Goal: Task Accomplishment & Management: Manage account settings

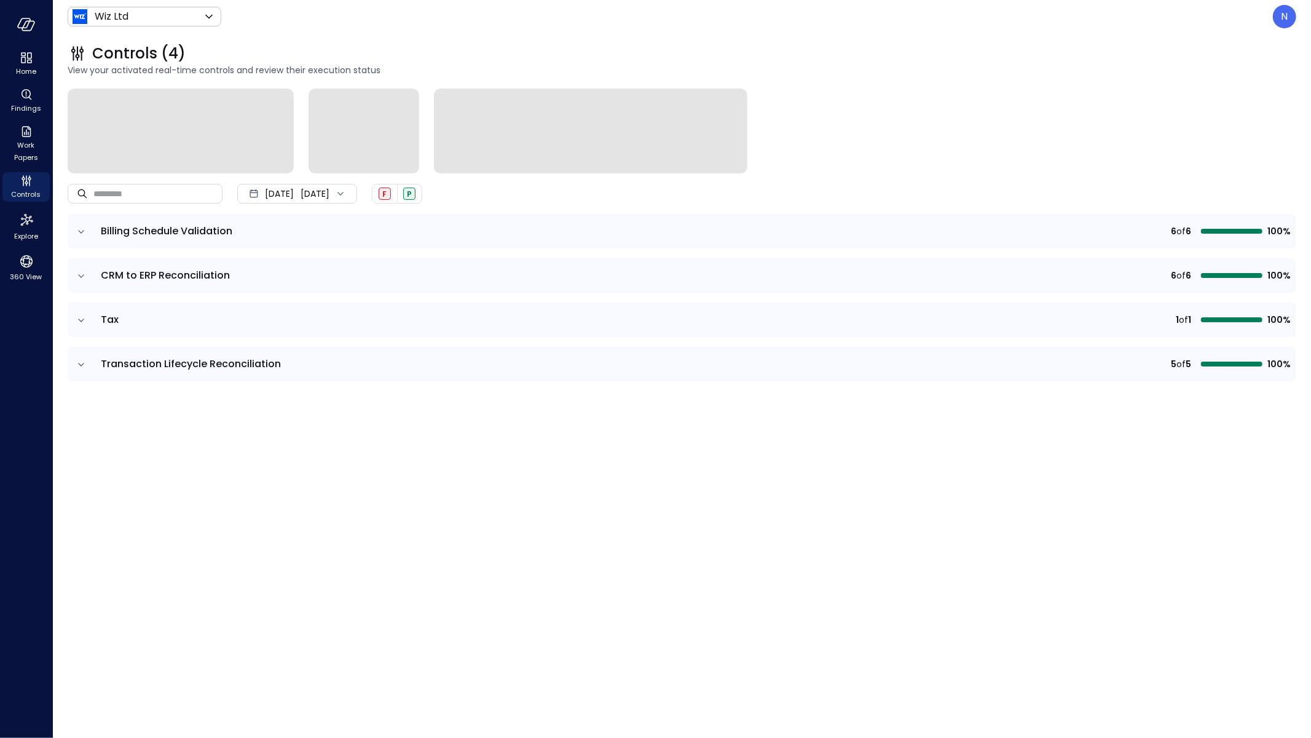
click at [269, 484] on div "​ ​ Sep 1, 2025 Sep 30, 2025 F P Billing Schedule Validation 6 of 6 100% CRM to…" at bounding box center [682, 406] width 1229 height 634
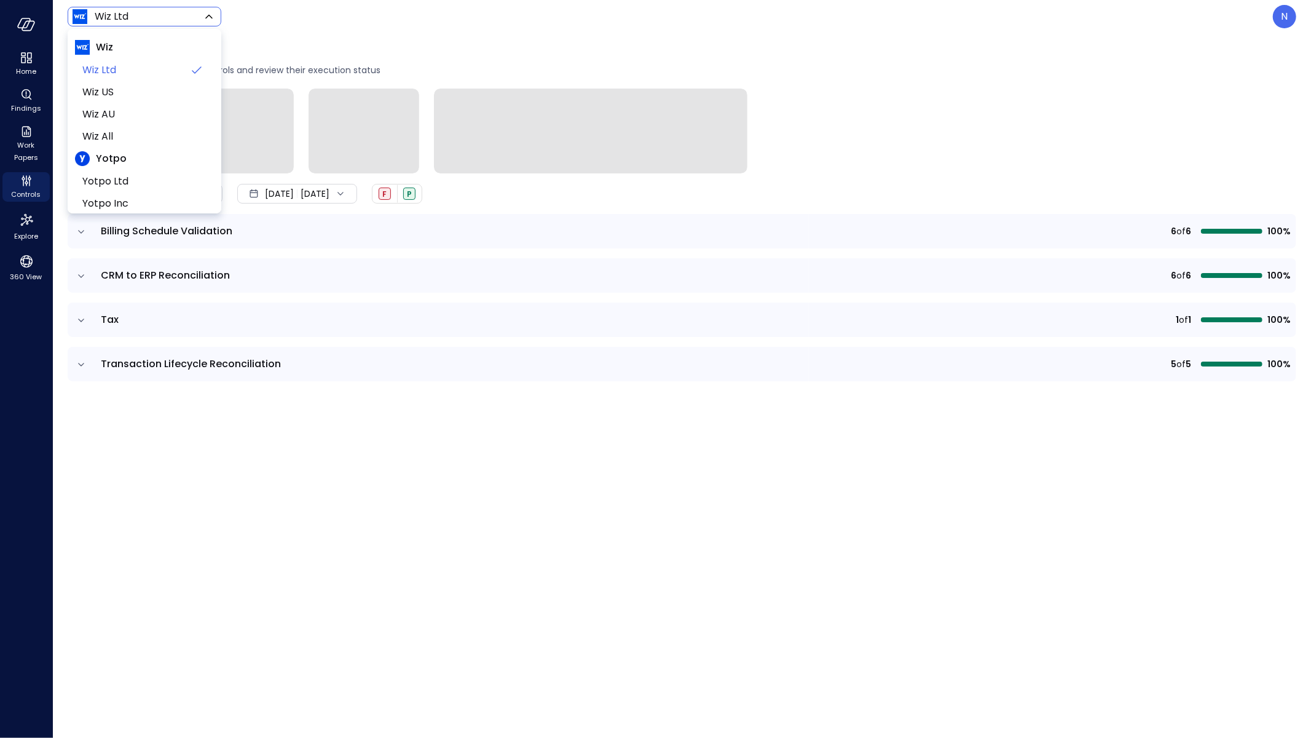
click at [201, 22] on body "Home Findings Work Papers Controls Explore 360 View Wiz Ltd ****** ​ N Controls…" at bounding box center [655, 369] width 1311 height 738
click at [173, 92] on span "Wiz US" at bounding box center [143, 89] width 122 height 15
type input "******"
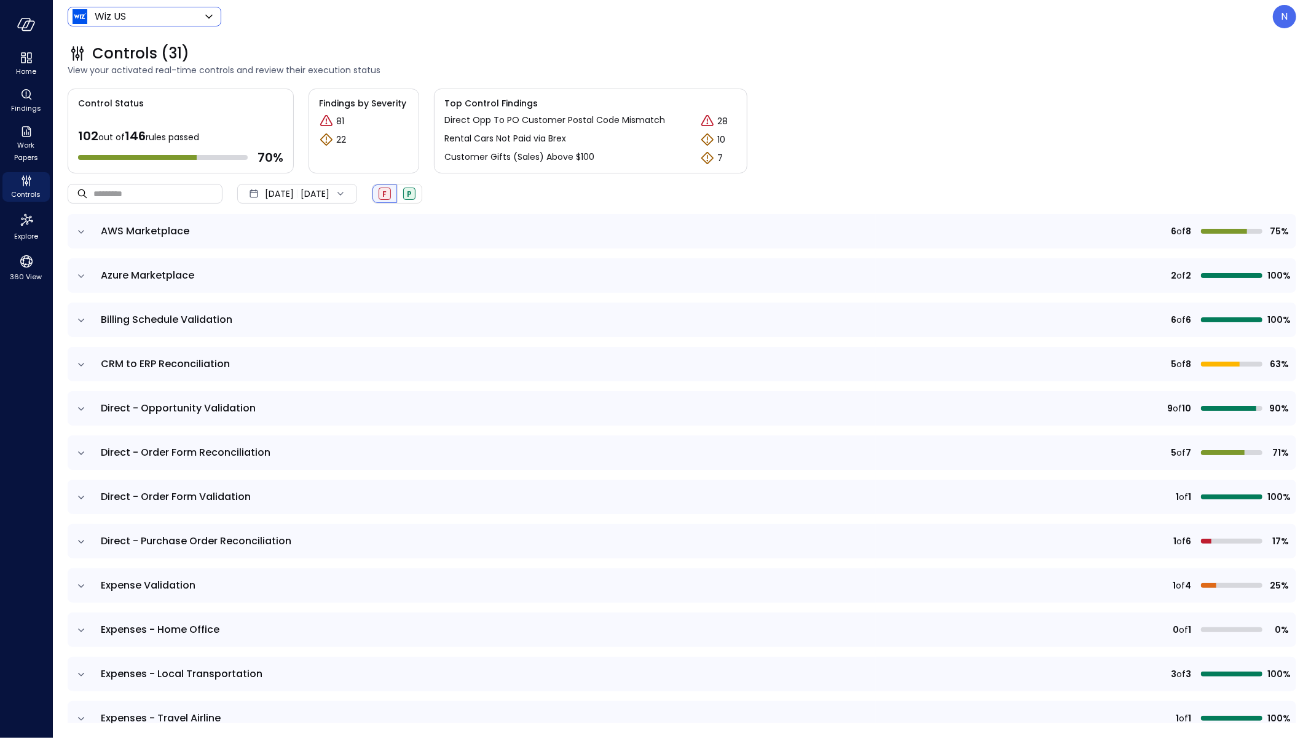
click at [387, 193] on span "F" at bounding box center [385, 194] width 4 height 10
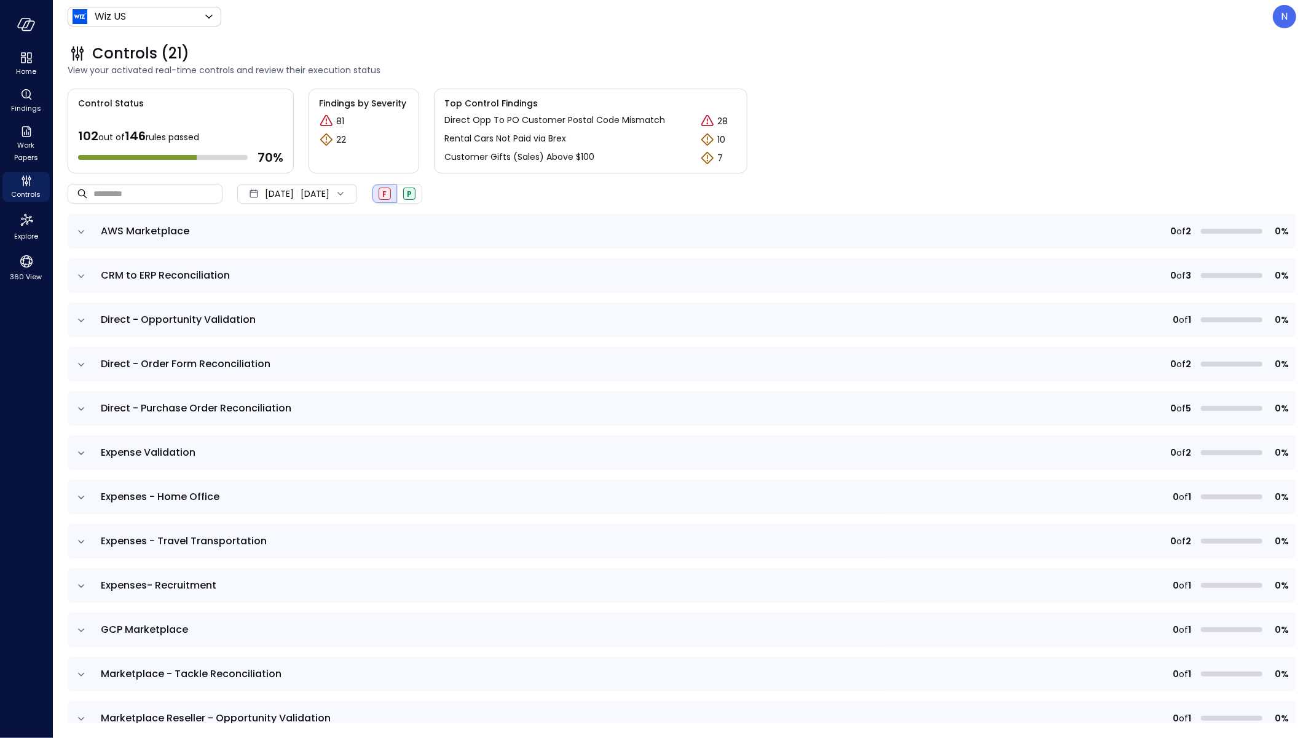
click at [89, 587] on td at bounding box center [81, 585] width 26 height 34
click at [84, 585] on icon "expand row" at bounding box center [81, 586] width 12 height 12
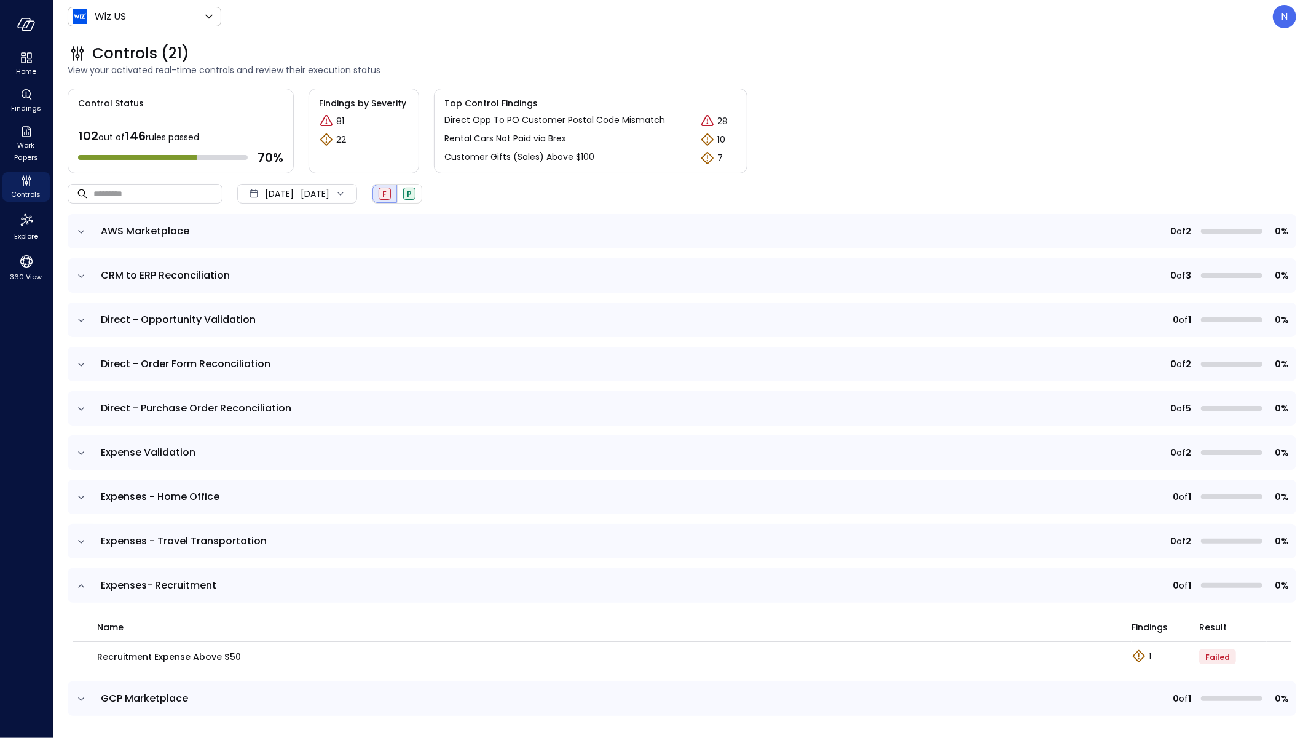
click at [82, 543] on icon "expand row" at bounding box center [81, 541] width 12 height 12
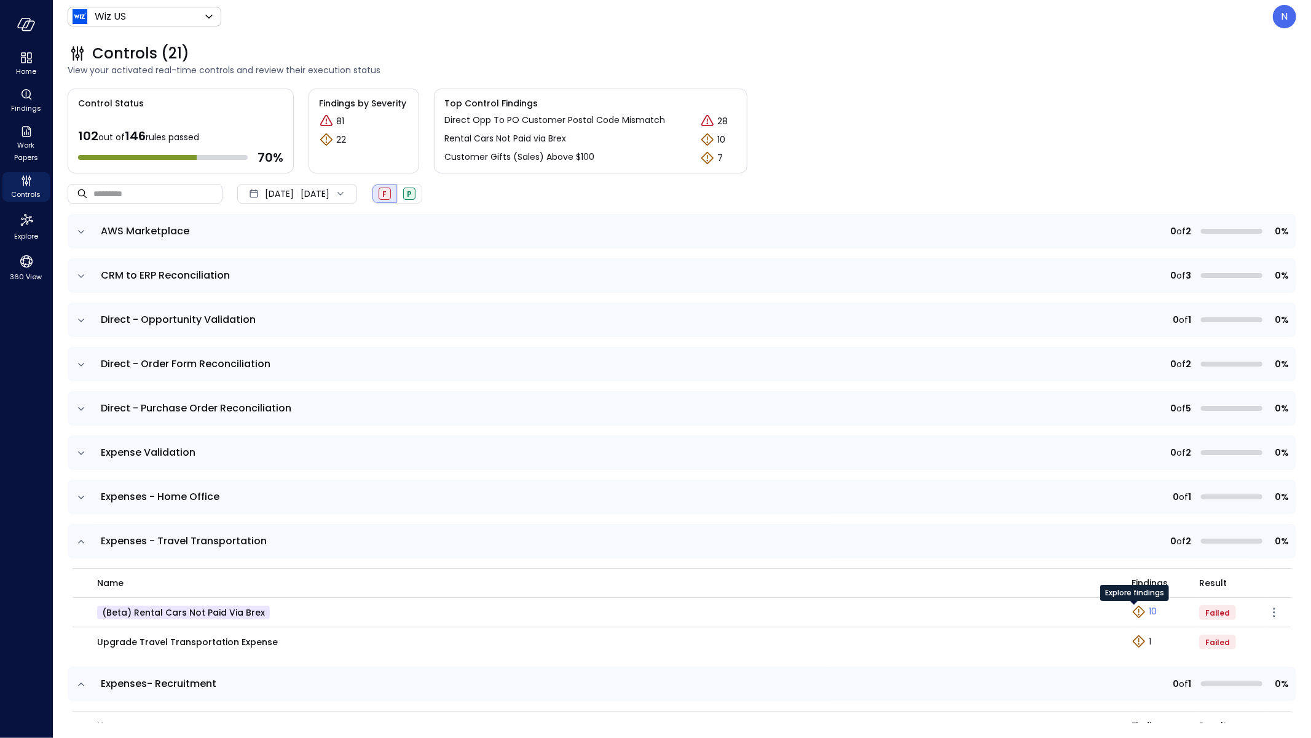
click at [1132, 614] on icon "Explore findings" at bounding box center [1139, 611] width 15 height 15
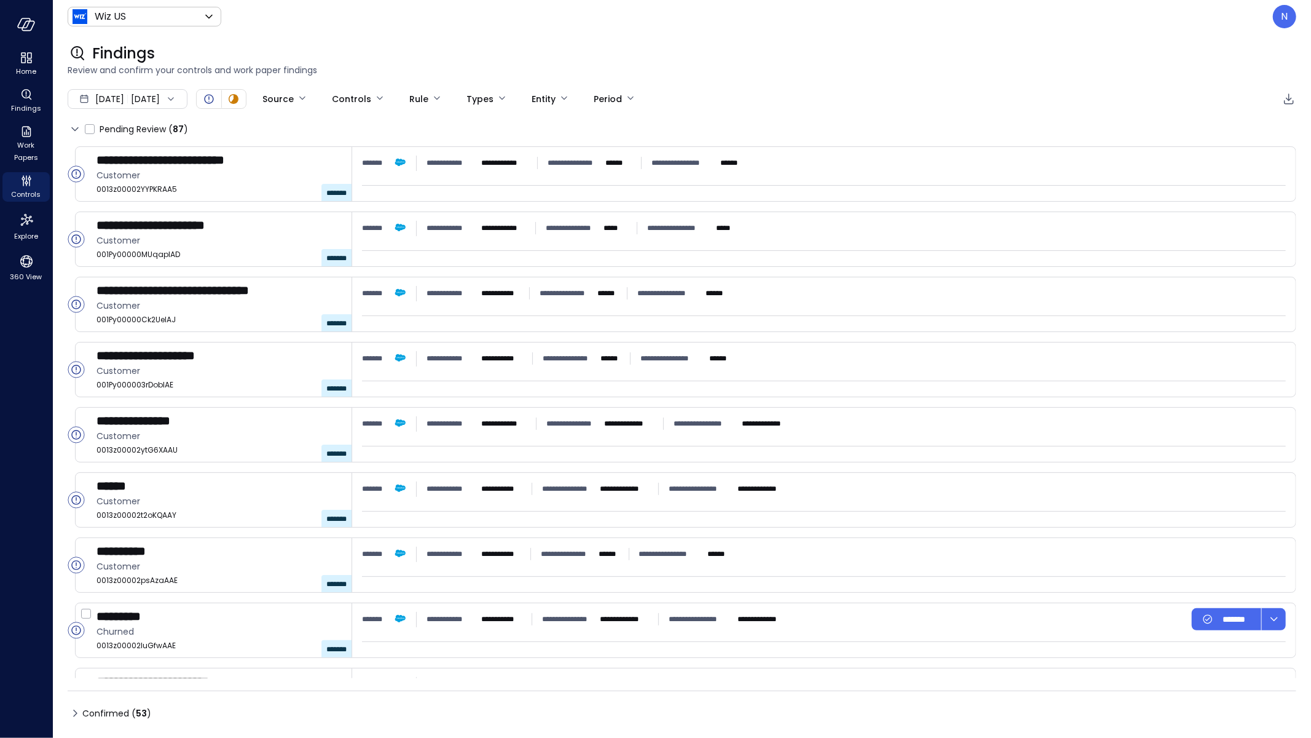
type input "****"
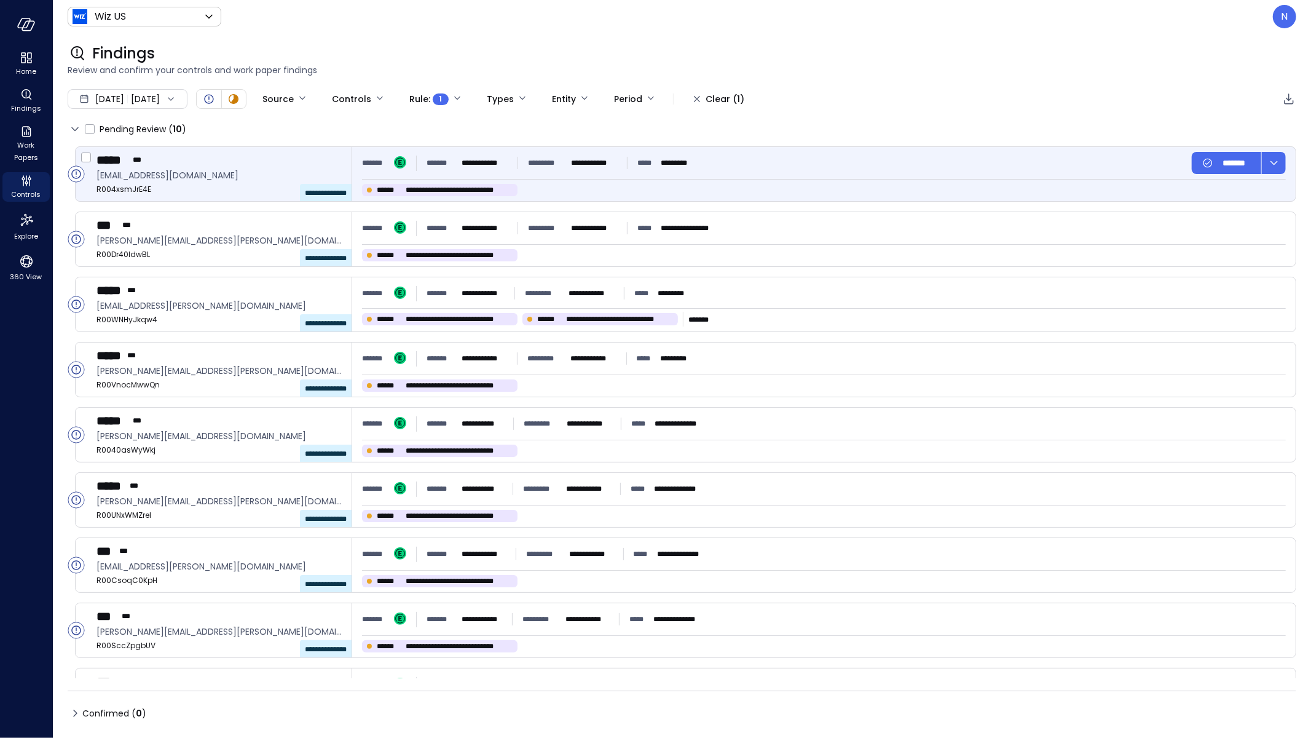
click at [714, 168] on div "**********" at bounding box center [824, 163] width 924 height 22
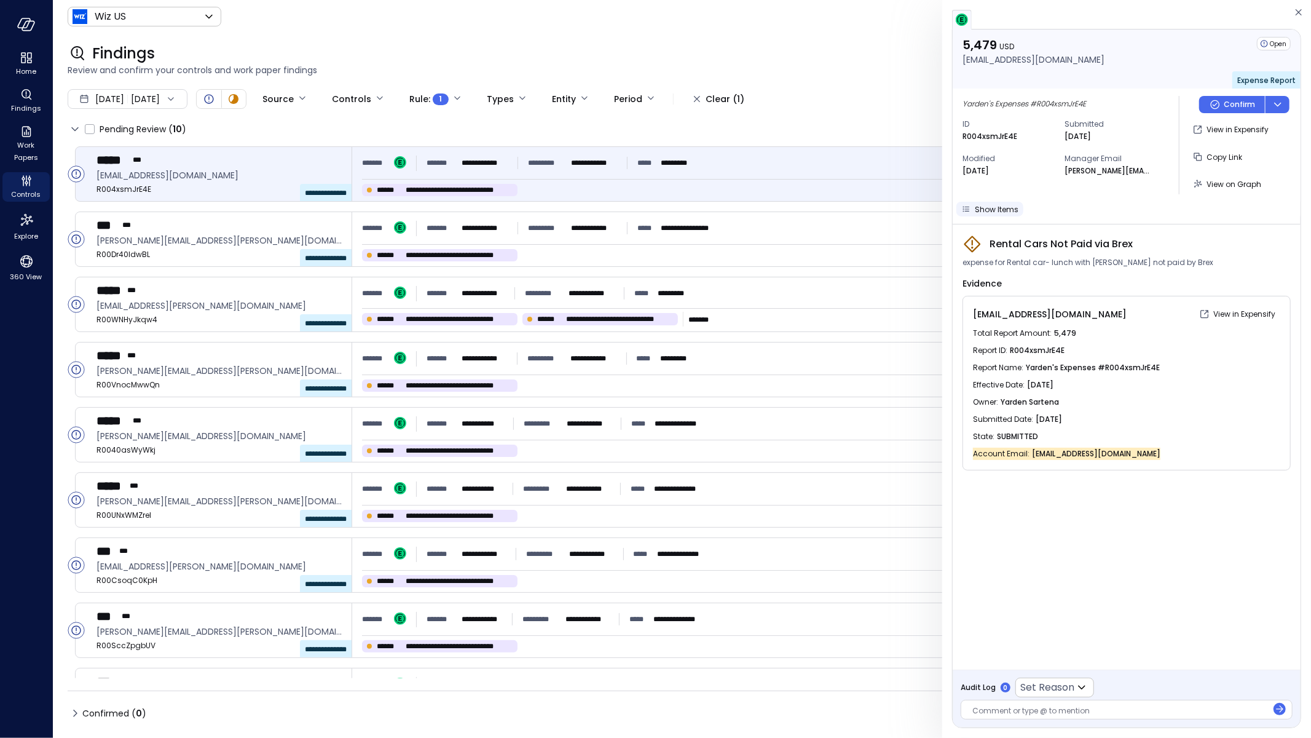
click at [1010, 213] on span "Show Items" at bounding box center [997, 209] width 44 height 10
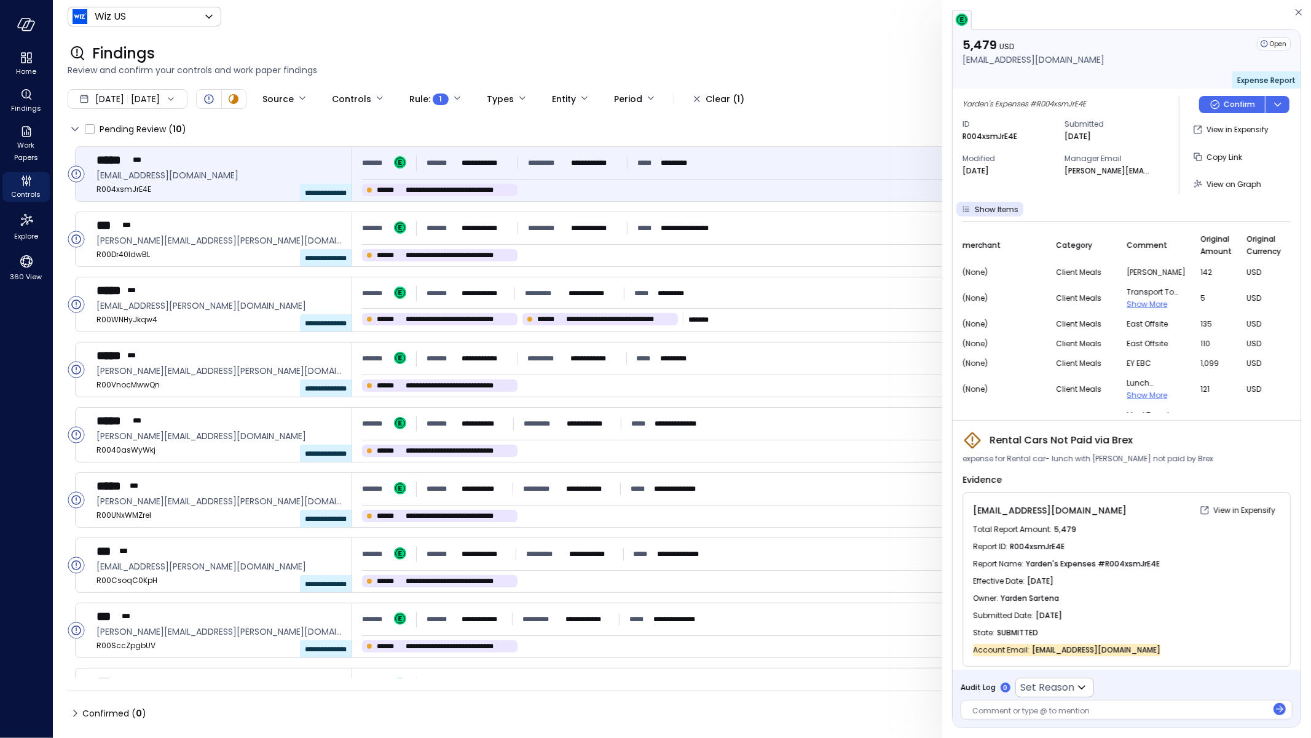
click at [1138, 300] on span "Show More" at bounding box center [1147, 304] width 41 height 10
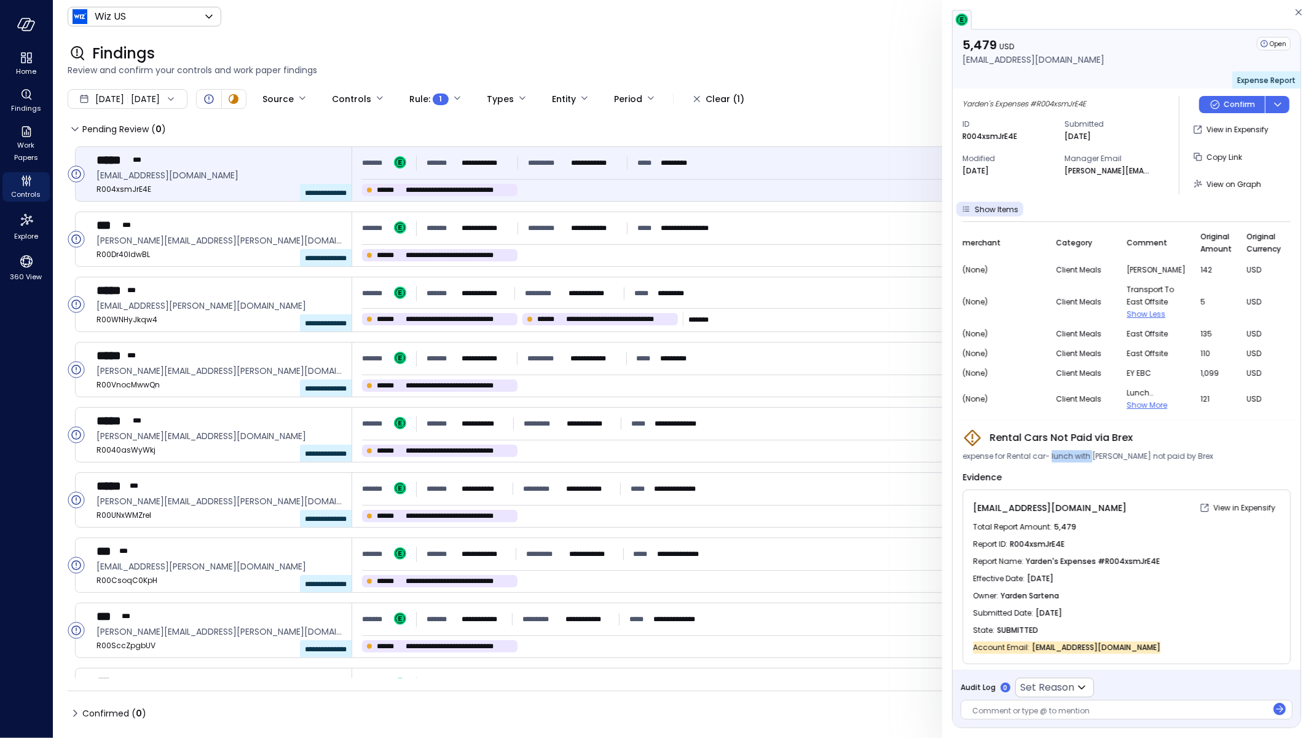
drag, startPoint x: 1050, startPoint y: 457, endPoint x: 1090, endPoint y: 454, distance: 40.7
click at [1090, 454] on span "expense for Rental car- lunch with Shiva Cognizant not paid by Brex" at bounding box center [1088, 456] width 251 height 12
click at [1072, 454] on span "expense for Rental car- lunch with Shiva Cognizant not paid by Brex" at bounding box center [1088, 456] width 251 height 12
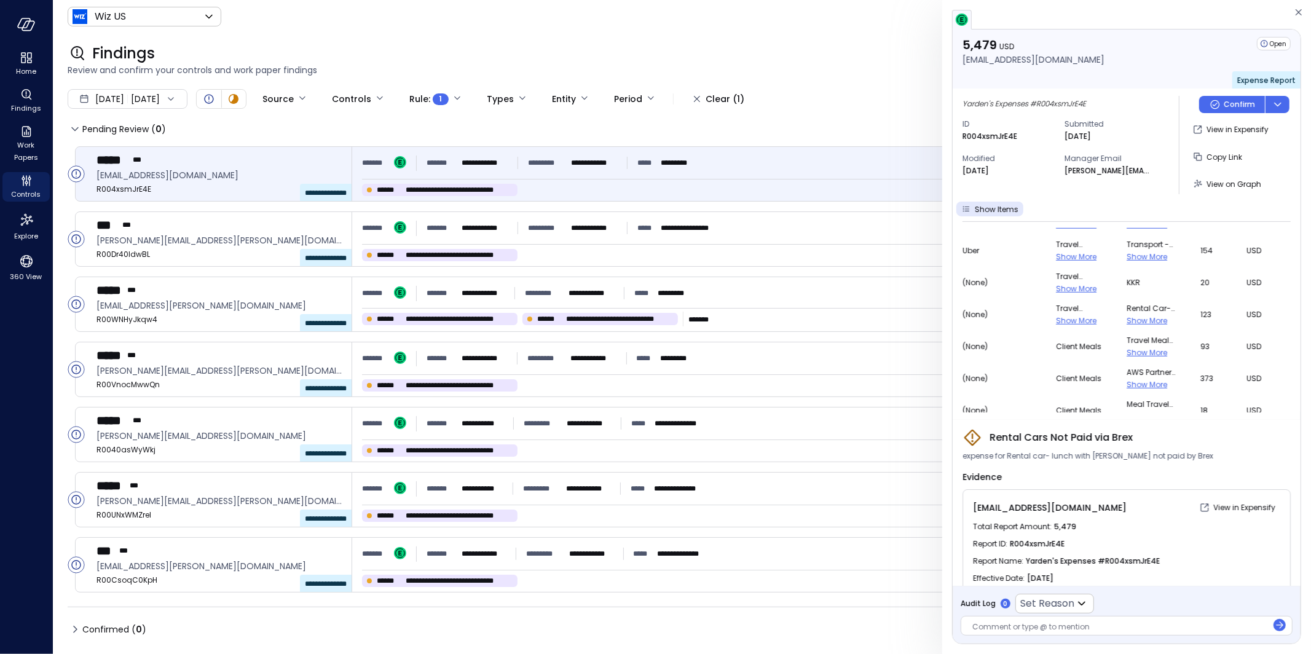
scroll to position [62, 0]
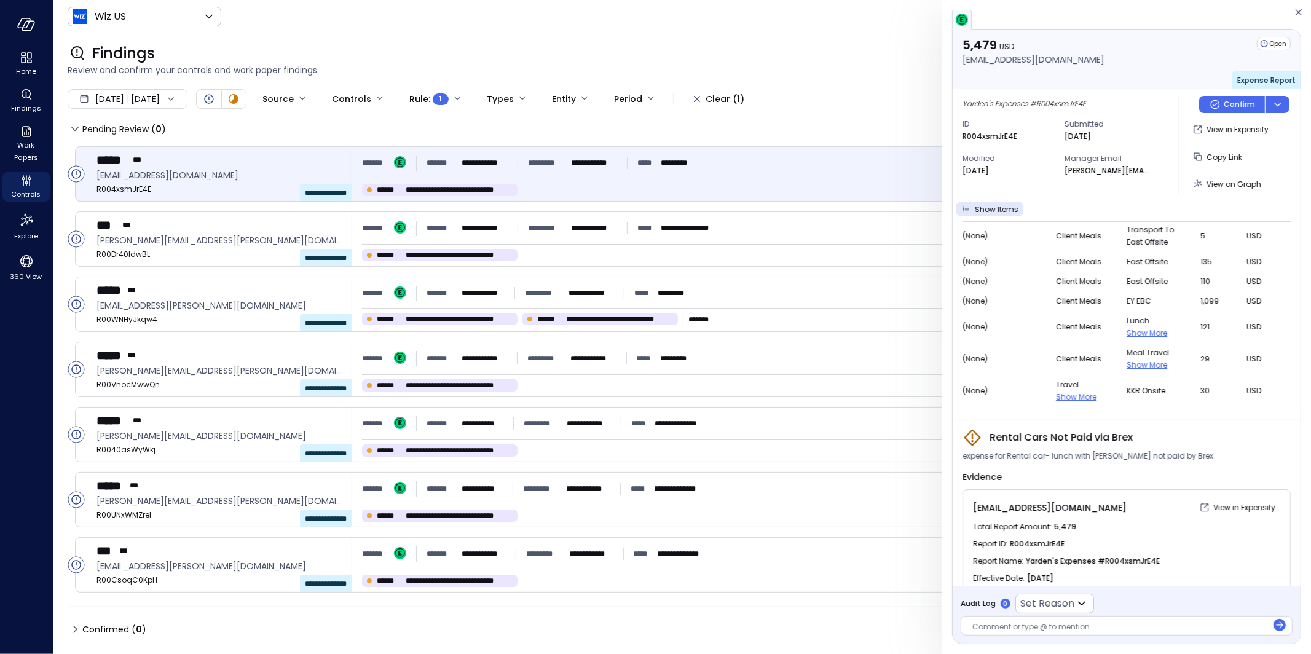
click at [1133, 335] on span "Show More" at bounding box center [1147, 333] width 41 height 10
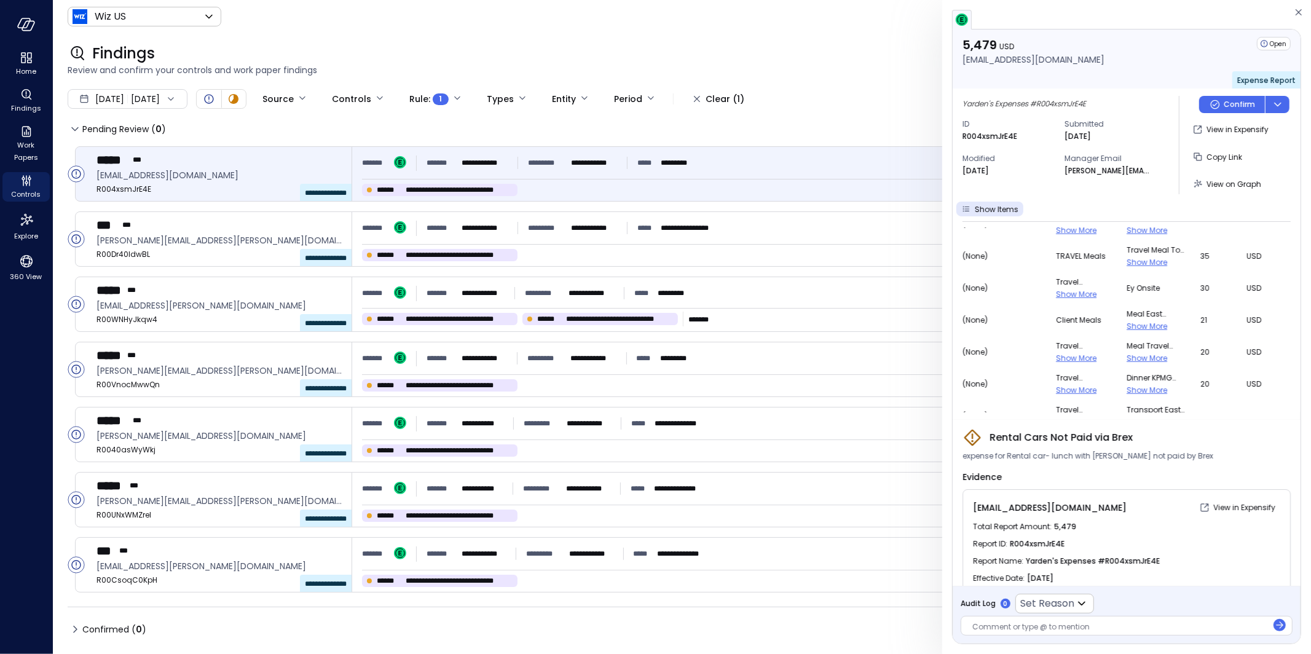
scroll to position [998, 0]
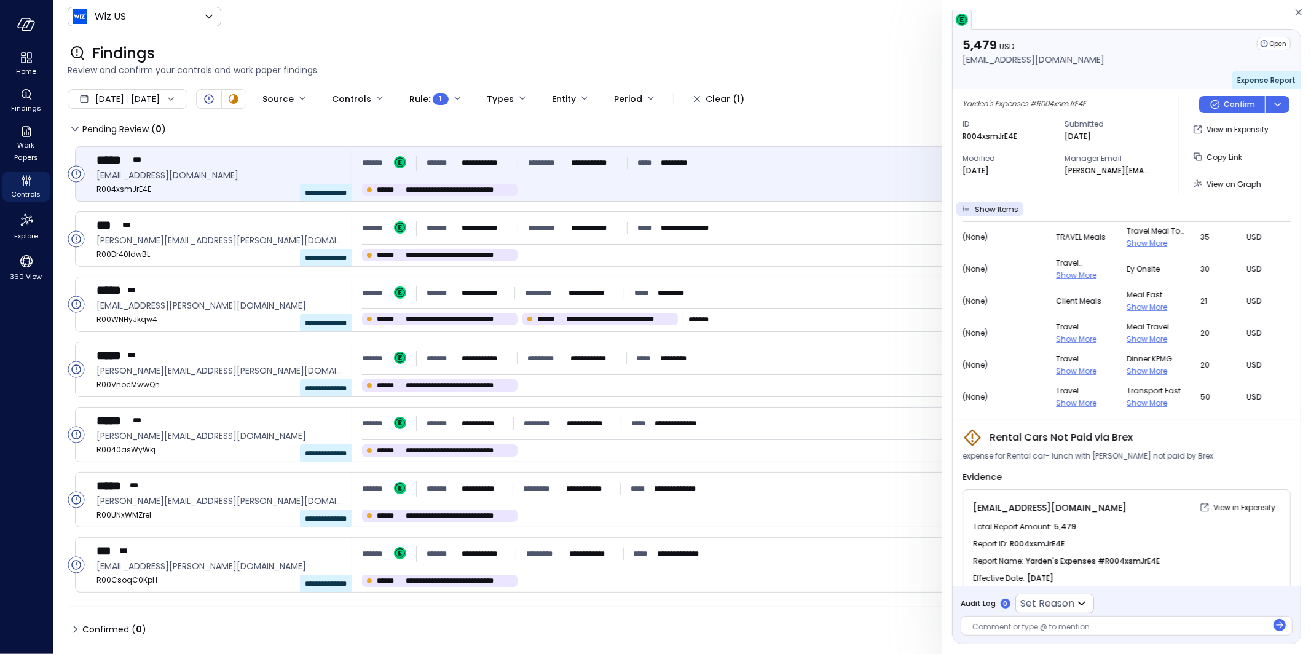
click at [1129, 401] on span "Show More" at bounding box center [1147, 403] width 41 height 10
click at [1135, 368] on span "Show More" at bounding box center [1147, 371] width 41 height 10
click at [1135, 334] on span "Show More" at bounding box center [1147, 339] width 41 height 10
click at [1130, 302] on span "Show More" at bounding box center [1147, 307] width 41 height 10
click at [1128, 245] on span "Show More" at bounding box center [1147, 248] width 41 height 10
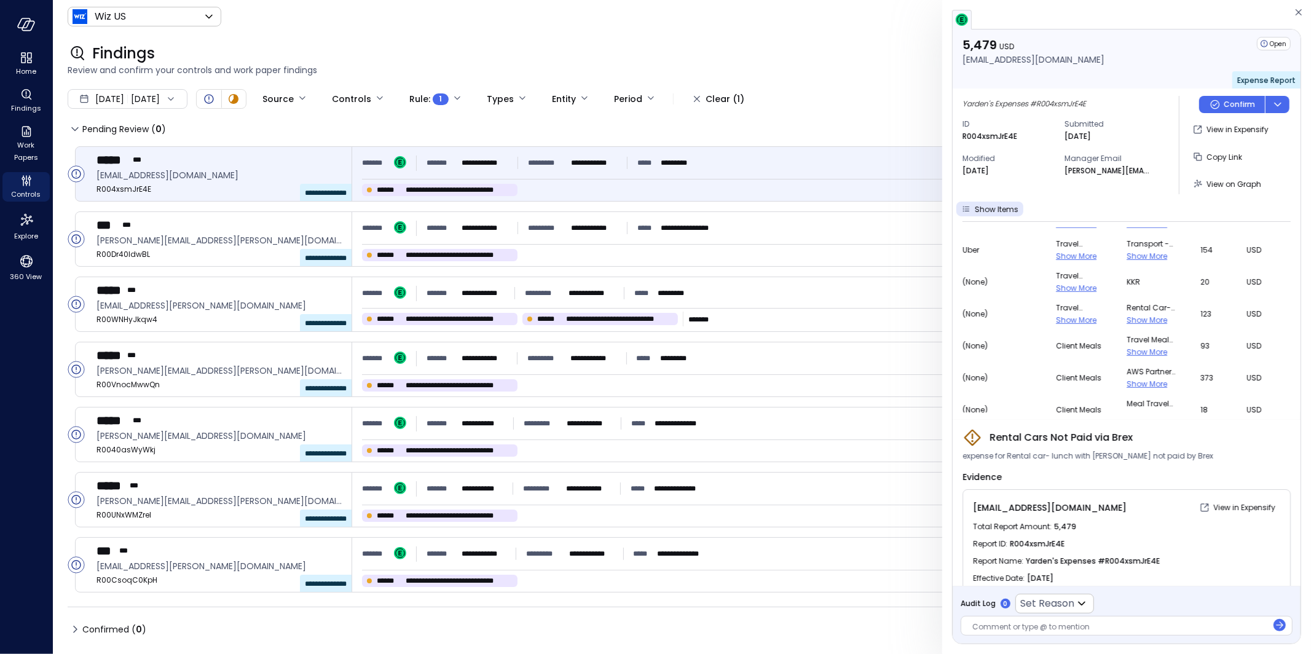
scroll to position [699, 0]
click at [1127, 313] on span "Show More" at bounding box center [1147, 318] width 41 height 10
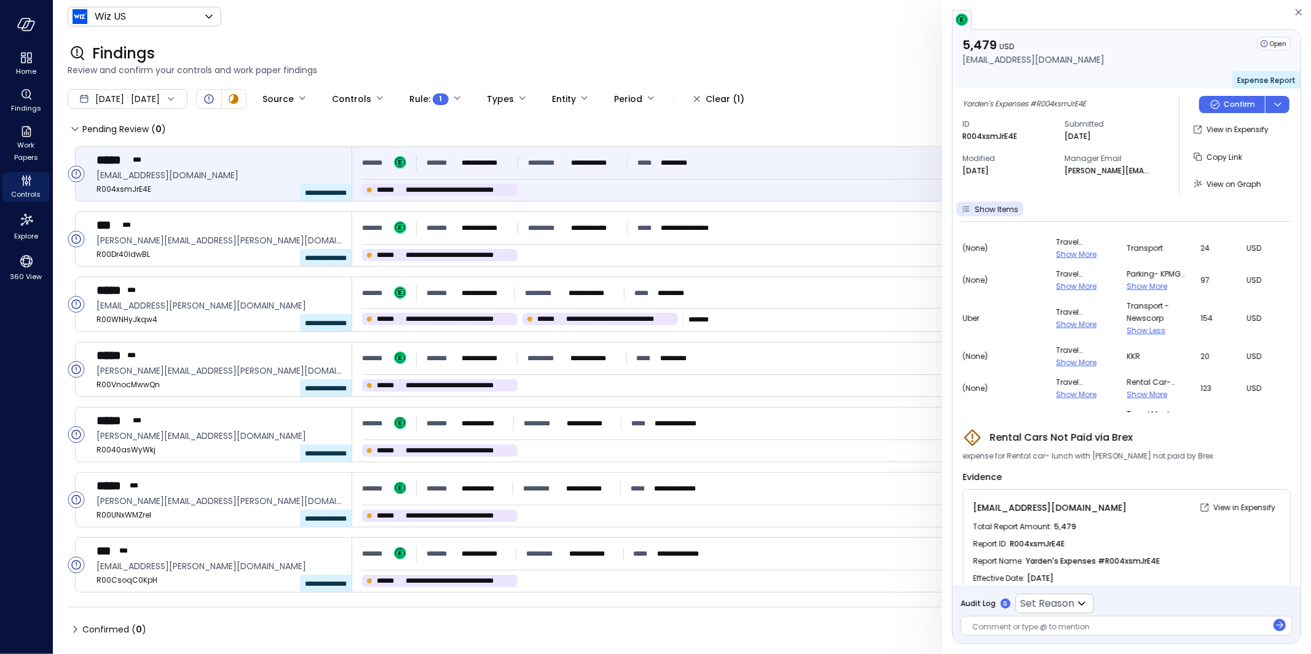
click at [1127, 284] on span "Show More" at bounding box center [1147, 286] width 41 height 10
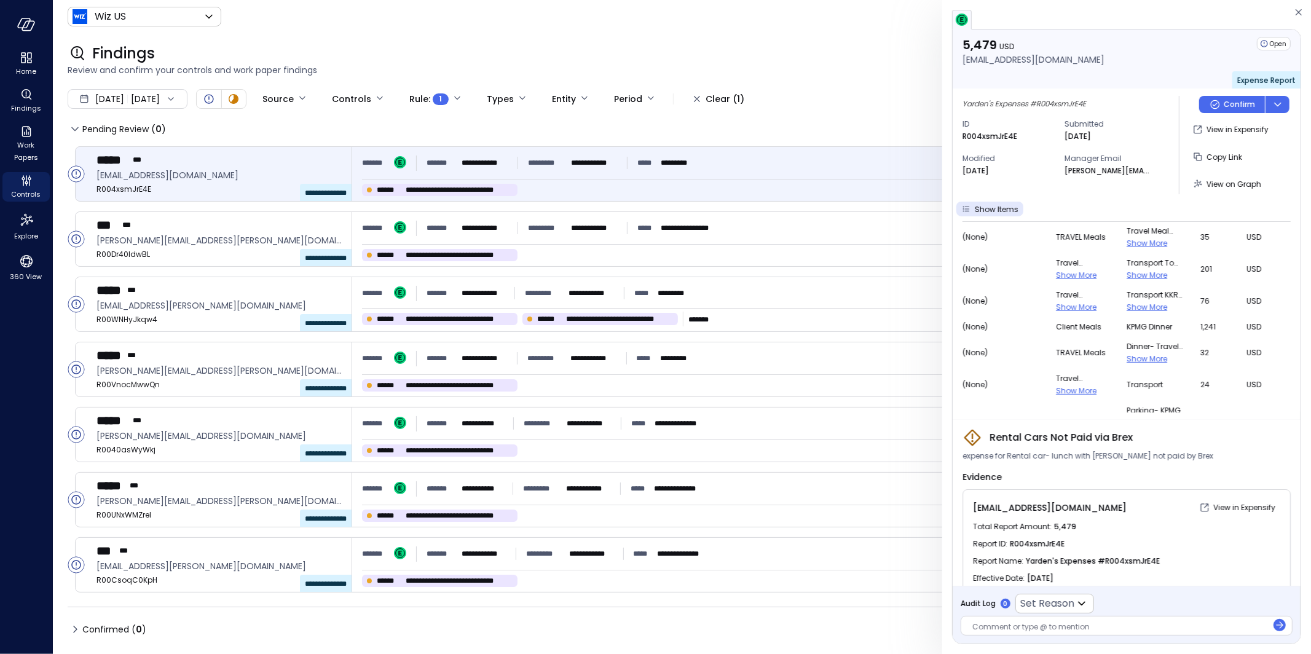
scroll to position [449, 0]
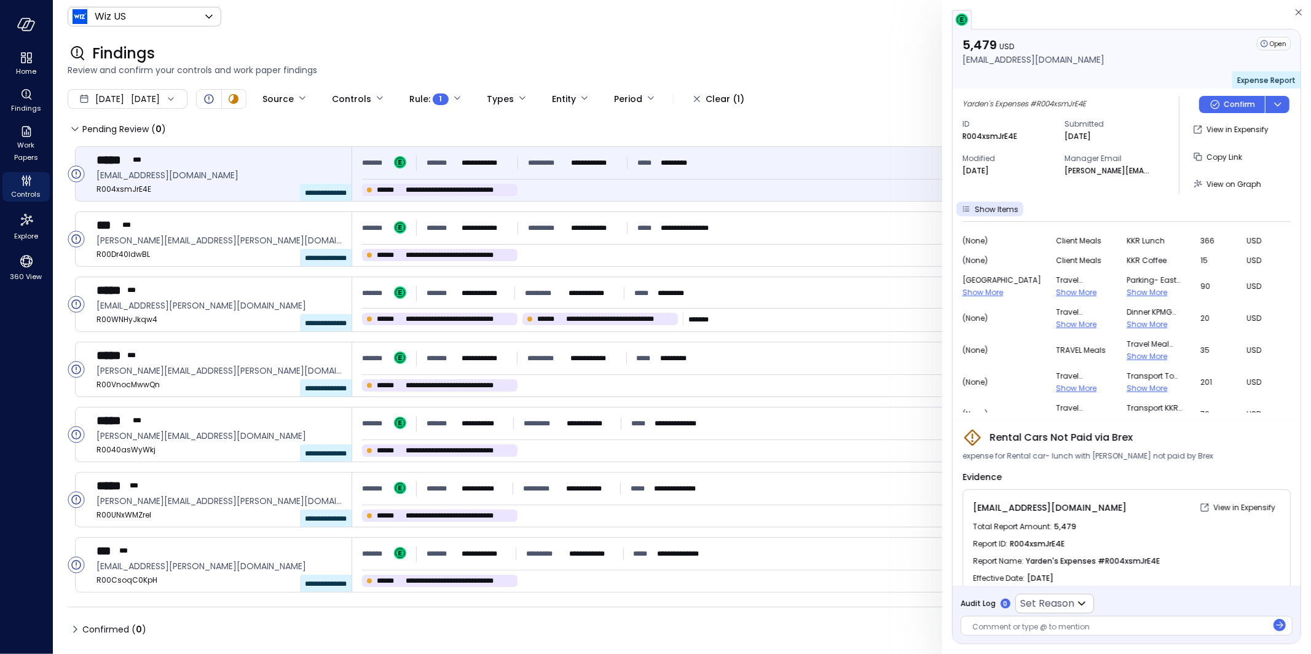
click at [1130, 285] on span "Parking- east meet up" at bounding box center [1156, 280] width 59 height 12
click at [1132, 289] on span "Show More" at bounding box center [1147, 292] width 41 height 10
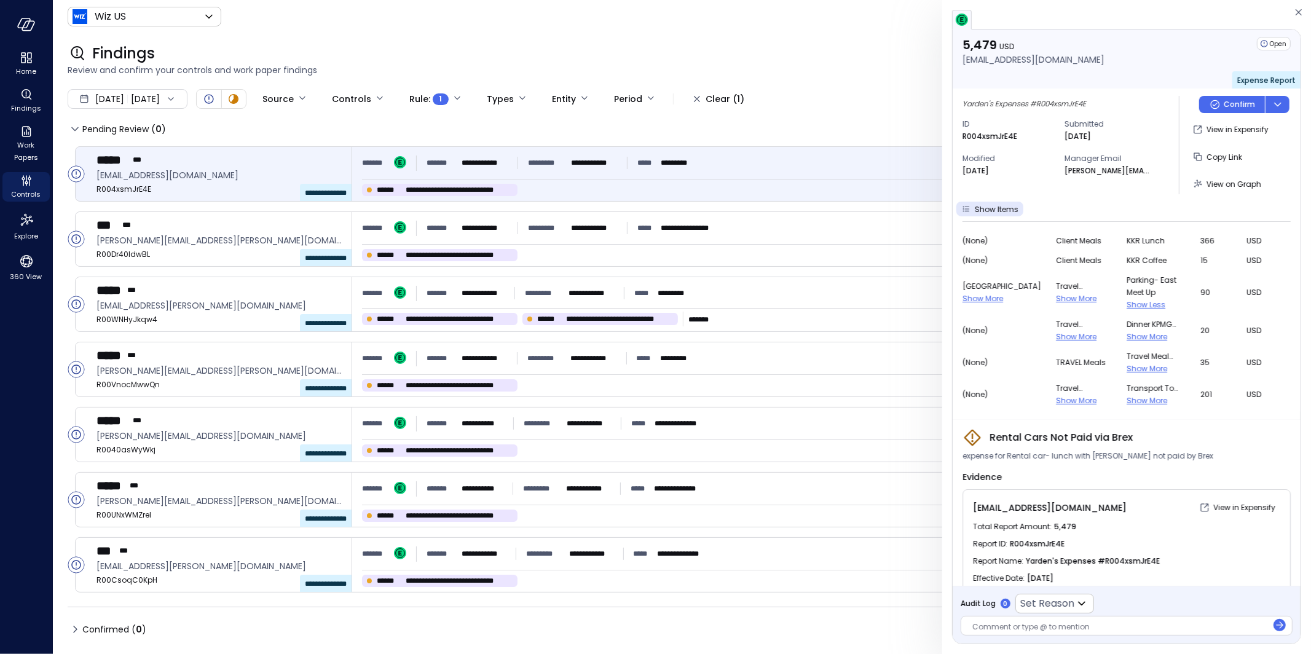
click at [1138, 332] on span "Show More" at bounding box center [1147, 336] width 41 height 10
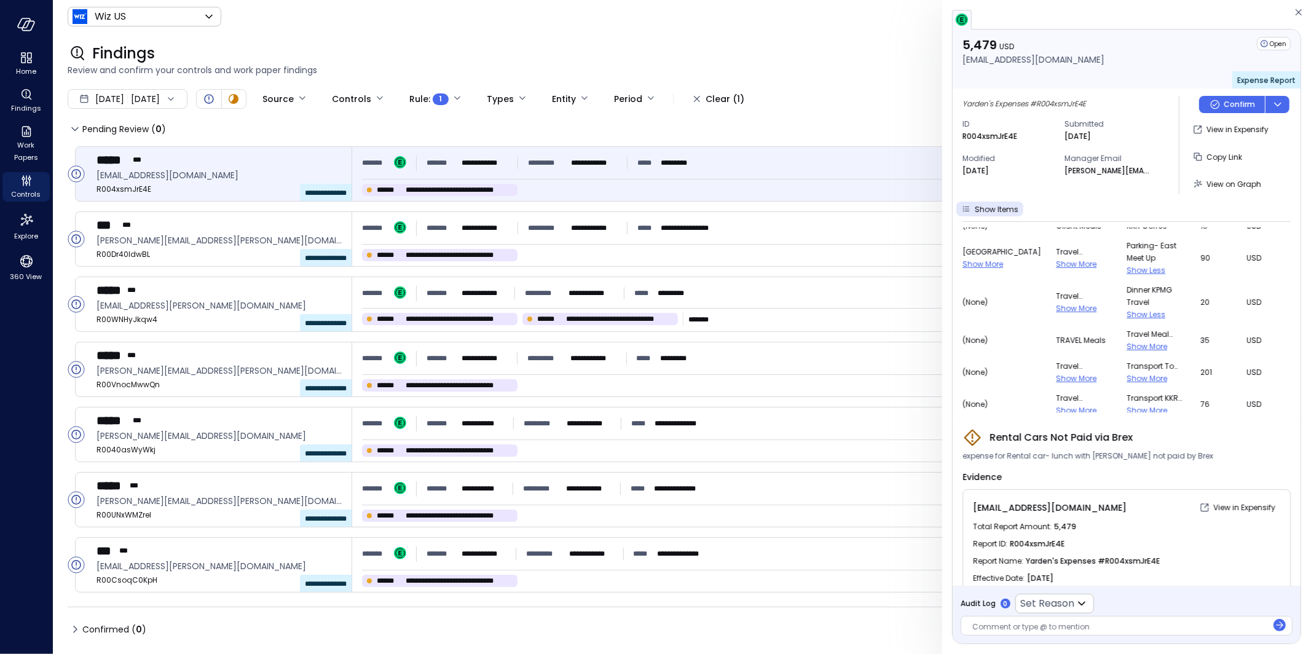
scroll to position [484, 0]
click at [1133, 325] on td "Travel meal cognizant- shiva Show More" at bounding box center [1164, 341] width 74 height 32
click at [1132, 347] on span "Show More" at bounding box center [1147, 346] width 41 height 10
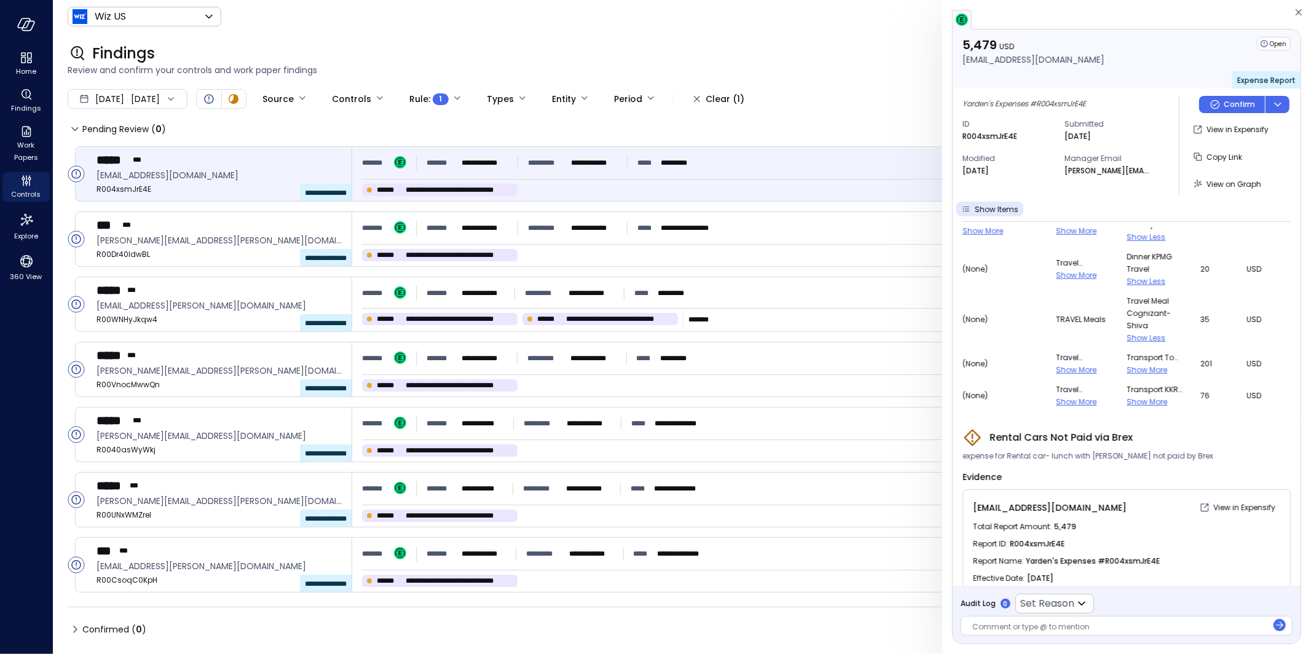
scroll to position [502, 0]
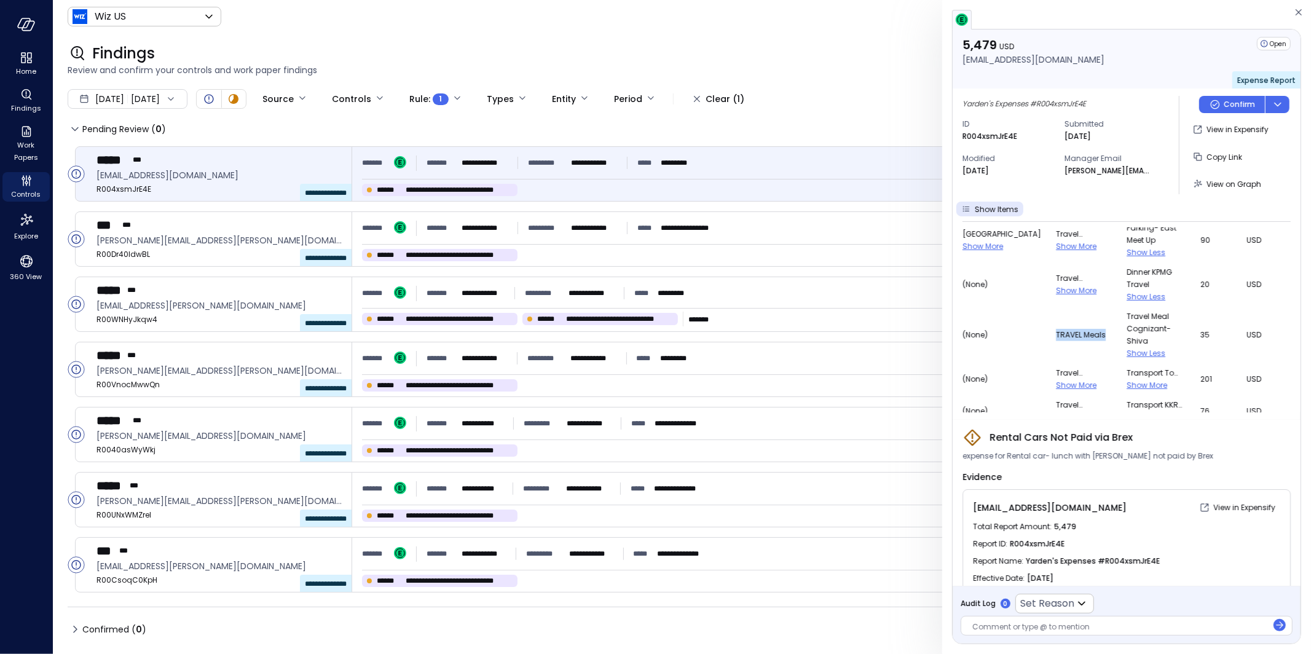
drag, startPoint x: 1033, startPoint y: 332, endPoint x: 1105, endPoint y: 335, distance: 72.0
click at [1105, 335] on tr "(none) TRAVEL Meals Travel meal cognizant- shiva Show Less 35 USD" at bounding box center [1129, 335] width 333 height 57
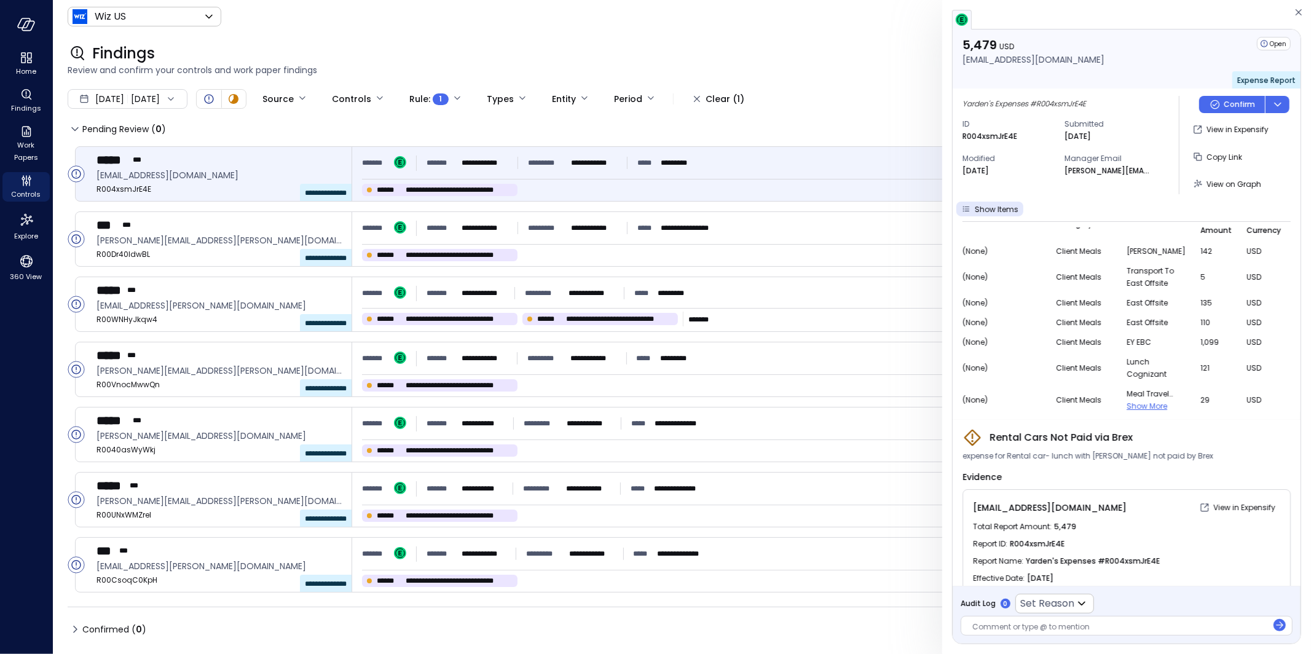
scroll to position [26, 0]
click at [1138, 401] on span "Show More" at bounding box center [1147, 400] width 41 height 10
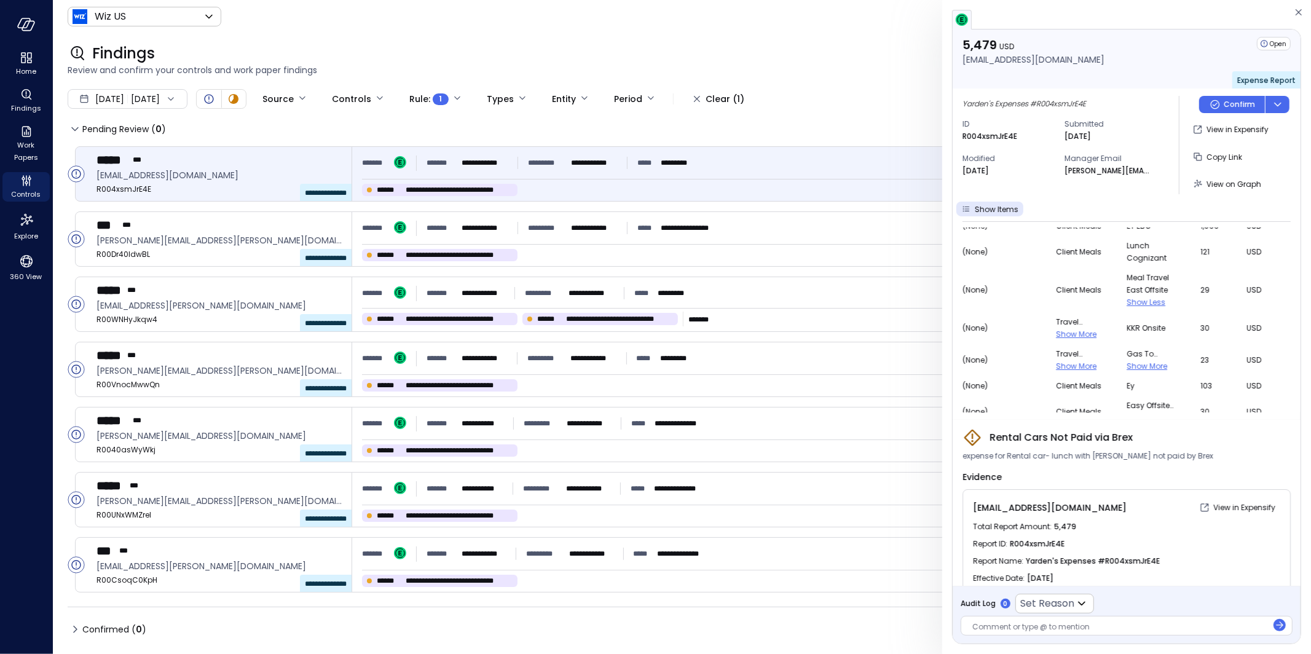
click at [1127, 368] on span "Show More" at bounding box center [1147, 366] width 41 height 10
click at [1064, 321] on span "Show More" at bounding box center [1076, 320] width 41 height 10
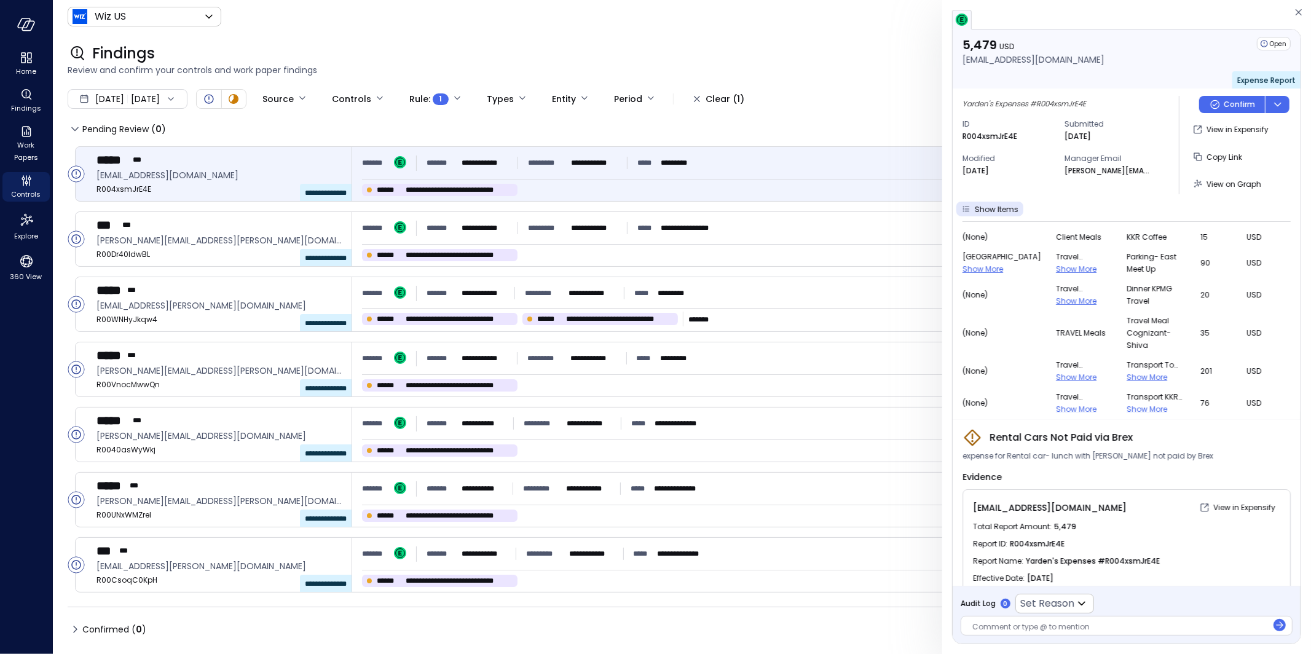
scroll to position [505, 0]
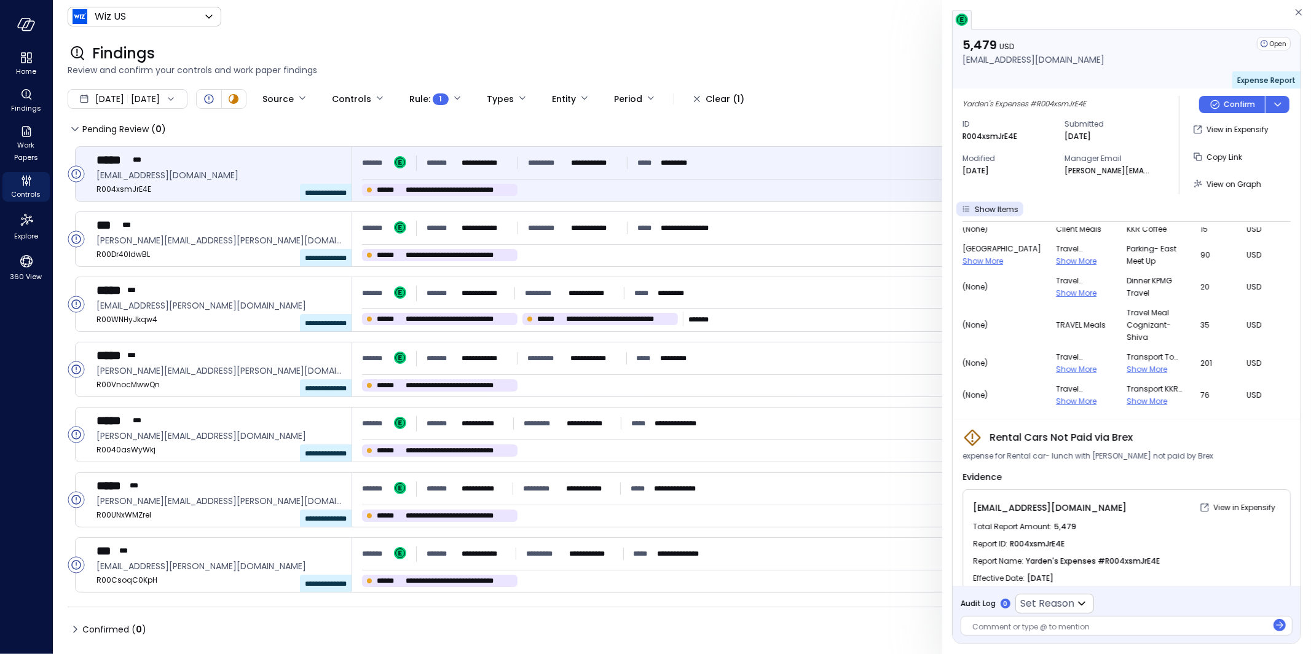
click at [1133, 370] on span "Show More" at bounding box center [1147, 369] width 41 height 10
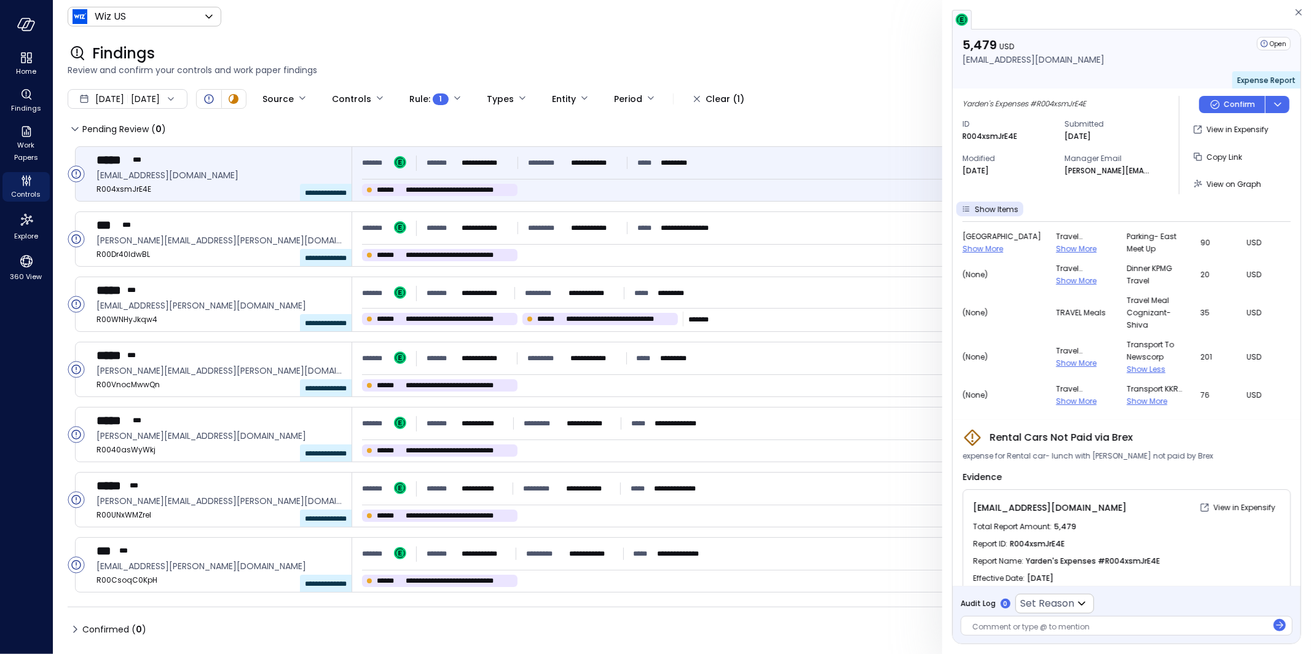
scroll to position [532, 0]
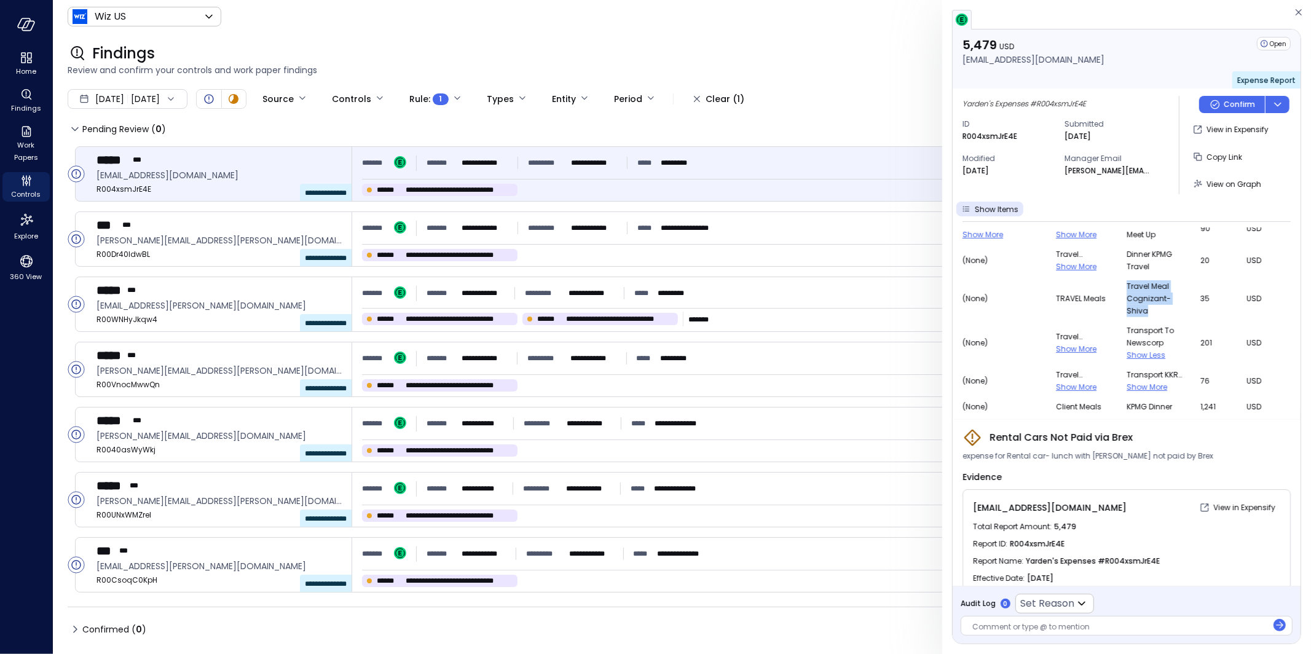
drag, startPoint x: 1109, startPoint y: 283, endPoint x: 1140, endPoint y: 305, distance: 38.4
click at [1140, 305] on span "Travel meal cognizant- shiva" at bounding box center [1156, 298] width 59 height 37
drag, startPoint x: 1090, startPoint y: 456, endPoint x: 1155, endPoint y: 459, distance: 65.2
click at [1155, 459] on span "expense for Rental car- lunch with Shiva Cognizant not paid by Brex" at bounding box center [1088, 456] width 251 height 12
click at [1056, 293] on span "TRAVEL Meals" at bounding box center [1084, 299] width 56 height 12
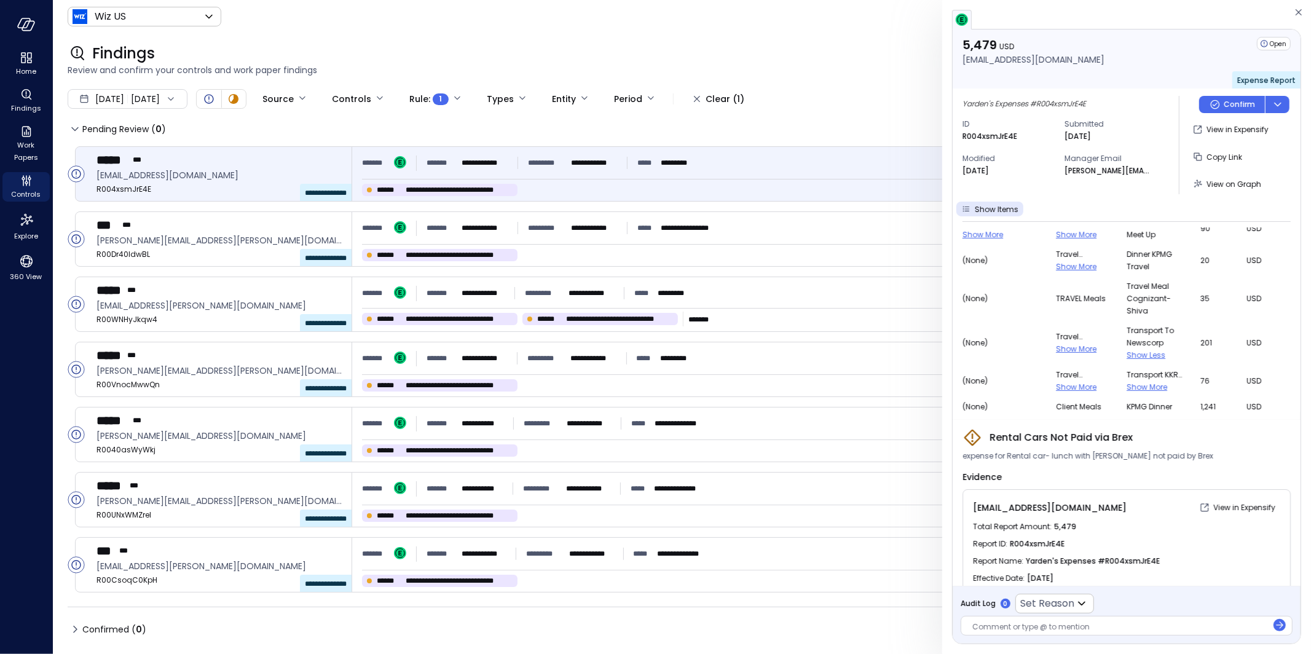
click at [1077, 299] on span "TRAVEL Meals" at bounding box center [1084, 299] width 56 height 12
click at [1081, 299] on span "TRAVEL Meals" at bounding box center [1084, 299] width 56 height 12
drag, startPoint x: 1099, startPoint y: 297, endPoint x: 1057, endPoint y: 288, distance: 42.7
click at [1057, 288] on td "TRAVEL Meals" at bounding box center [1091, 299] width 71 height 44
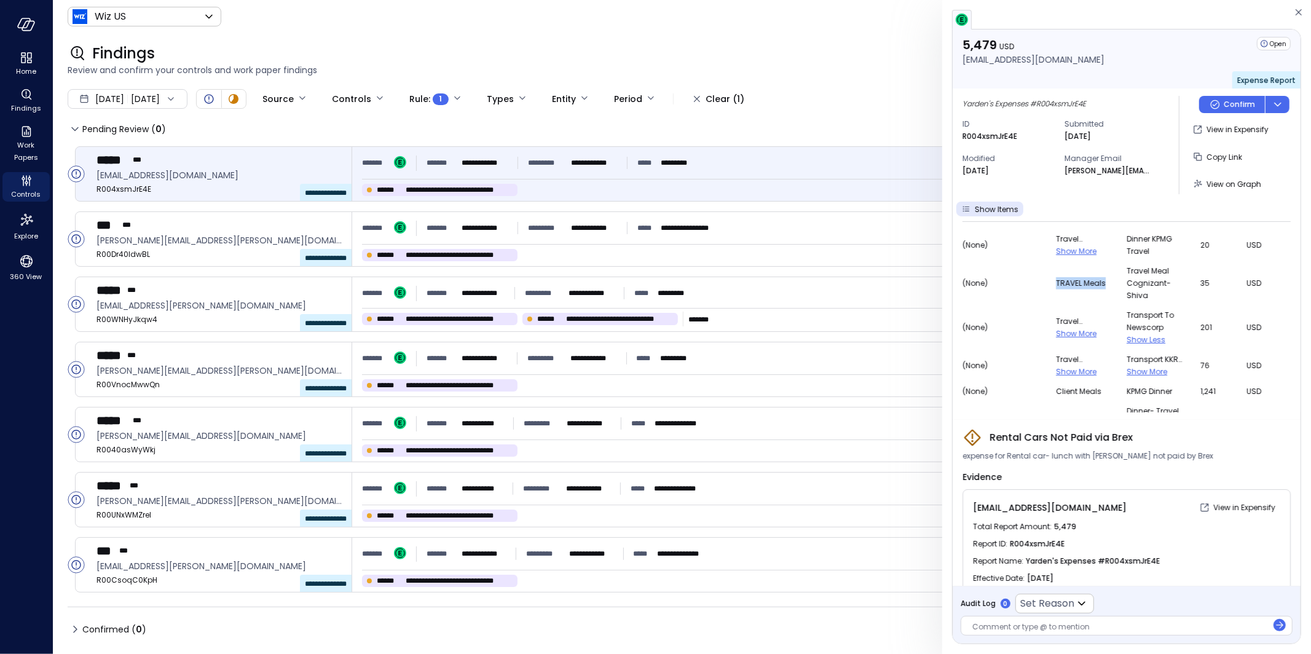
scroll to position [548, 0]
click at [1130, 372] on span "Show More" at bounding box center [1147, 371] width 41 height 10
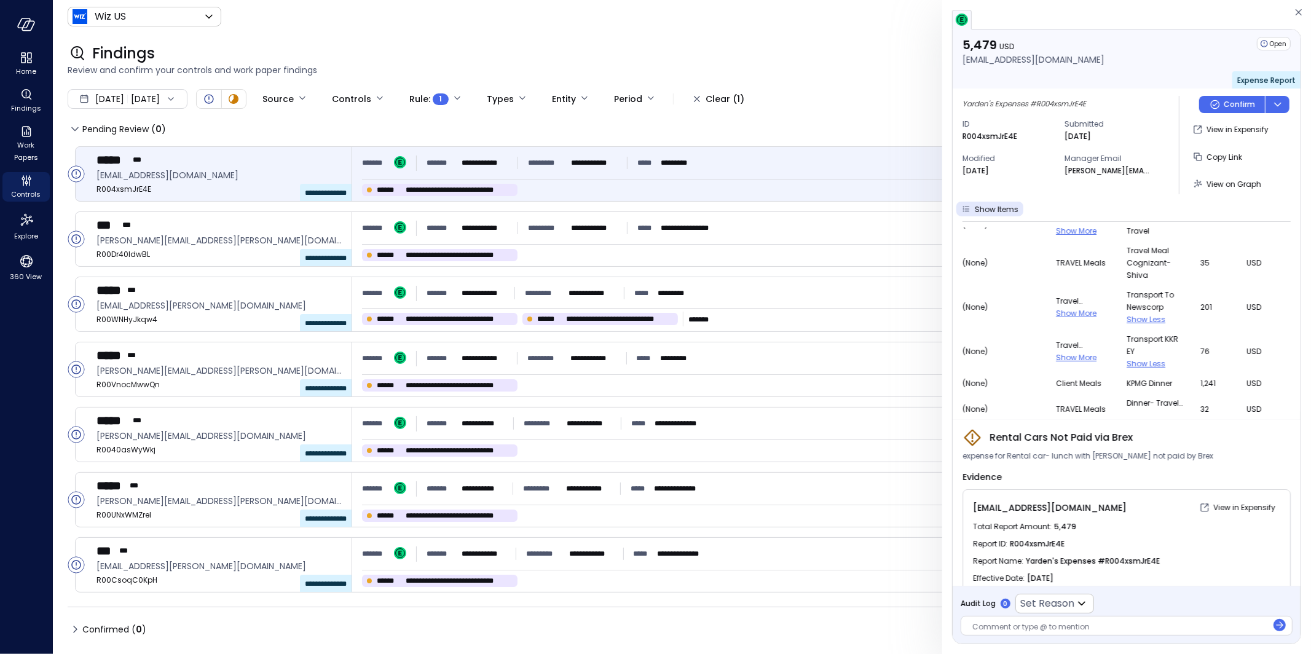
scroll to position [652, 0]
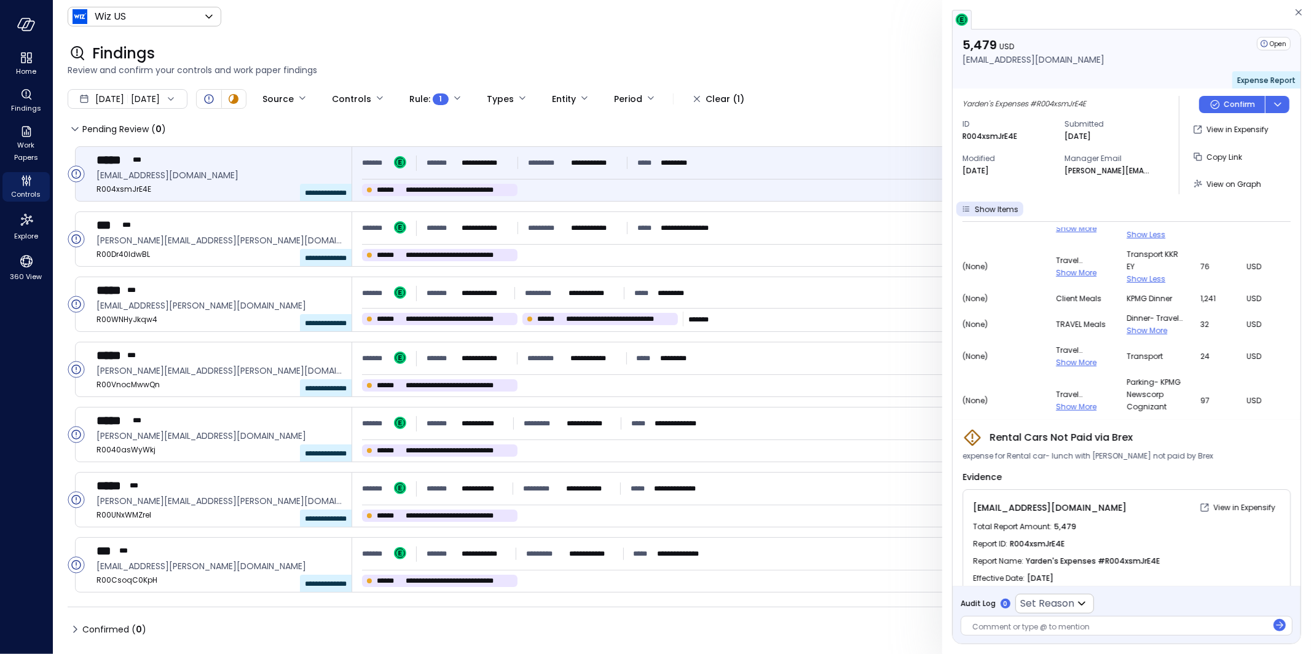
click at [1127, 333] on span "Show More" at bounding box center [1147, 330] width 41 height 10
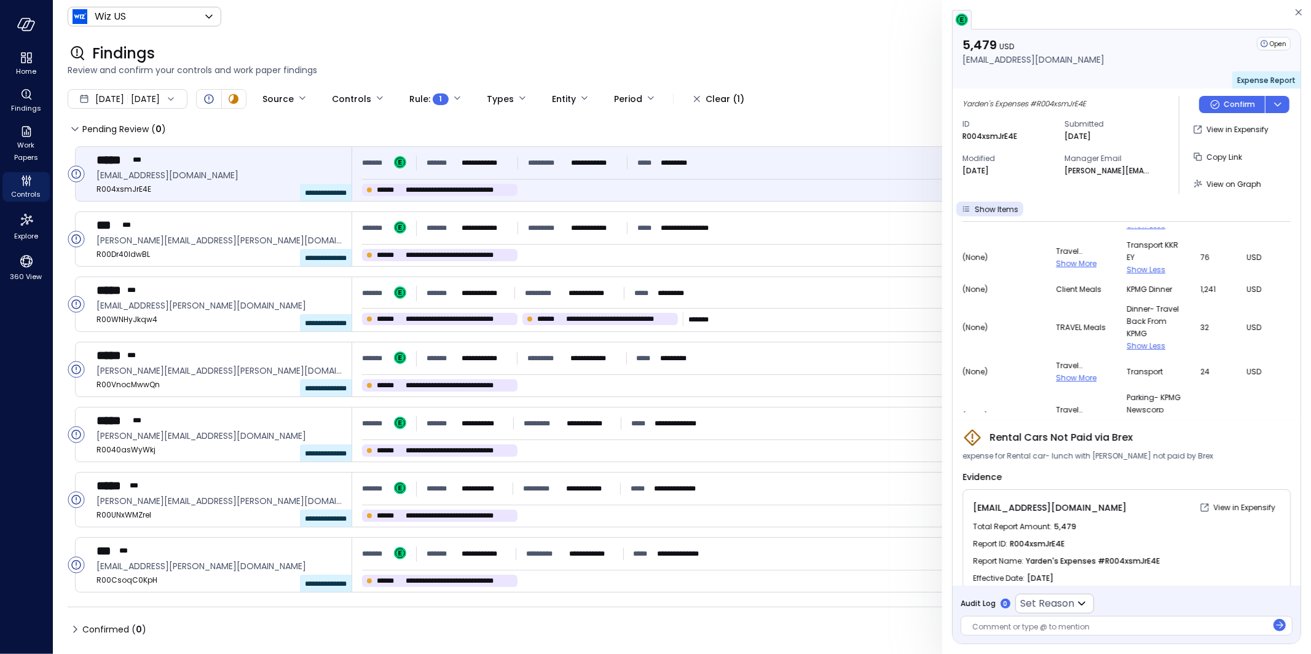
scroll to position [672, 0]
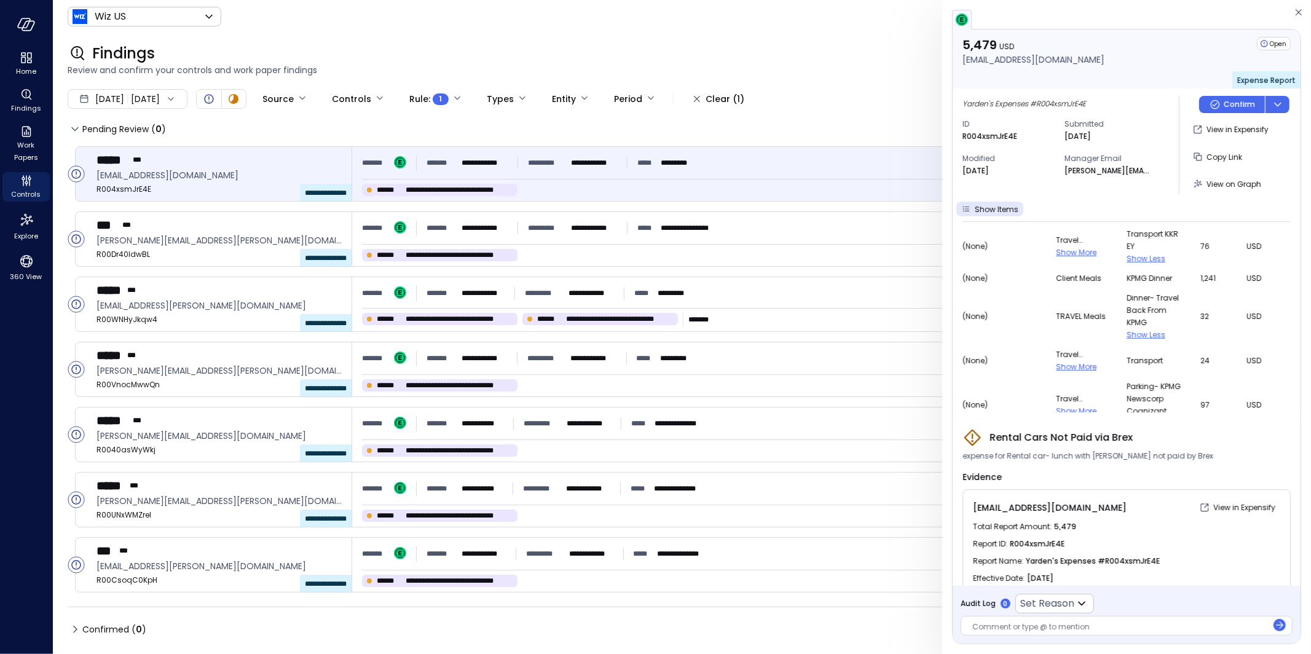
click at [1076, 367] on div "Travel Transportation Show More" at bounding box center [1084, 360] width 56 height 25
click at [1056, 364] on span "Show More" at bounding box center [1076, 366] width 41 height 10
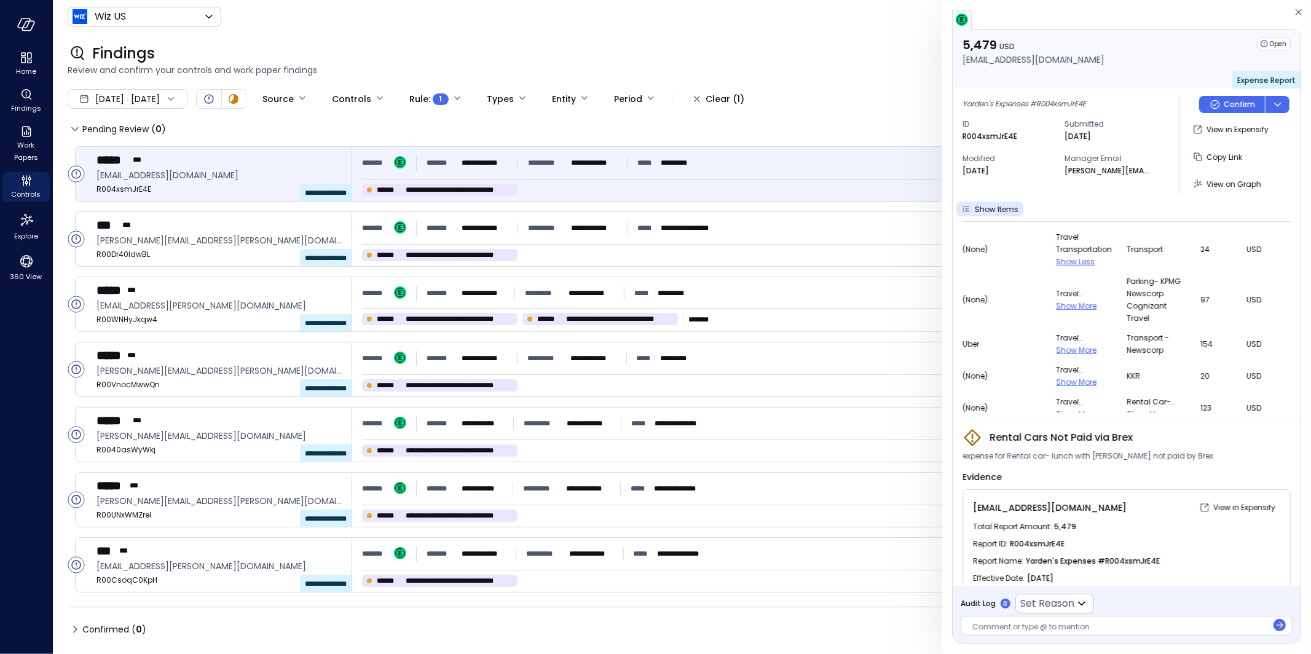
click at [1065, 345] on span "Show More" at bounding box center [1076, 350] width 41 height 10
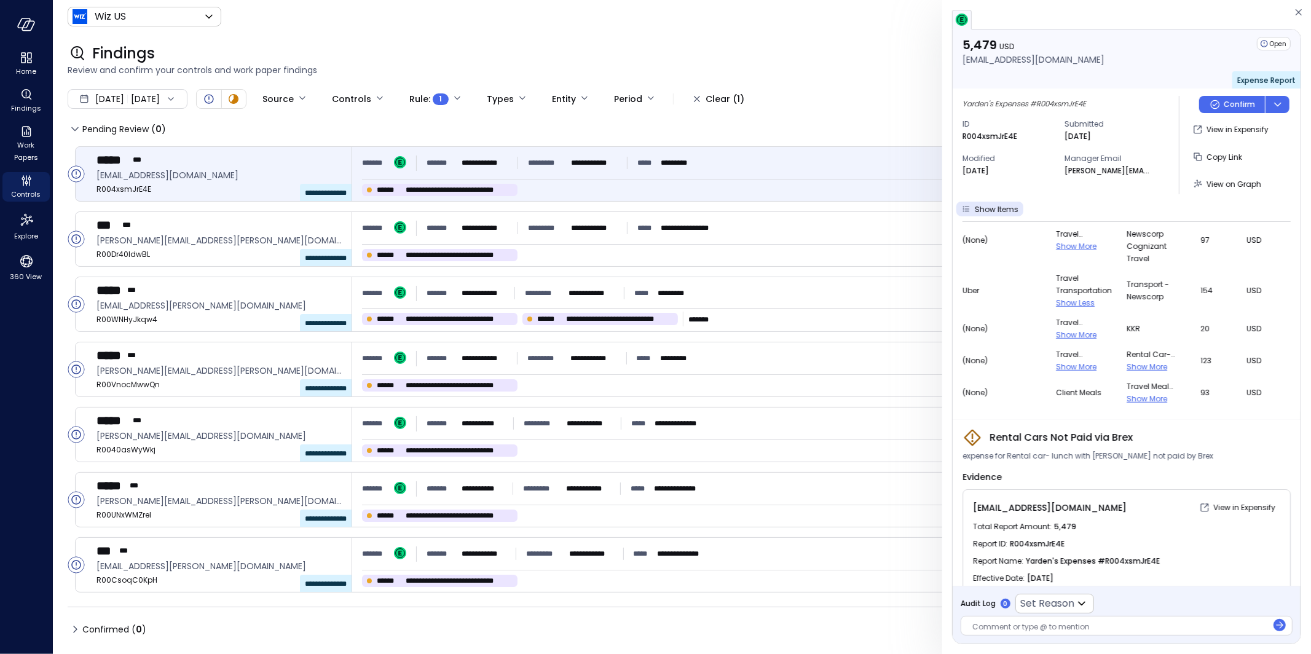
scroll to position [868, 0]
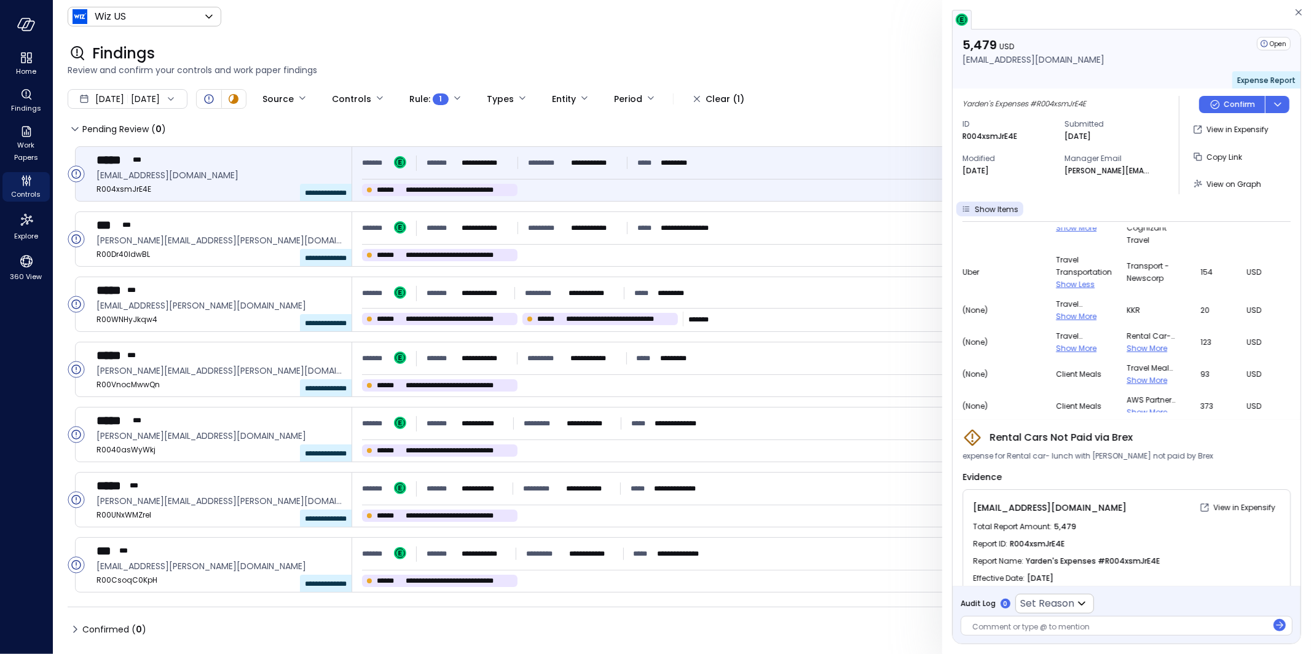
click at [1127, 350] on span "Show More" at bounding box center [1147, 348] width 41 height 10
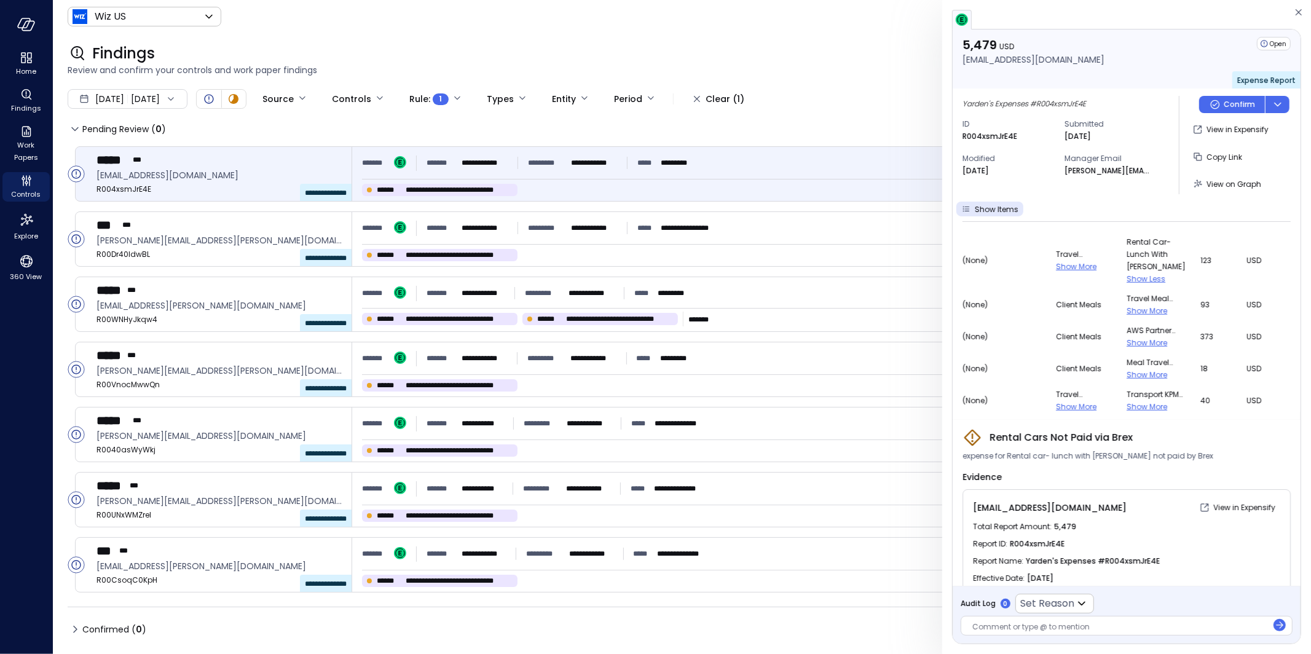
scroll to position [950, 0]
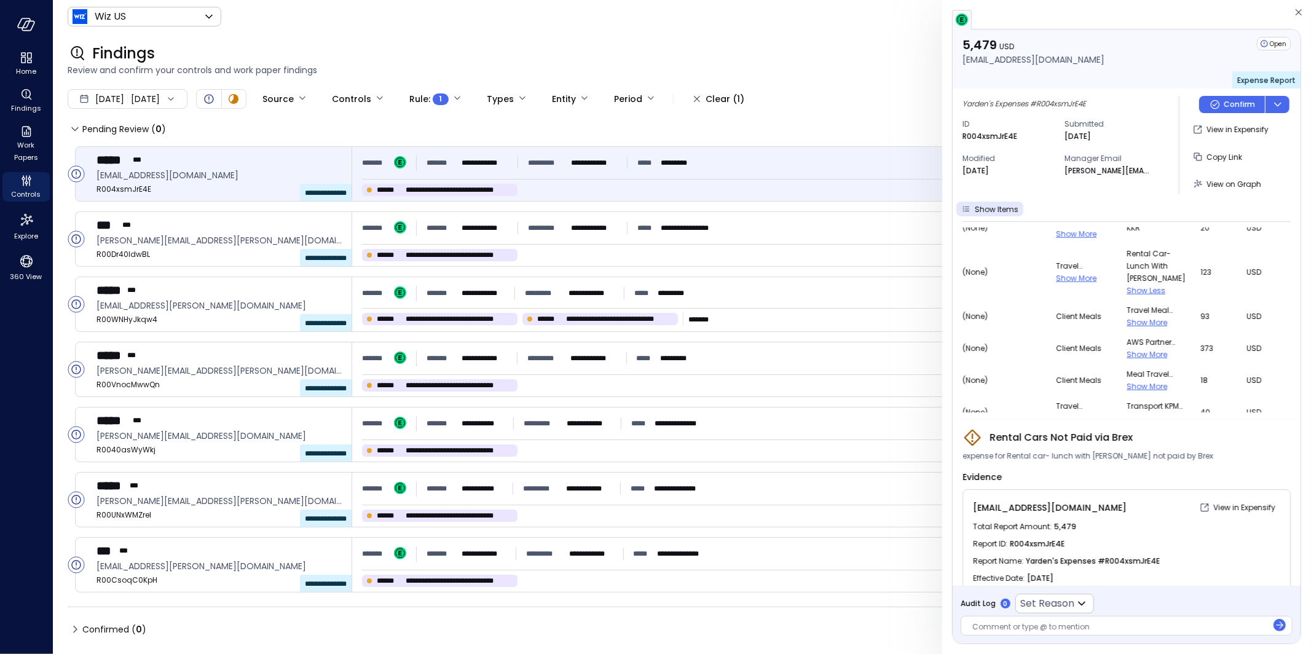
click at [1068, 283] on span "Show More" at bounding box center [1076, 278] width 41 height 10
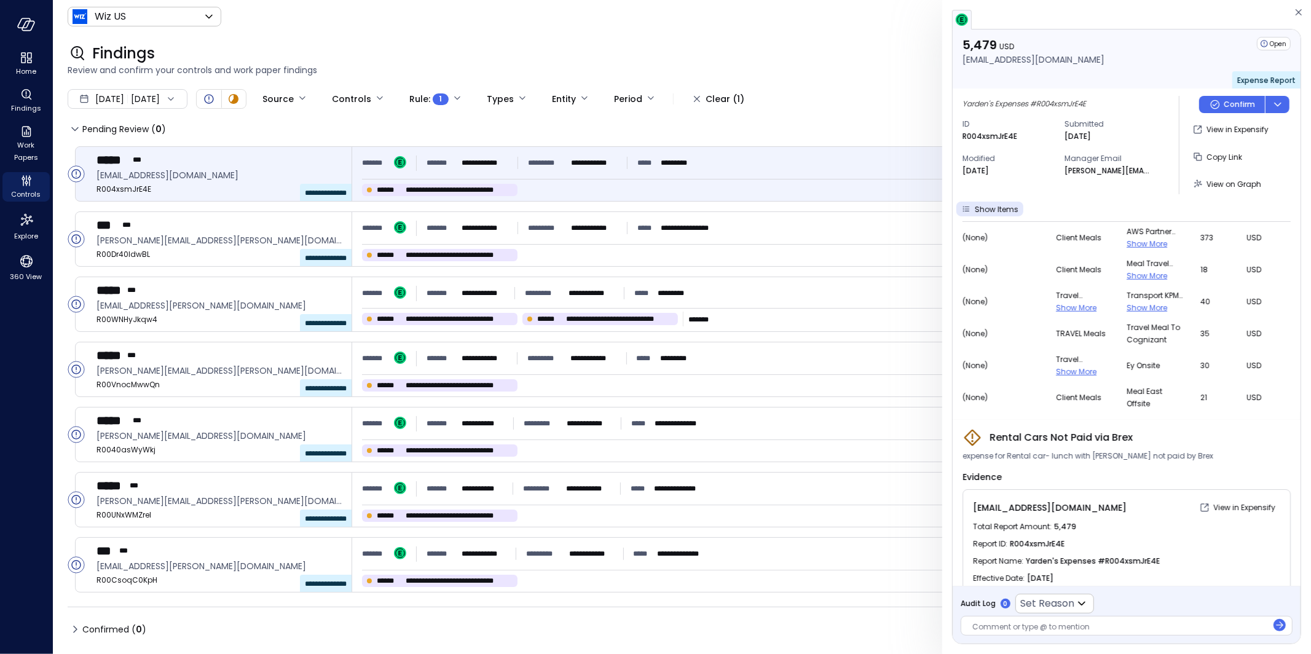
scroll to position [852, 0]
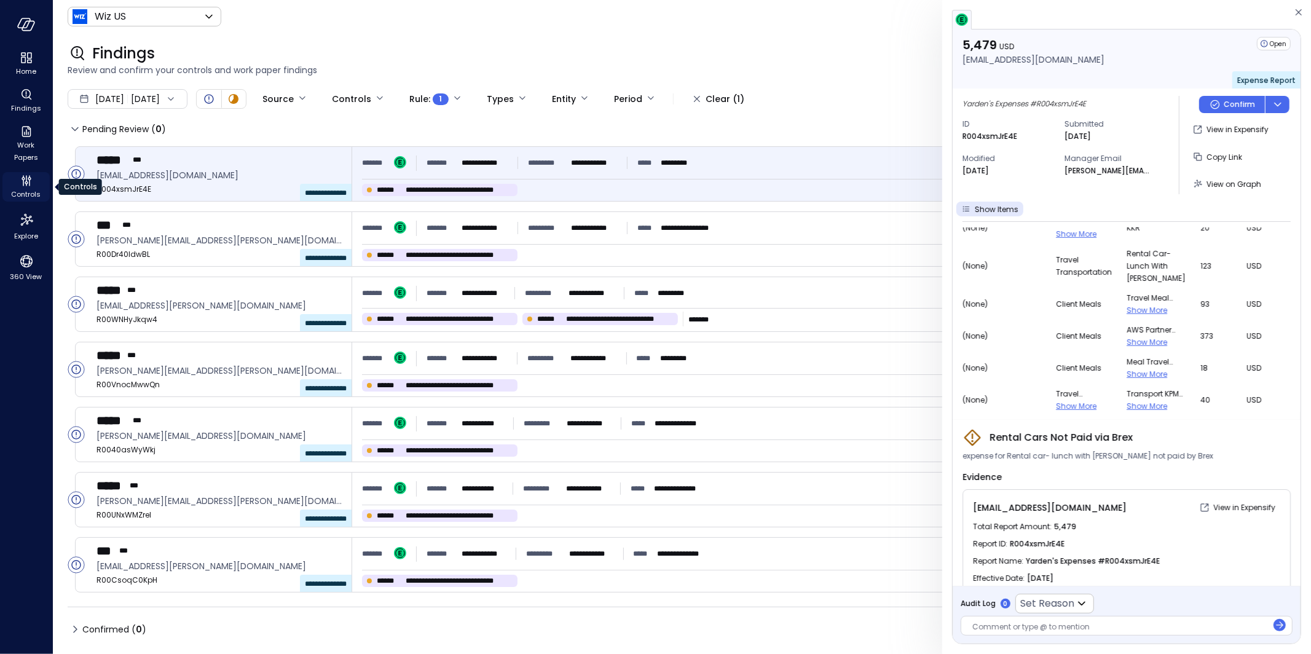
click at [22, 188] on span "Controls" at bounding box center [27, 194] width 30 height 12
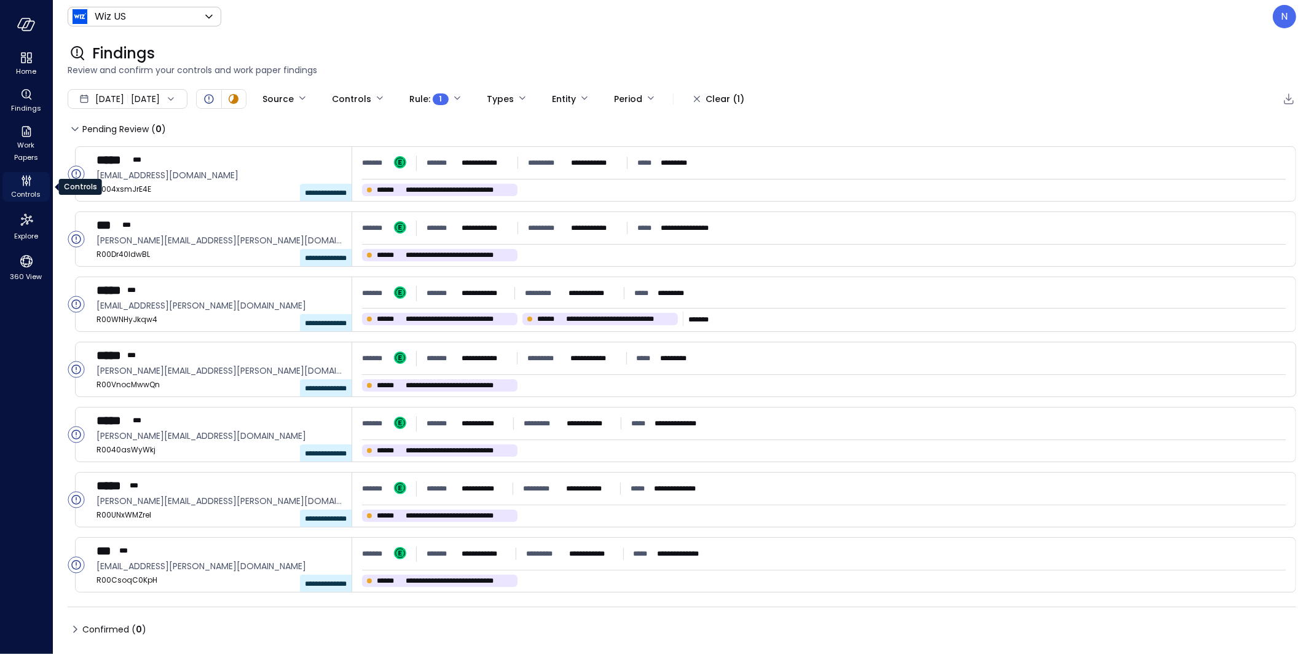
click at [22, 188] on span "Controls" at bounding box center [27, 194] width 30 height 12
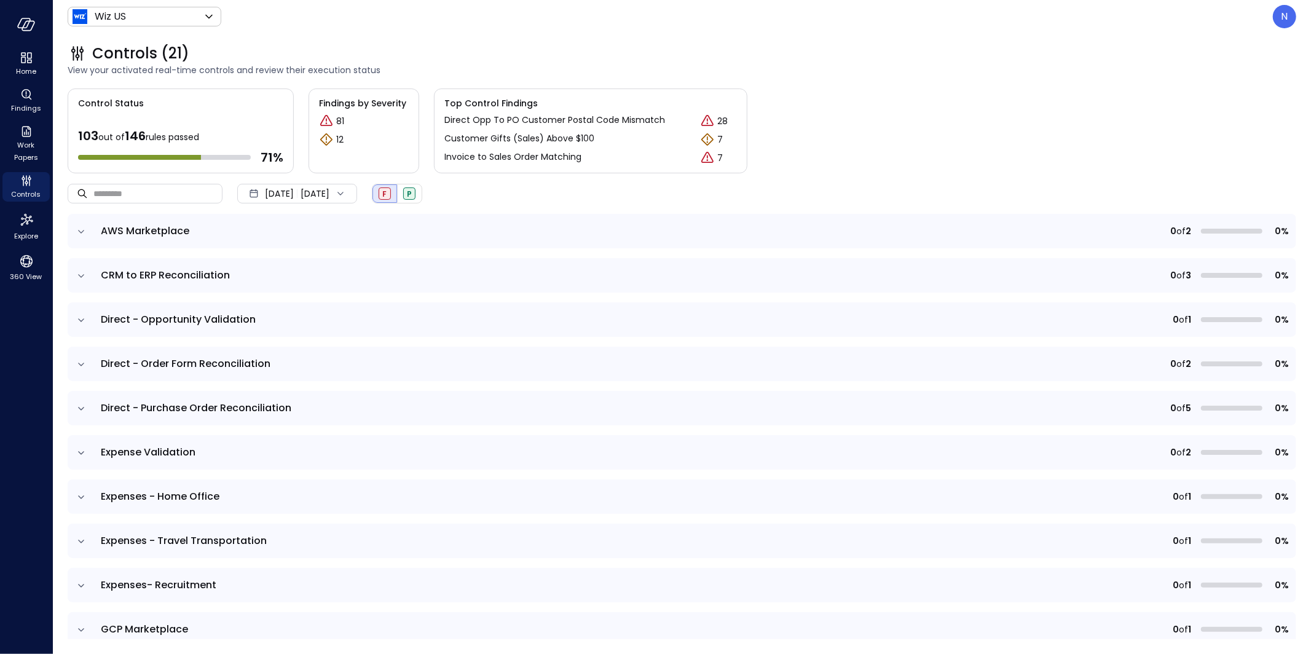
click at [1266, 26] on div "Wiz US ****** ​ N" at bounding box center [682, 16] width 1229 height 23
click at [1283, 18] on p "N" at bounding box center [1285, 16] width 7 height 15
click at [1223, 111] on li "Builder" at bounding box center [1233, 118] width 121 height 22
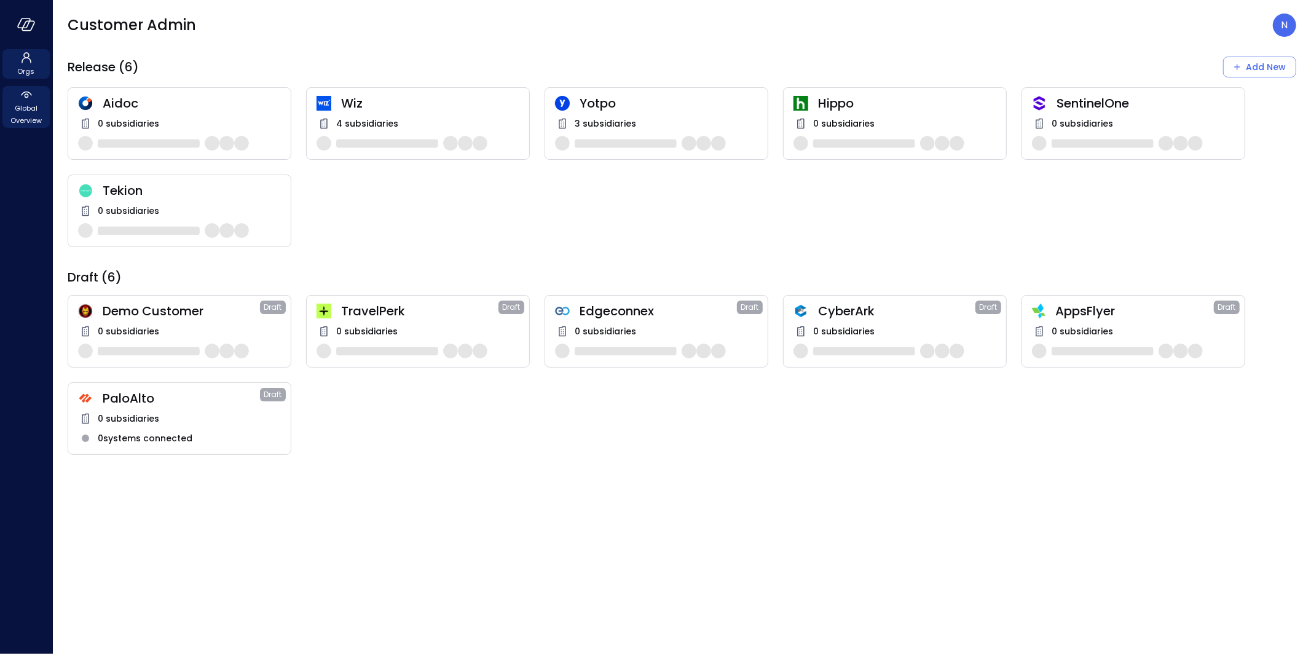
click at [38, 103] on span "Global Overview" at bounding box center [25, 114] width 37 height 25
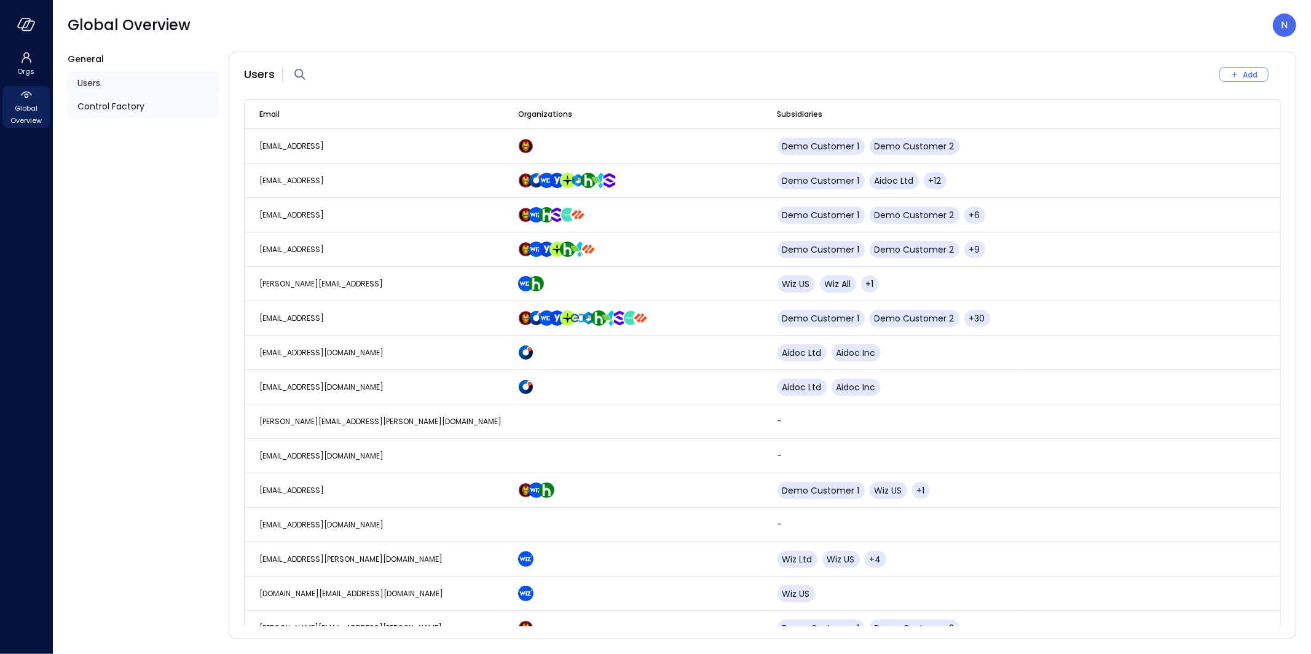
click at [154, 117] on div "Control Factory" at bounding box center [143, 106] width 151 height 23
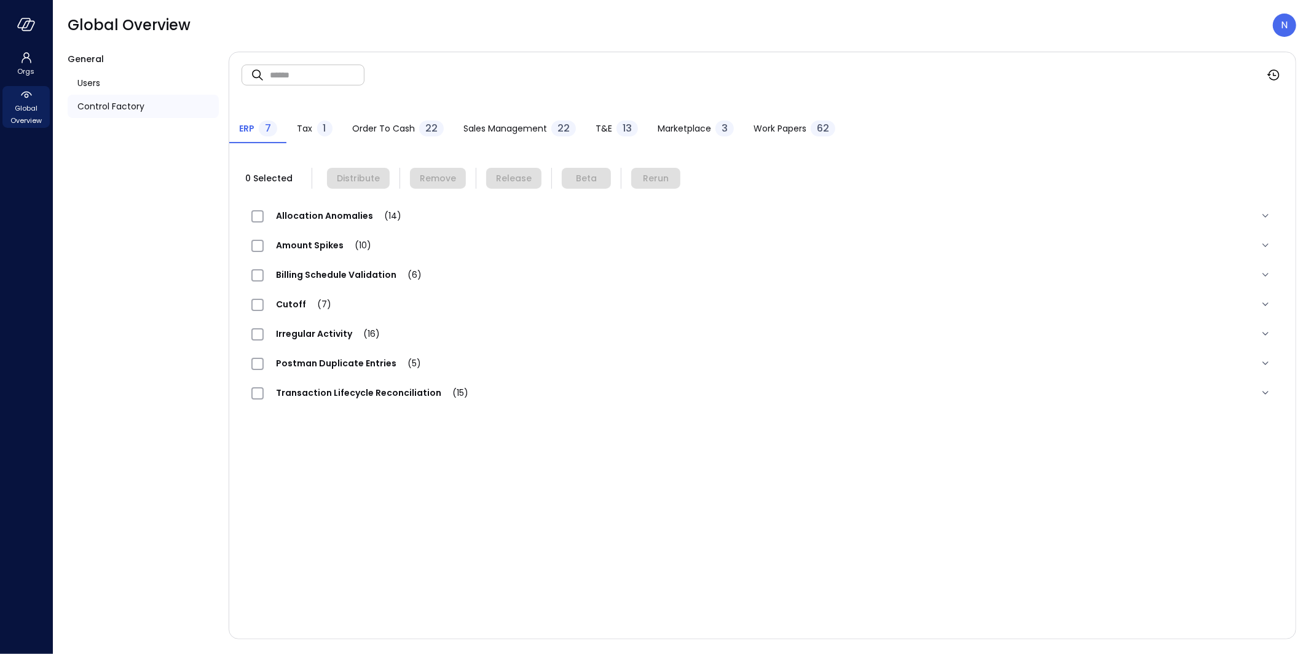
click at [526, 127] on span "Sales Management" at bounding box center [505, 129] width 84 height 14
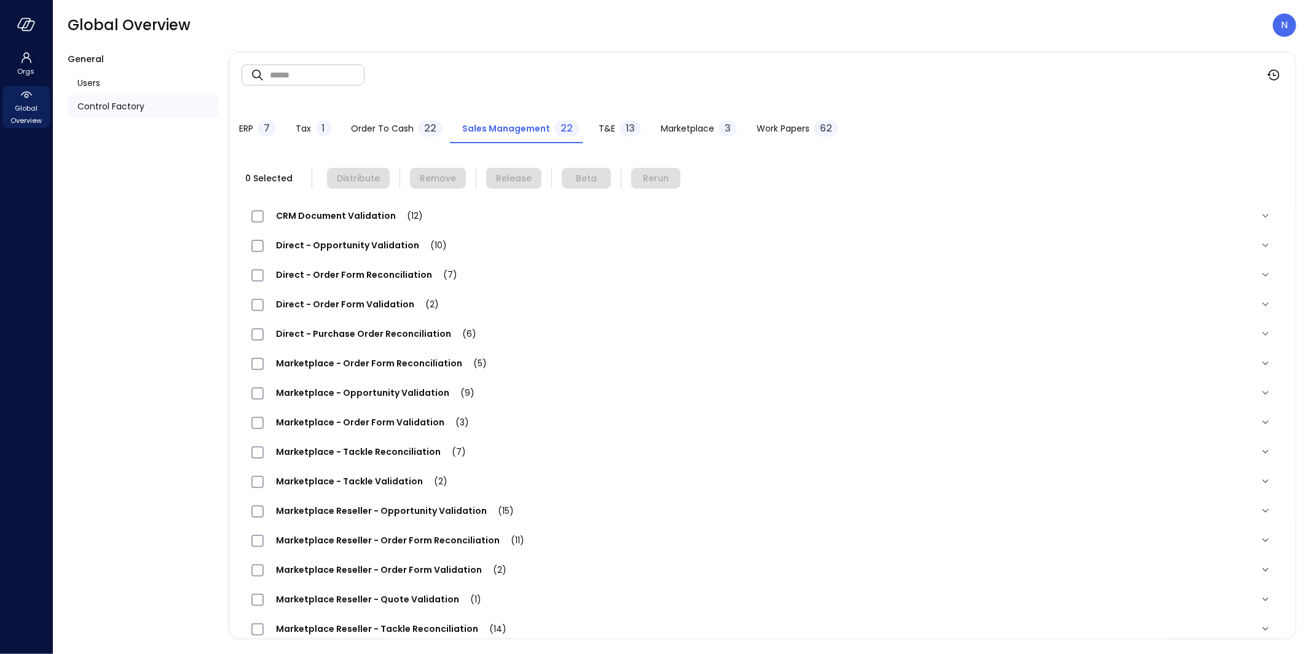
click at [620, 122] on div "13" at bounding box center [631, 128] width 22 height 16
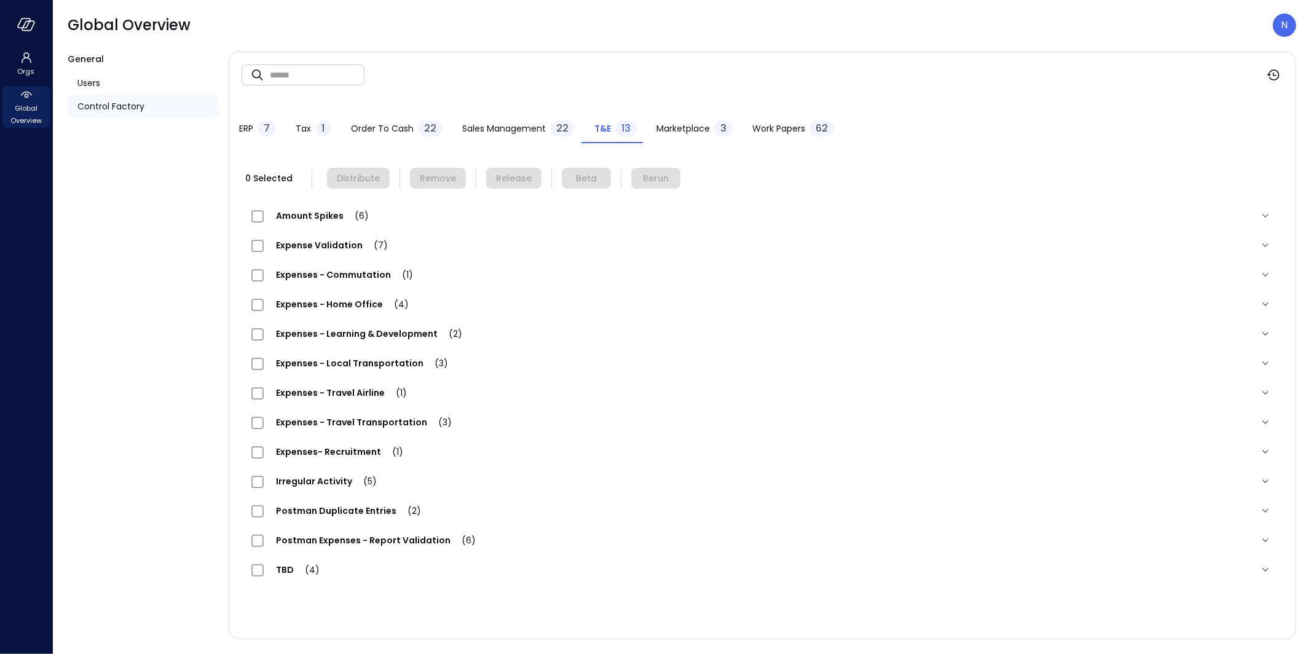
click at [331, 217] on span "Amount Spikes (6)" at bounding box center [322, 216] width 117 height 12
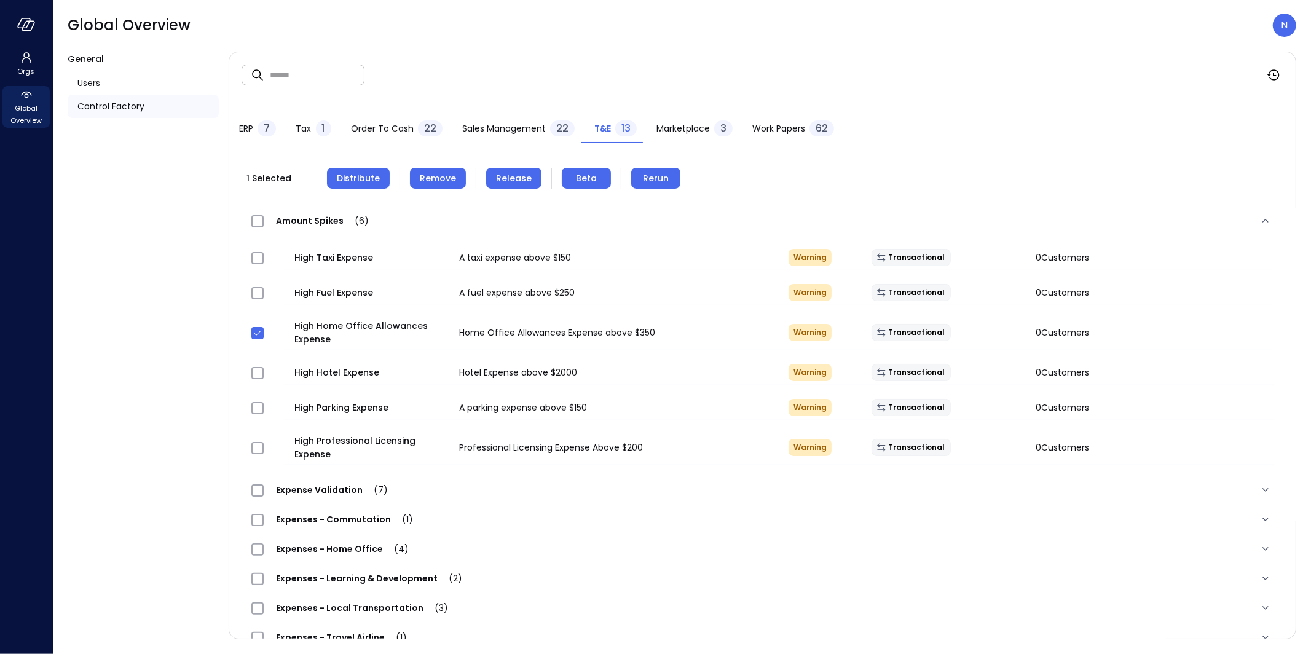
click at [425, 178] on span "Remove" at bounding box center [438, 178] width 36 height 14
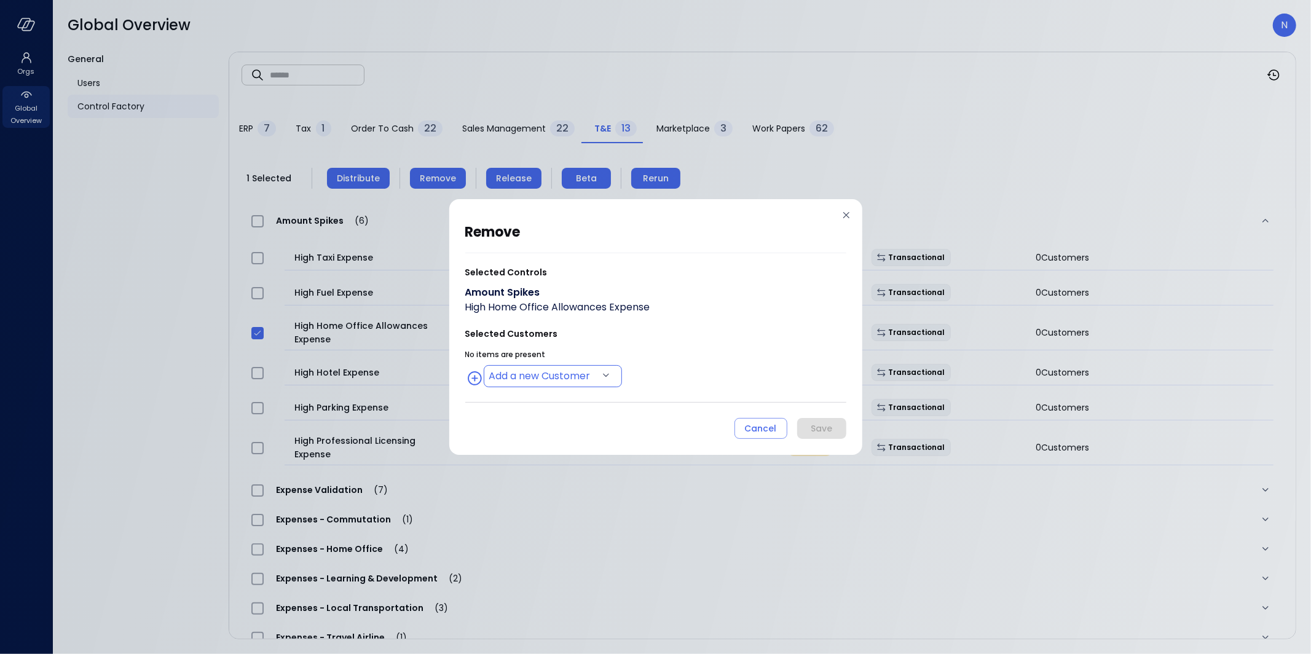
click at [565, 384] on body "Orgs Global Overview Global Overview N General Users Control Factory ​ ​ ERP 7 …" at bounding box center [655, 327] width 1311 height 654
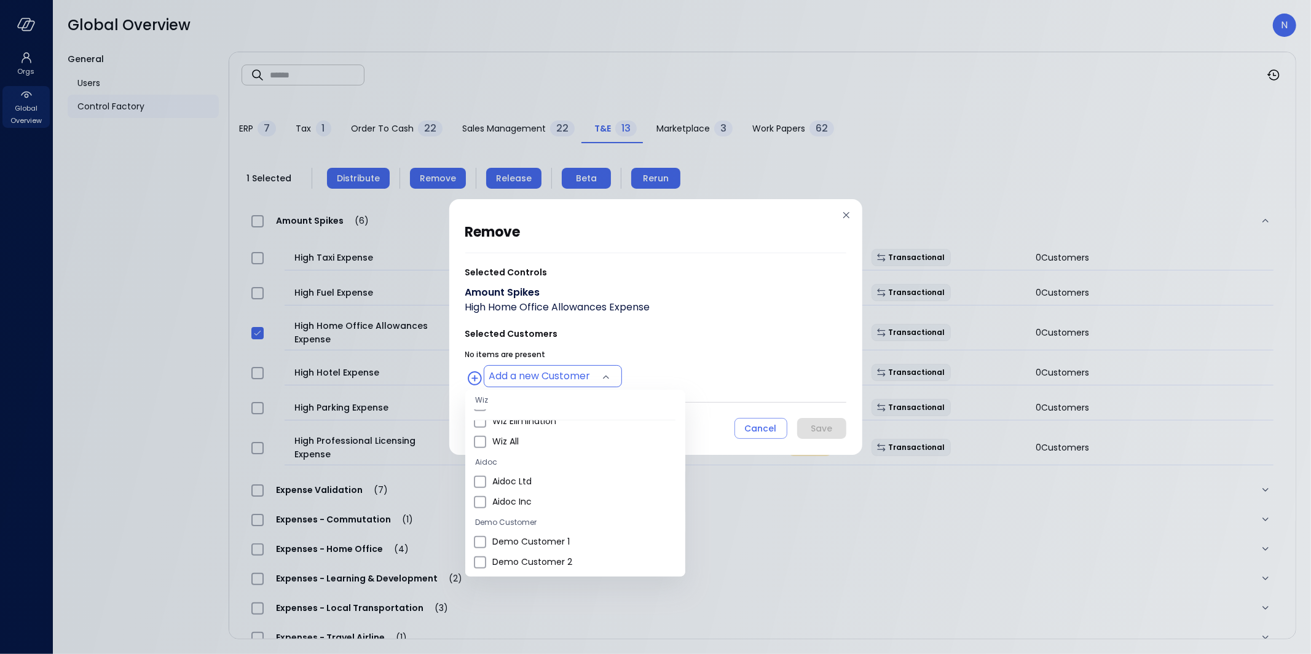
scroll to position [512, 0]
click at [538, 437] on li "Wiz US" at bounding box center [575, 445] width 220 height 20
type input "**********"
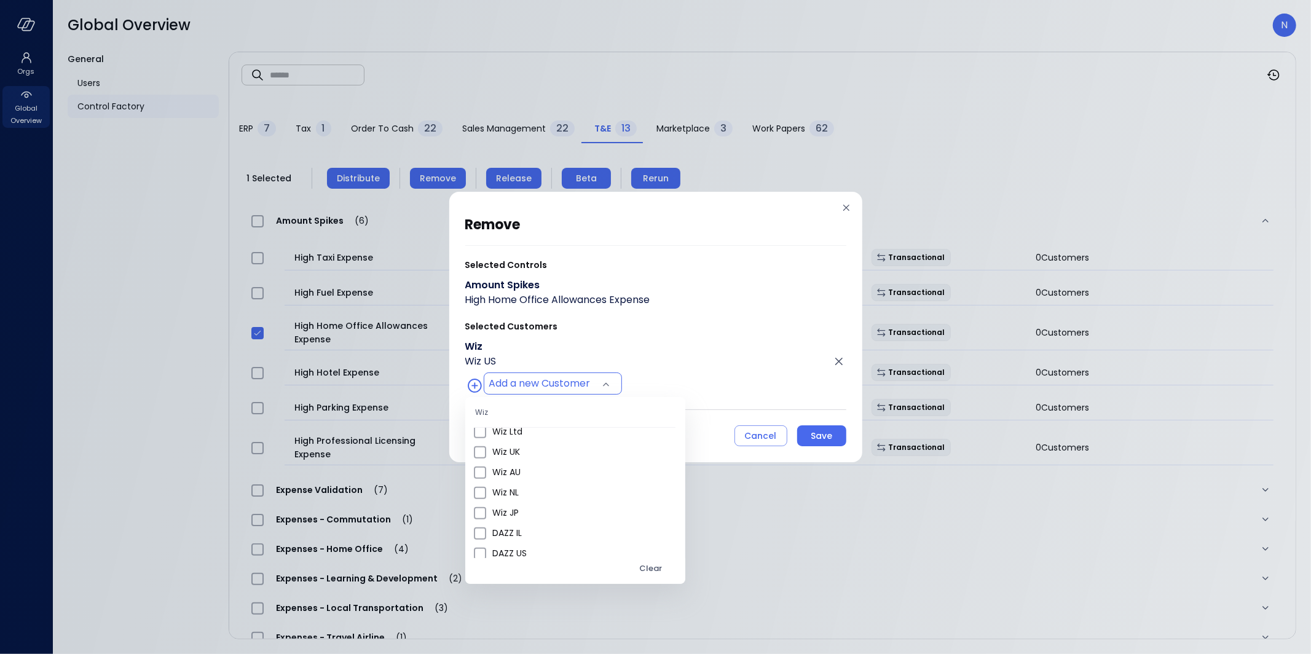
click at [707, 339] on div at bounding box center [655, 327] width 1311 height 654
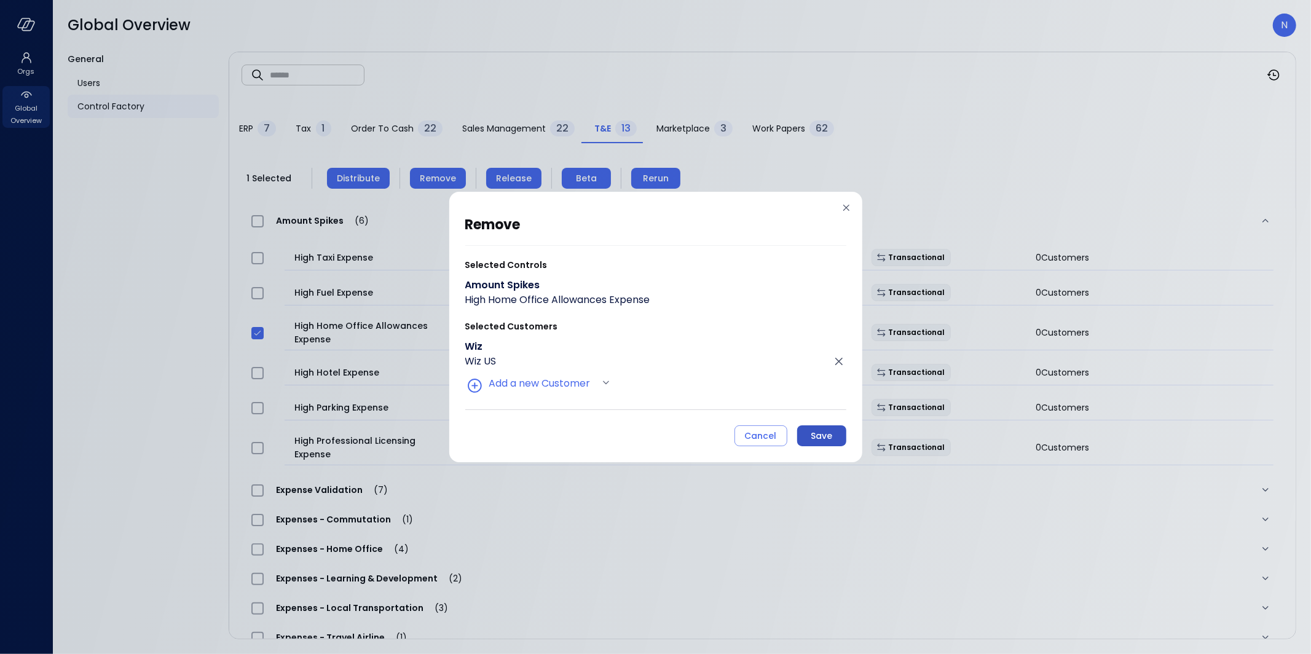
click at [825, 432] on div "Save" at bounding box center [822, 435] width 22 height 15
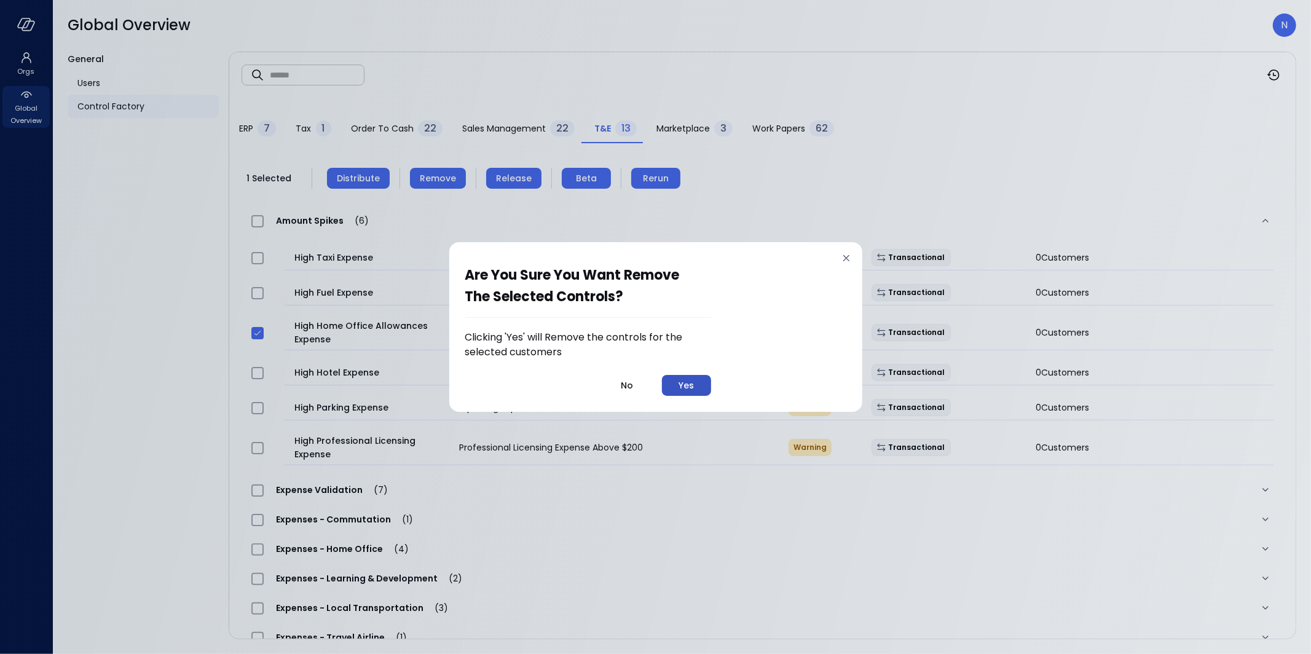
click at [672, 384] on button "Yes" at bounding box center [686, 385] width 49 height 21
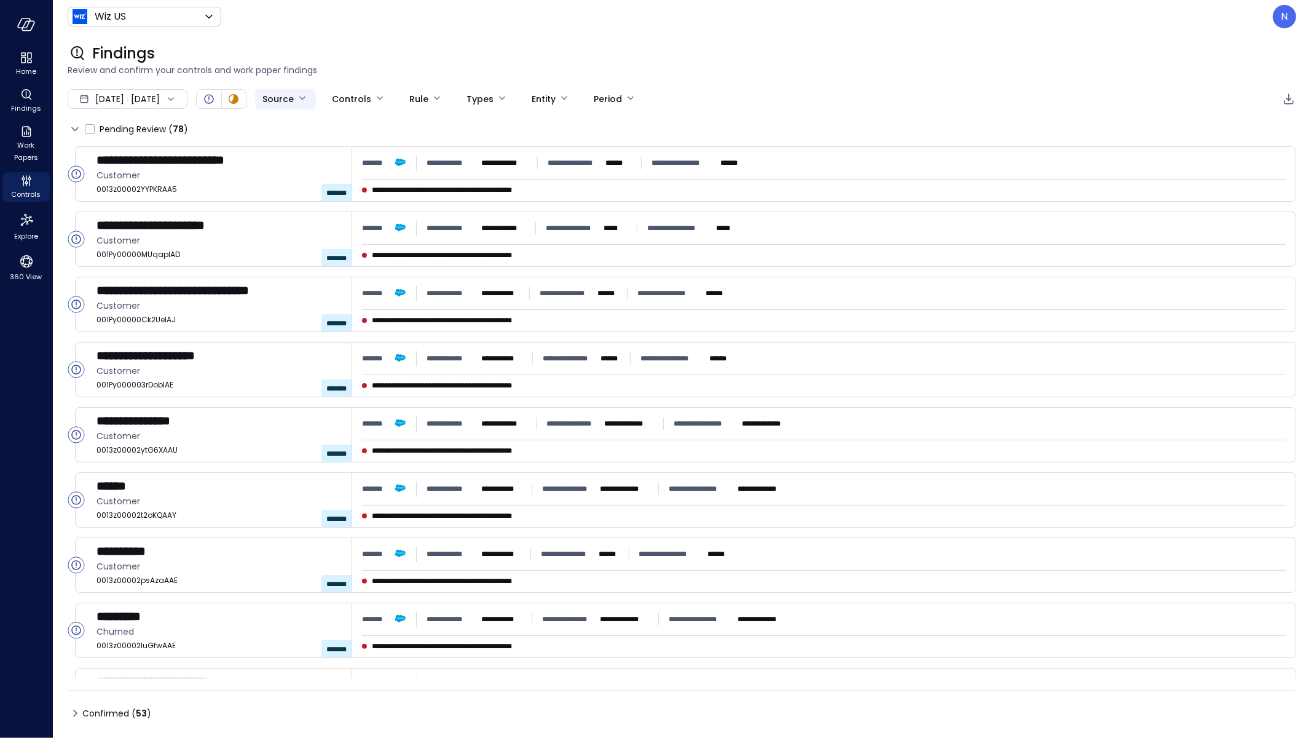
click at [315, 104] on body "**********" at bounding box center [655, 369] width 1311 height 738
click at [350, 179] on li "Expensify" at bounding box center [357, 188] width 123 height 20
type input "*********"
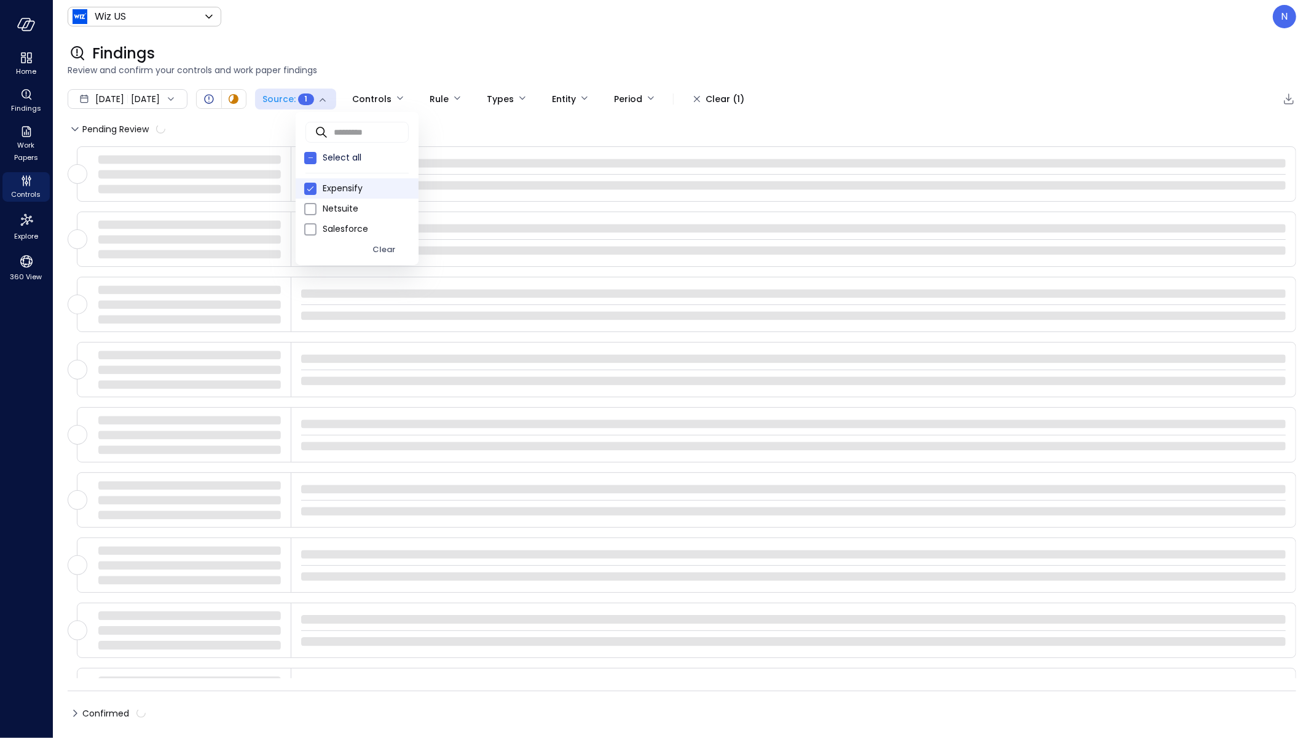
click at [552, 31] on div at bounding box center [655, 369] width 1311 height 738
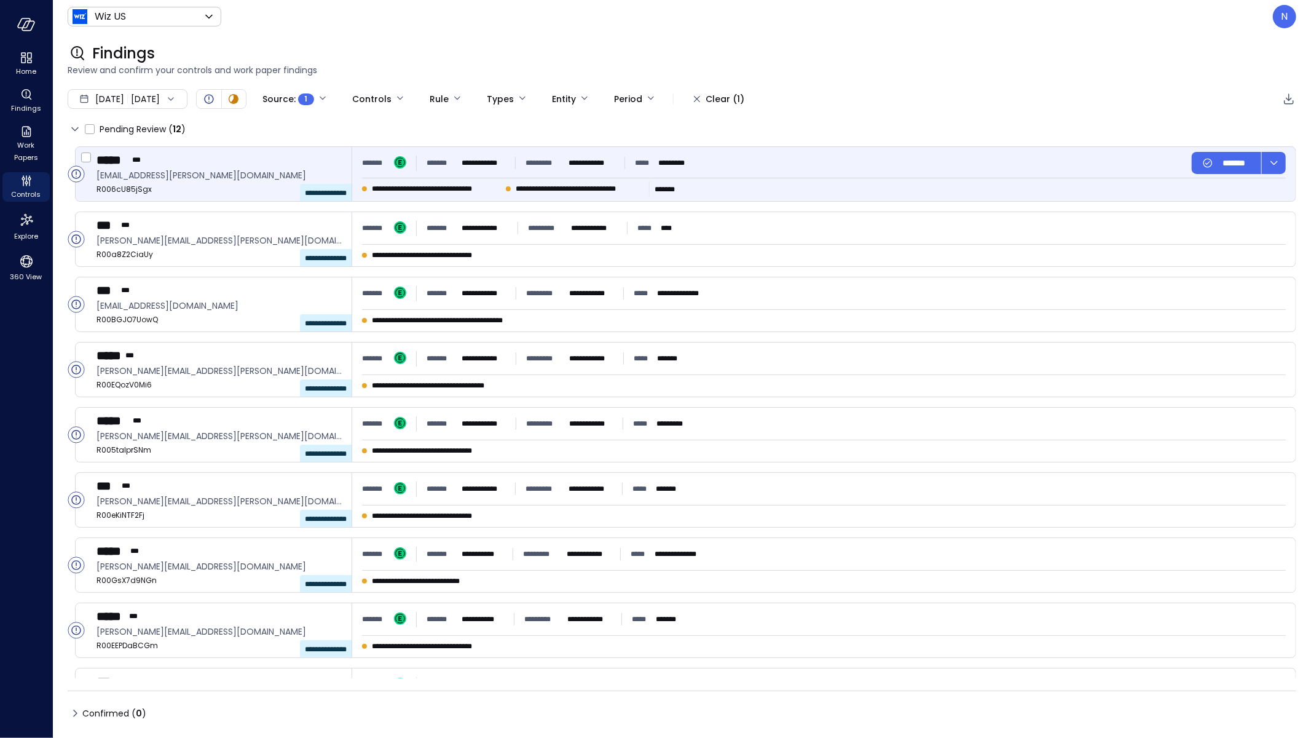
click at [482, 182] on div "**********" at bounding box center [587, 188] width 450 height 15
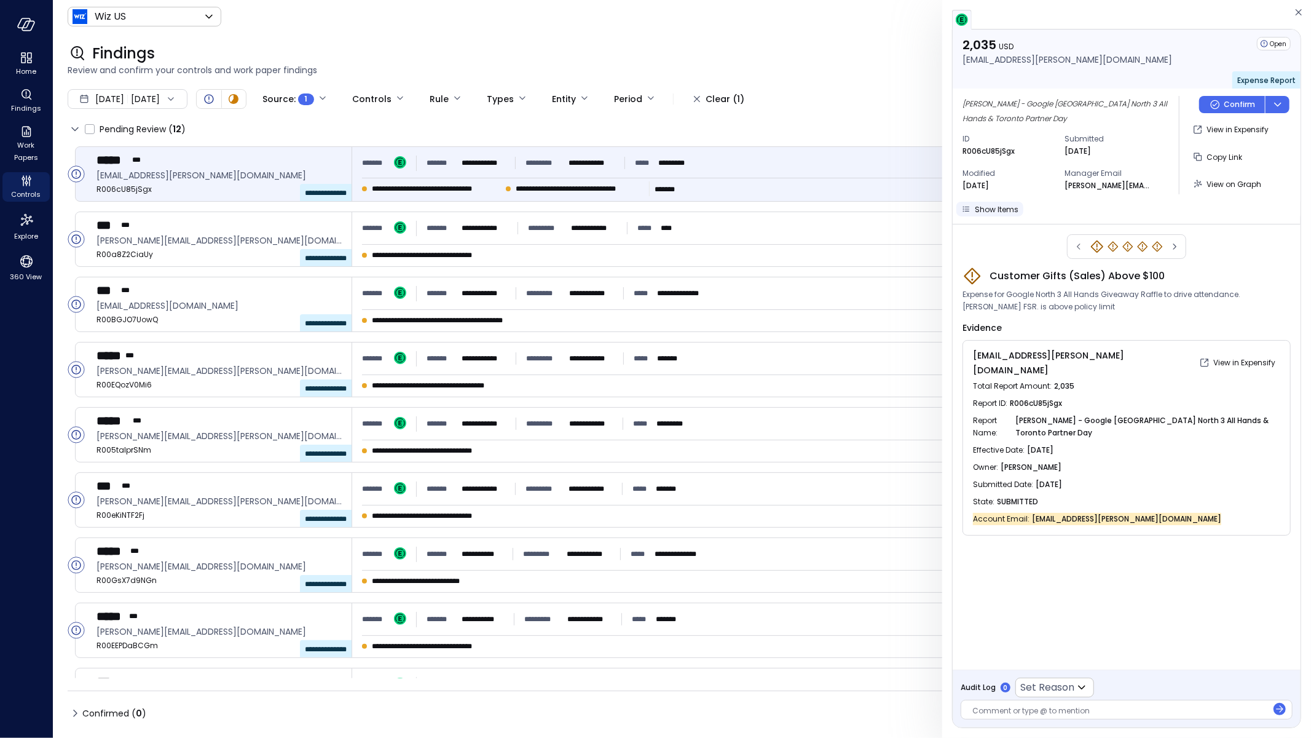
click at [988, 208] on span "Show Items" at bounding box center [997, 209] width 44 height 10
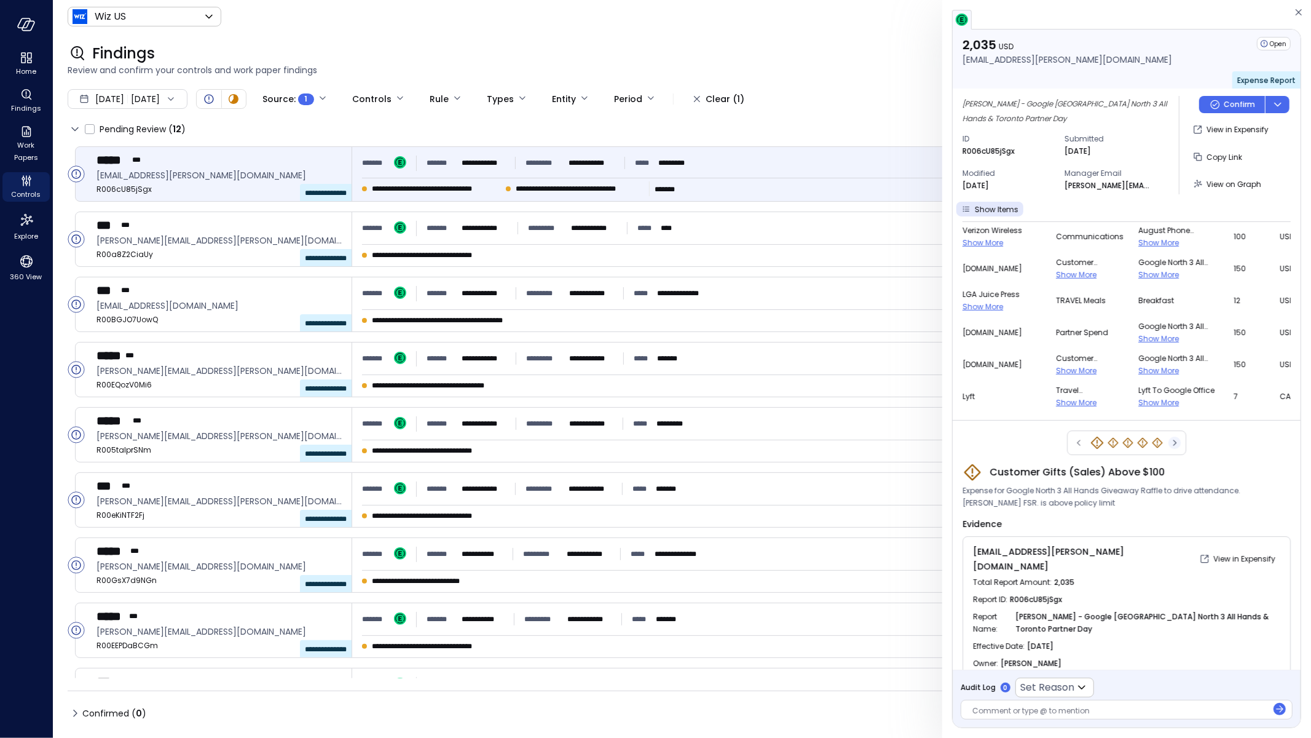
click at [1168, 438] on icon "button" at bounding box center [1174, 442] width 12 height 15
click at [1171, 449] on div at bounding box center [1126, 442] width 119 height 25
click at [1169, 445] on icon "button" at bounding box center [1174, 442] width 12 height 15
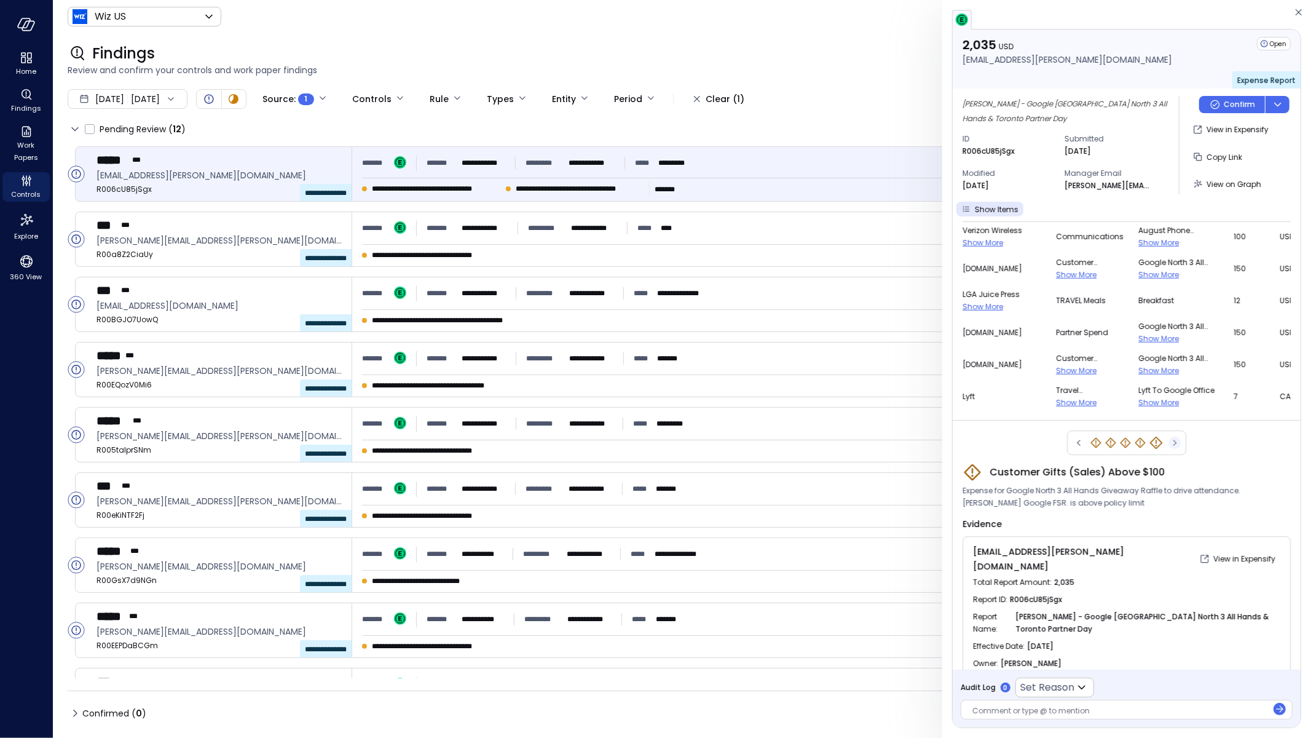
click at [1169, 445] on div at bounding box center [1126, 442] width 119 height 25
click at [1096, 442] on icon "Customer Gifts (Sales) Above $100" at bounding box center [1096, 442] width 12 height 12
click at [1107, 444] on icon "Customer Gifts (Sales) Above $100" at bounding box center [1113, 442] width 12 height 12
click at [1128, 443] on icon "Customer Gifts (Sales) Above $100" at bounding box center [1128, 442] width 12 height 12
click at [1151, 443] on icon "Customer Gifts (Sales) Above $100" at bounding box center [1157, 442] width 12 height 12
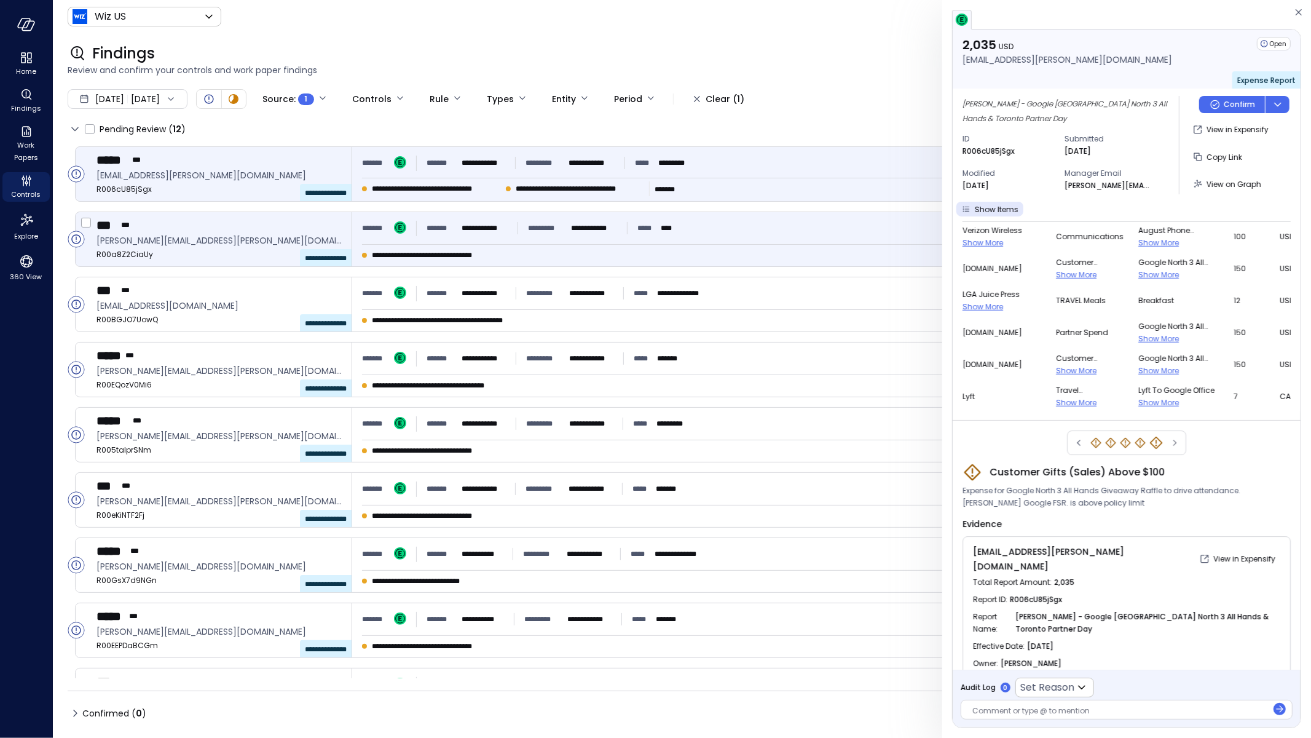
click at [721, 240] on div "**********" at bounding box center [823, 239] width 943 height 54
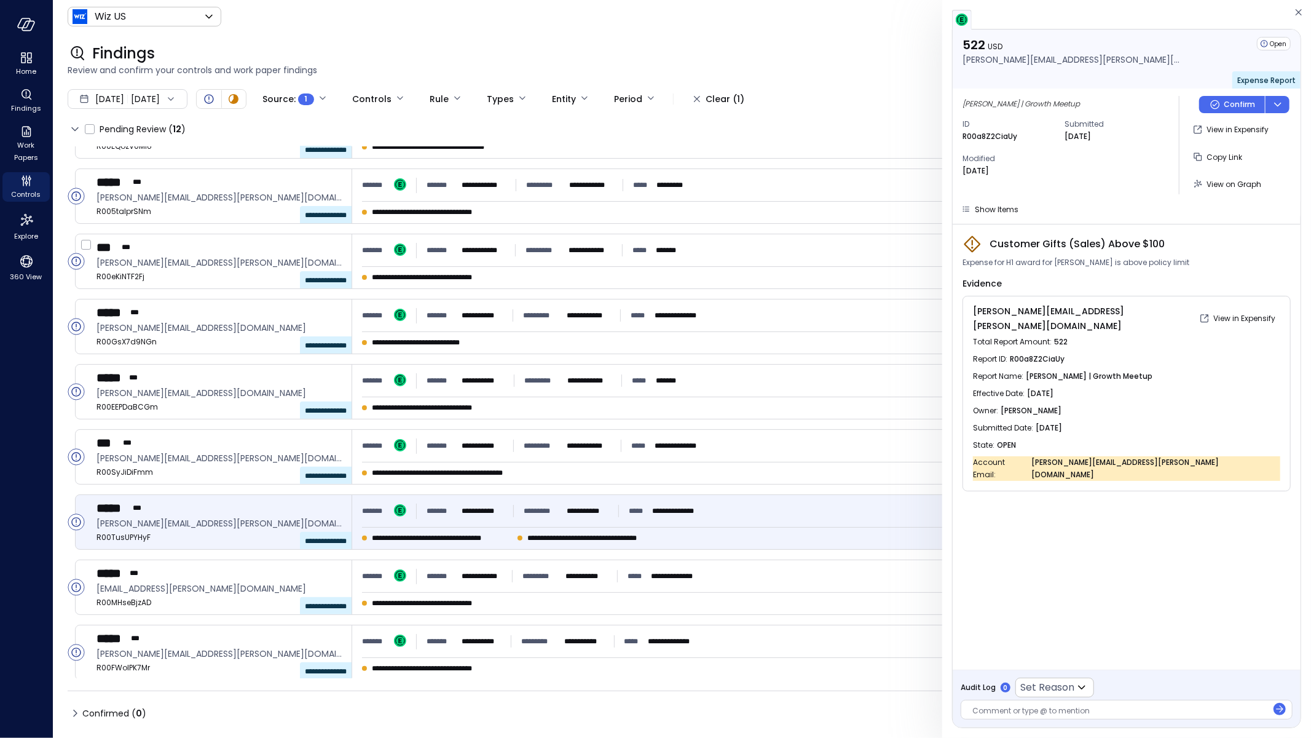
scroll to position [240, 0]
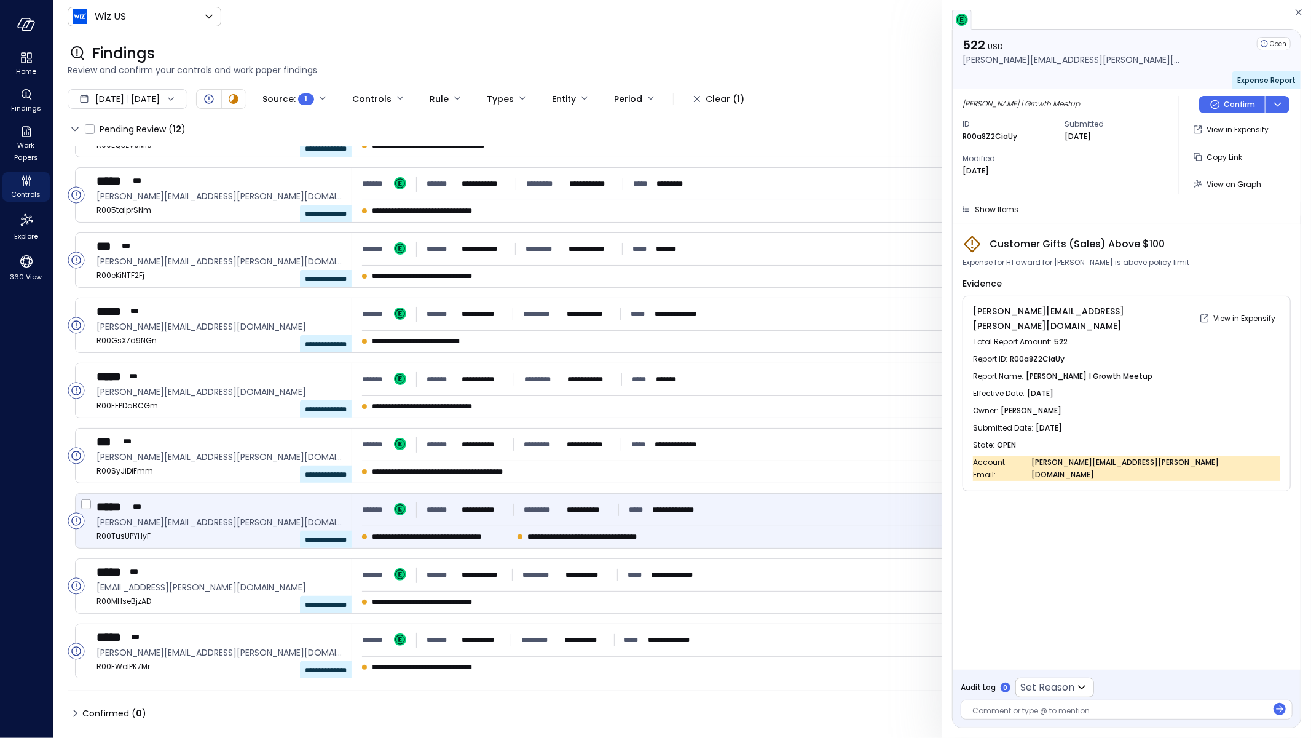
click at [639, 539] on span "**********" at bounding box center [597, 536] width 141 height 12
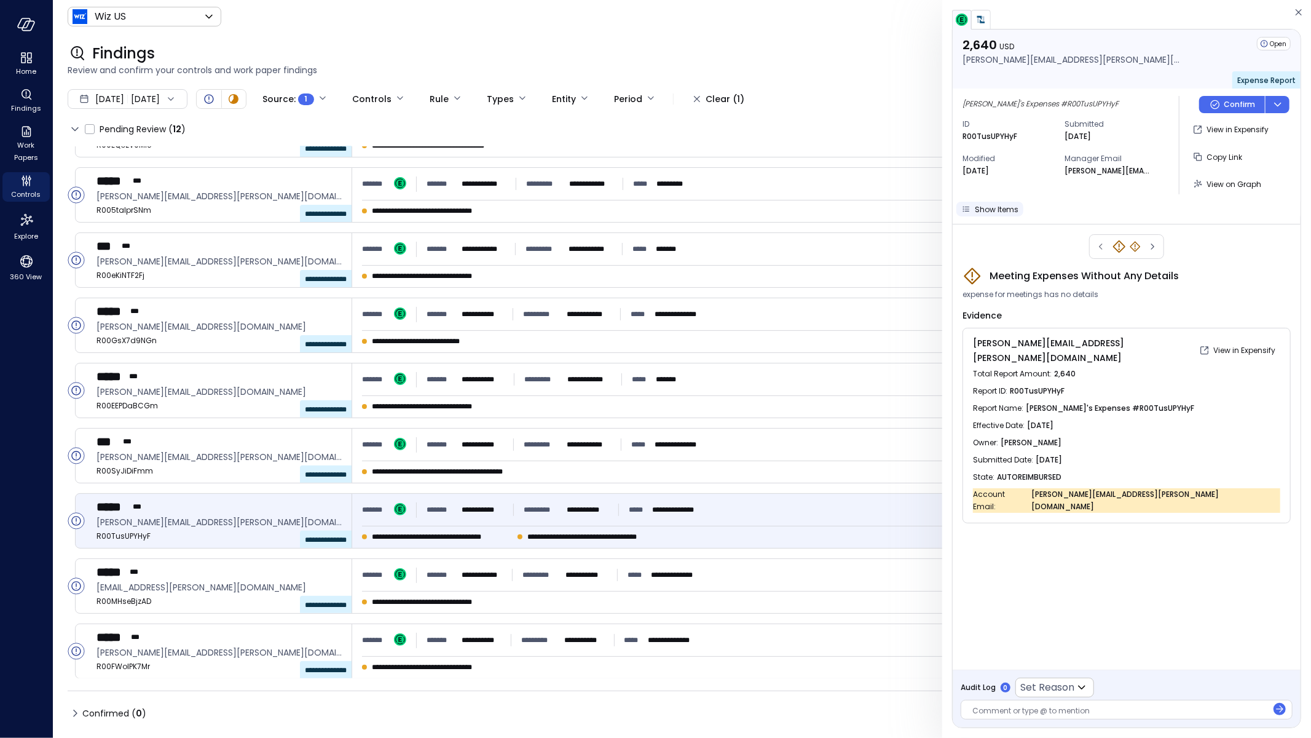
click at [998, 214] on div "Show Items" at bounding box center [997, 209] width 44 height 13
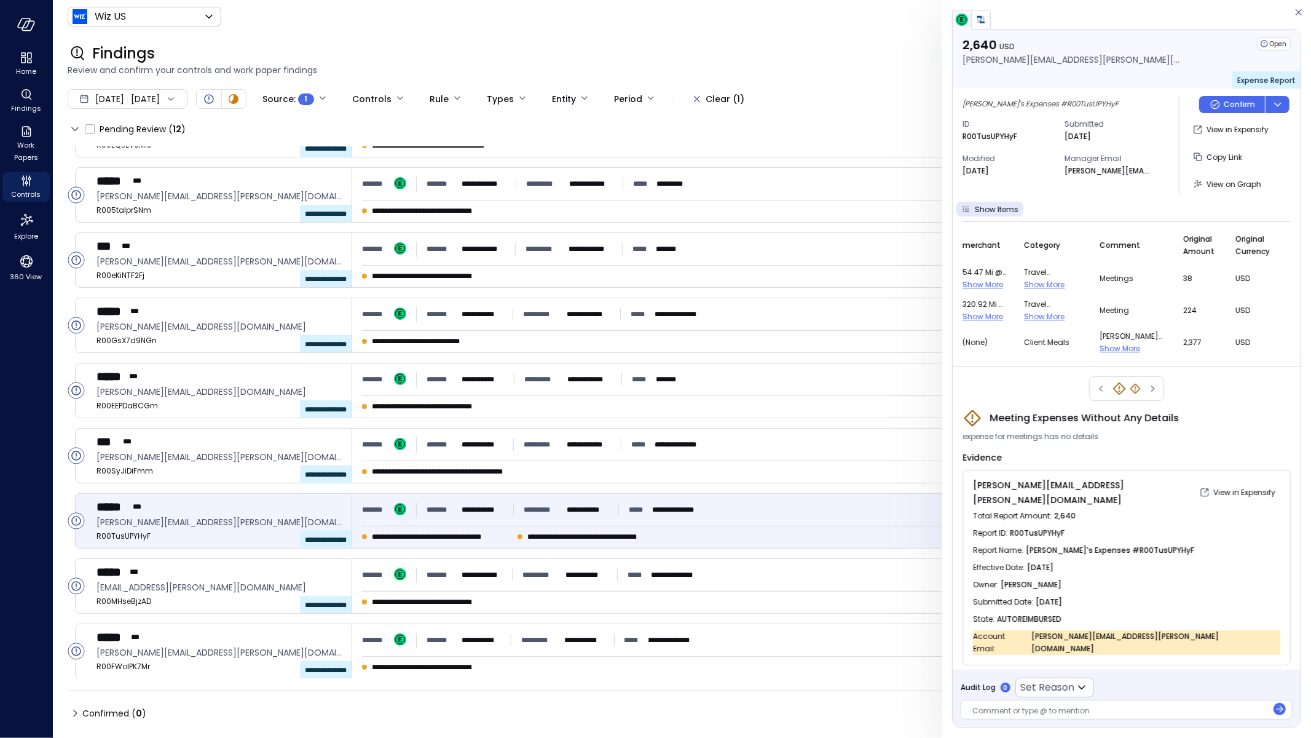
click at [1298, 15] on icon "button" at bounding box center [1299, 12] width 12 height 15
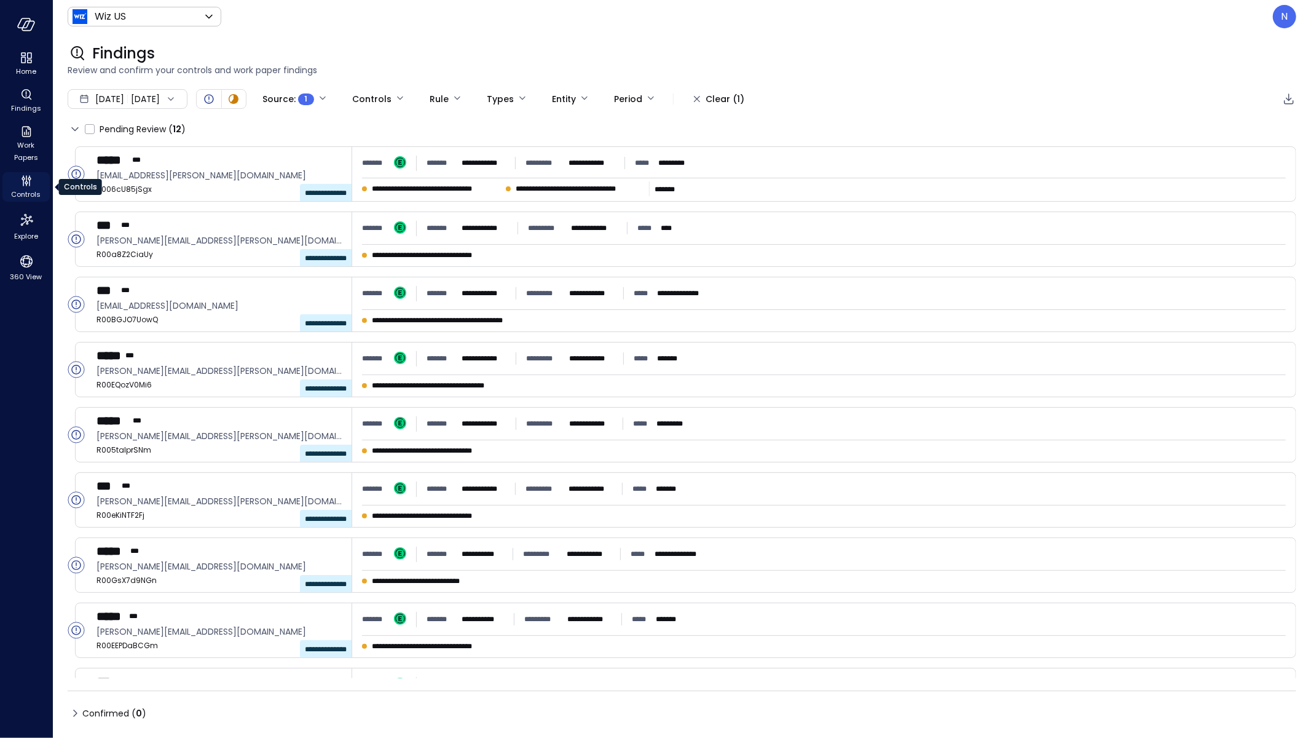
click at [33, 197] on span "Controls" at bounding box center [27, 194] width 30 height 12
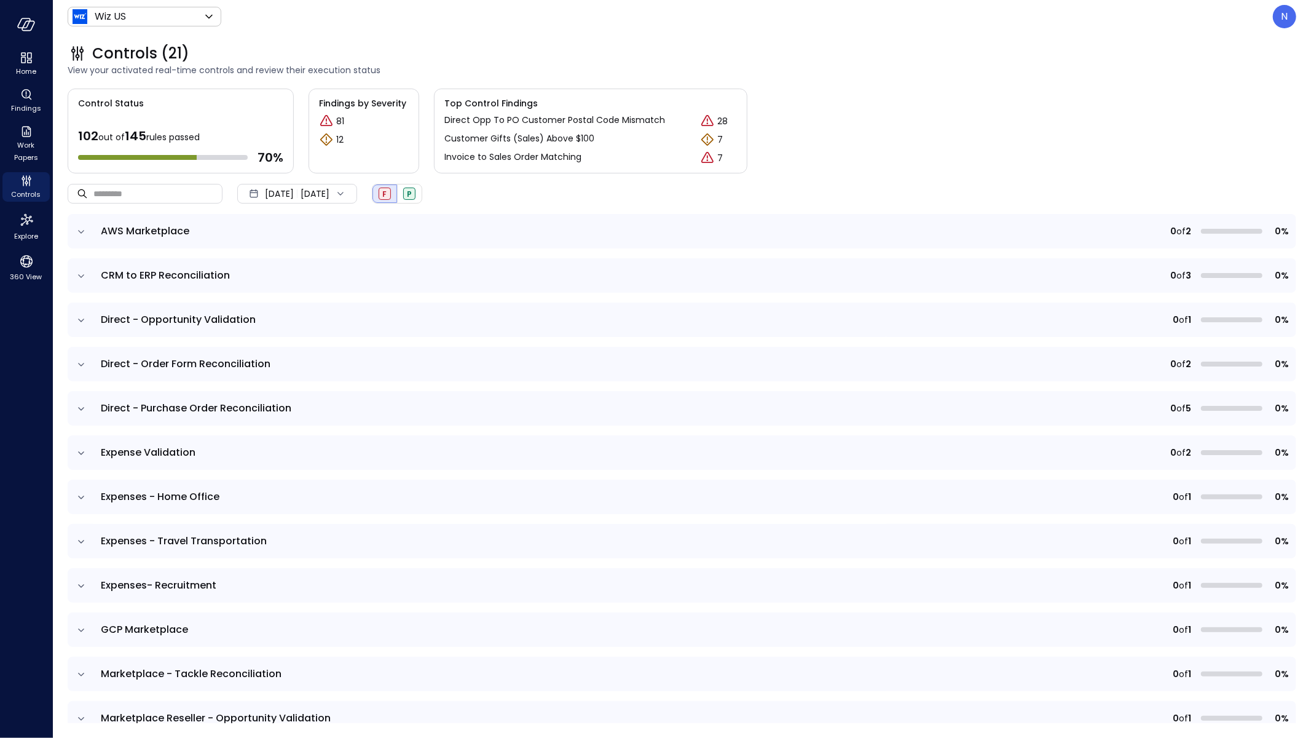
click at [1274, 17] on div "N" at bounding box center [1284, 16] width 23 height 23
click at [1235, 117] on li "Builder" at bounding box center [1233, 118] width 121 height 22
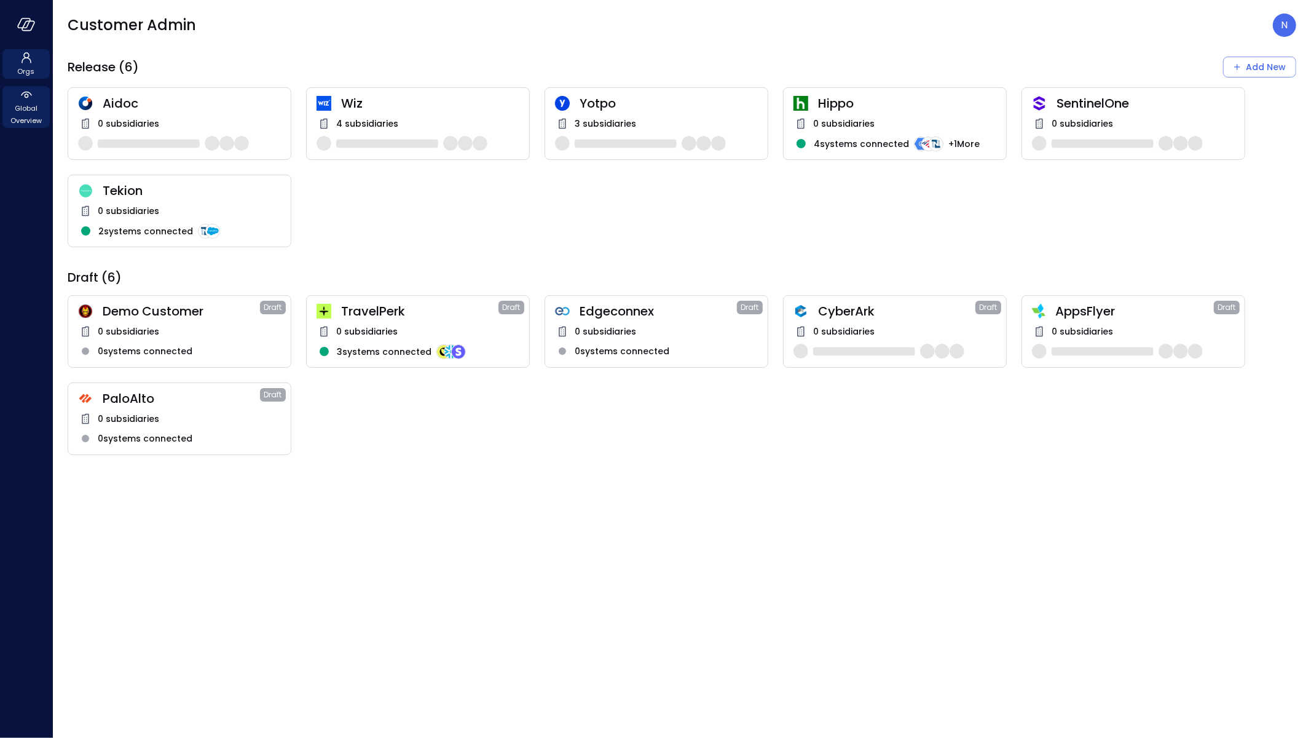
click at [25, 104] on span "Global Overview" at bounding box center [25, 114] width 37 height 25
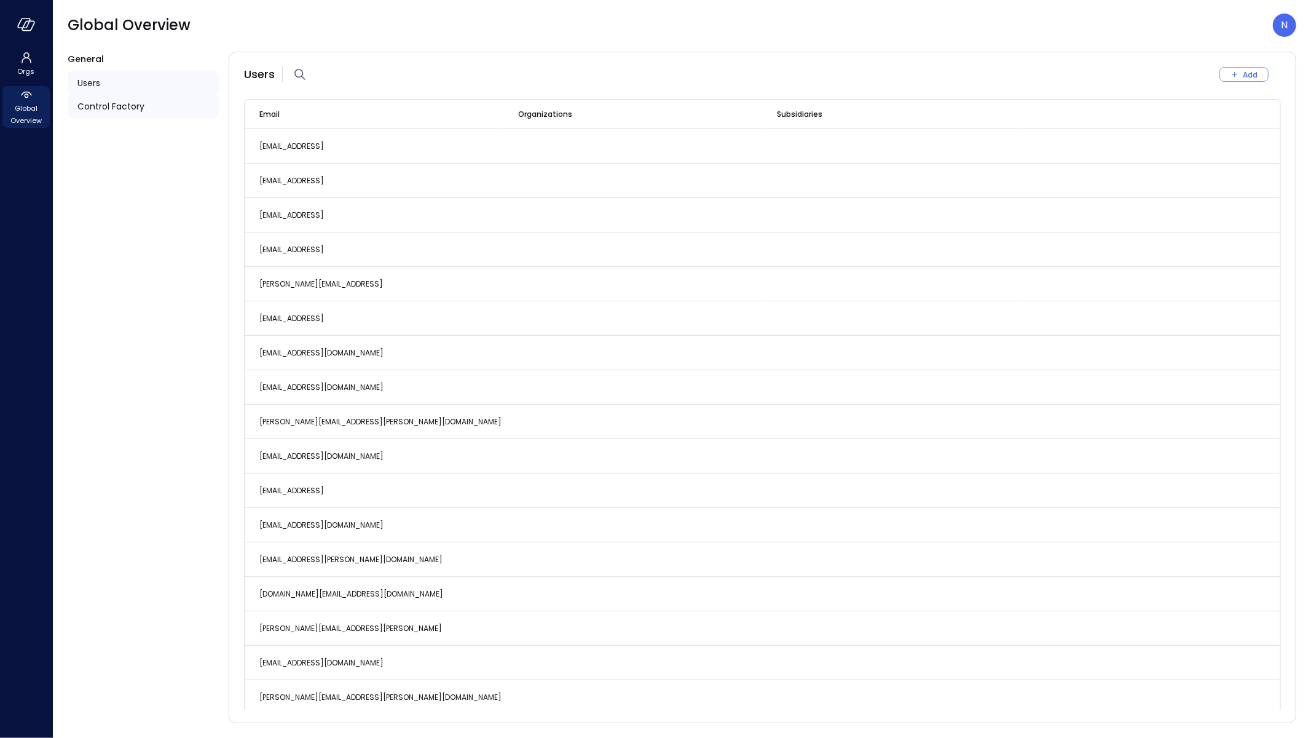
click at [170, 106] on div "Control Factory" at bounding box center [143, 106] width 151 height 23
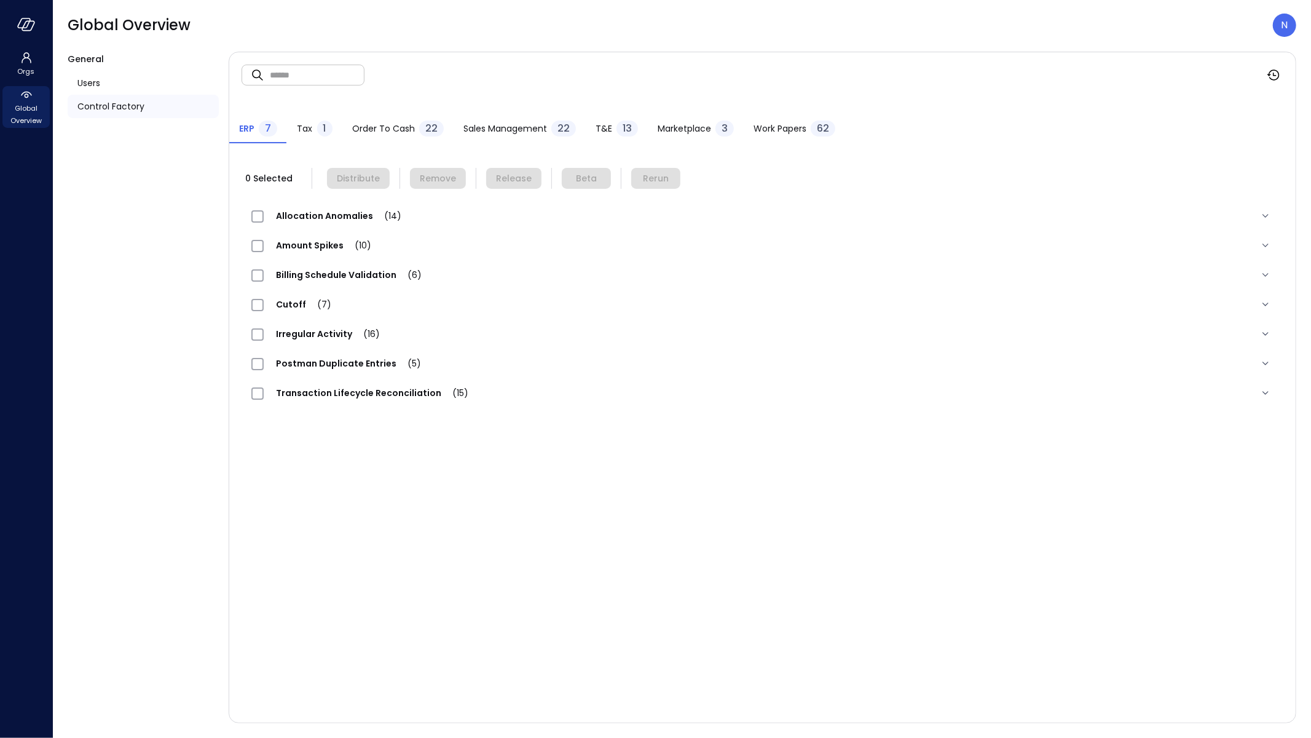
click at [516, 126] on span "Sales Management" at bounding box center [505, 129] width 84 height 14
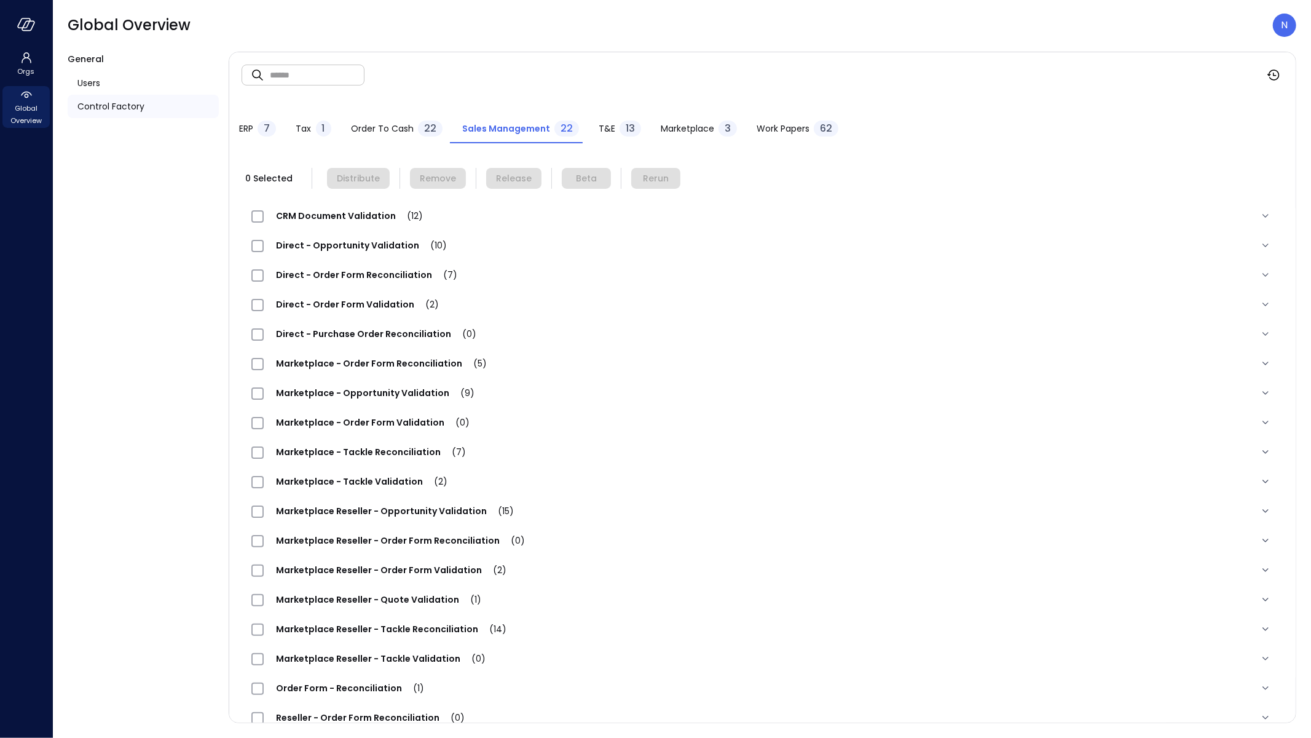
click at [604, 131] on span "T&E" at bounding box center [607, 129] width 17 height 14
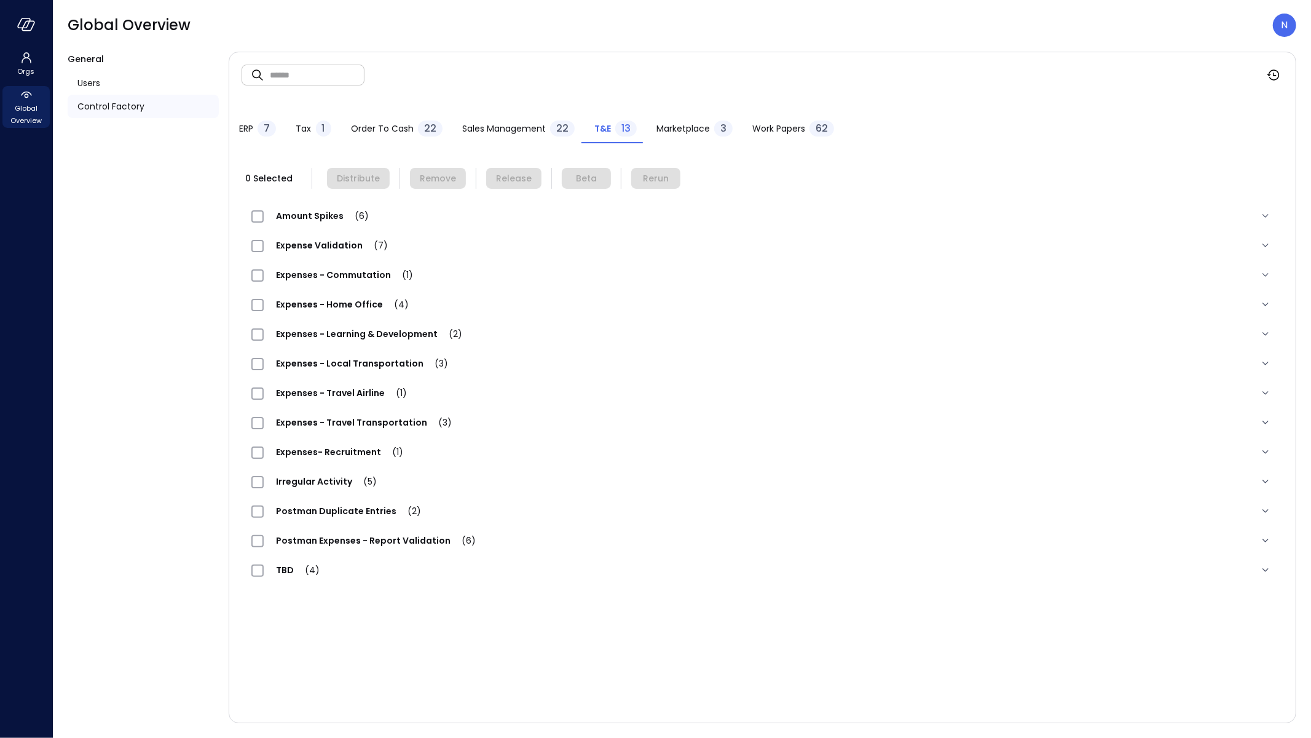
click at [313, 225] on div "Amount Spikes (6)" at bounding box center [763, 216] width 1042 height 30
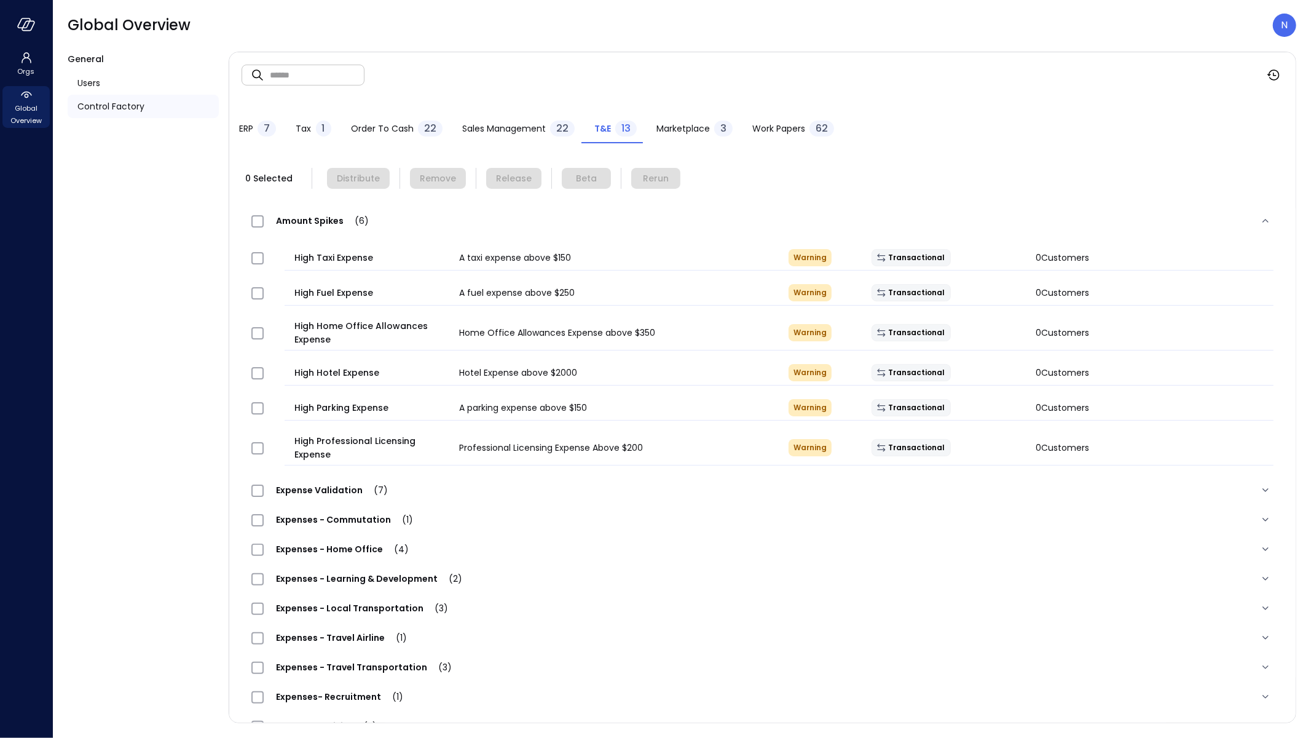
click at [249, 330] on div at bounding box center [267, 333] width 43 height 25
click at [356, 183] on span "Distribute" at bounding box center [358, 178] width 43 height 14
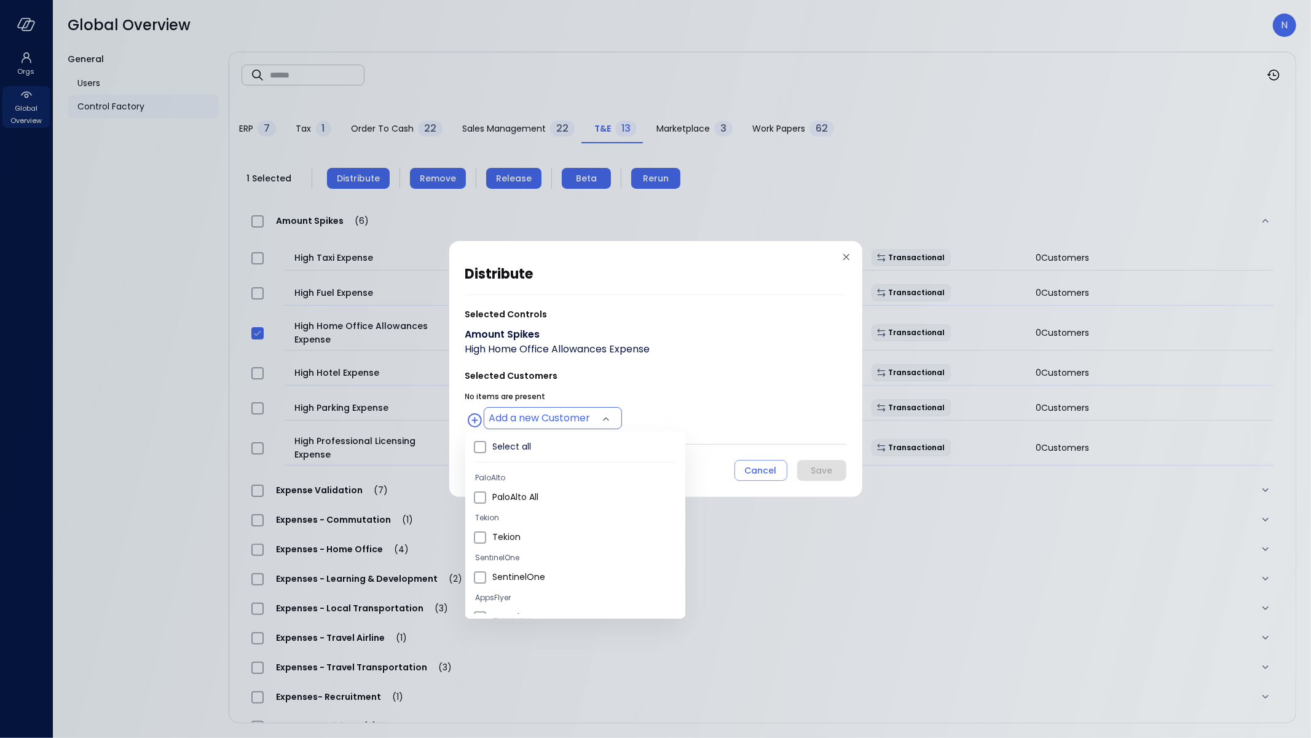
drag, startPoint x: 536, startPoint y: 419, endPoint x: 535, endPoint y: 432, distance: 12.9
click at [535, 419] on body "Orgs Global Overview Global Overview N General Users Control Factory ​ ​ ERP 7 …" at bounding box center [655, 369] width 1311 height 738
click at [541, 478] on span "Wiz US" at bounding box center [583, 473] width 183 height 13
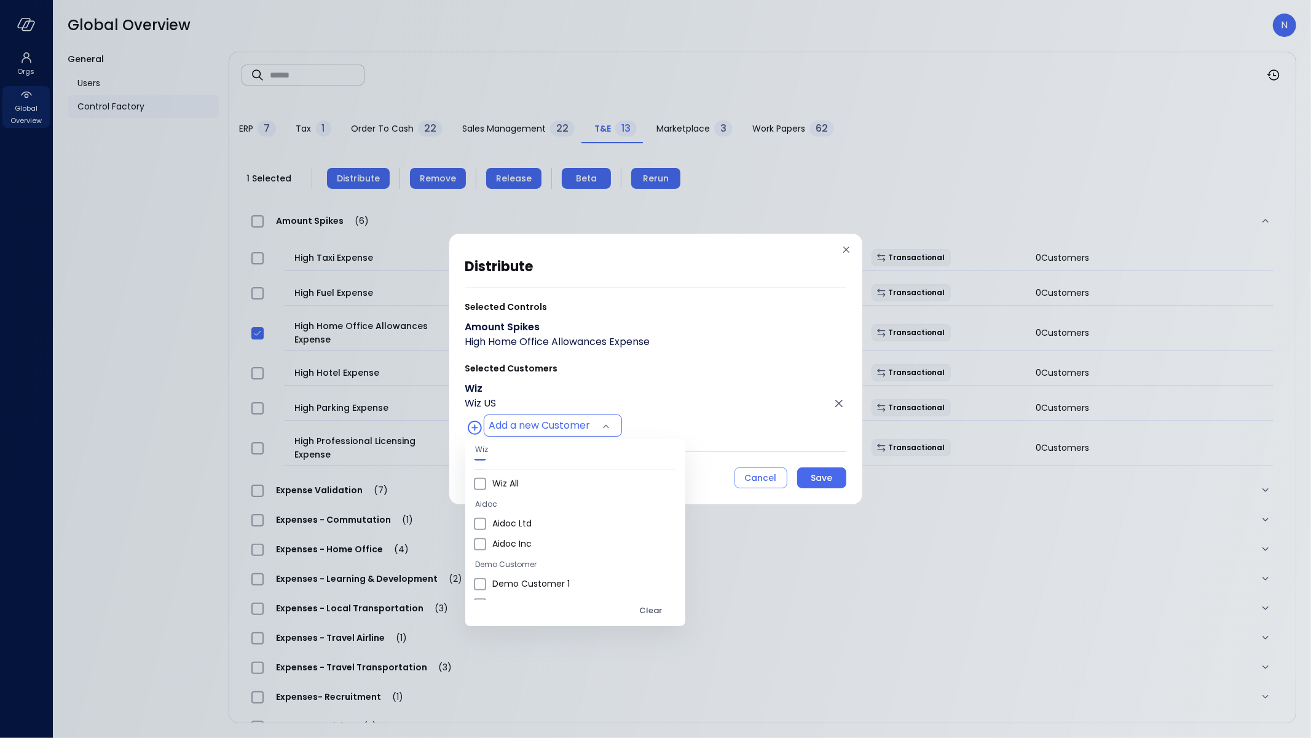
scroll to position [779, 0]
click at [548, 474] on span "Wiz All" at bounding box center [583, 469] width 183 height 13
type input "**********"
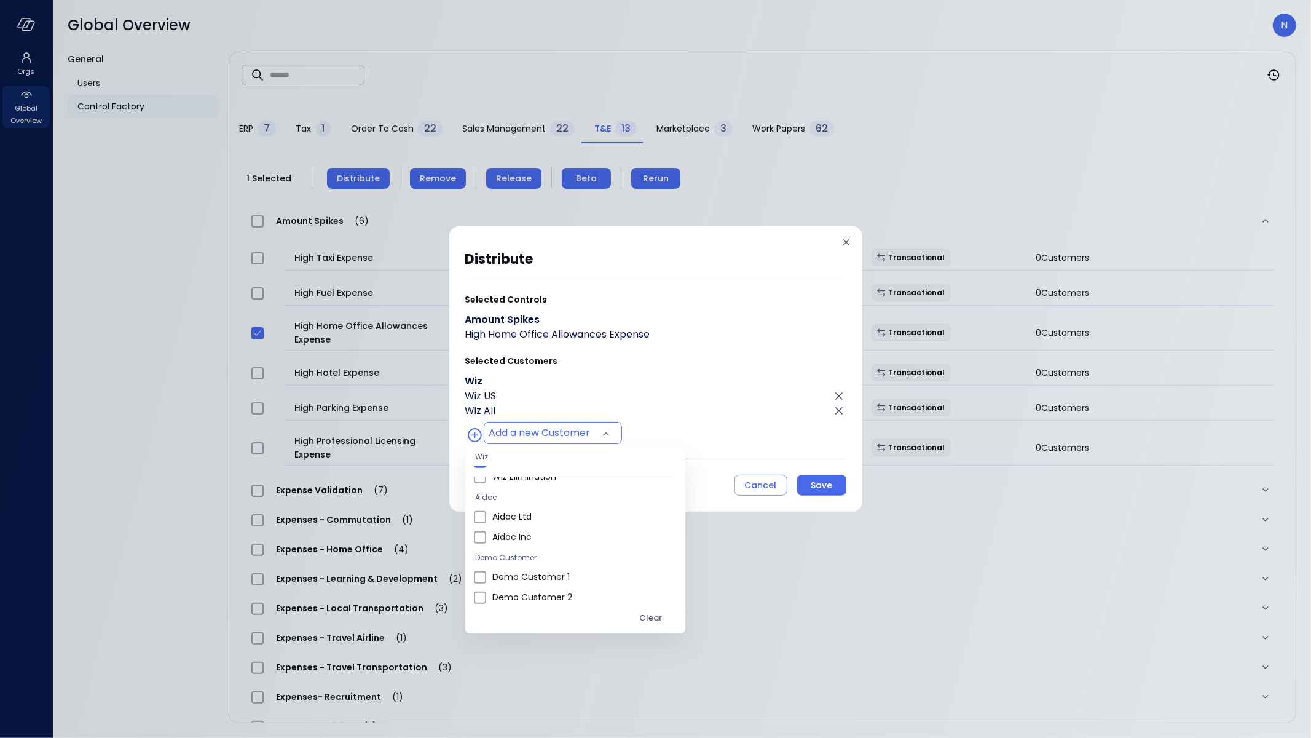
scroll to position [759, 0]
click at [687, 421] on div at bounding box center [655, 369] width 1311 height 738
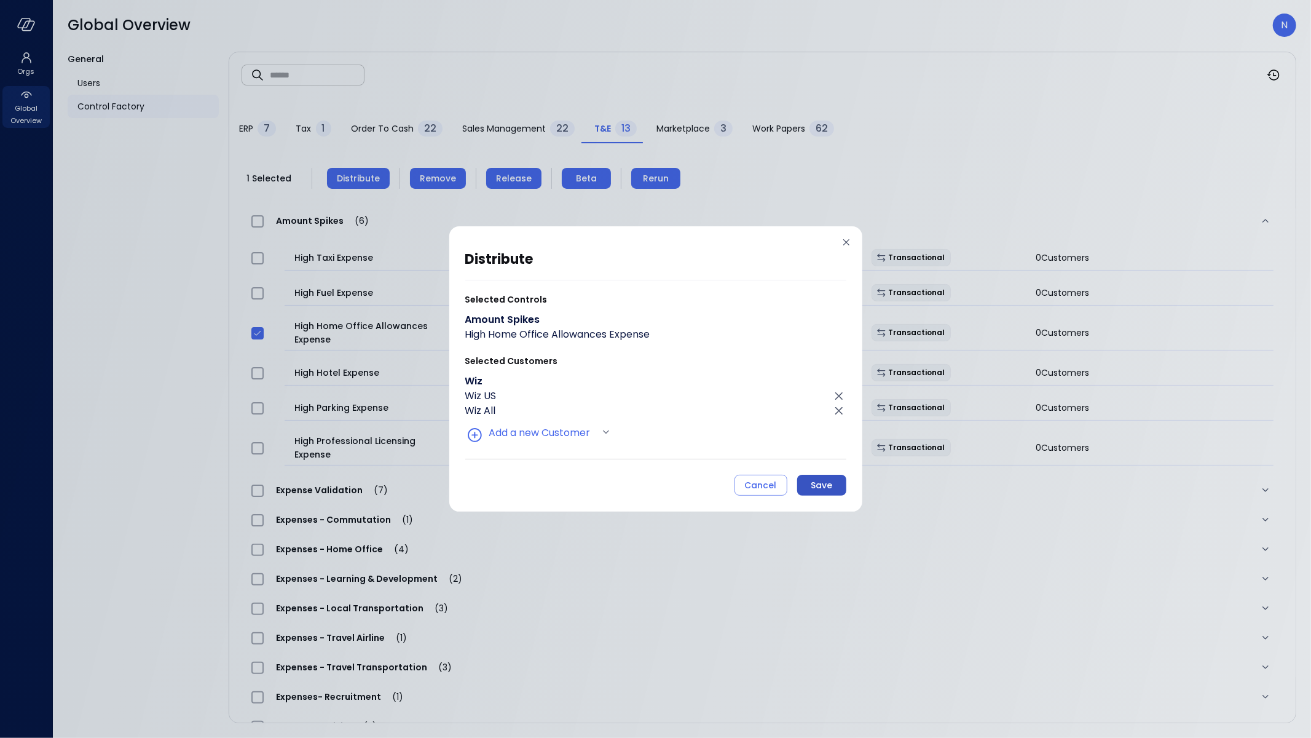
click at [814, 487] on div "Save" at bounding box center [822, 485] width 22 height 15
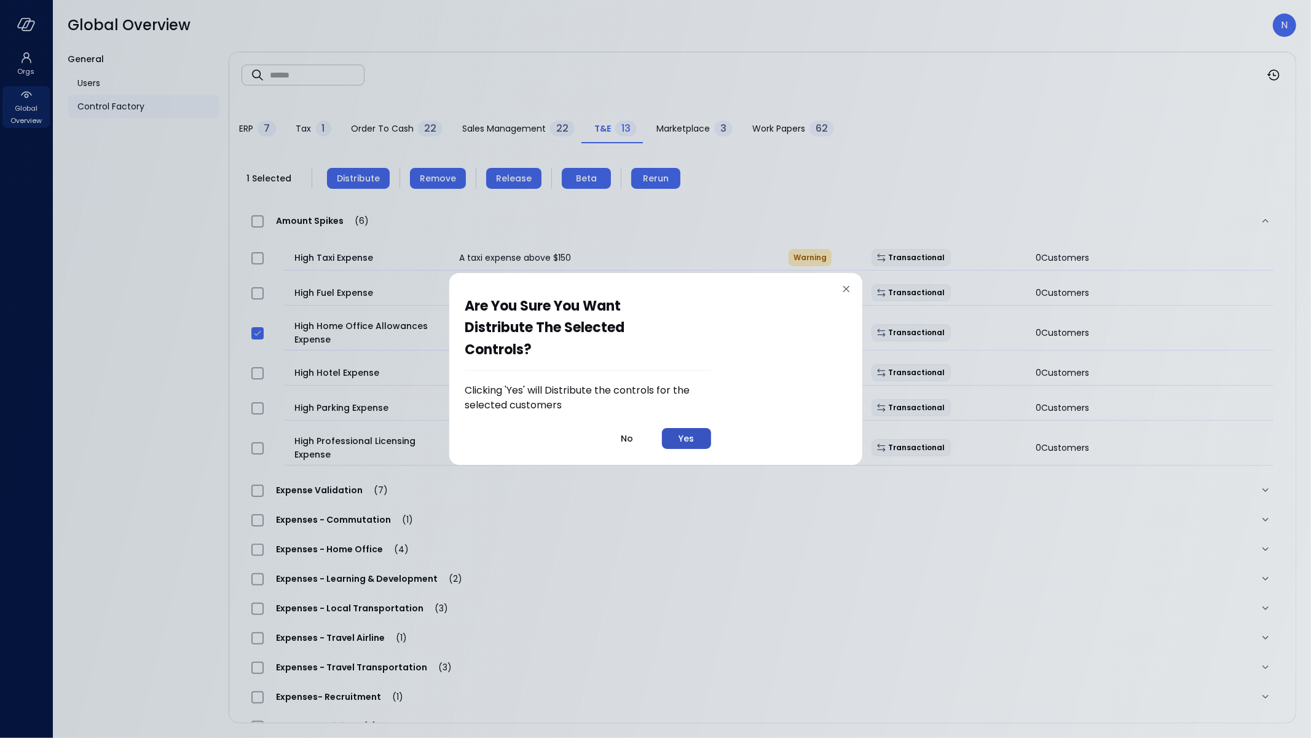
click at [687, 443] on div "Yes" at bounding box center [686, 438] width 15 height 15
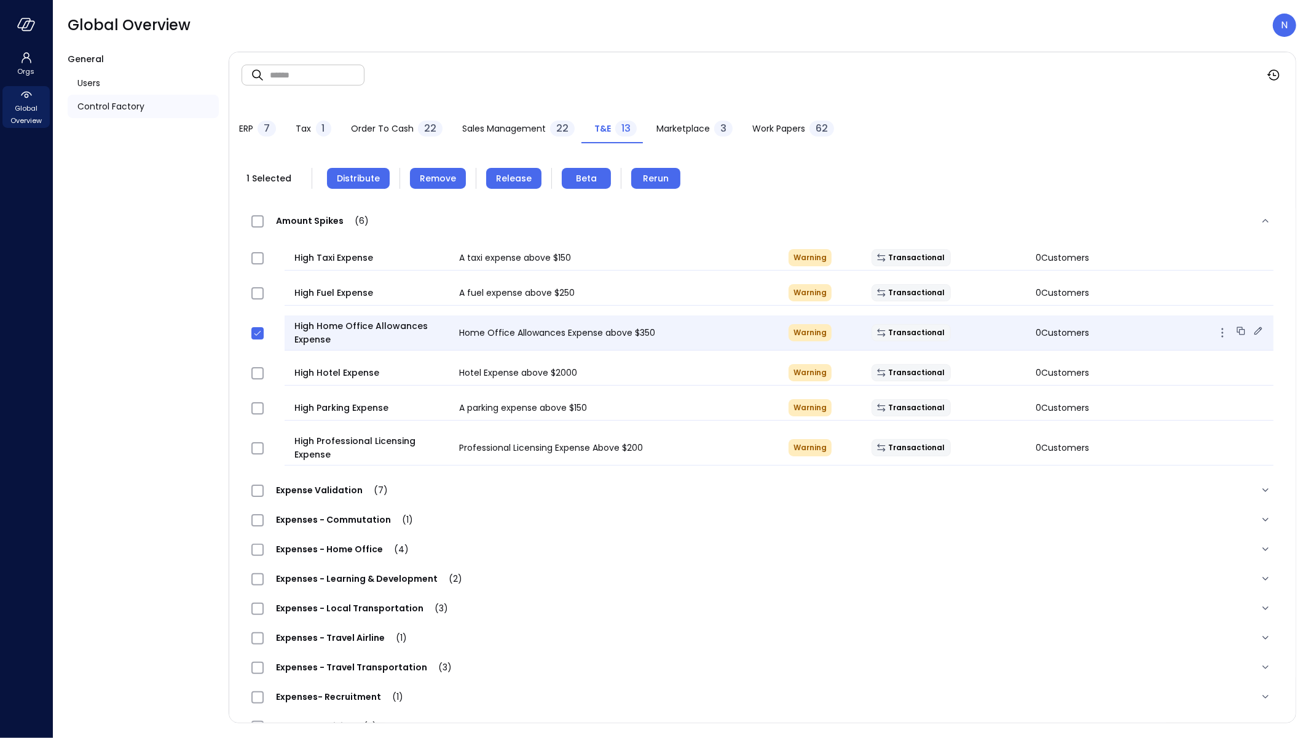
click at [1252, 328] on icon at bounding box center [1258, 331] width 12 height 12
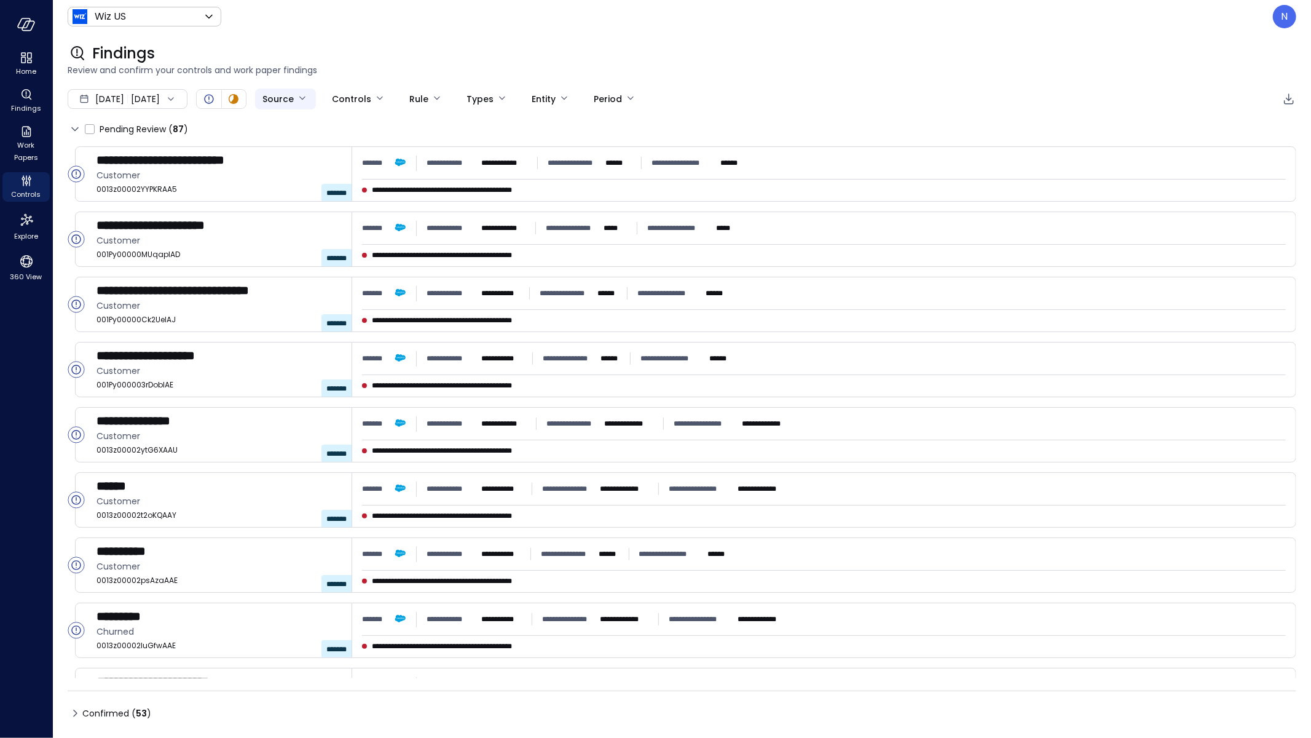
click at [344, 104] on body "**********" at bounding box center [655, 369] width 1311 height 738
click at [356, 183] on span "Expensify" at bounding box center [366, 188] width 86 height 13
type input "*********"
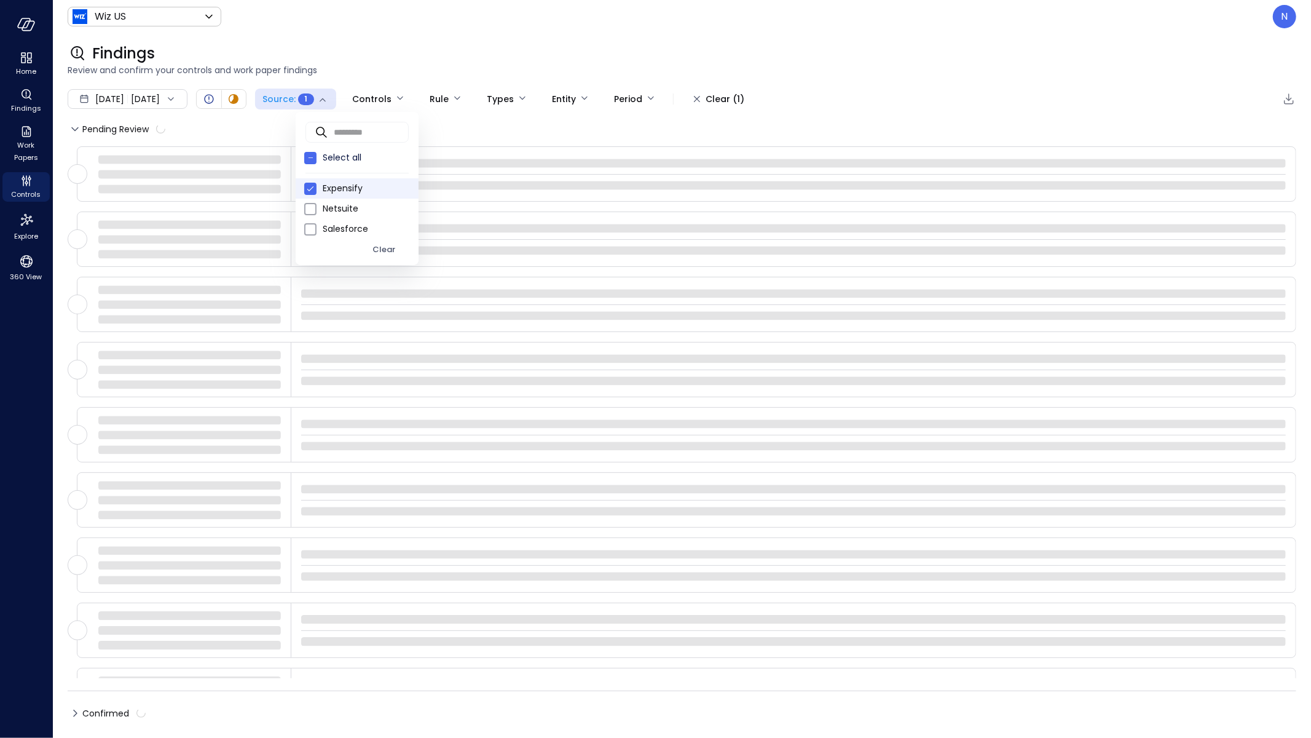
click at [419, 66] on div at bounding box center [655, 369] width 1311 height 738
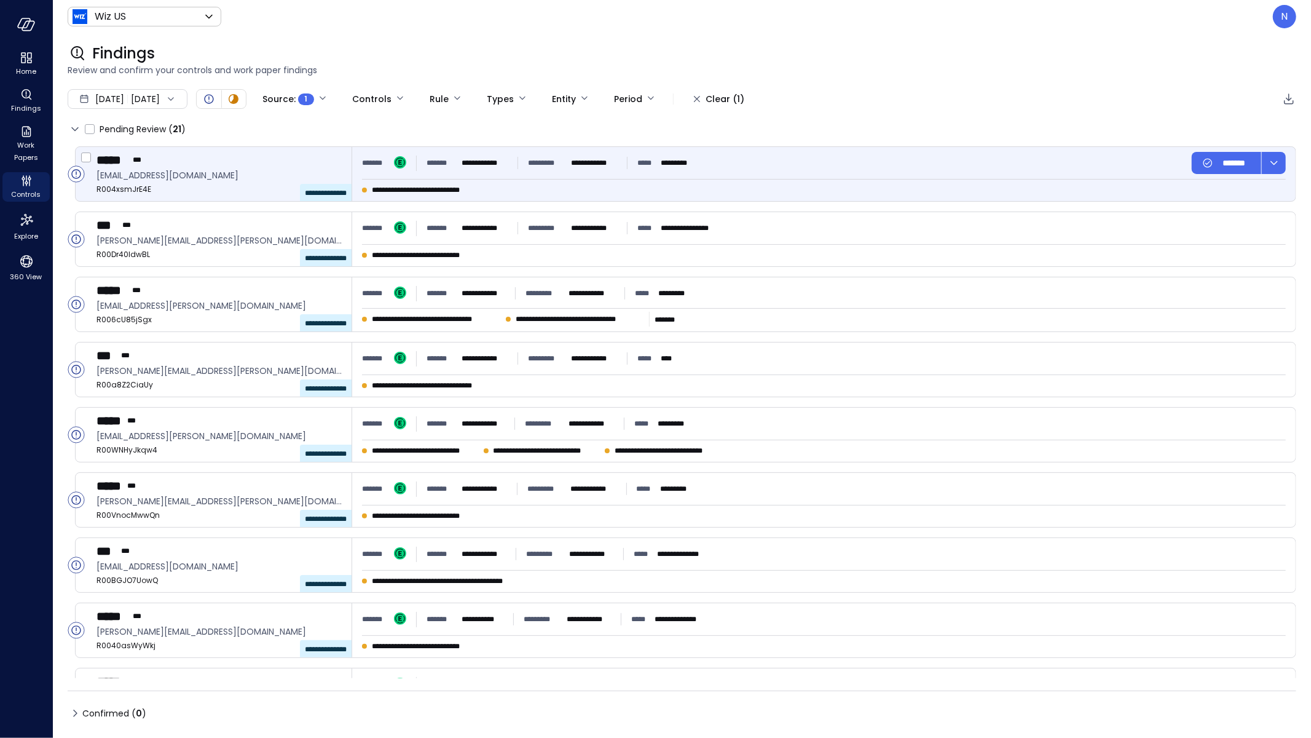
click at [454, 177] on div "**********" at bounding box center [823, 174] width 943 height 54
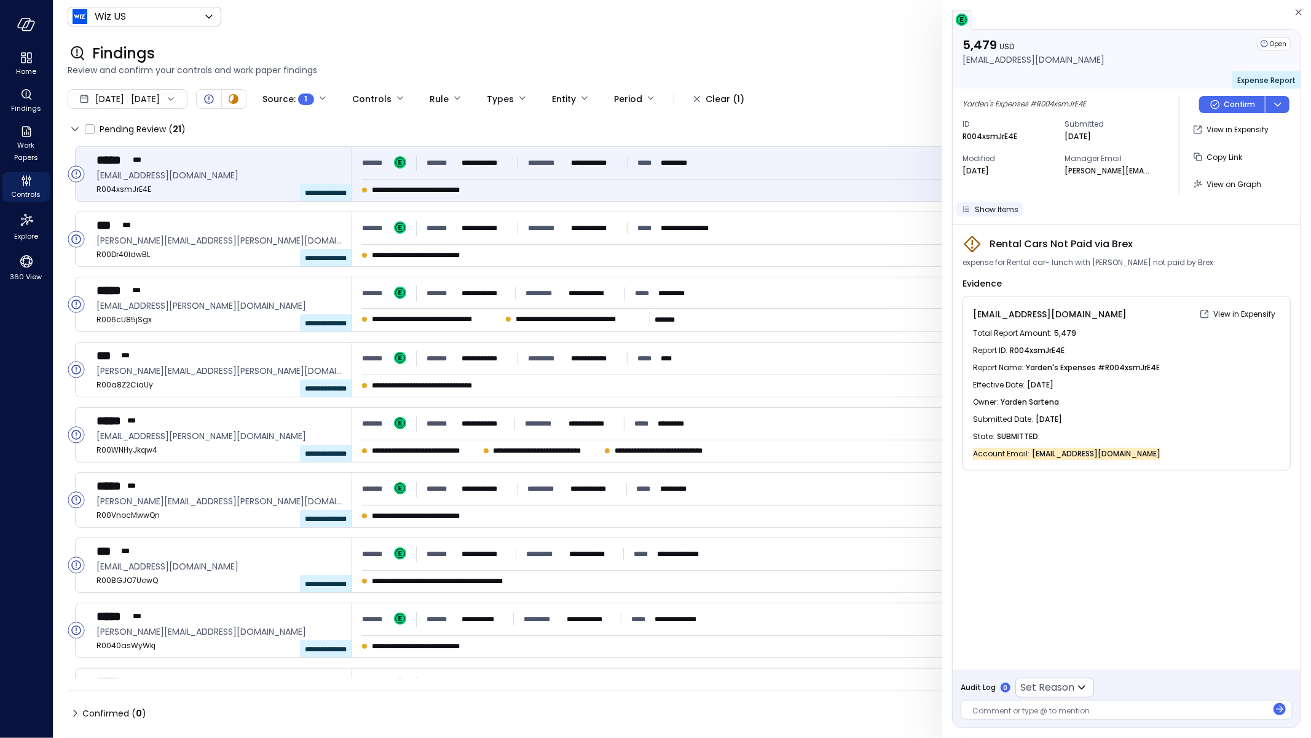
click at [990, 208] on span "Show Items" at bounding box center [997, 209] width 44 height 10
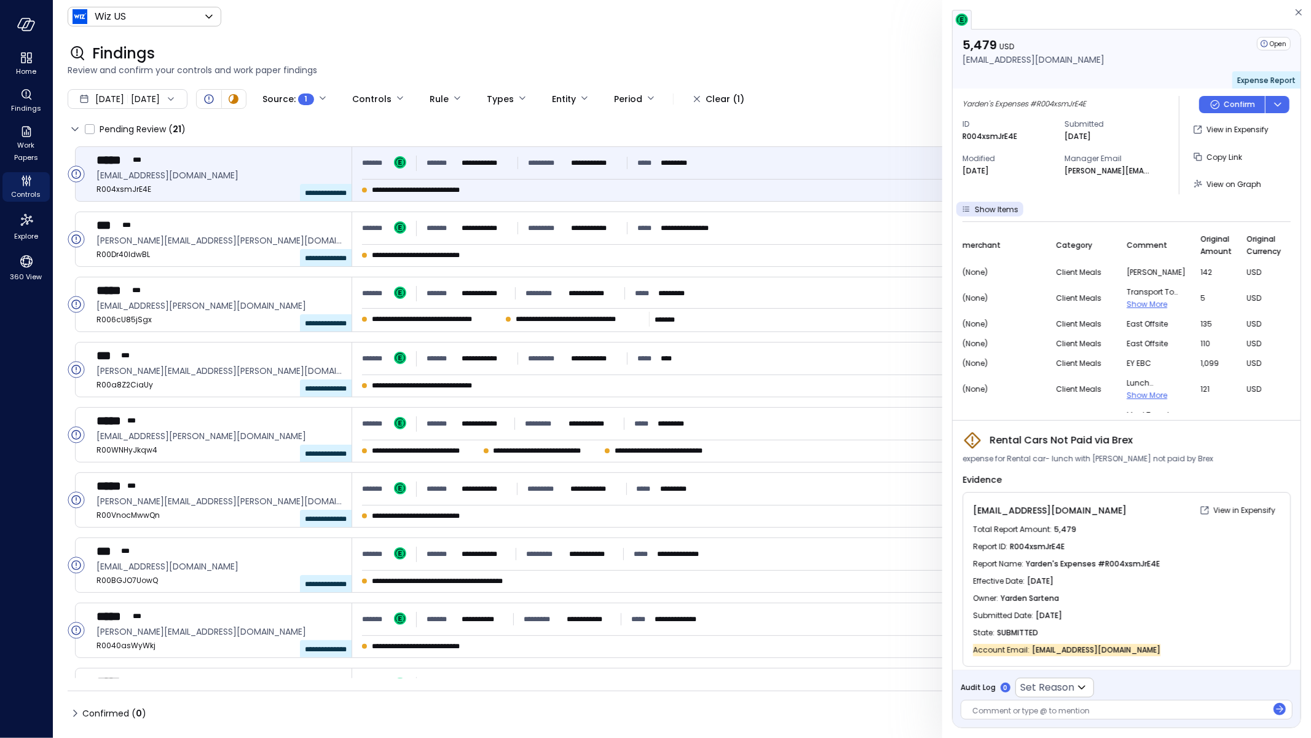
click at [1127, 393] on span "Show More" at bounding box center [1147, 395] width 41 height 10
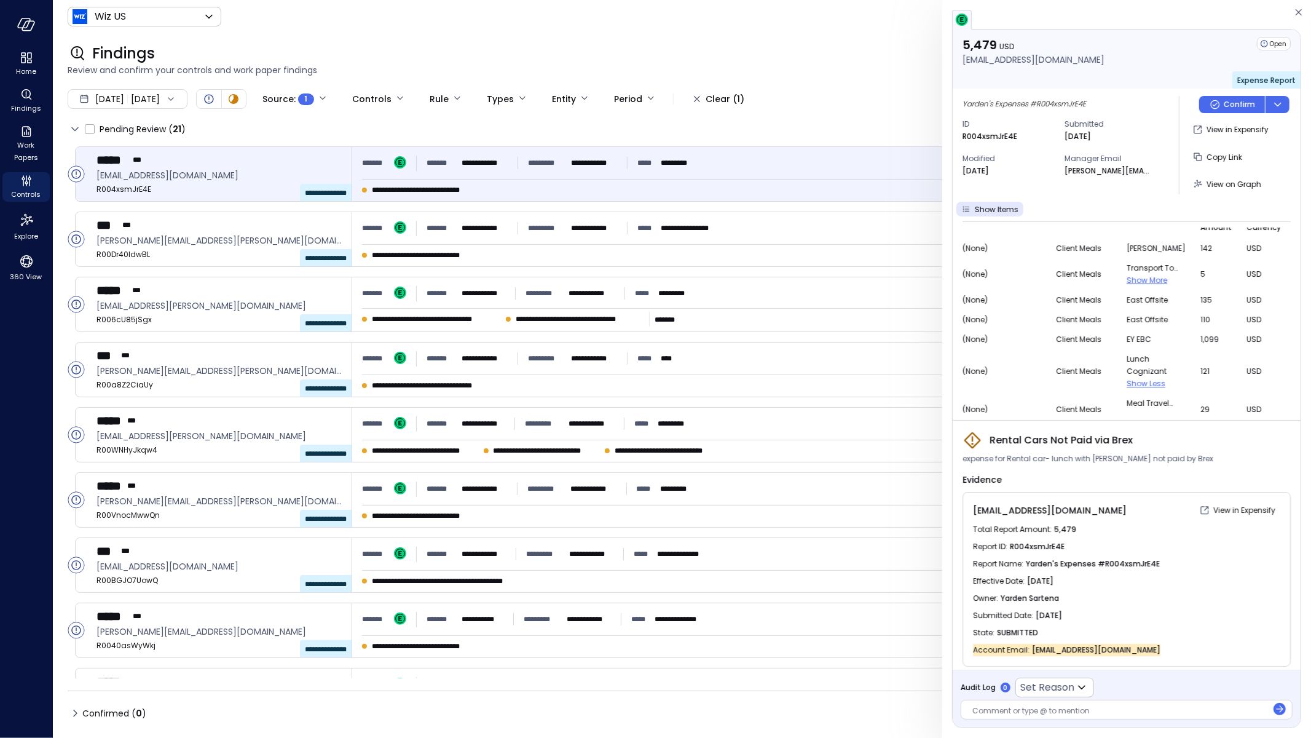
click at [1144, 430] on div "Rental Cars Not Paid via Brex" at bounding box center [1127, 440] width 328 height 20
drag, startPoint x: 1128, startPoint y: 433, endPoint x: 987, endPoint y: 433, distance: 140.8
click at [987, 433] on div "Rental Cars Not Paid via Brex" at bounding box center [1127, 440] width 328 height 20
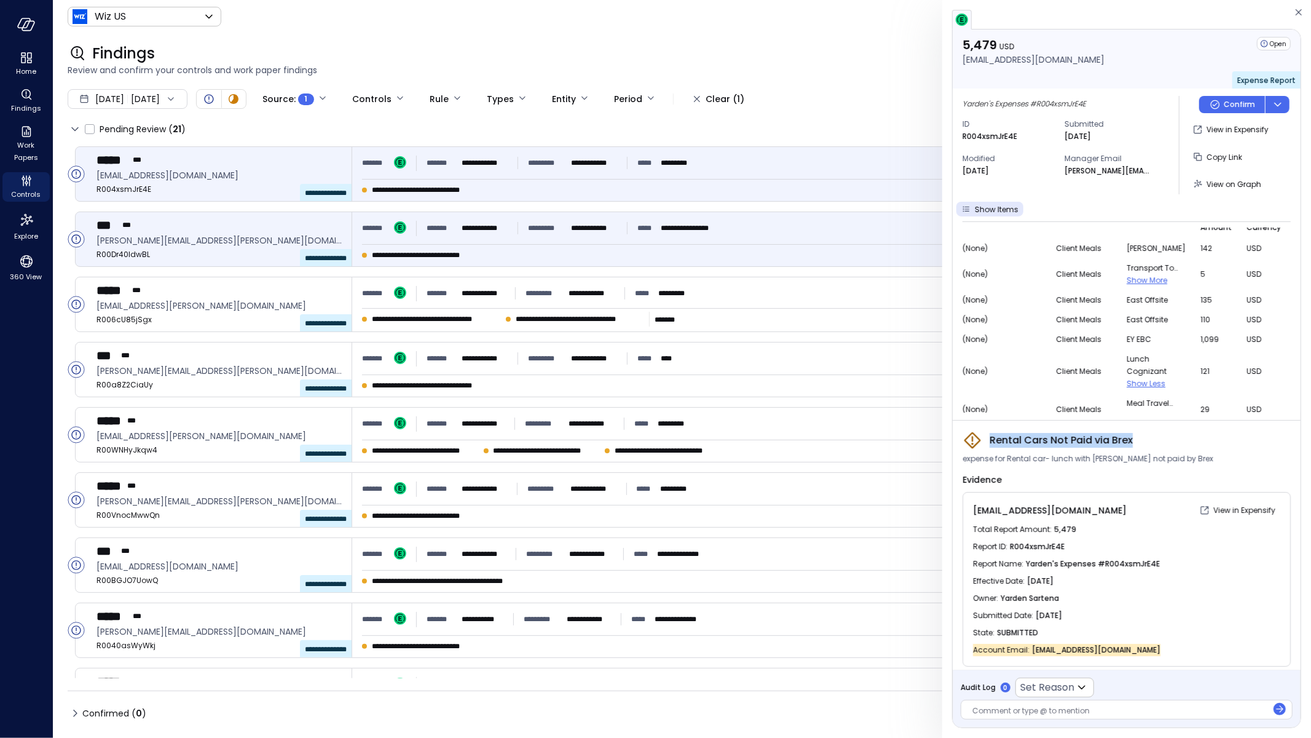
copy span "Rental Cars Not Paid via Brex"
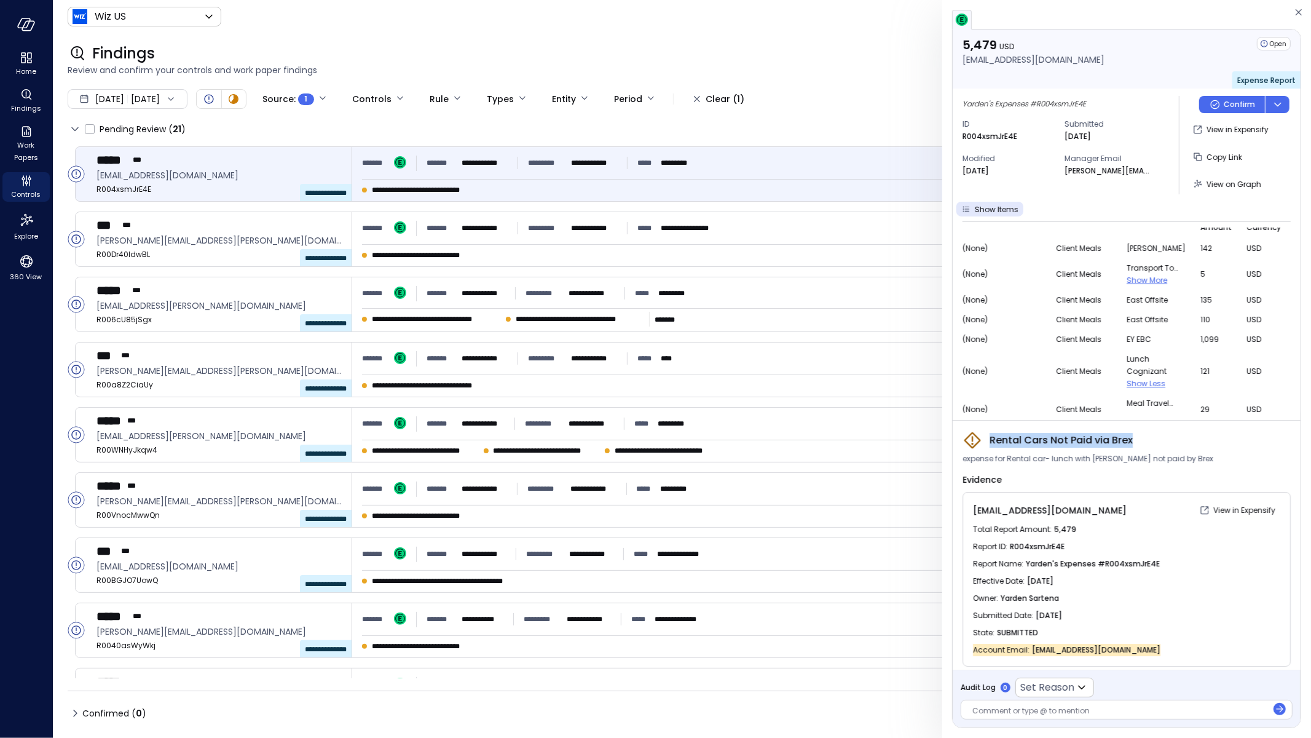
scroll to position [0, 0]
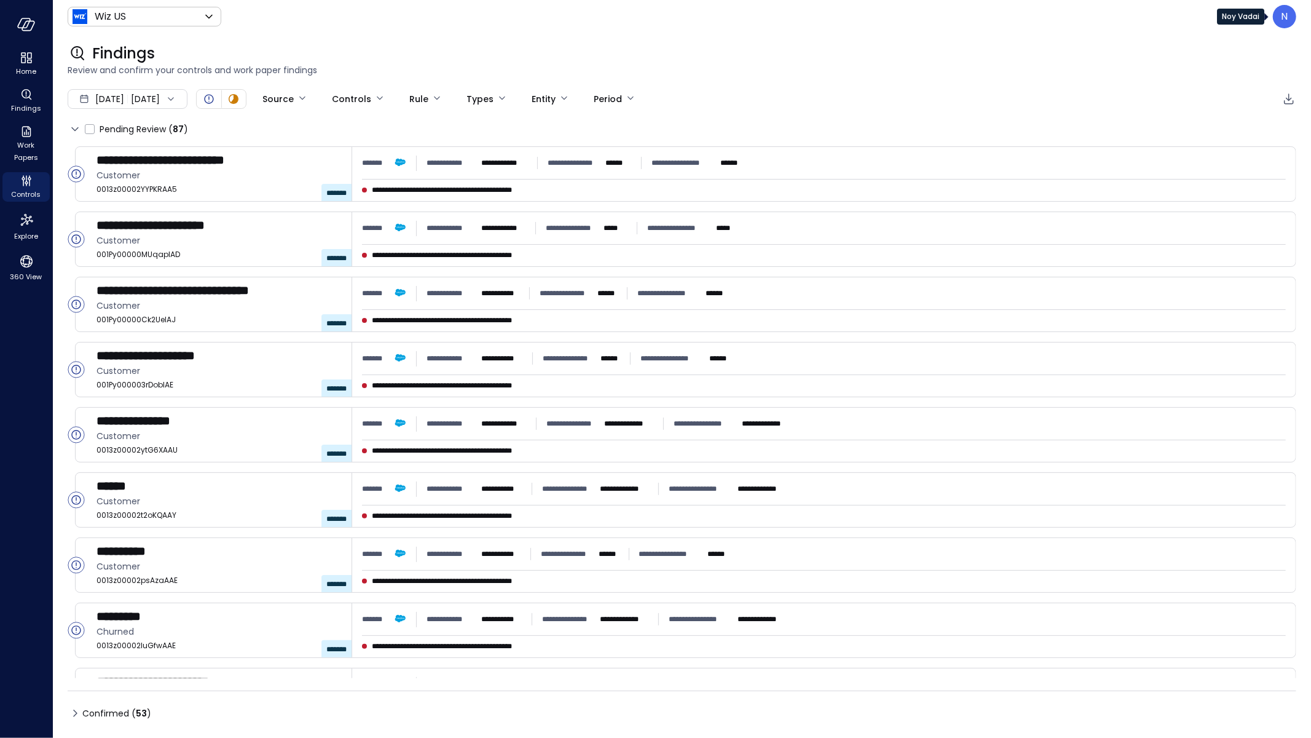
drag, startPoint x: 1290, startPoint y: 14, endPoint x: 1290, endPoint y: 661, distance: 647.2
click at [1290, 14] on div "N" at bounding box center [1284, 16] width 23 height 23
click at [1201, 118] on li "Builder" at bounding box center [1233, 118] width 121 height 22
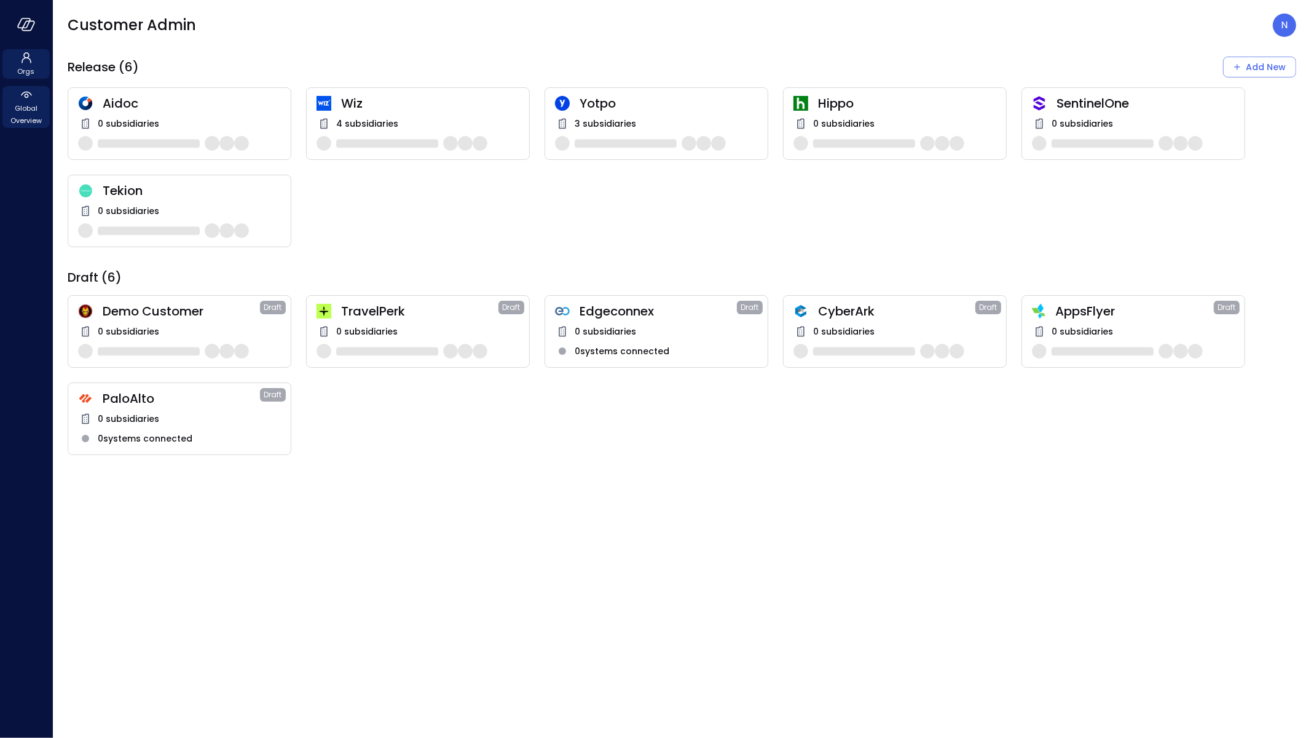
click at [26, 101] on icon at bounding box center [26, 94] width 15 height 15
click at [26, 108] on span "Global Overview" at bounding box center [25, 114] width 37 height 25
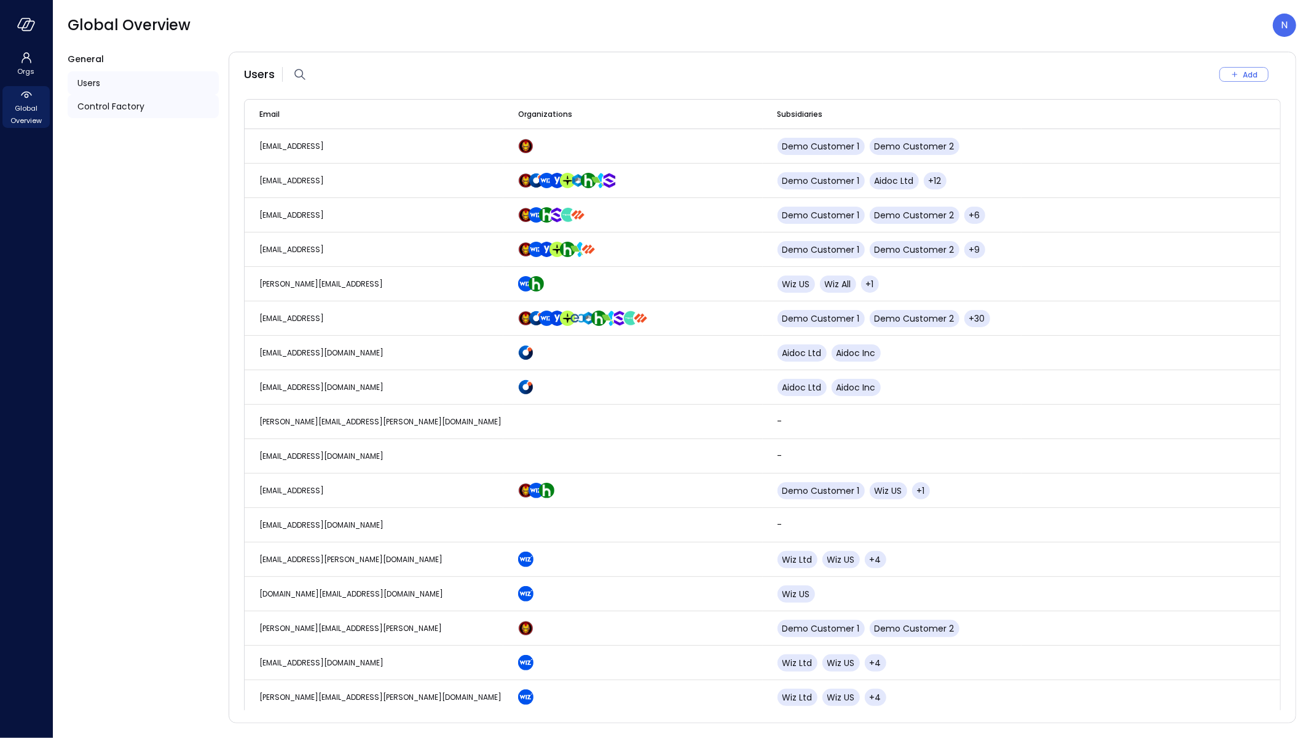
click at [125, 109] on span "Control Factory" at bounding box center [110, 107] width 67 height 14
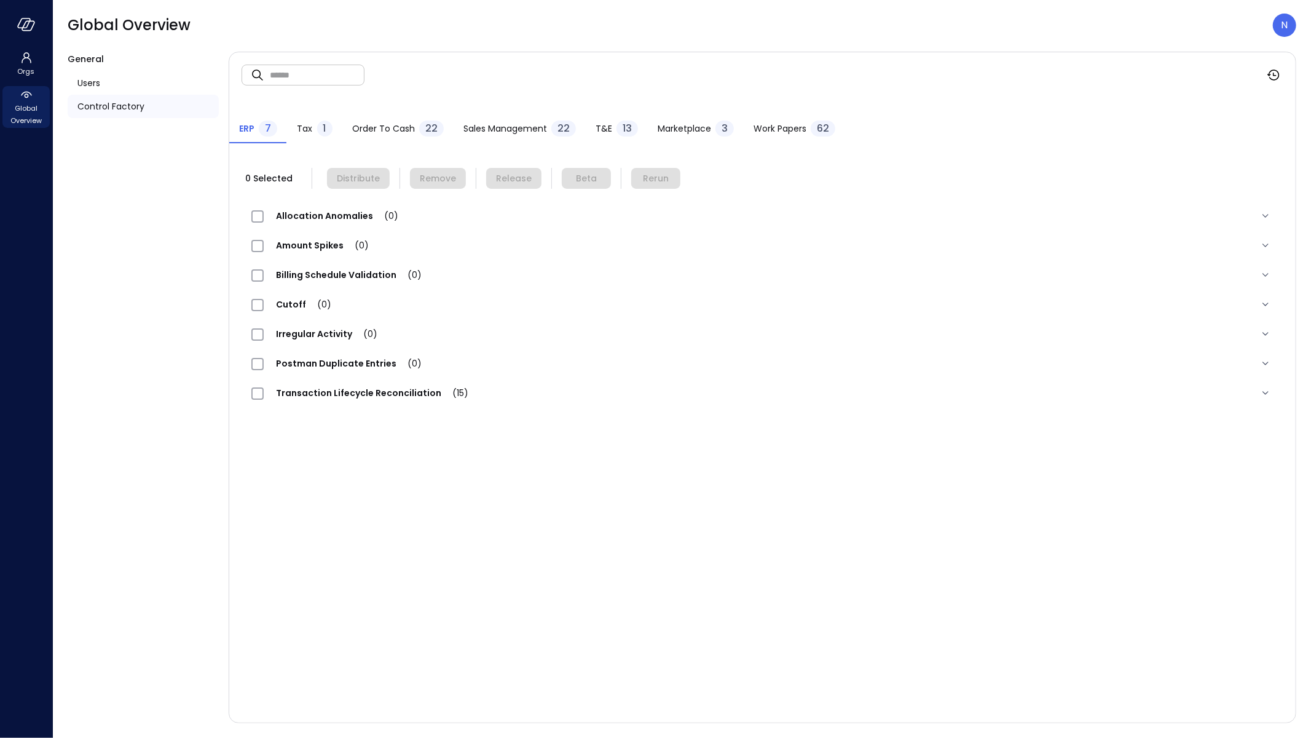
drag, startPoint x: 602, startPoint y: 127, endPoint x: 562, endPoint y: 110, distance: 43.8
click at [600, 126] on span "T&E" at bounding box center [604, 129] width 17 height 14
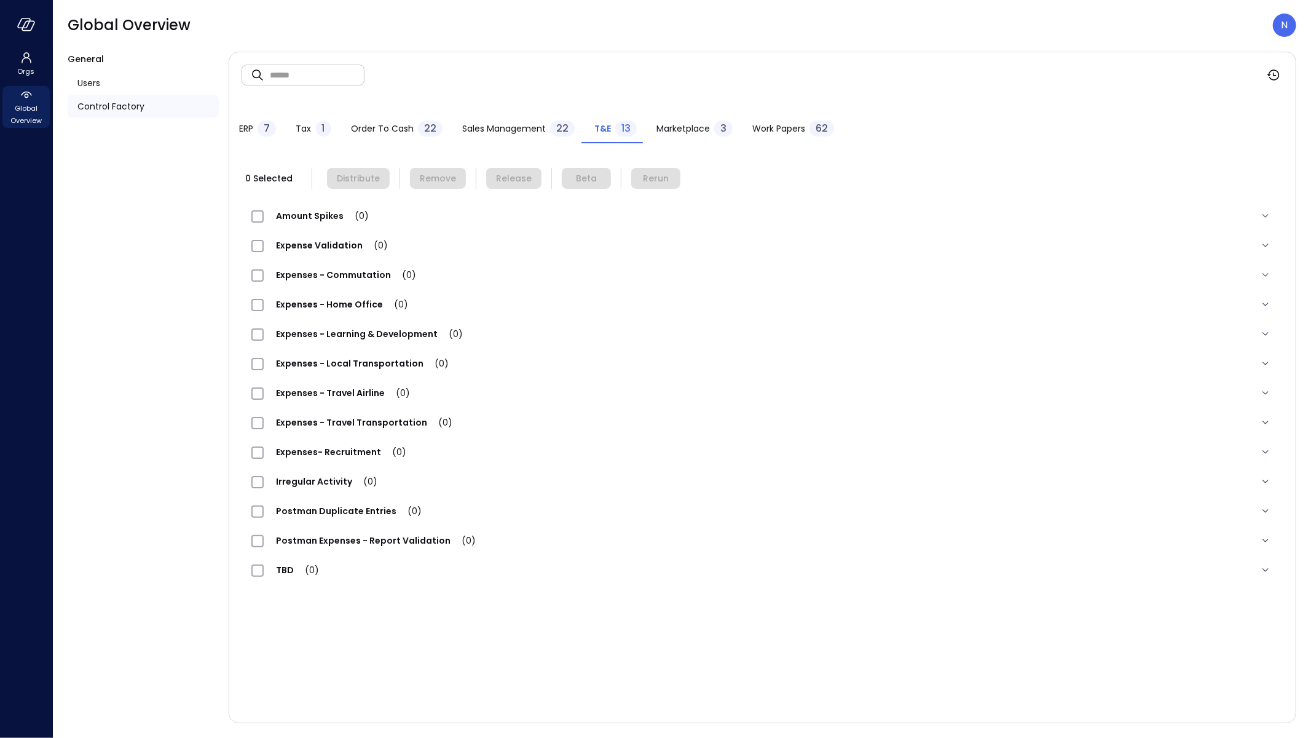
click at [358, 81] on input "text" at bounding box center [317, 74] width 95 height 33
paste input "**********"
click at [298, 74] on input "**********" at bounding box center [317, 75] width 95 height 33
type input "**********"
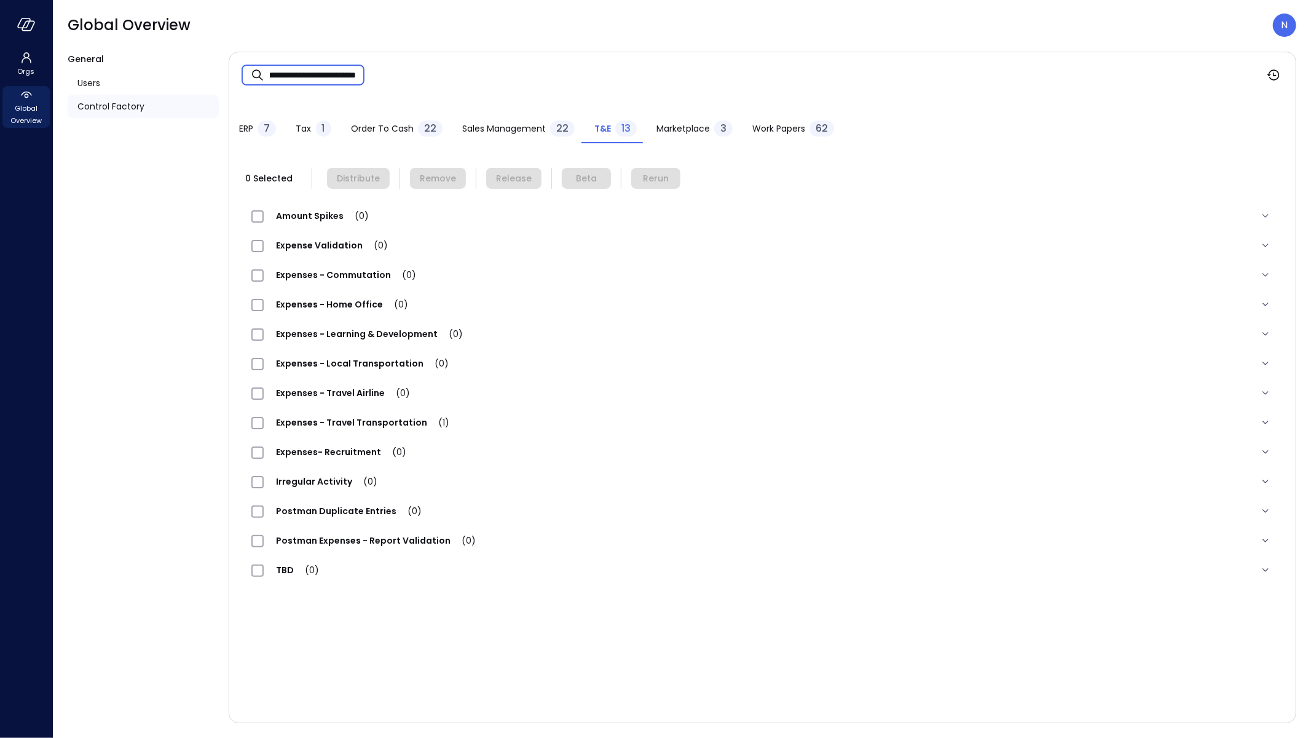
click at [403, 409] on div "Expenses - Travel Transportation (1)" at bounding box center [763, 423] width 1042 height 30
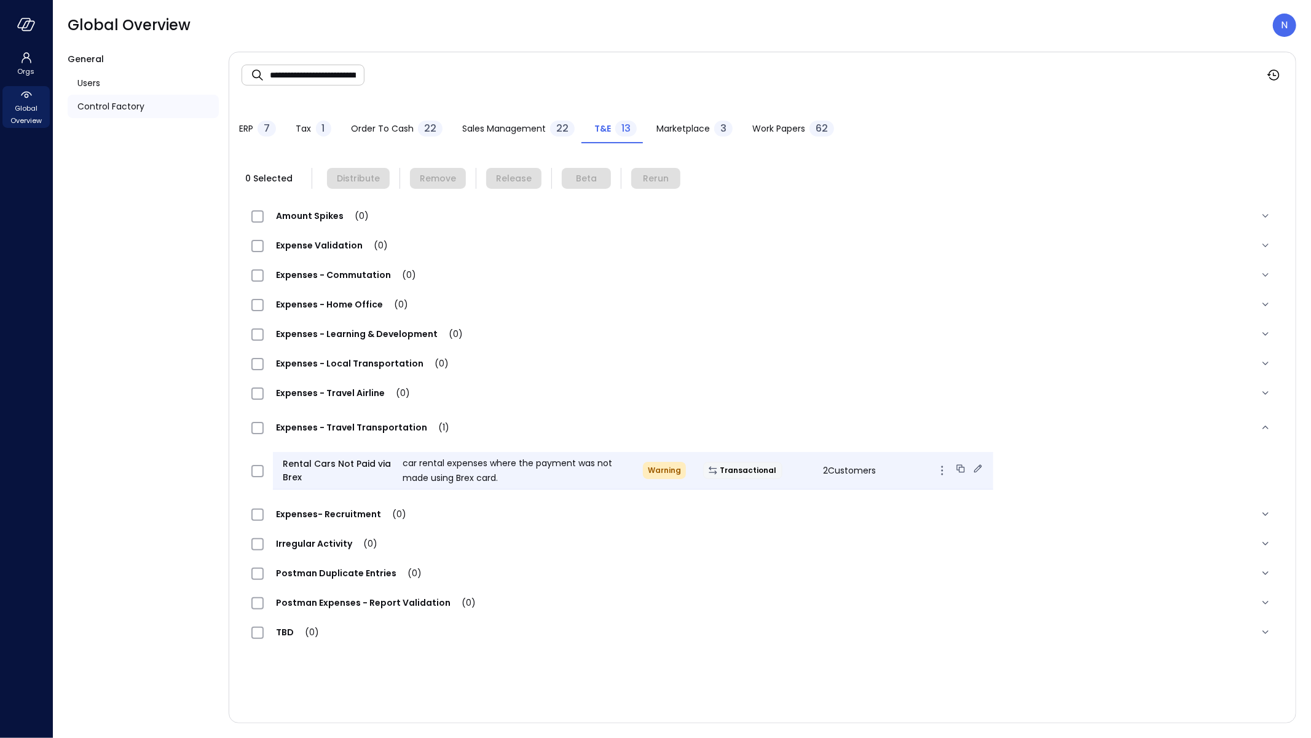
click at [972, 466] on icon at bounding box center [978, 468] width 12 height 12
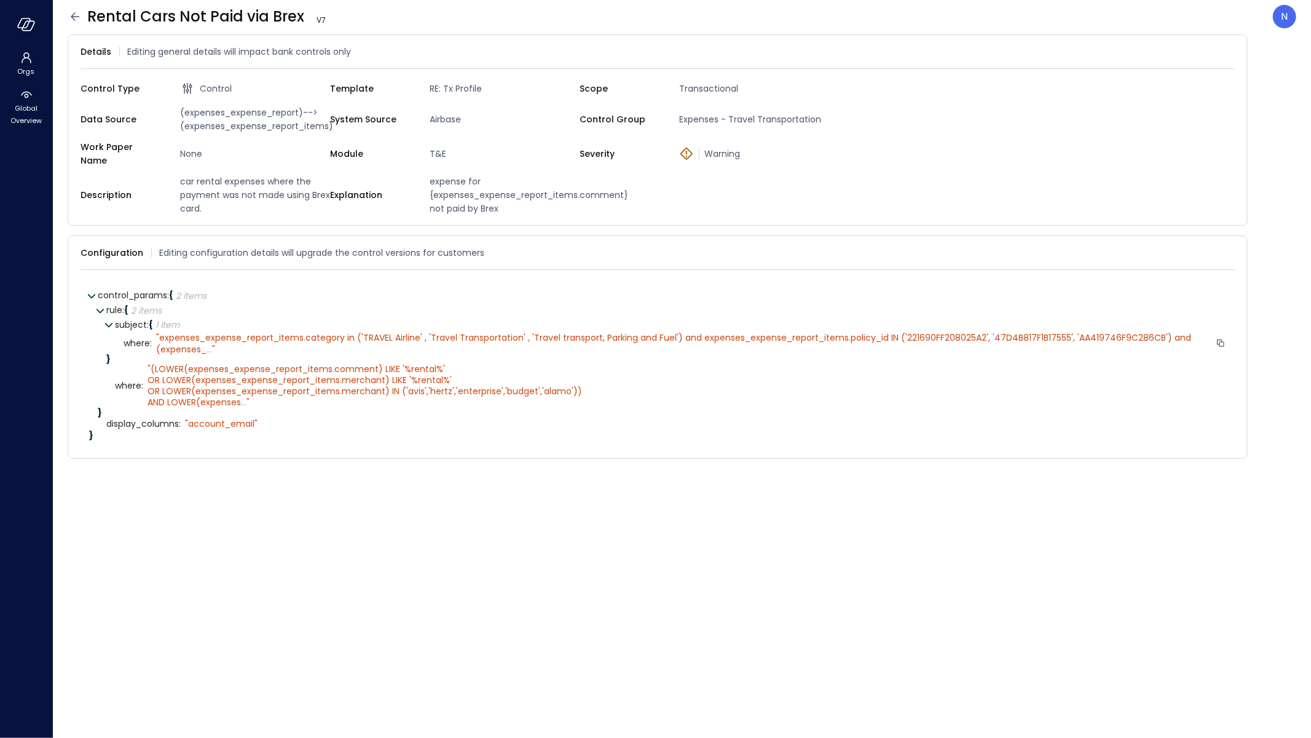
click at [209, 343] on span "..." at bounding box center [210, 349] width 6 height 12
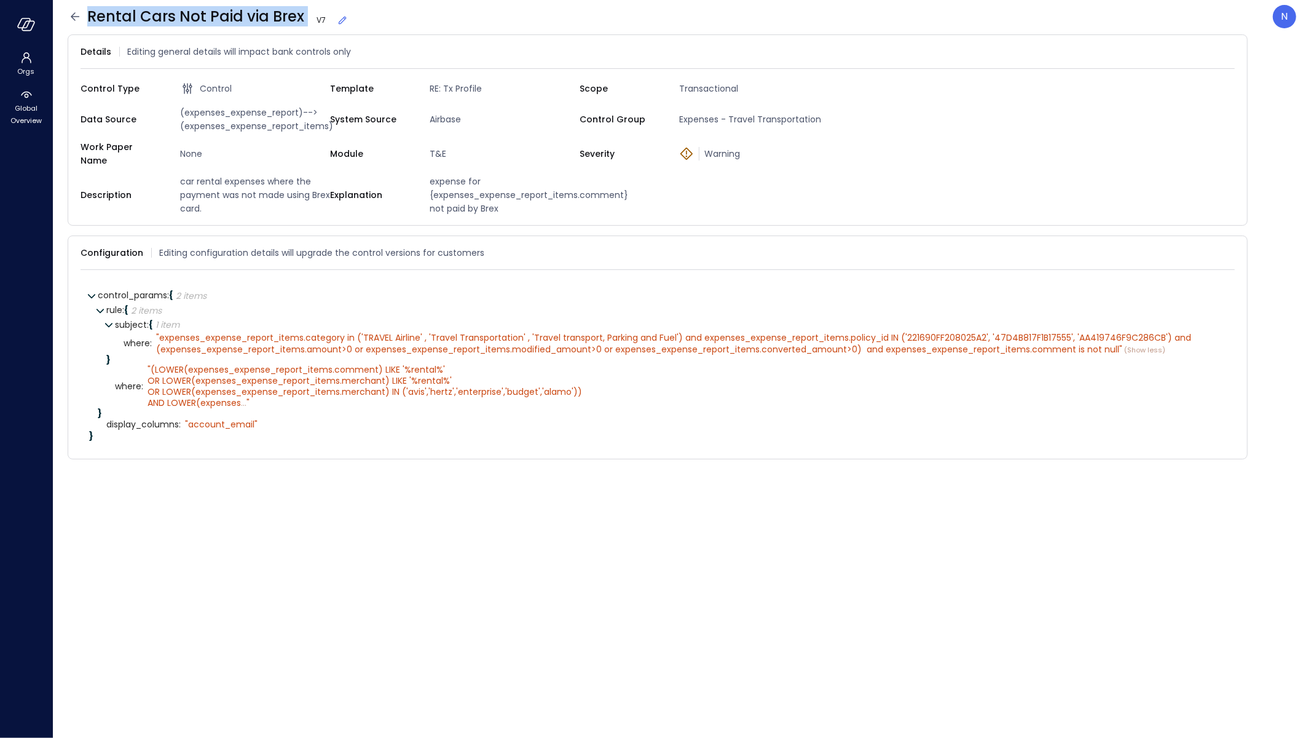
drag, startPoint x: 297, startPoint y: 663, endPoint x: 315, endPoint y: 14, distance: 649.9
click at [79, 17] on icon at bounding box center [75, 16] width 15 height 15
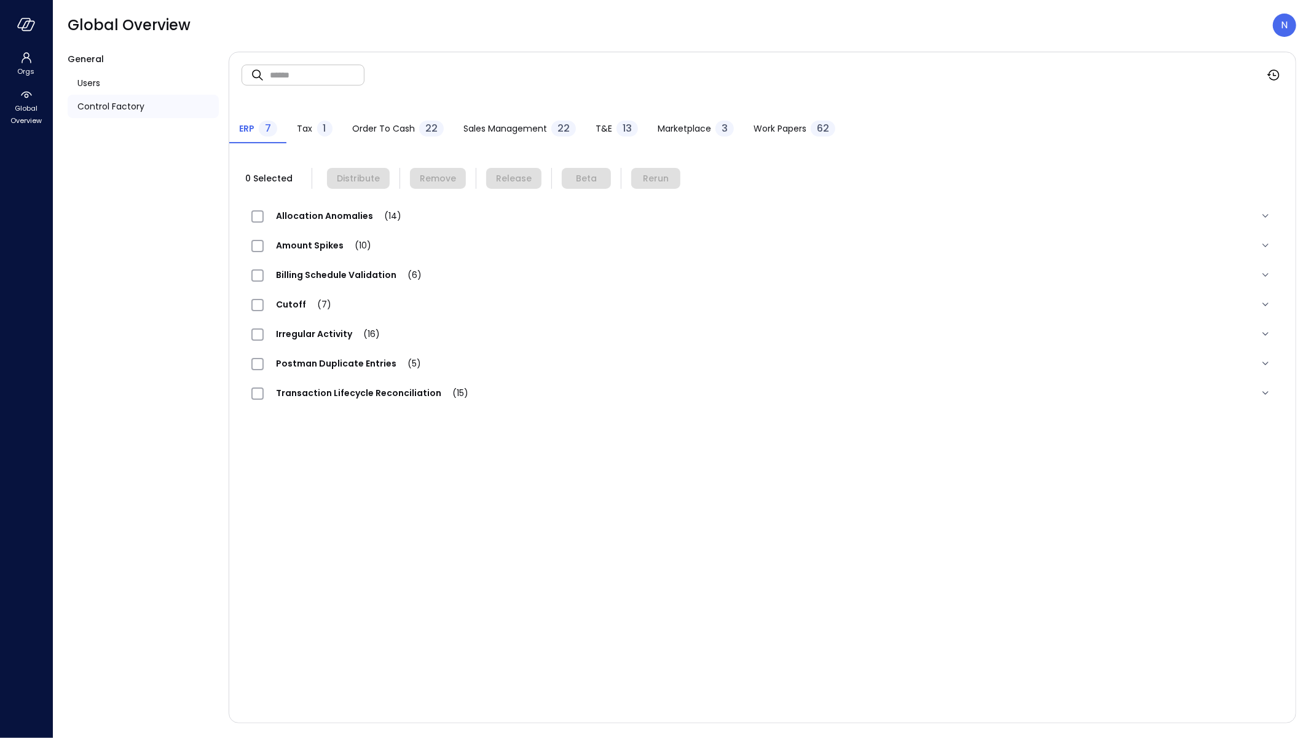
click at [598, 128] on span "T&E" at bounding box center [604, 129] width 17 height 14
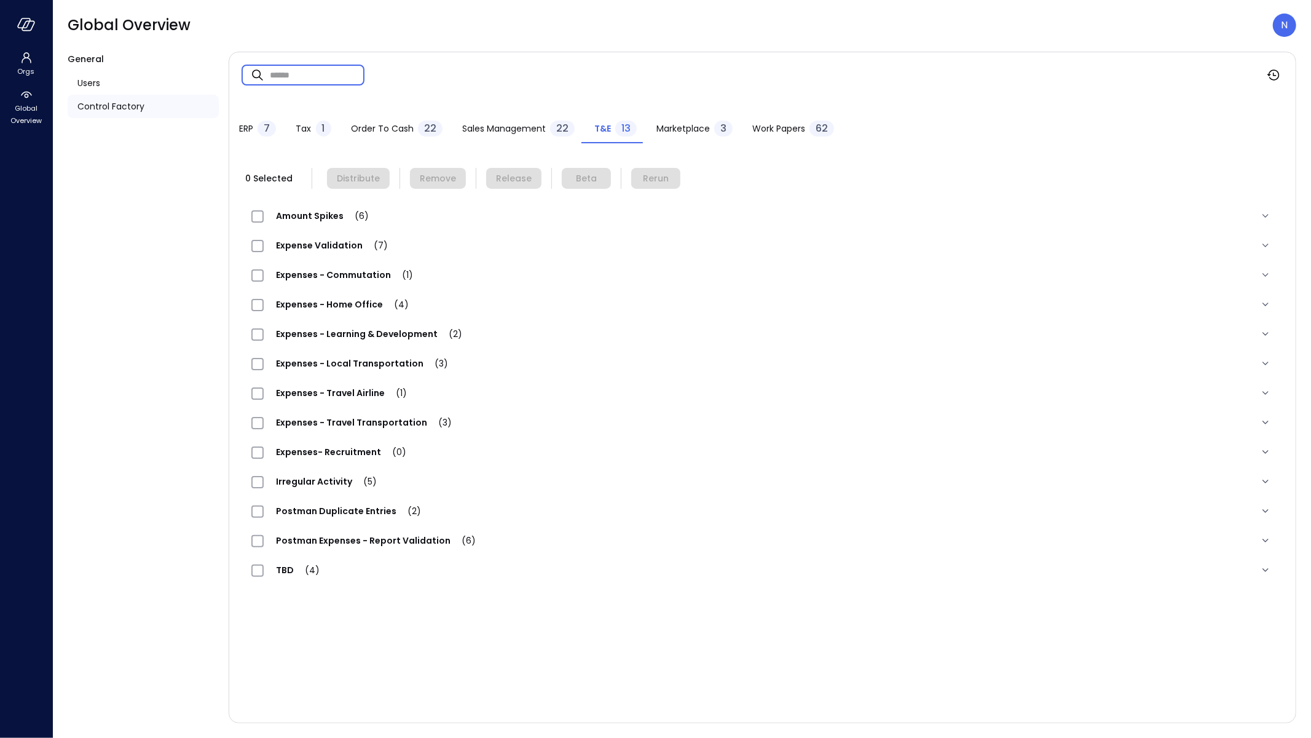
click at [320, 65] on input "text" at bounding box center [317, 74] width 95 height 33
paste input "**********"
type input "**********"
click at [402, 417] on span "Expenses - Travel Transportation (1)" at bounding box center [363, 422] width 198 height 12
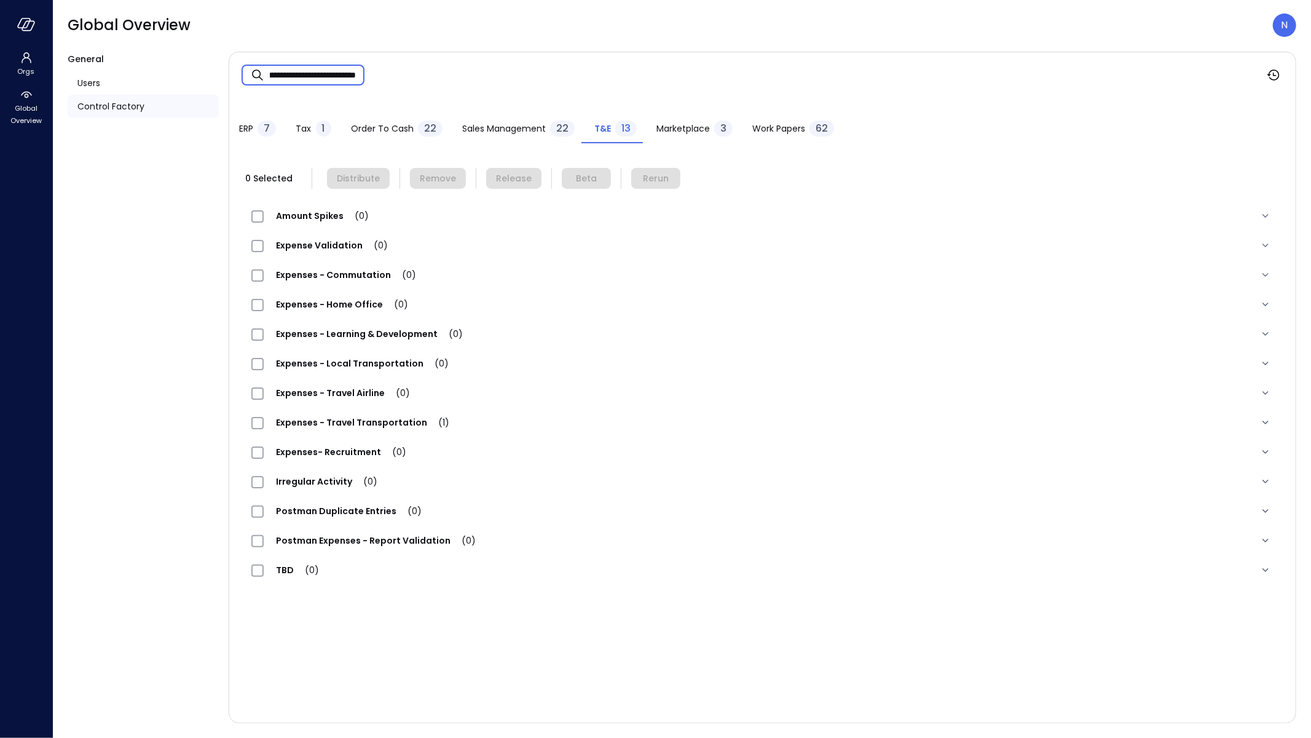
scroll to position [0, 0]
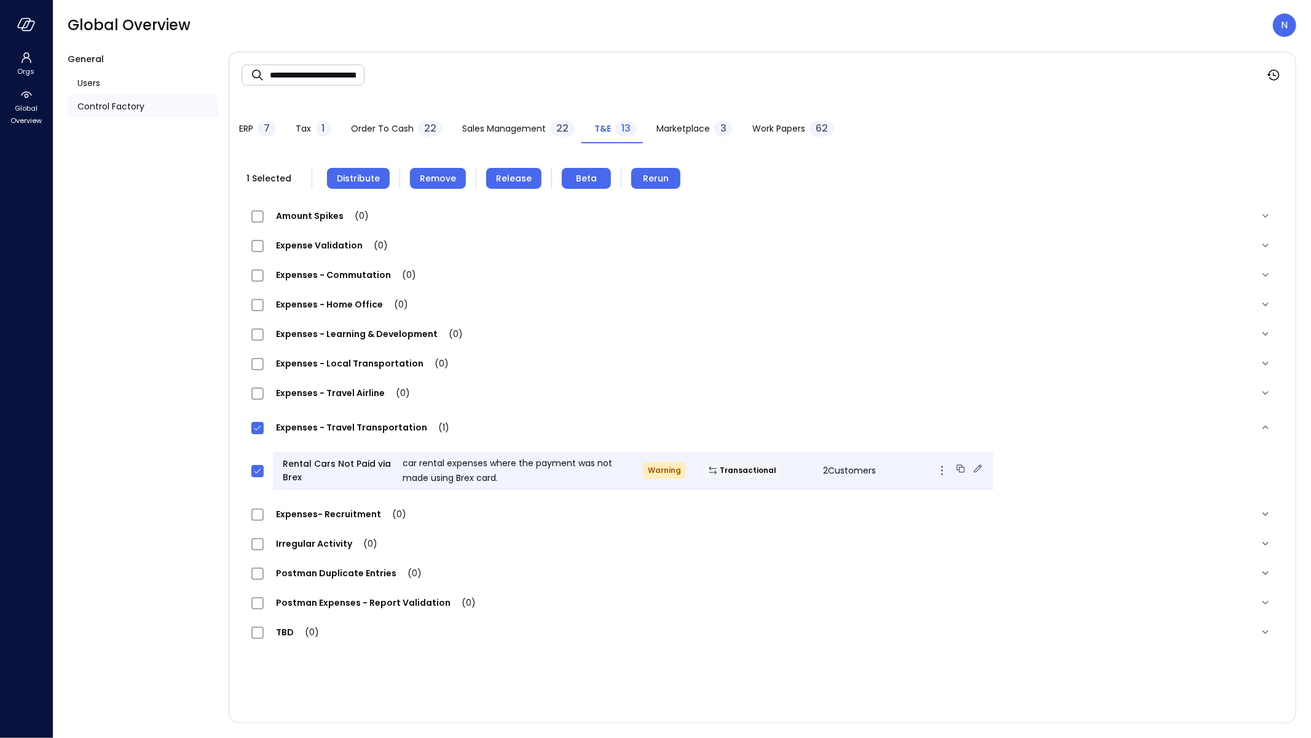
click at [823, 466] on span "2 Customers" at bounding box center [849, 470] width 53 height 12
click at [837, 470] on span "2 Customers" at bounding box center [849, 470] width 53 height 12
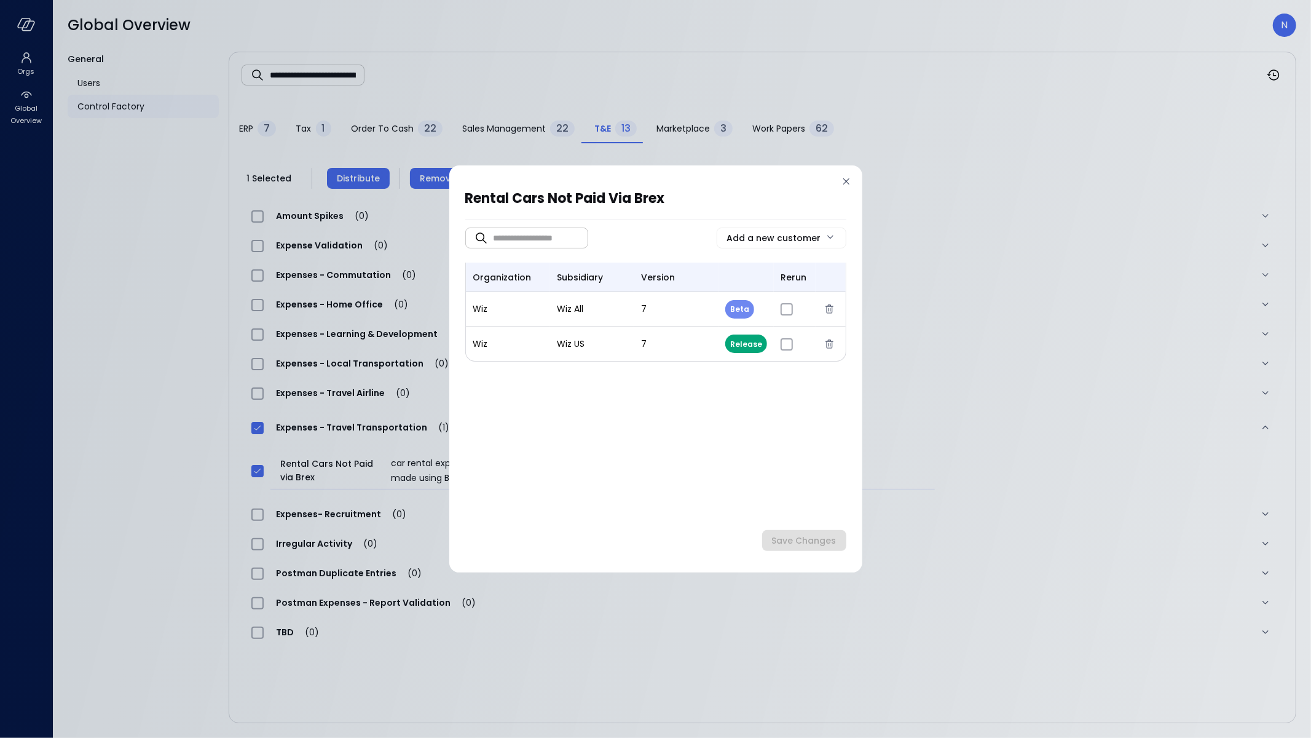
click at [848, 186] on icon at bounding box center [846, 181] width 12 height 12
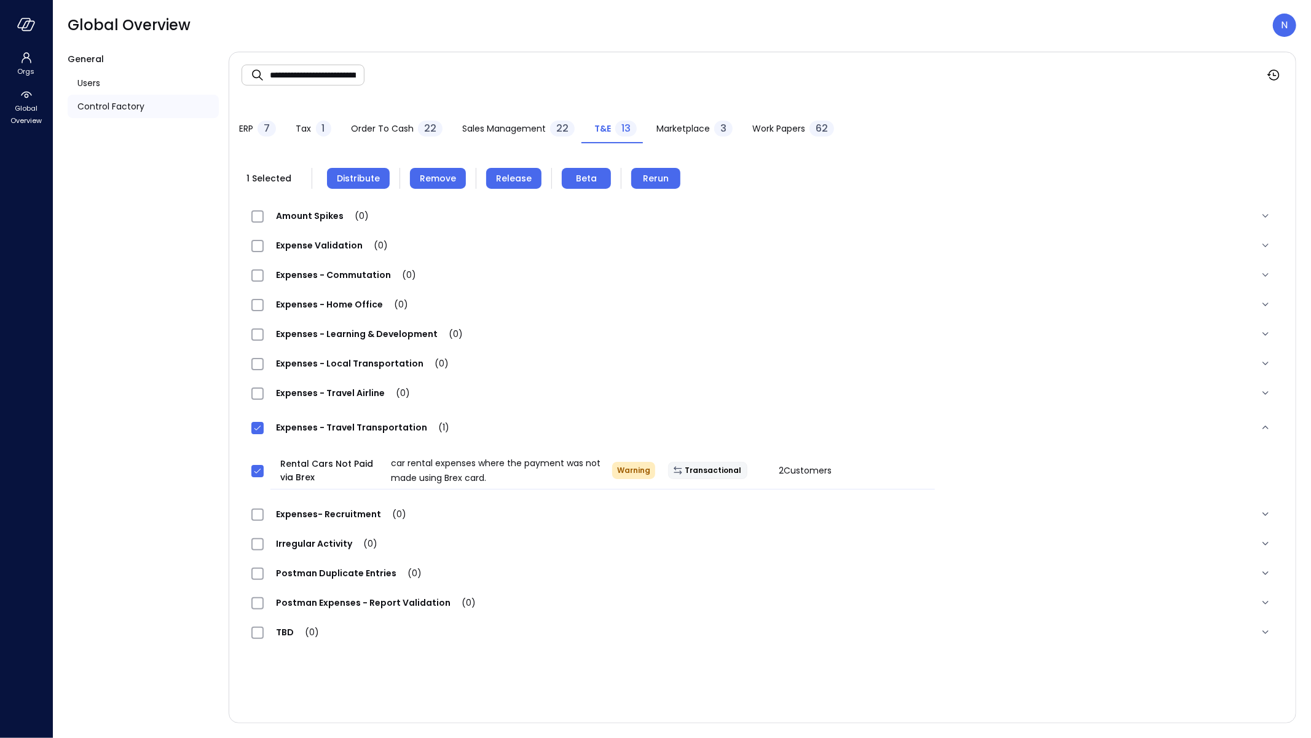
click at [463, 179] on div "1 Selected Distribute Remove Release Beta Rerun" at bounding box center [763, 178] width 1042 height 21
click at [452, 179] on span "Remove" at bounding box center [438, 178] width 36 height 14
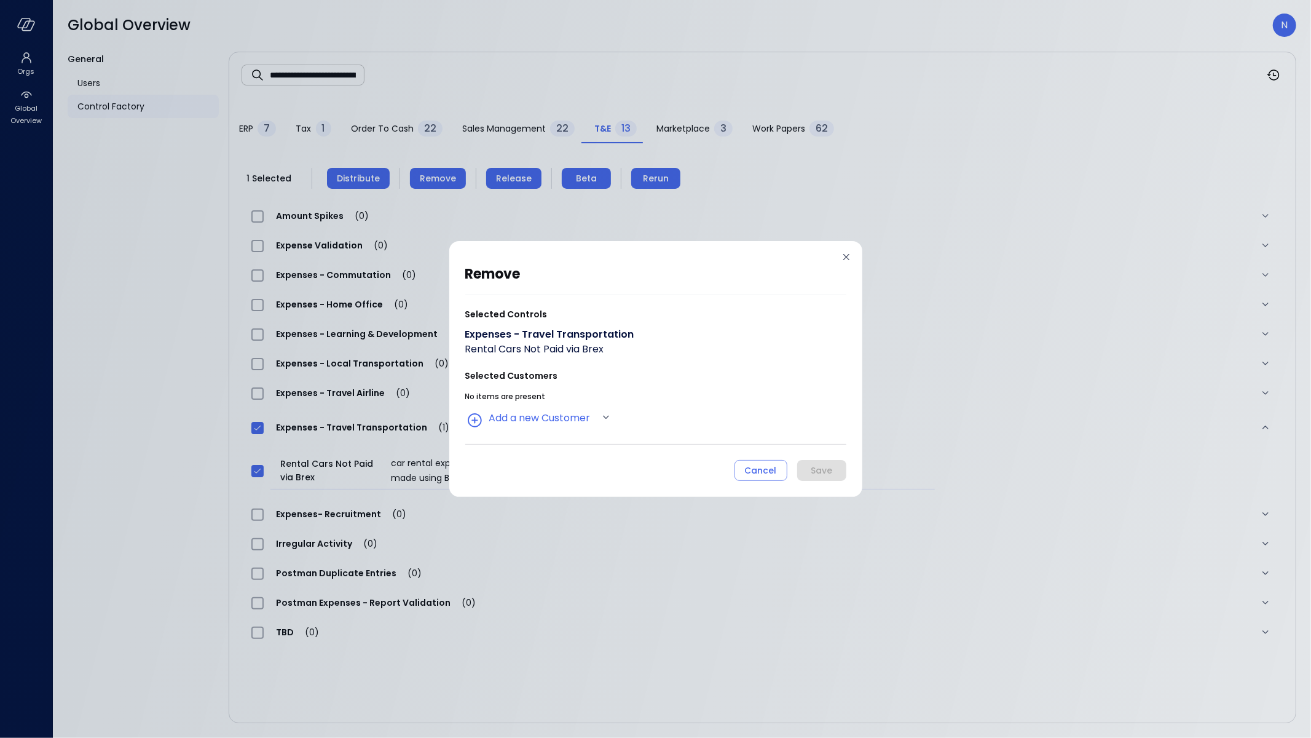
click at [565, 430] on div "remove Selected Controls Expenses - Travel Transportation Rental Cars Not Paid …" at bounding box center [655, 372] width 381 height 218
click at [567, 423] on body "**********" at bounding box center [655, 369] width 1311 height 738
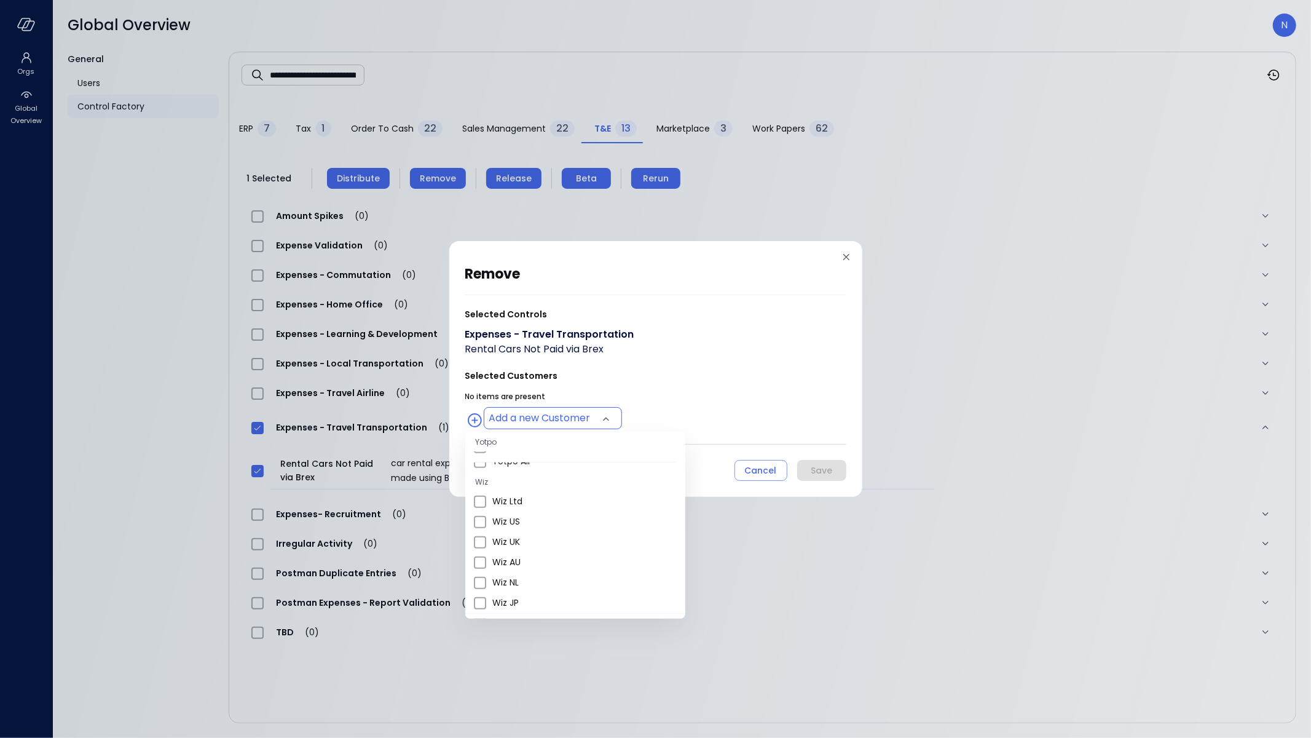
scroll to position [490, 0]
click at [535, 513] on span "Wiz US" at bounding box center [583, 508] width 183 height 13
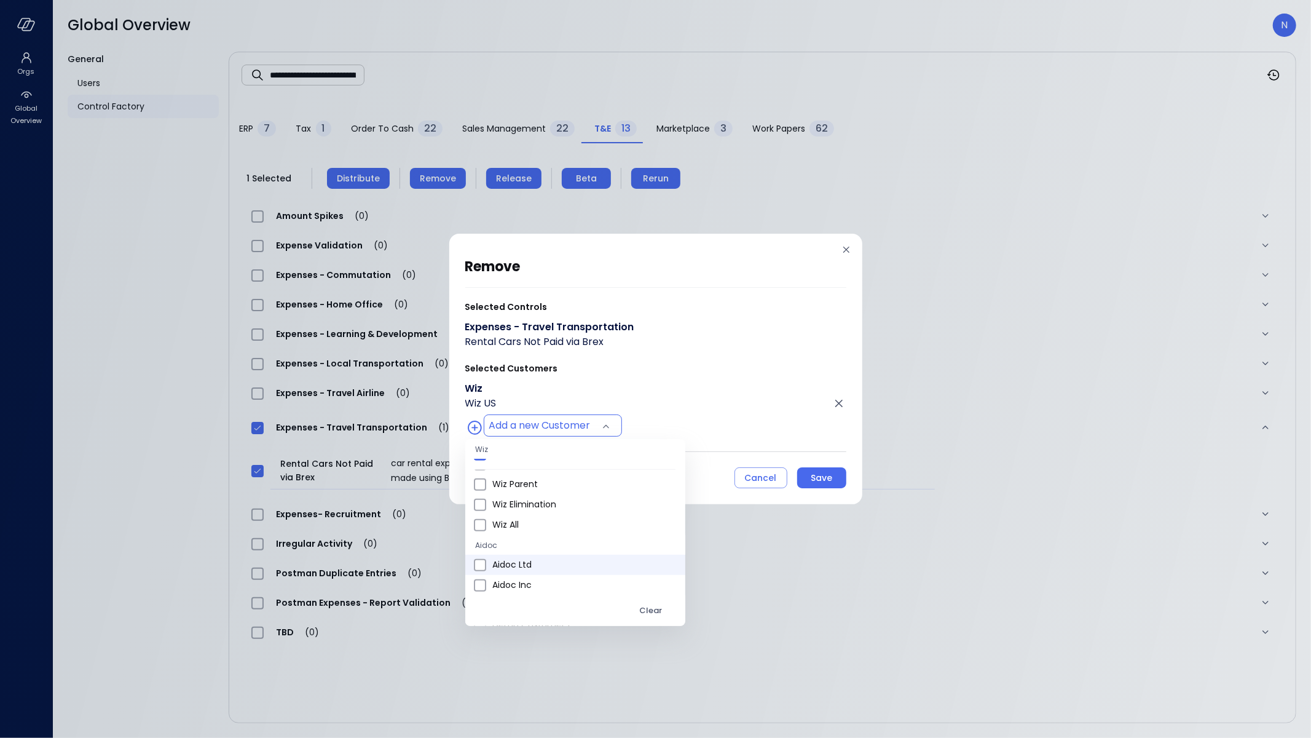
scroll to position [757, 0]
click at [567, 497] on span "Wiz All" at bounding box center [583, 492] width 183 height 13
type input "**********"
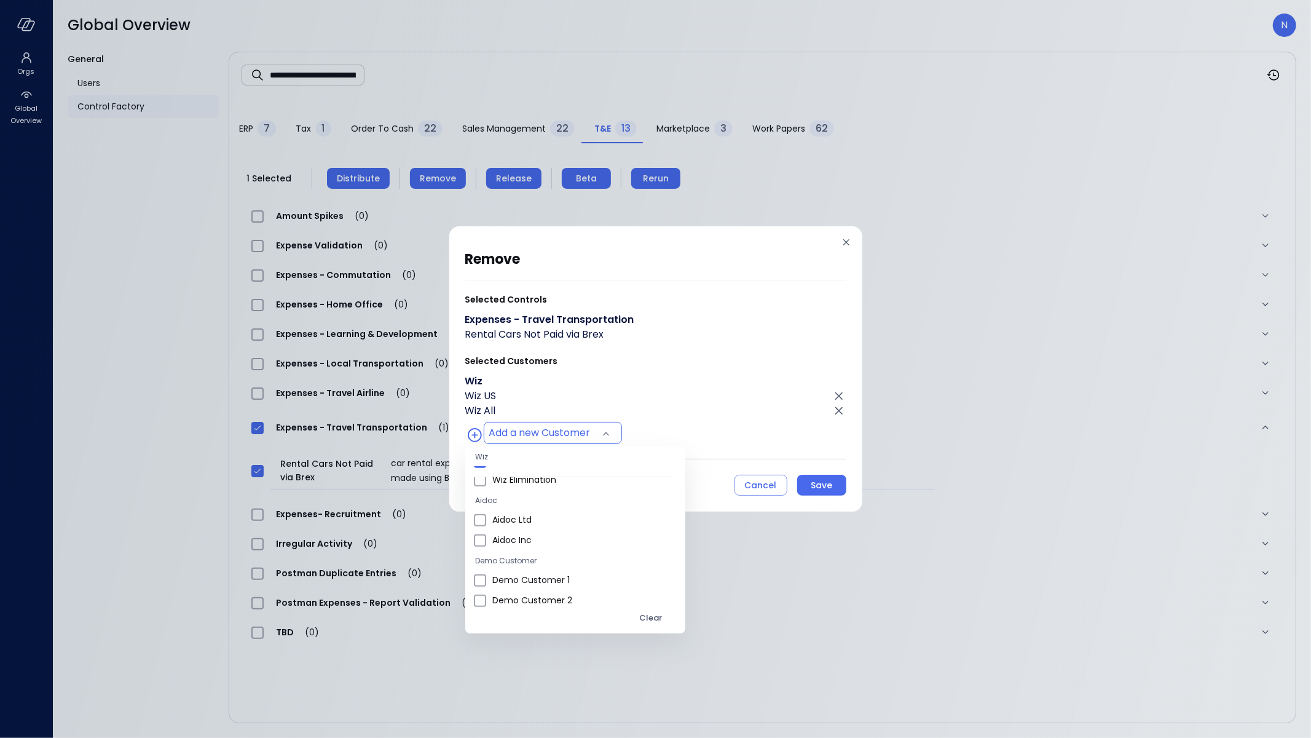
click at [705, 342] on div at bounding box center [655, 369] width 1311 height 738
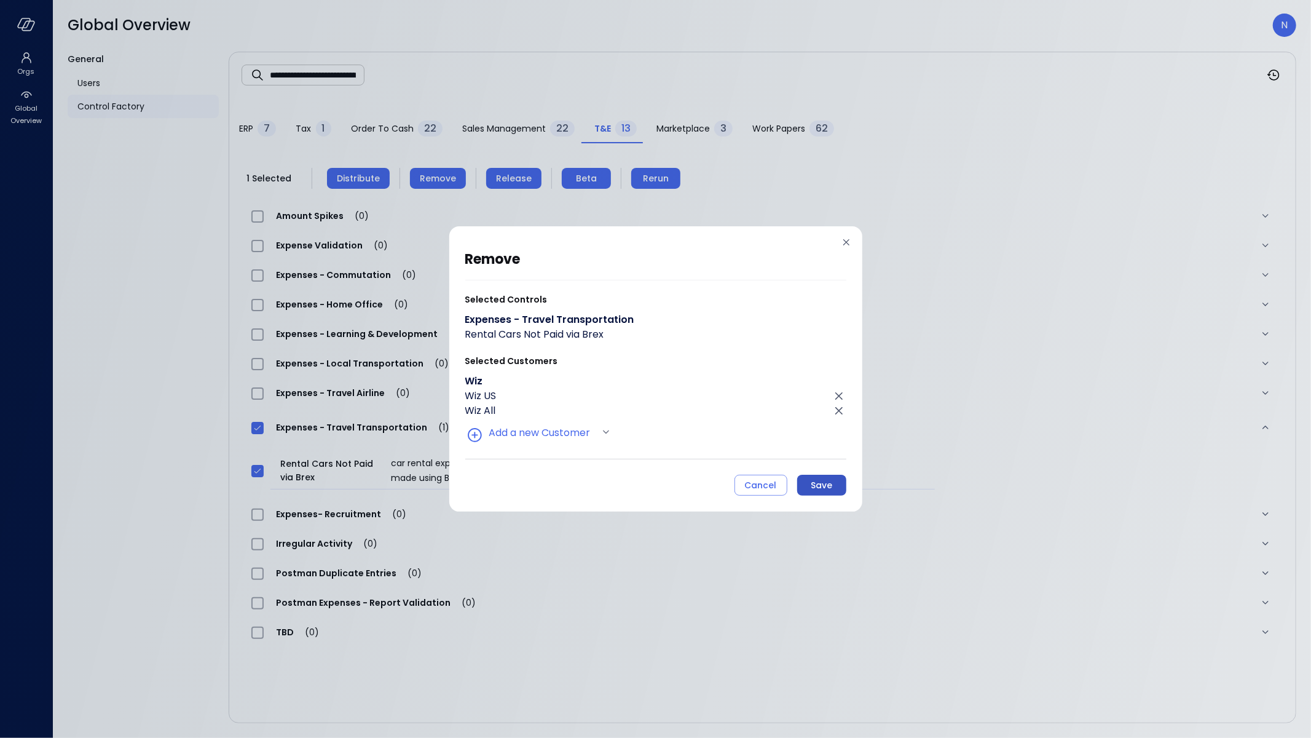
click at [831, 481] on div "Save" at bounding box center [822, 485] width 22 height 15
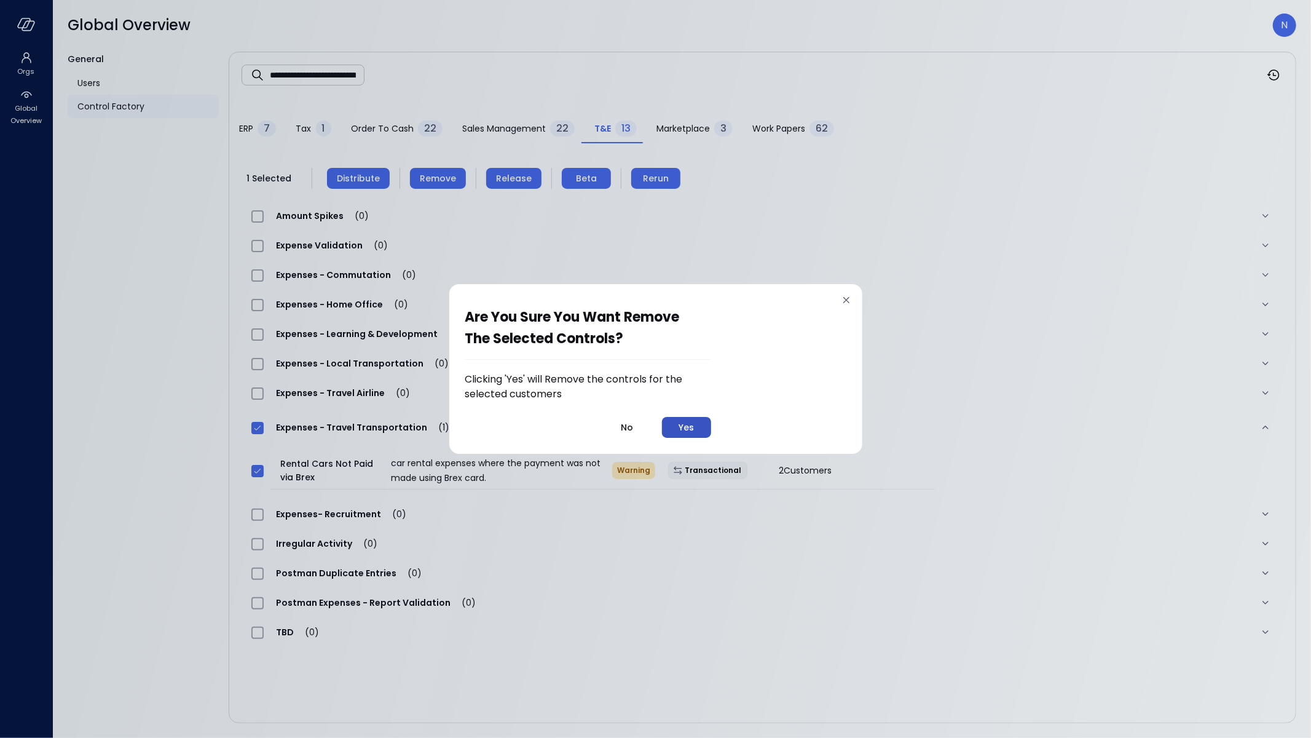
click at [706, 429] on button "Yes" at bounding box center [686, 427] width 49 height 21
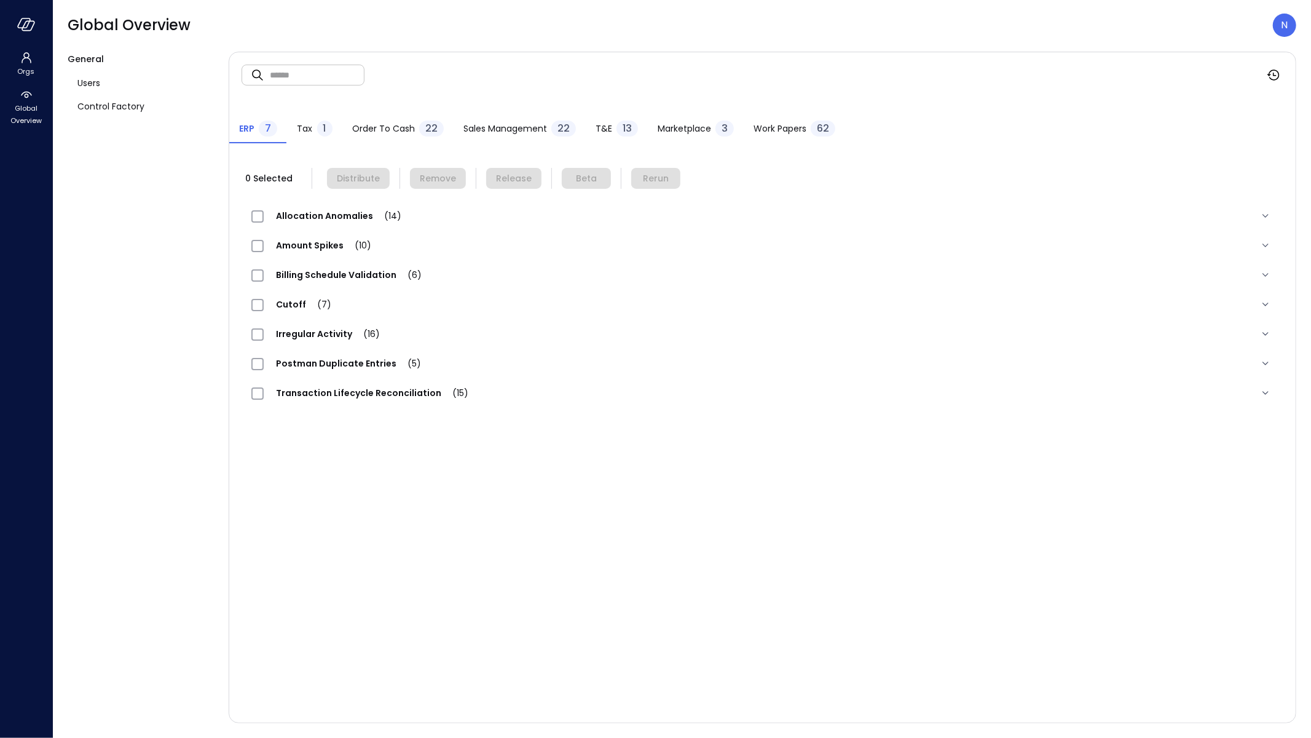
click at [623, 133] on span "13" at bounding box center [627, 128] width 9 height 14
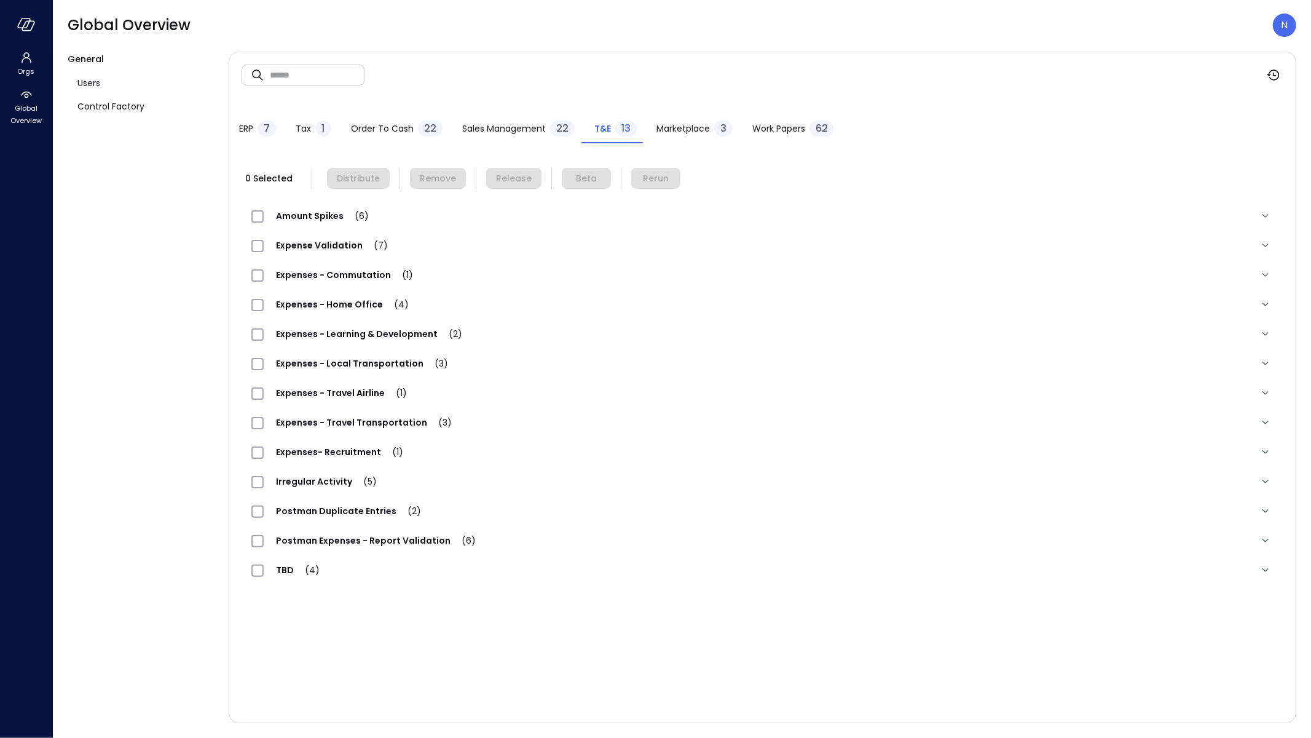
click at [328, 246] on span "Expense Validation (7)" at bounding box center [332, 245] width 136 height 12
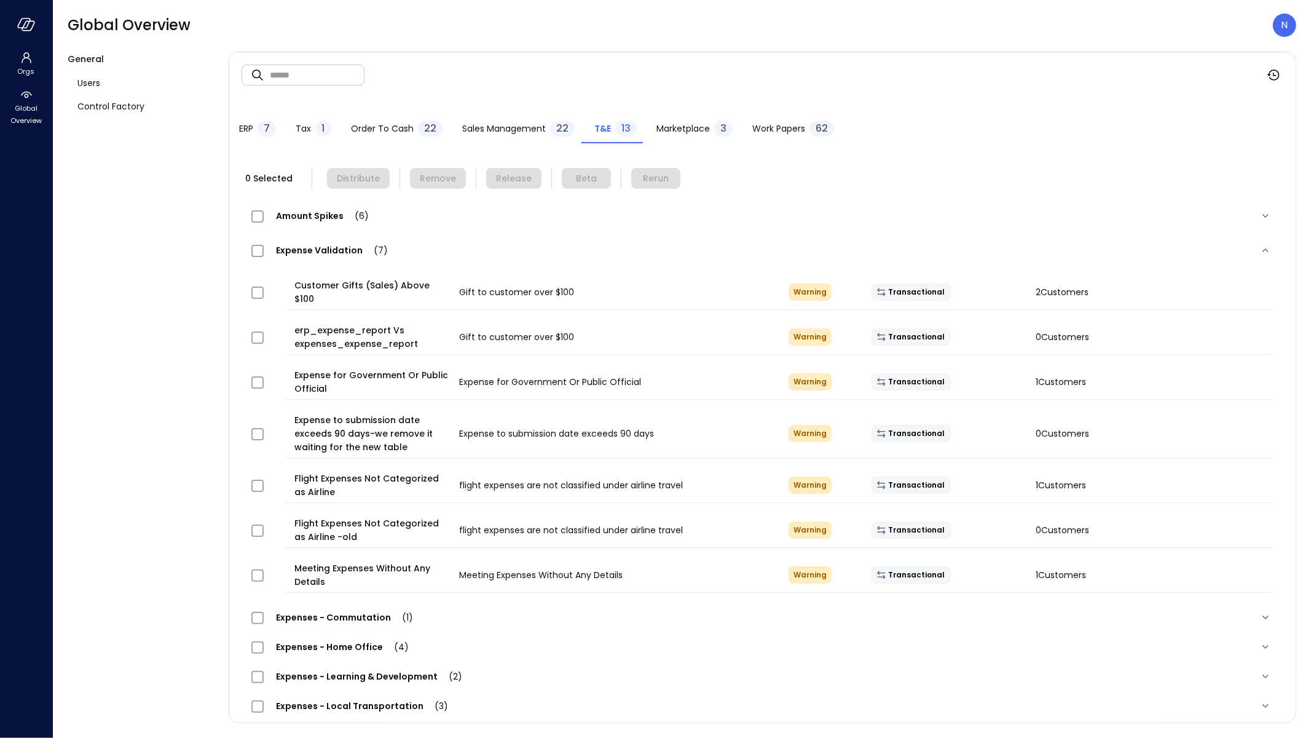
click at [327, 73] on input "text" at bounding box center [317, 74] width 95 height 33
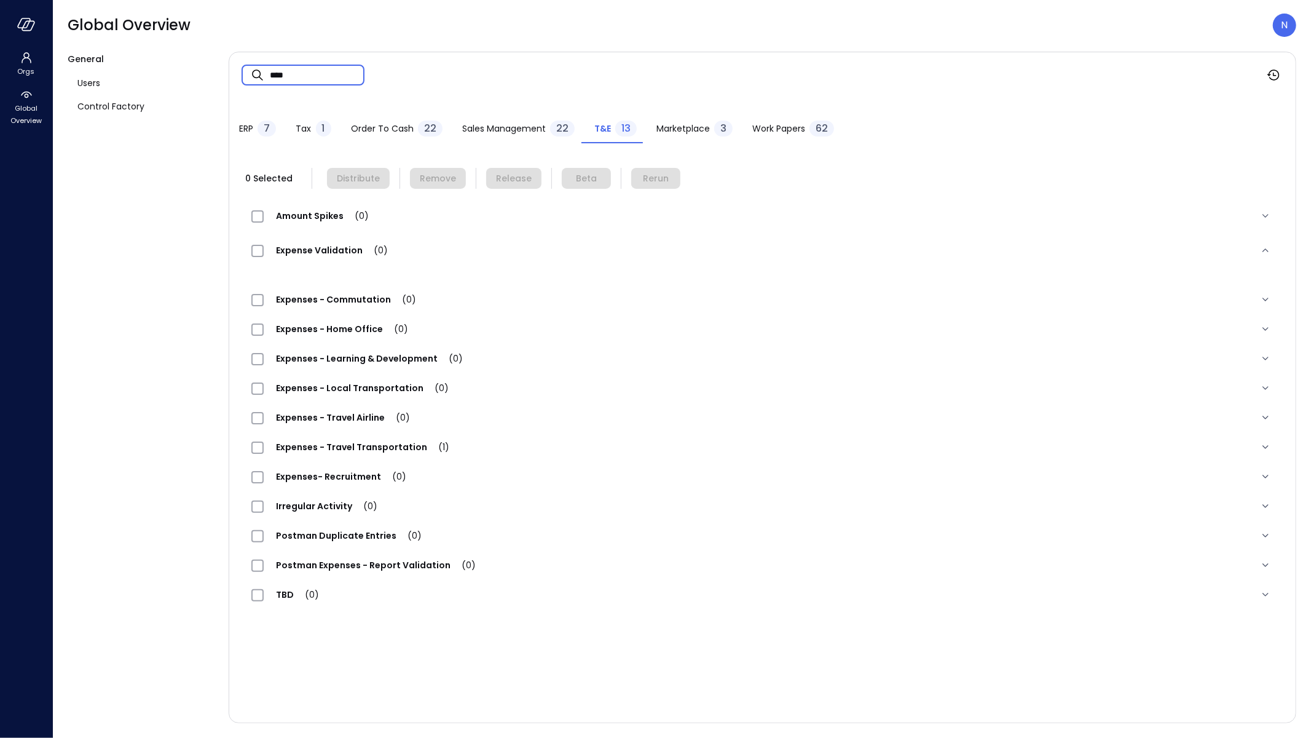
type input "****"
click at [382, 444] on span "Expenses - Travel Transportation (1)" at bounding box center [363, 447] width 198 height 12
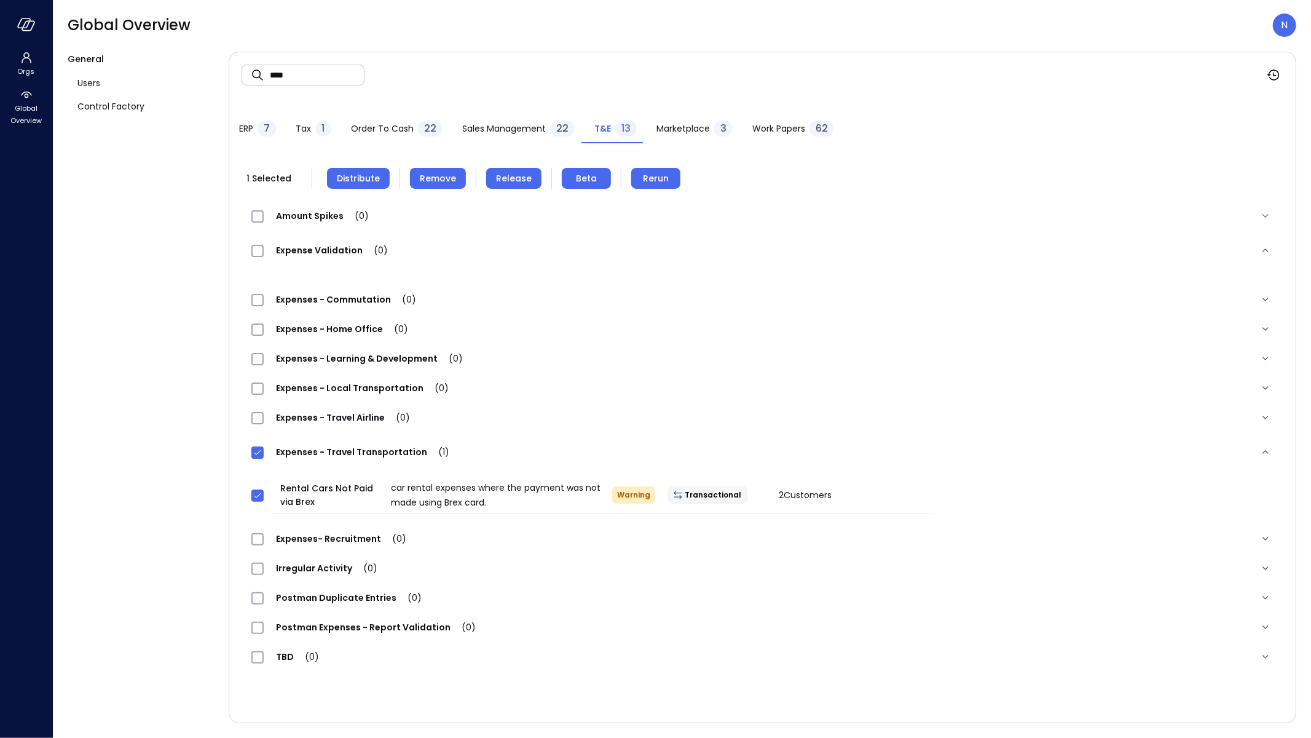
click at [443, 183] on span "Remove" at bounding box center [438, 178] width 36 height 14
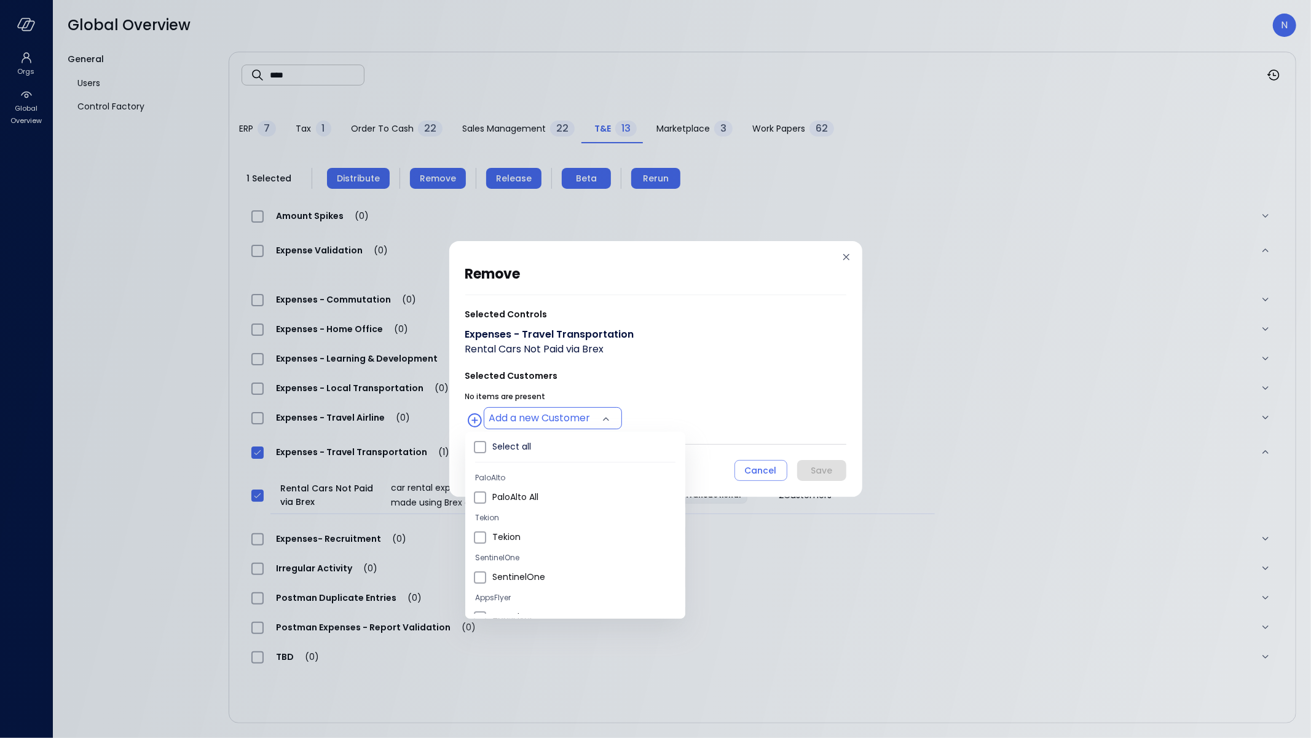
click at [554, 415] on body "Orgs Global Overview Global Overview N General Users Control Factory ​ **** ​ E…" at bounding box center [655, 369] width 1311 height 738
click at [521, 525] on span "Wiz US" at bounding box center [583, 519] width 183 height 13
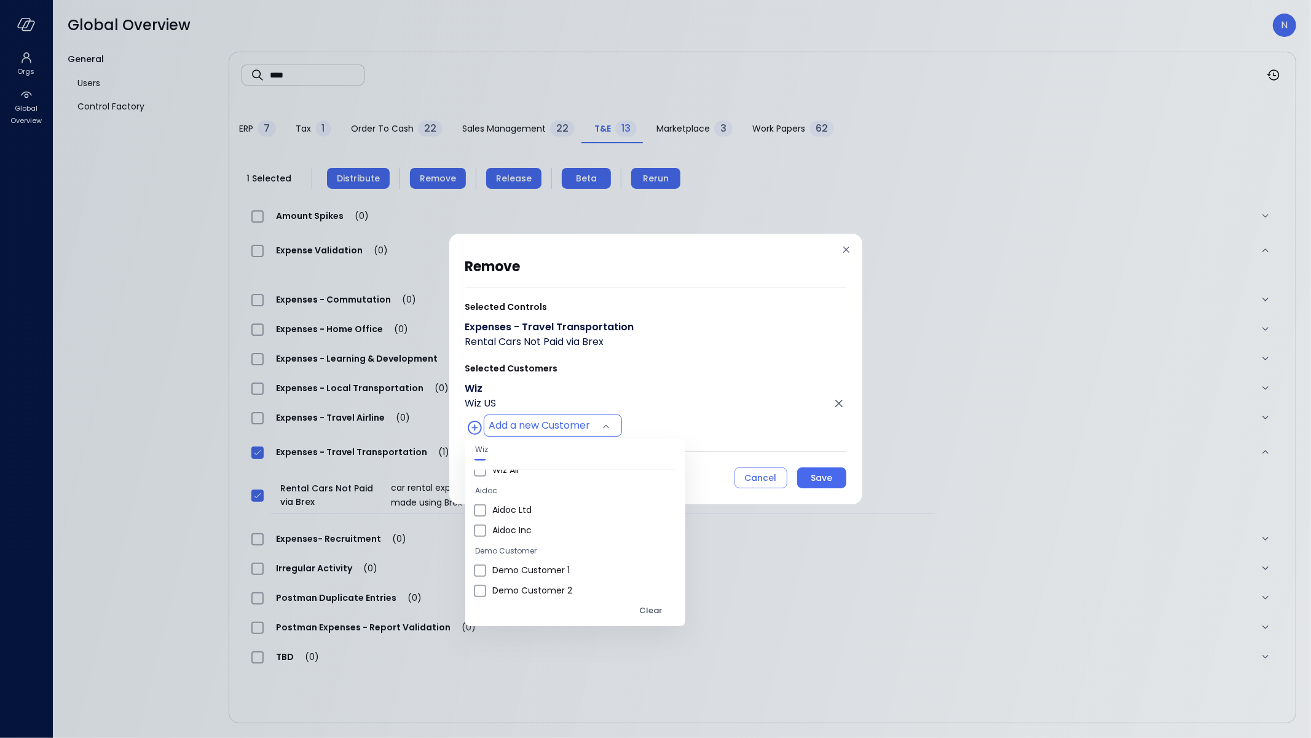
scroll to position [758, 0]
click at [532, 495] on span "Wiz All" at bounding box center [583, 490] width 183 height 13
type input "**********"
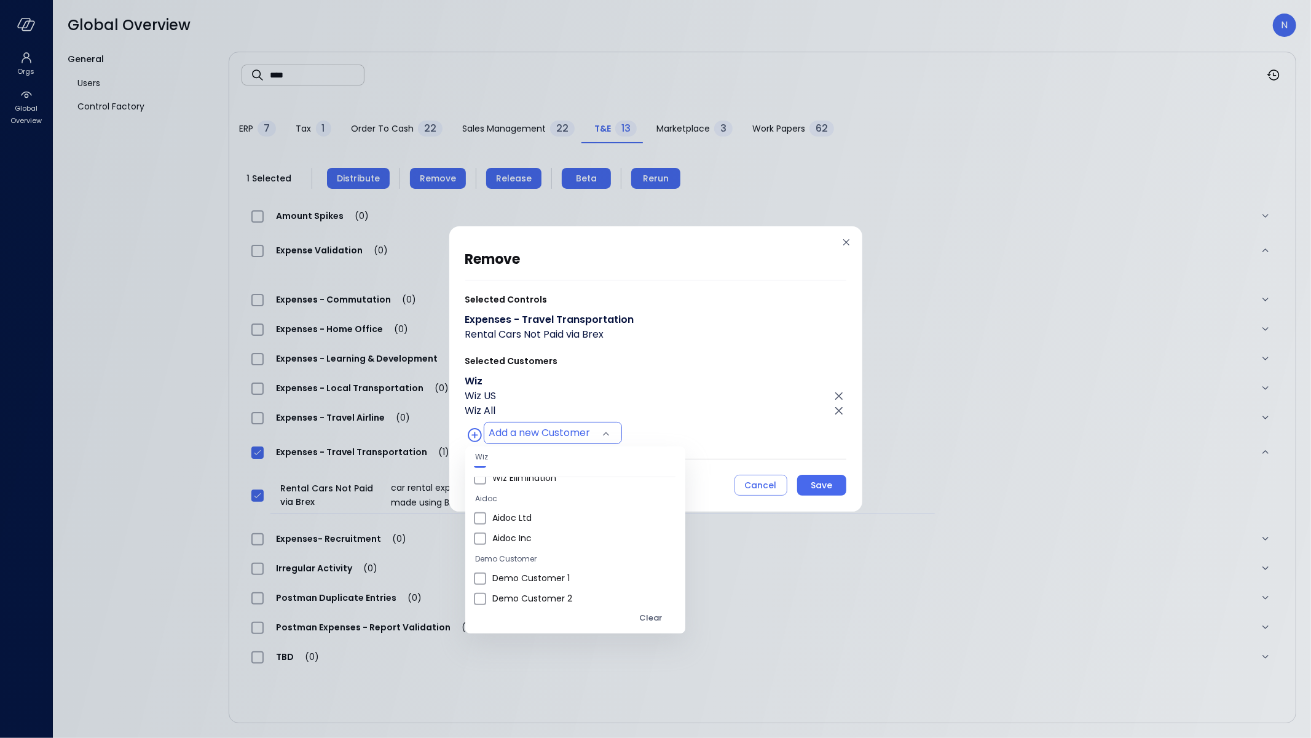
click at [824, 481] on div at bounding box center [655, 369] width 1311 height 738
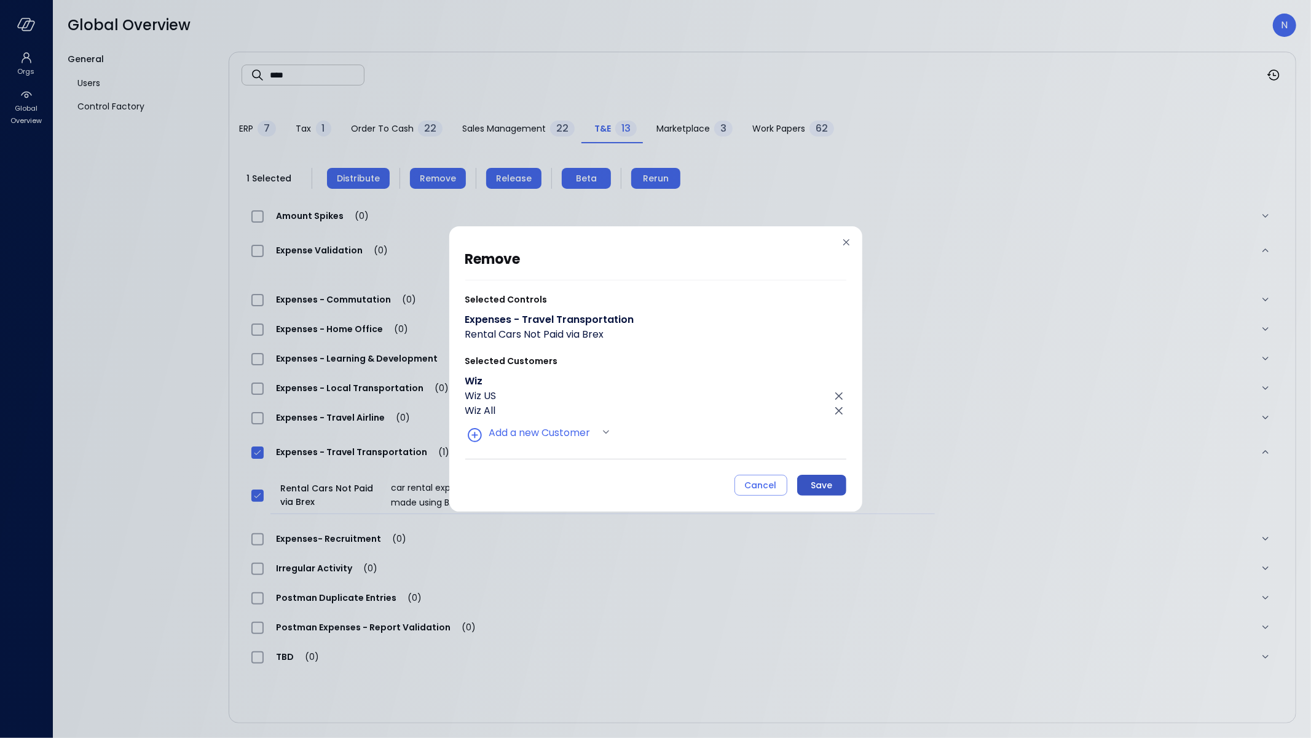
click at [821, 484] on div "Save" at bounding box center [822, 485] width 22 height 15
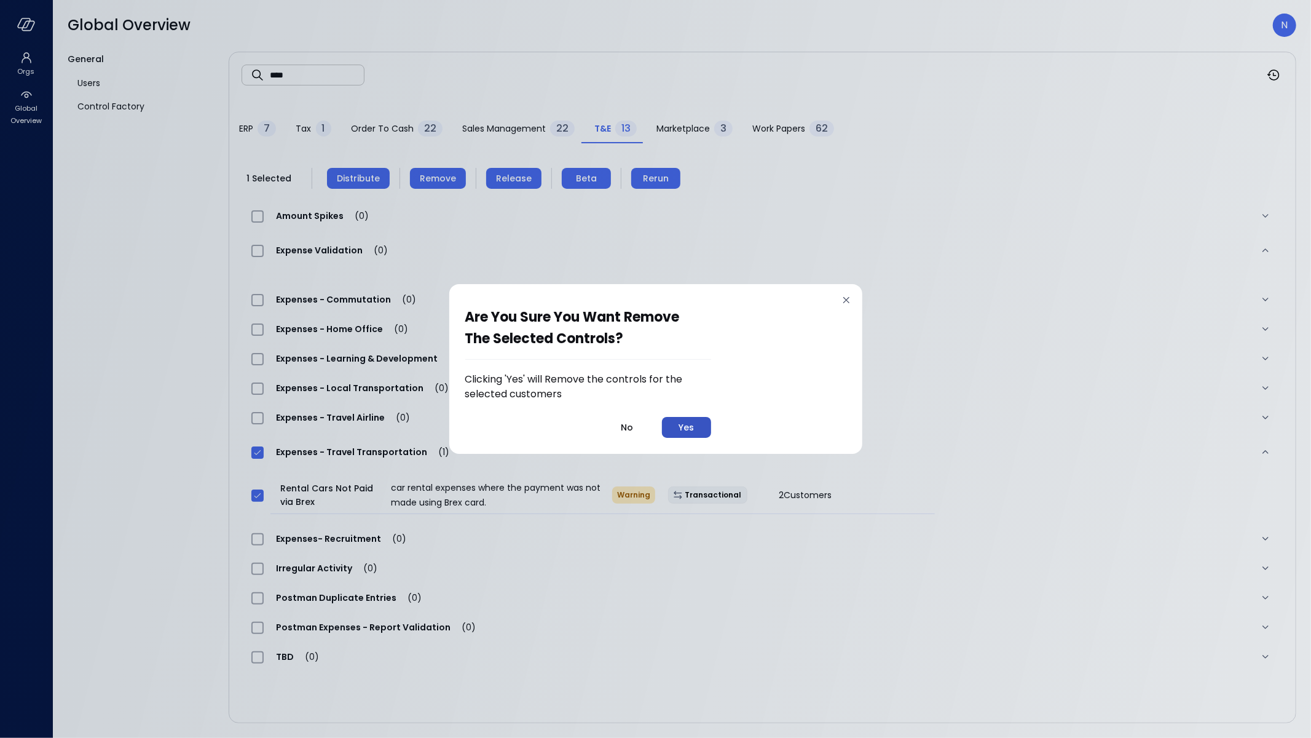
click at [704, 421] on button "Yes" at bounding box center [686, 427] width 49 height 21
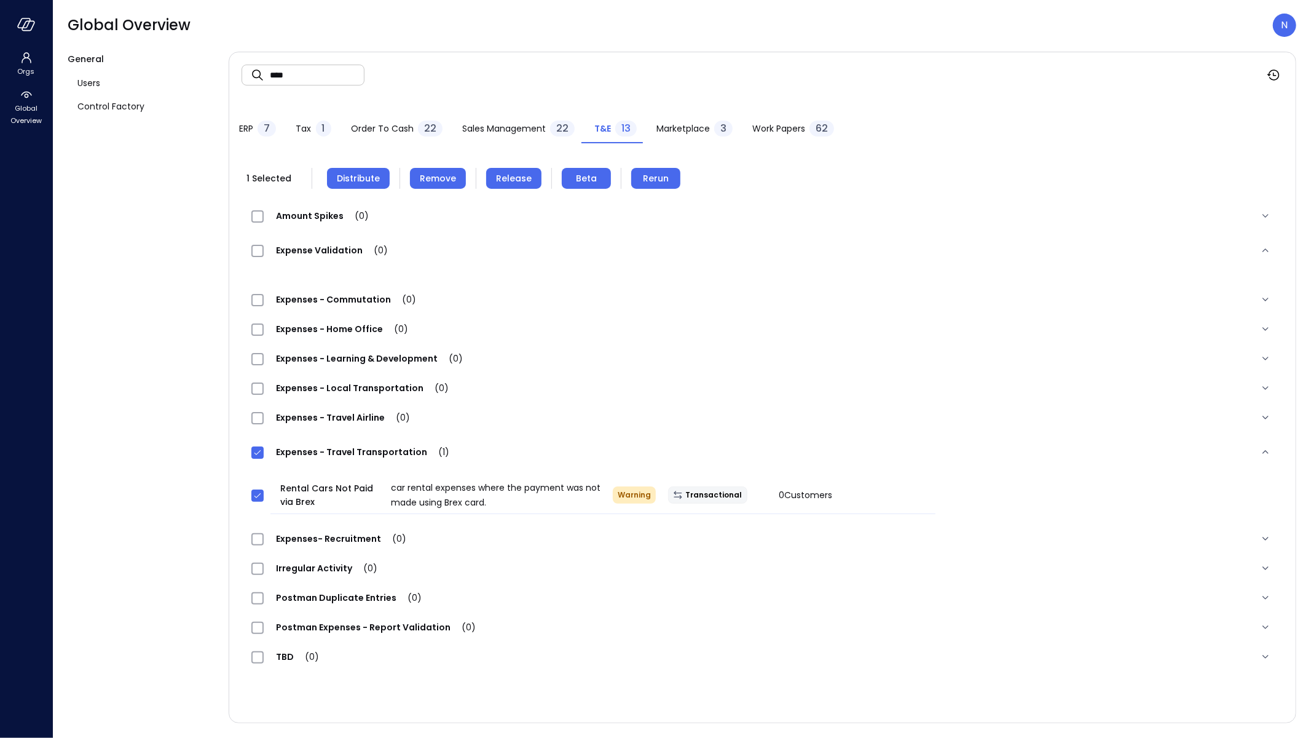
click at [372, 184] on span "Distribute" at bounding box center [358, 178] width 43 height 14
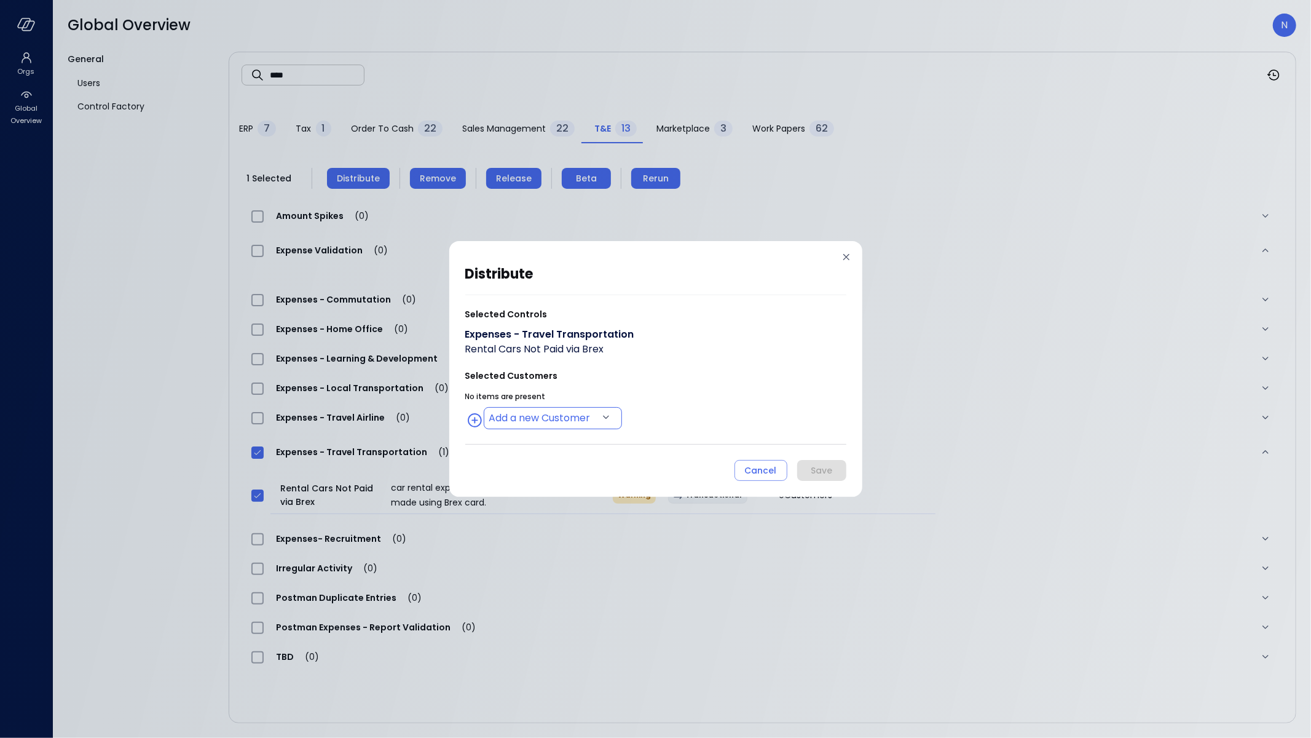
click at [546, 417] on body "Orgs Global Overview Global Overview N General Users Control Factory ​ **** ​ E…" at bounding box center [655, 369] width 1311 height 738
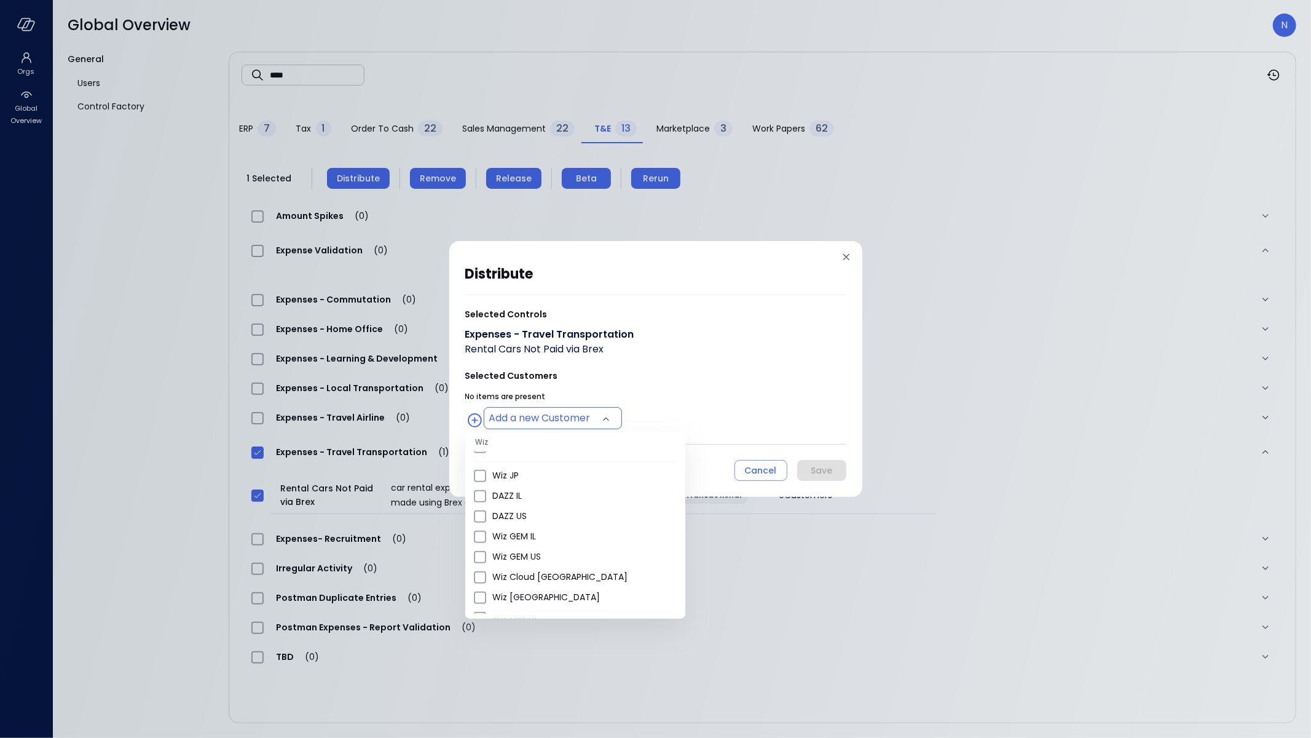
scroll to position [516, 0]
click at [540, 482] on span "Wiz US" at bounding box center [583, 482] width 183 height 13
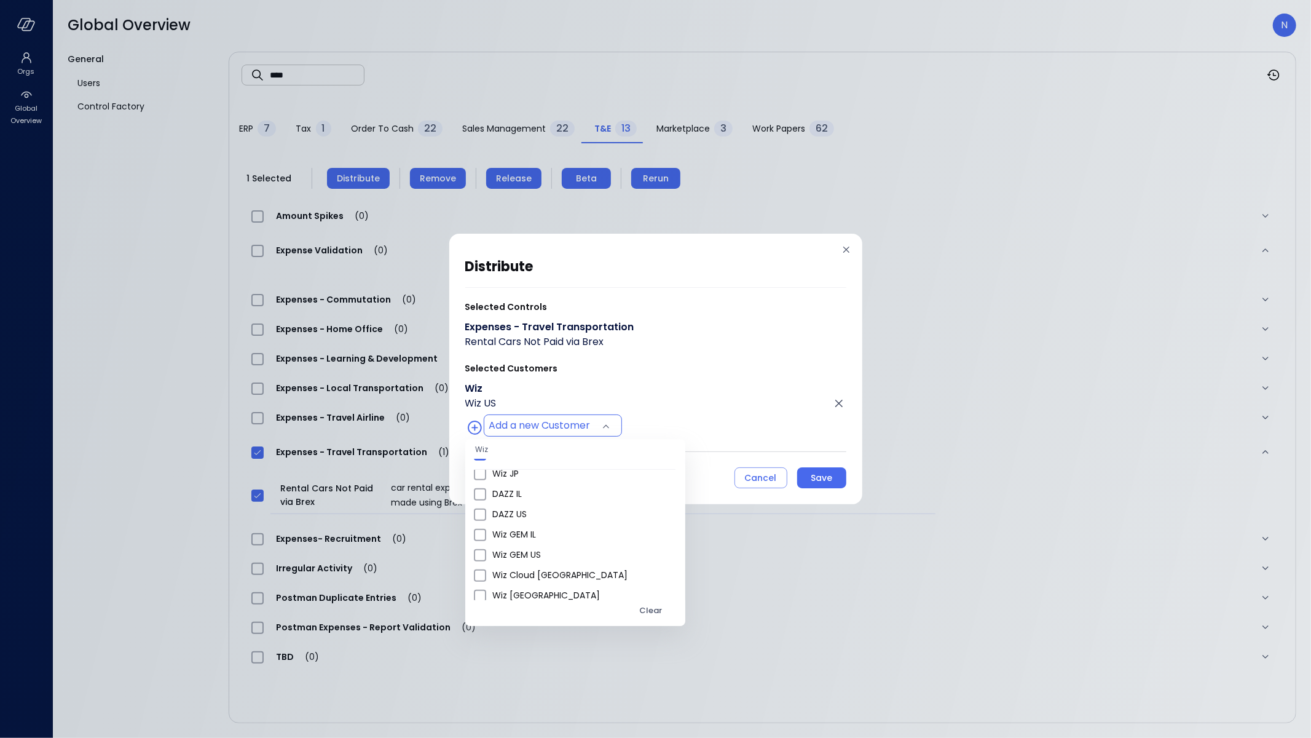
scroll to position [779, 0]
click at [538, 476] on li "Wiz All" at bounding box center [575, 470] width 220 height 20
type input "**********"
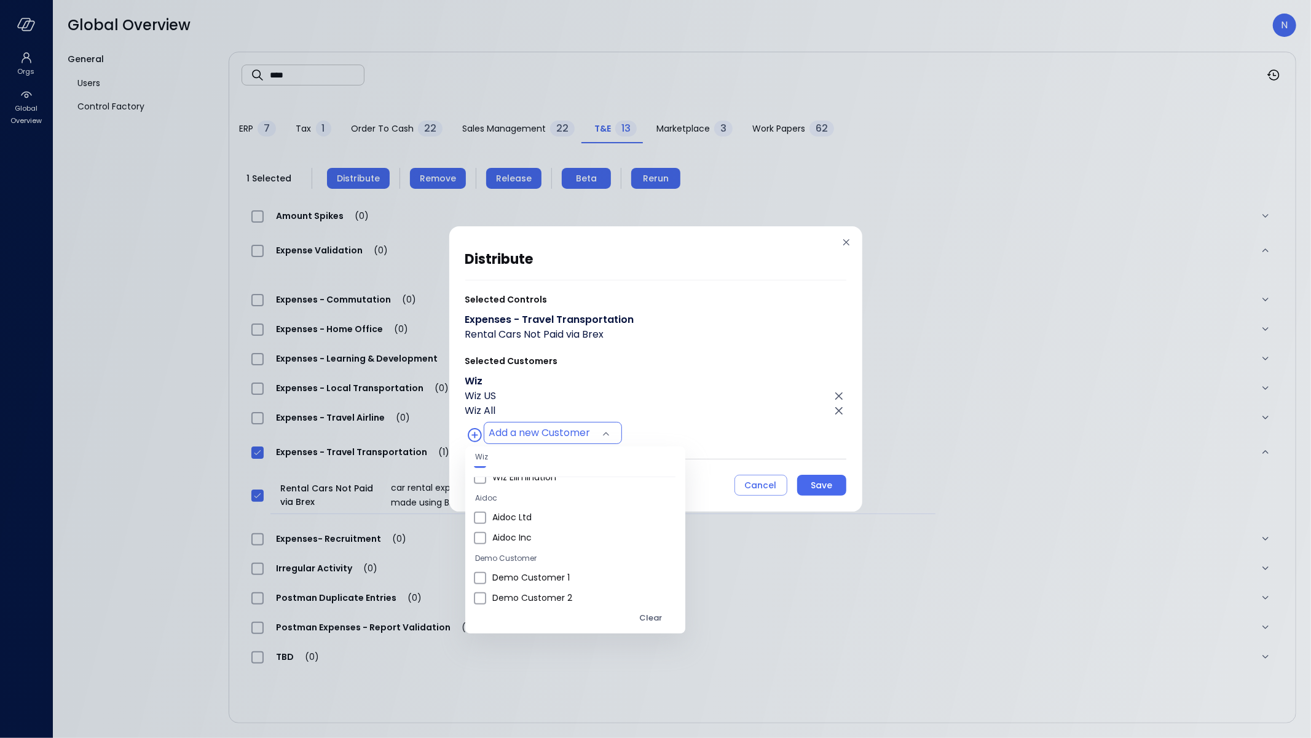
click at [751, 391] on div at bounding box center [655, 369] width 1311 height 738
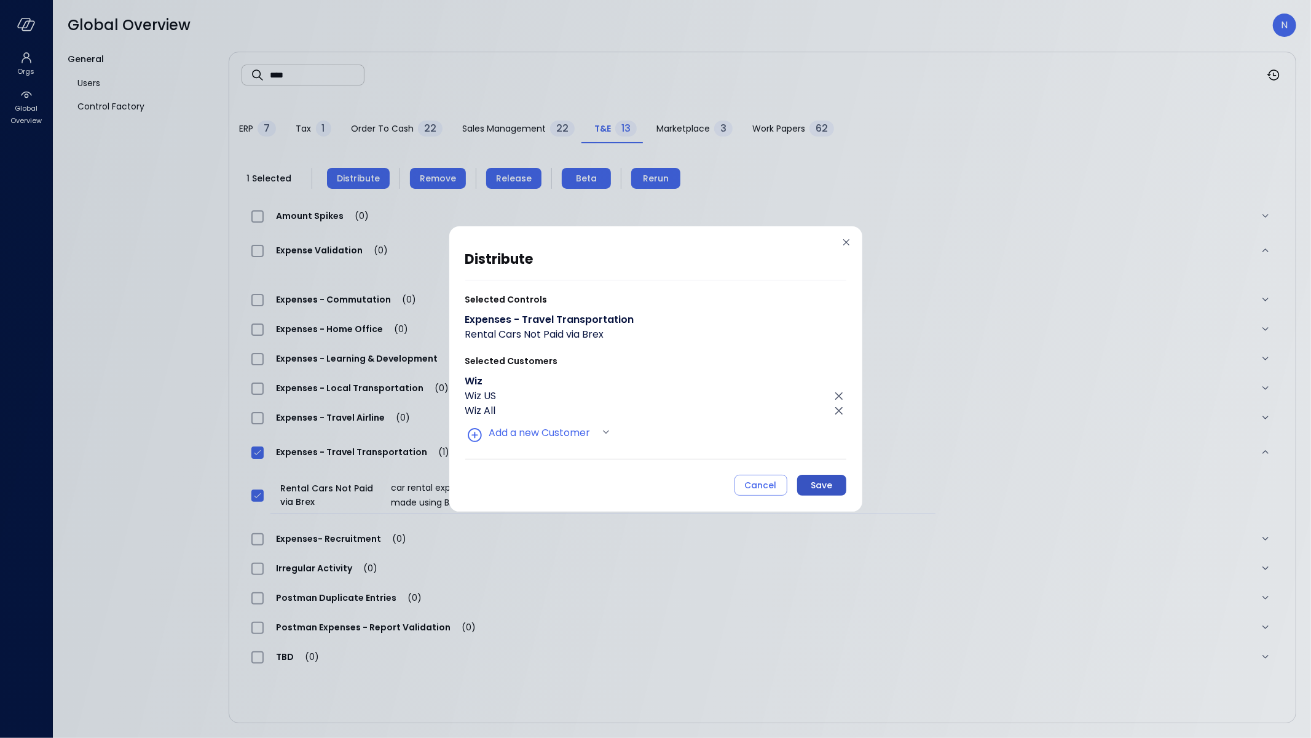
click at [841, 487] on button "Save" at bounding box center [821, 484] width 49 height 21
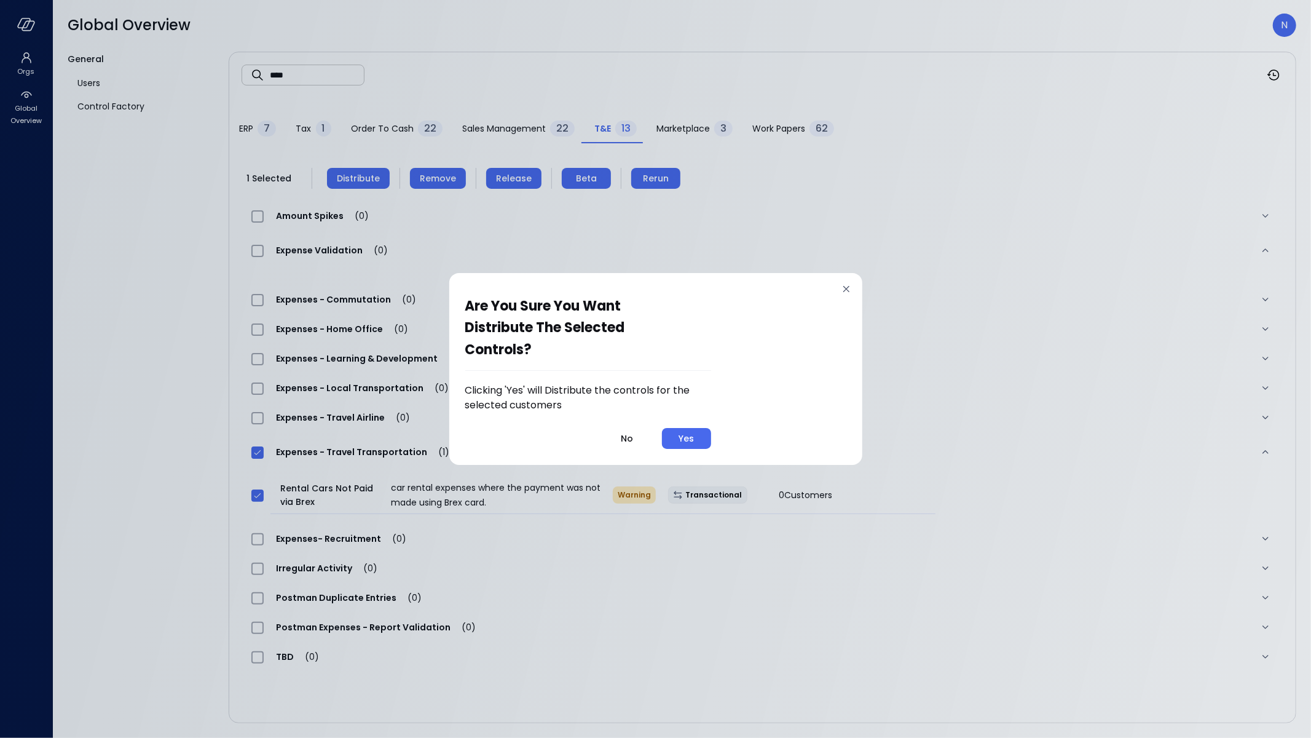
click at [698, 435] on button "Yes" at bounding box center [686, 438] width 49 height 21
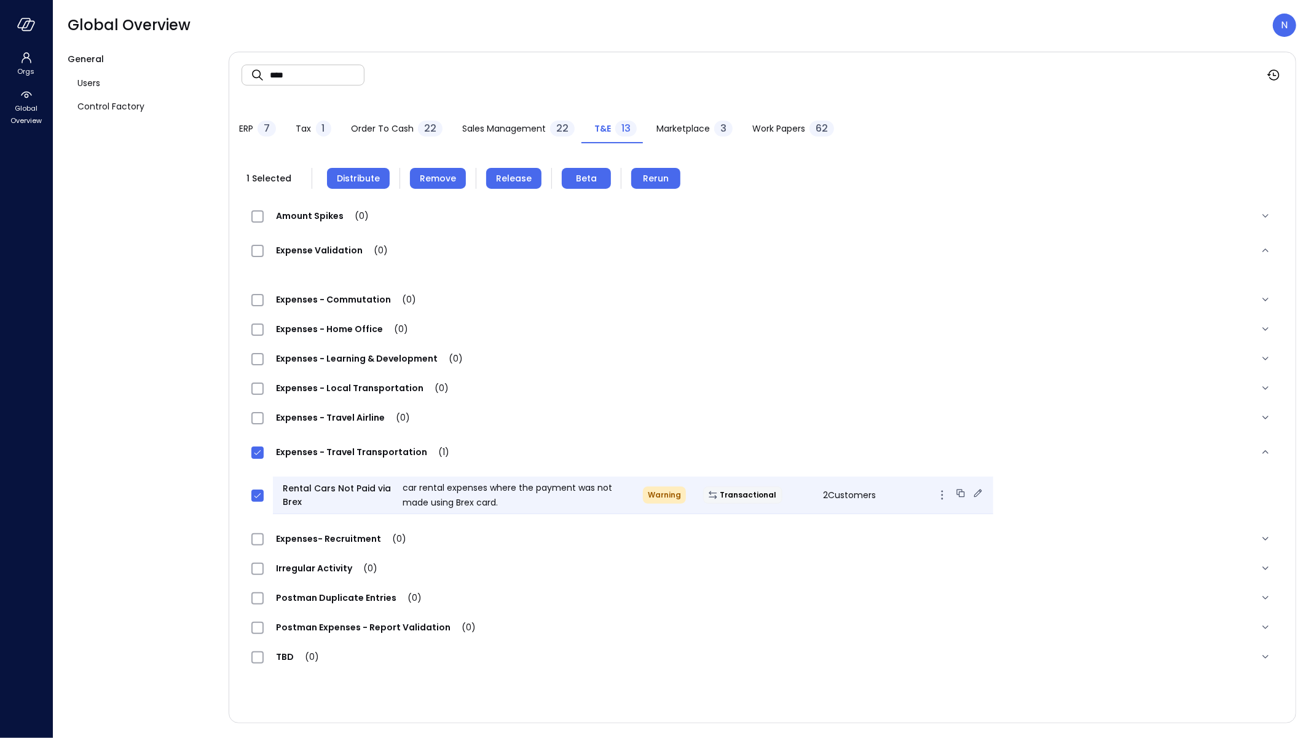
click at [972, 493] on icon at bounding box center [978, 493] width 12 height 12
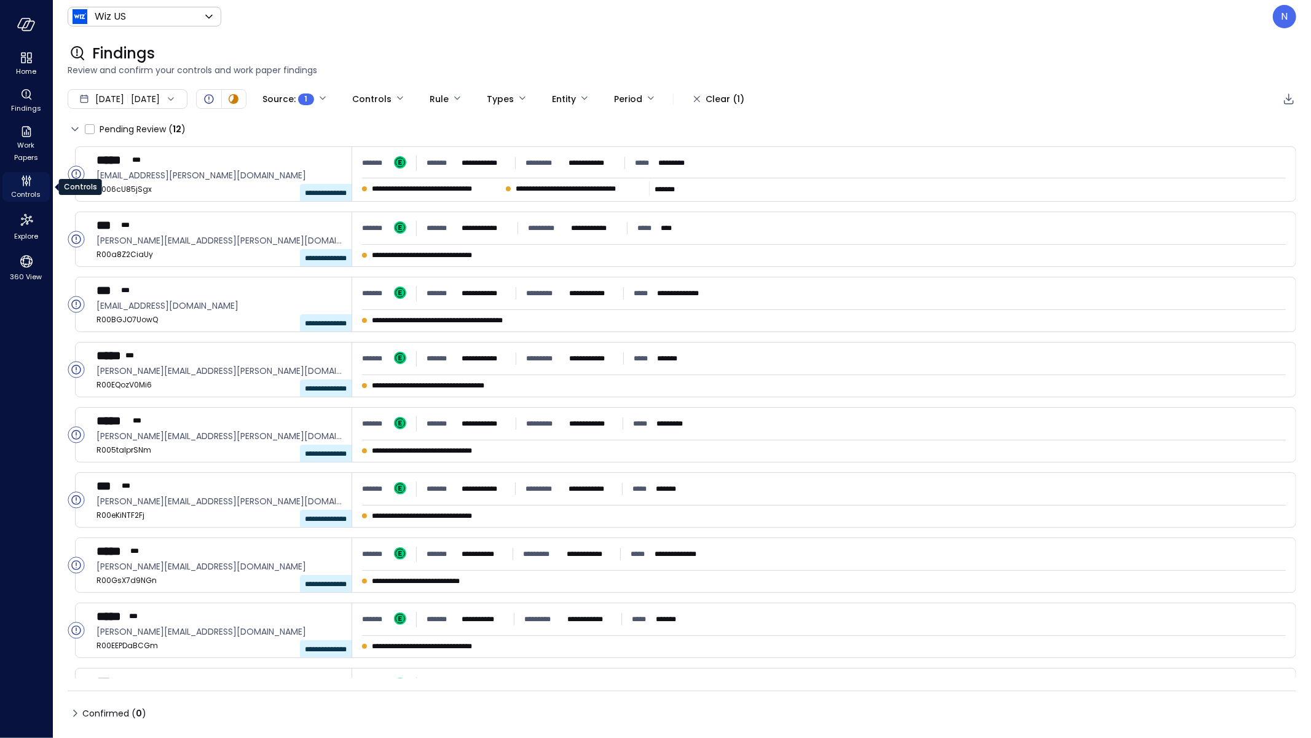
click at [31, 183] on icon "Controls" at bounding box center [26, 180] width 15 height 15
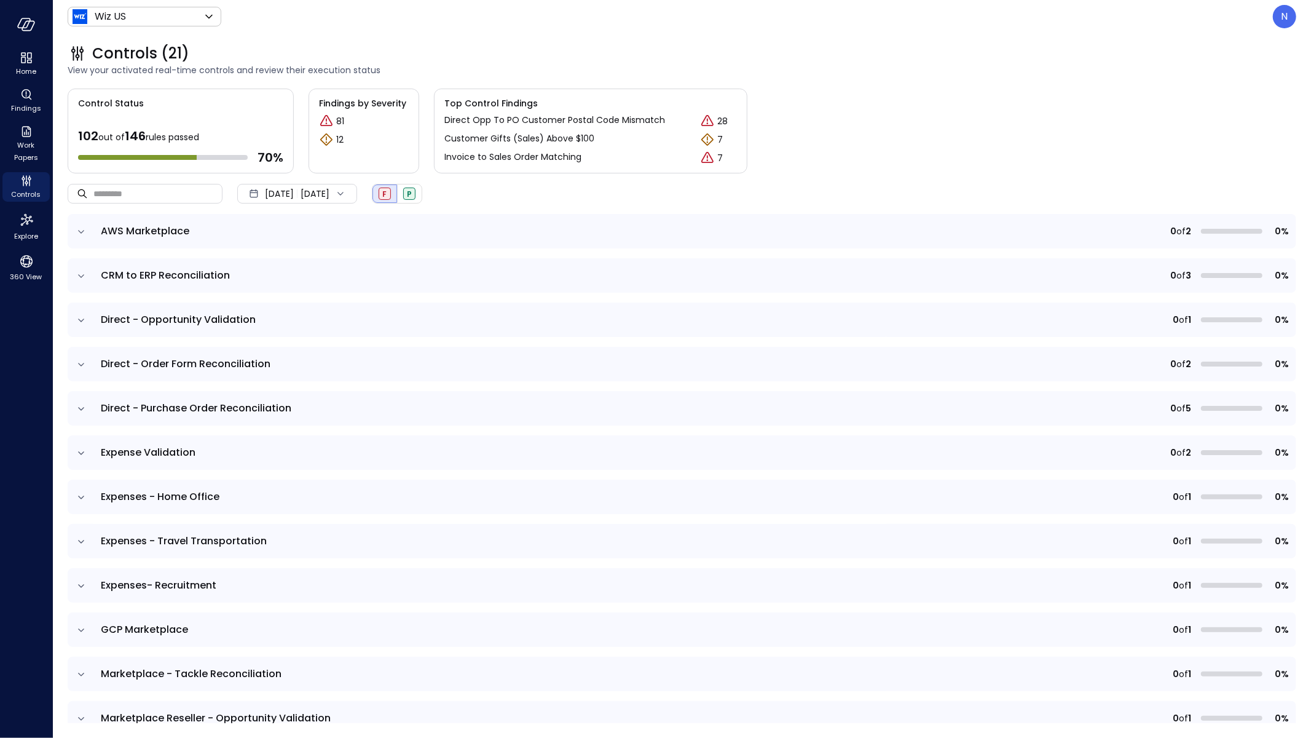
click at [87, 447] on icon "expand row" at bounding box center [81, 453] width 12 height 12
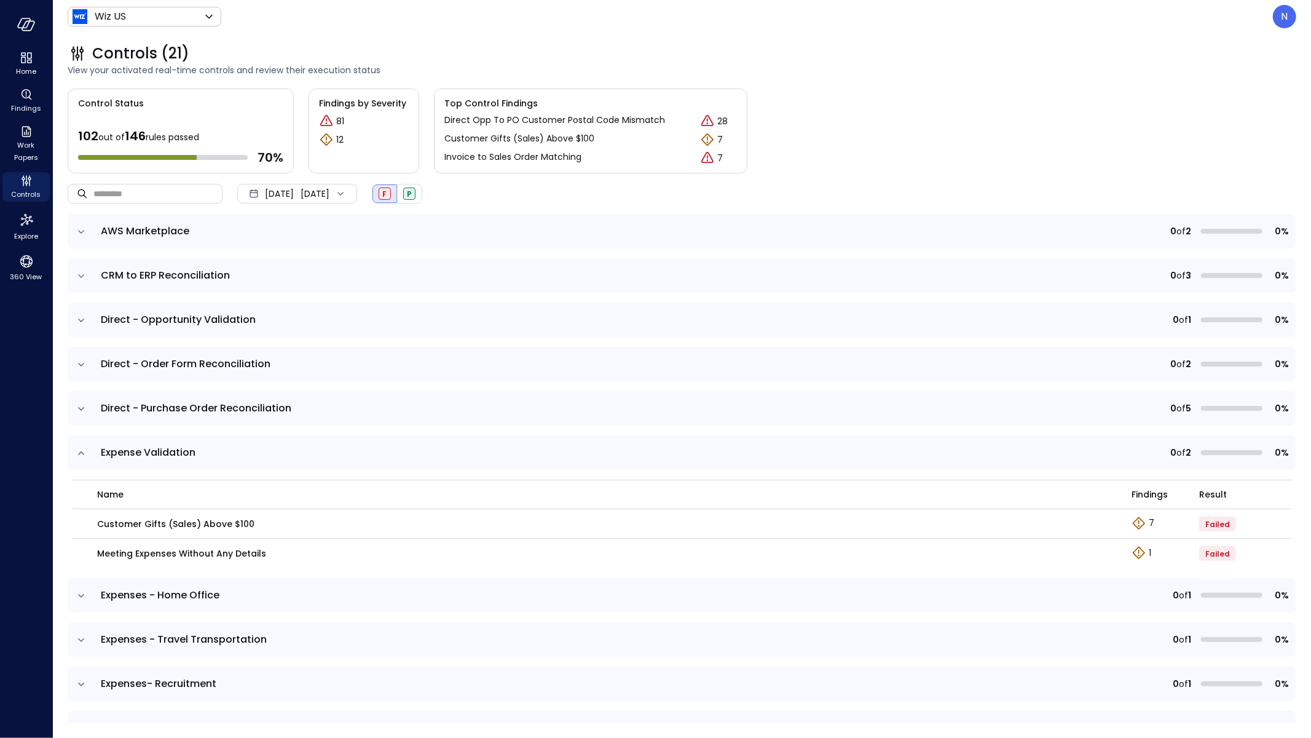
click at [87, 447] on icon "expand row" at bounding box center [81, 453] width 12 height 12
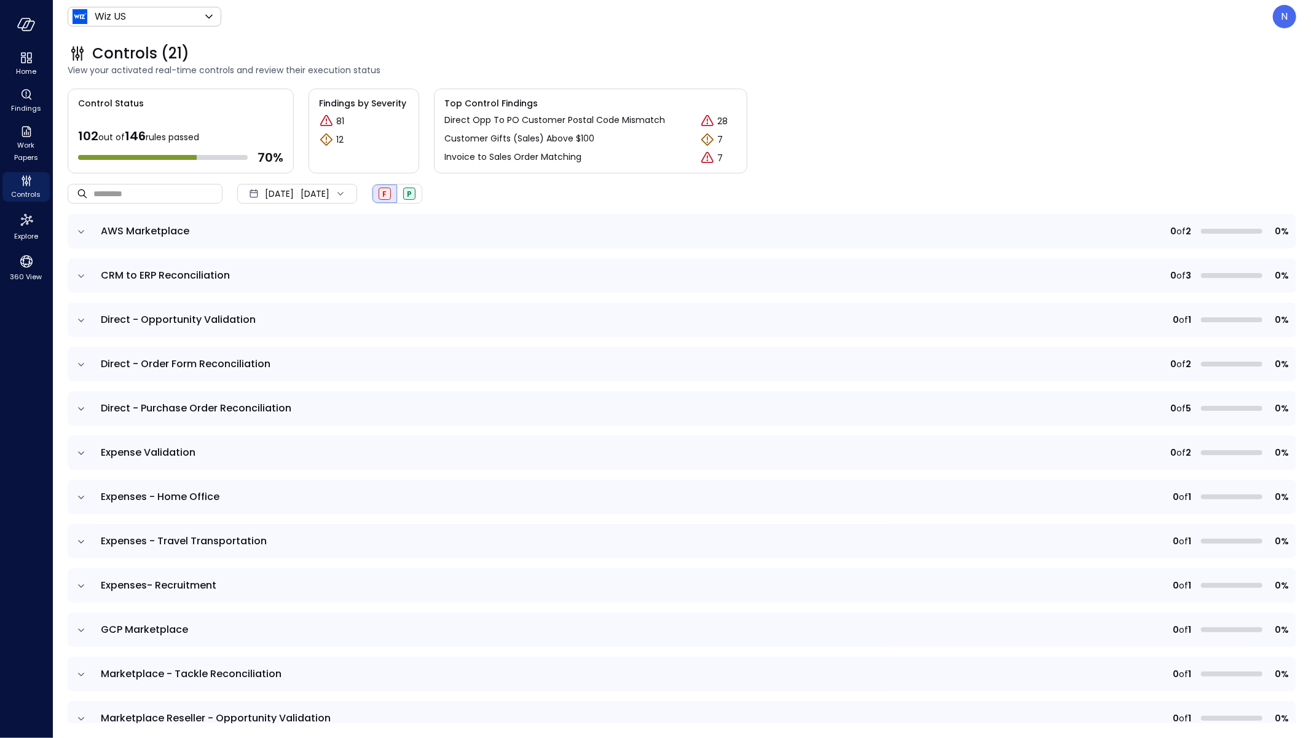
click at [81, 541] on icon "expand row" at bounding box center [81, 541] width 6 height 3
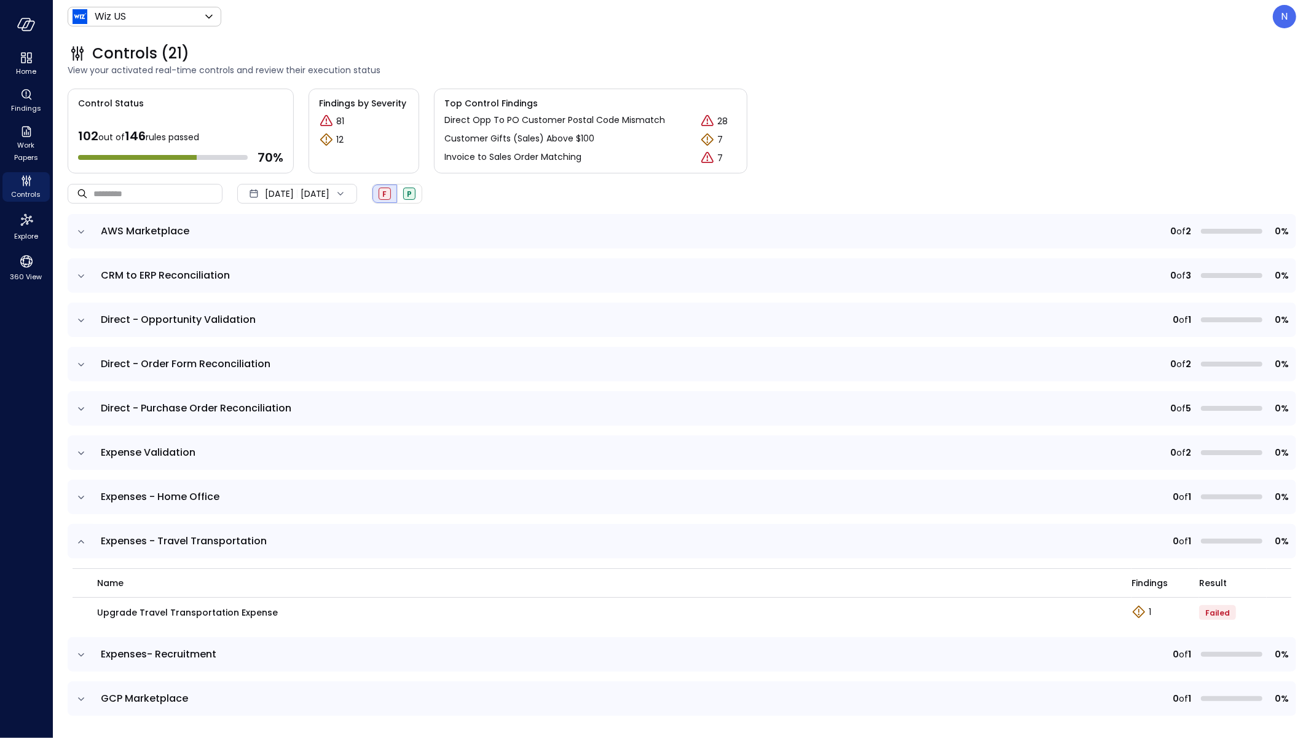
click at [81, 541] on icon "expand row" at bounding box center [81, 541] width 12 height 12
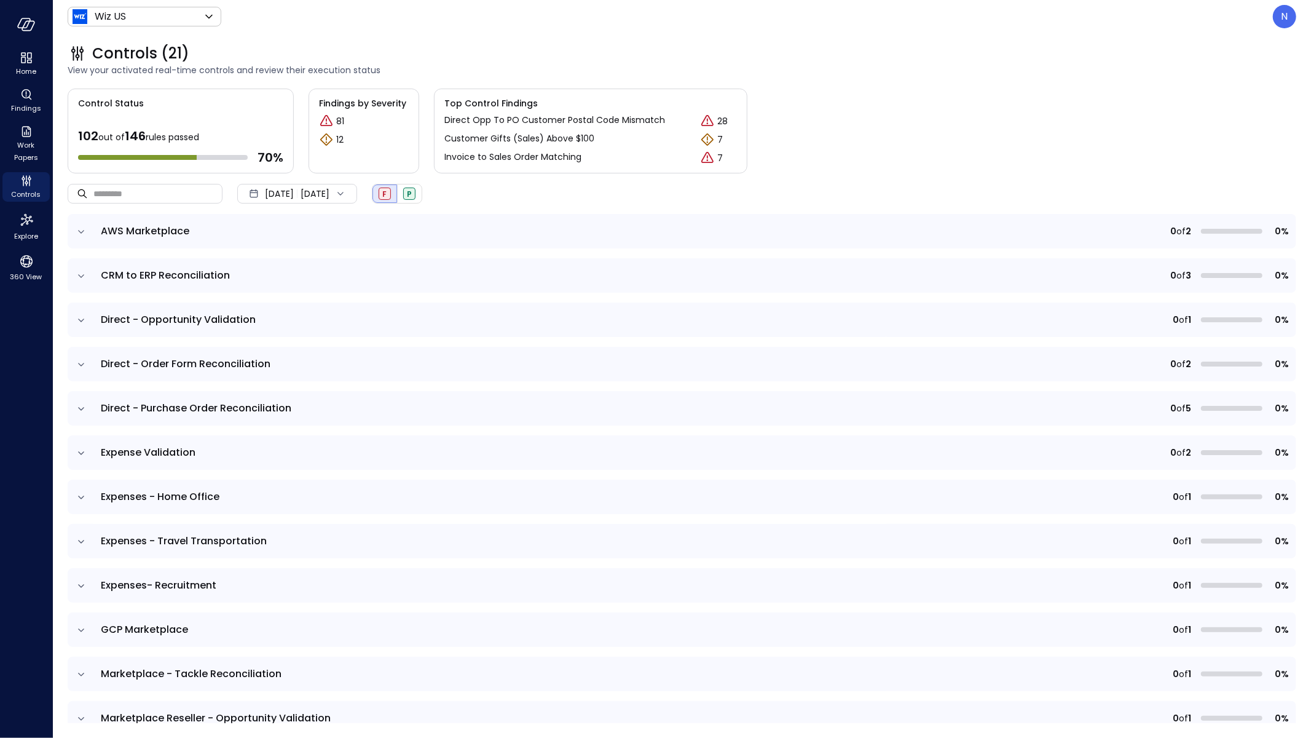
click at [84, 504] on td at bounding box center [81, 496] width 26 height 34
click at [211, 187] on input "text" at bounding box center [157, 193] width 129 height 33
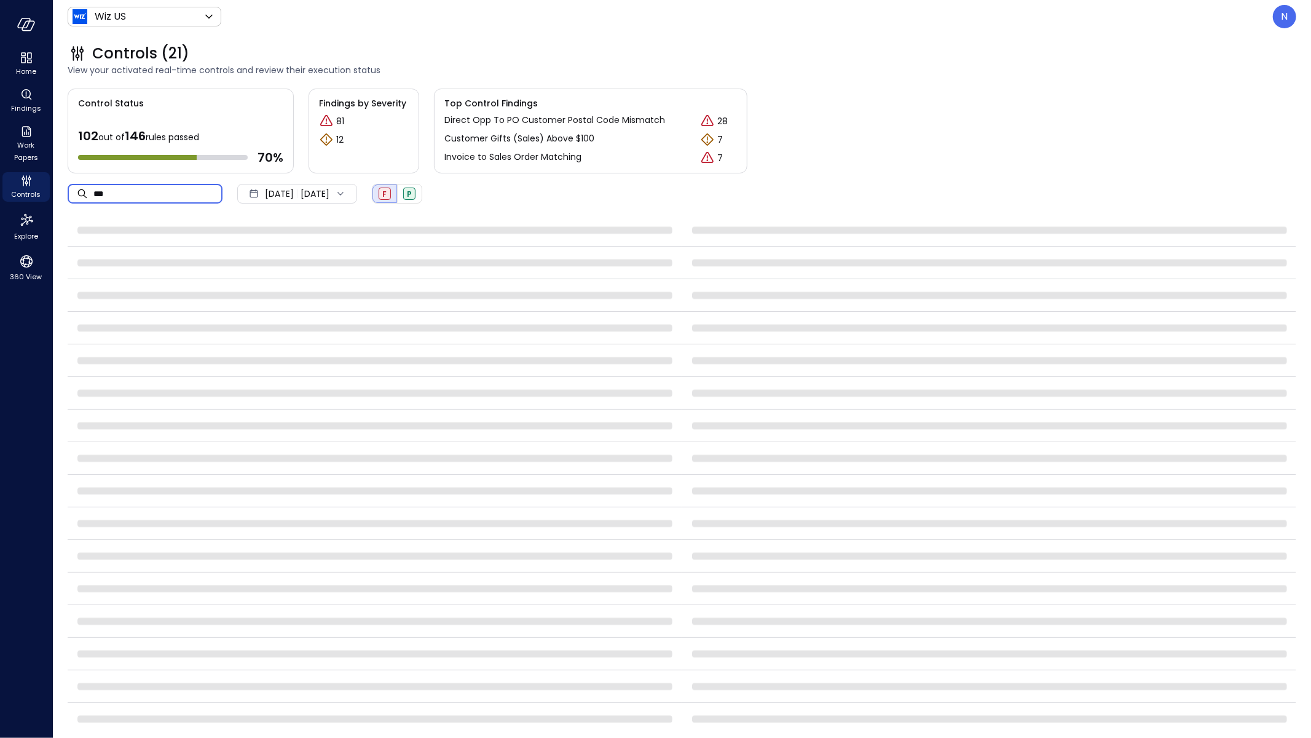
type input "****"
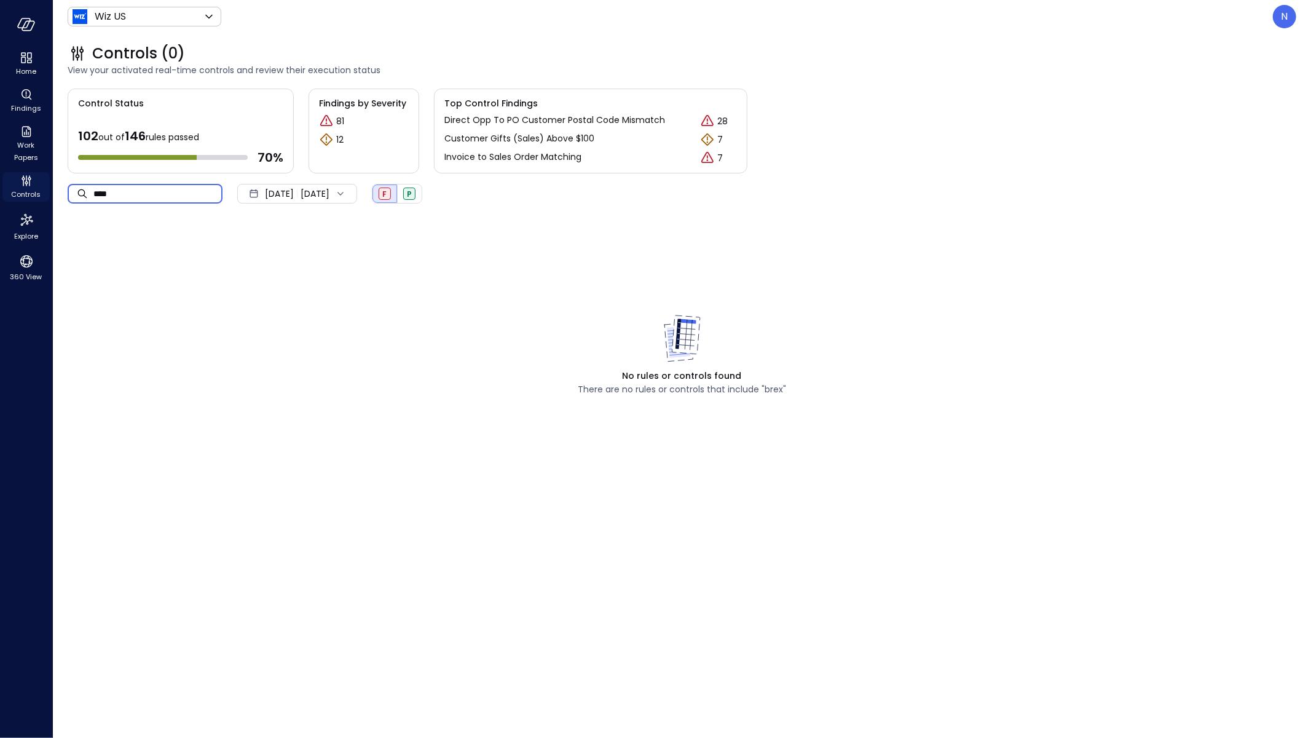
drag, startPoint x: 137, startPoint y: 195, endPoint x: 40, endPoint y: 195, distance: 97.1
click at [39, 195] on div "Home Findings Work Papers Controls Explore 360 View Wiz US ****** ​ N Controls …" at bounding box center [655, 369] width 1311 height 738
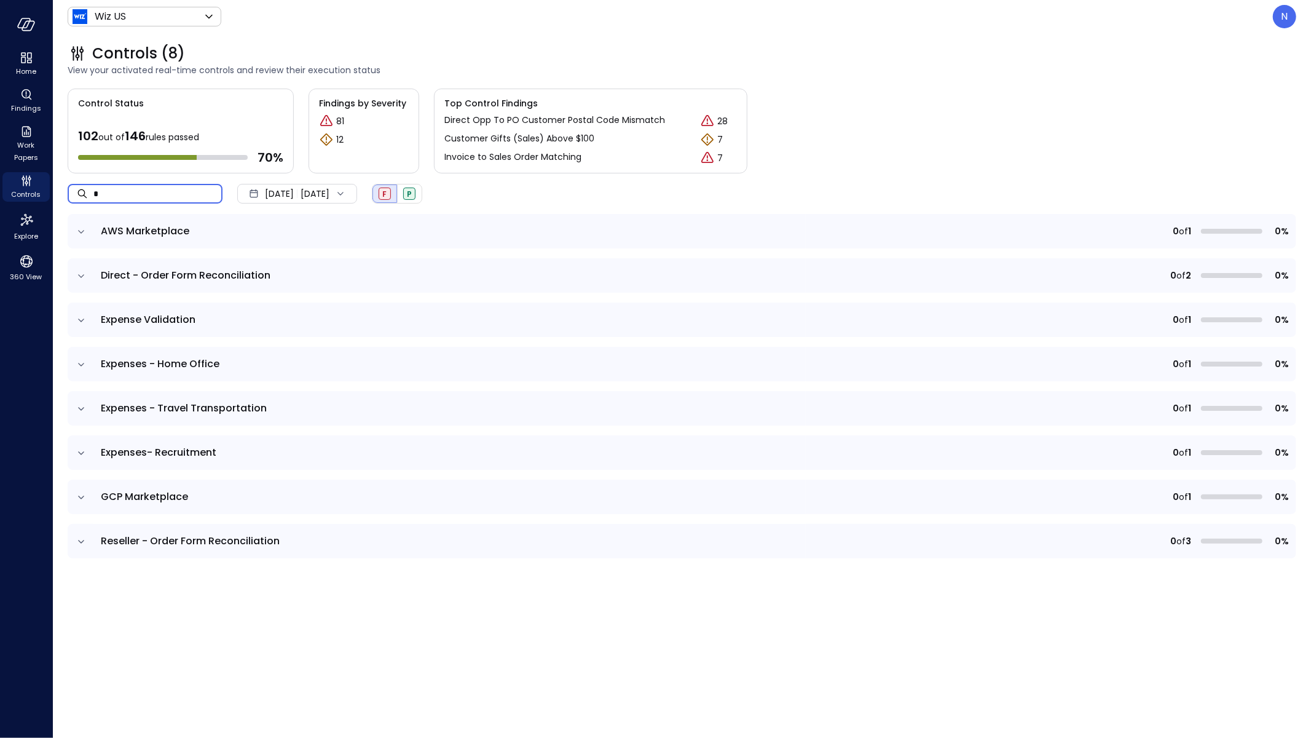
type input "*"
click at [79, 409] on icon "expand row" at bounding box center [81, 409] width 12 height 12
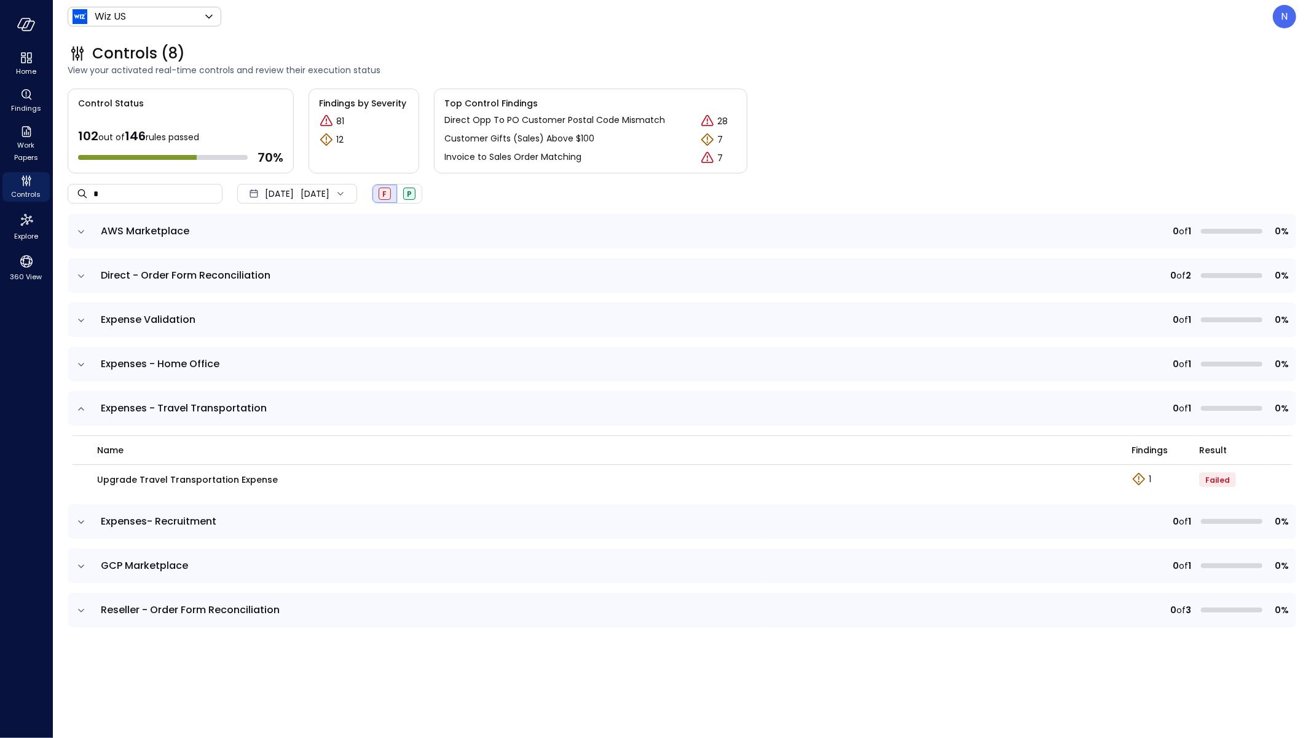
click at [79, 409] on icon "expand row" at bounding box center [81, 409] width 12 height 12
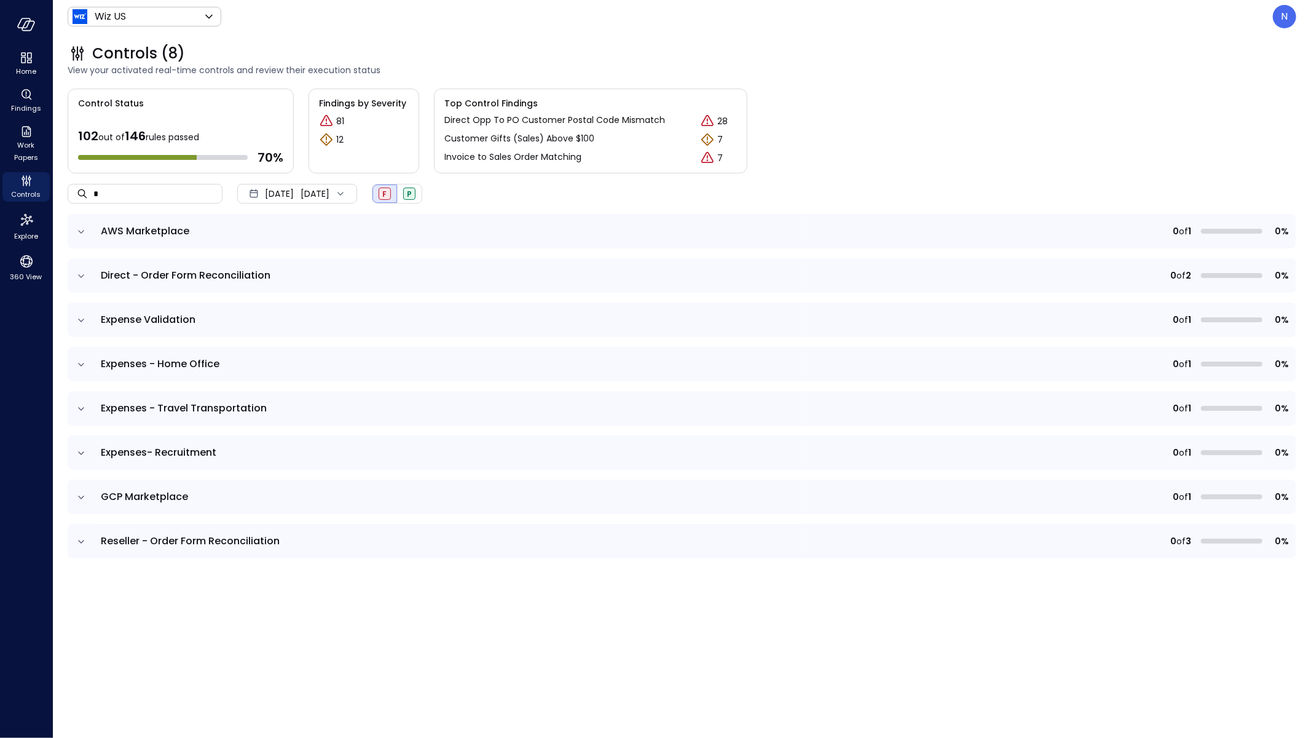
click at [84, 366] on icon "expand row" at bounding box center [81, 364] width 12 height 12
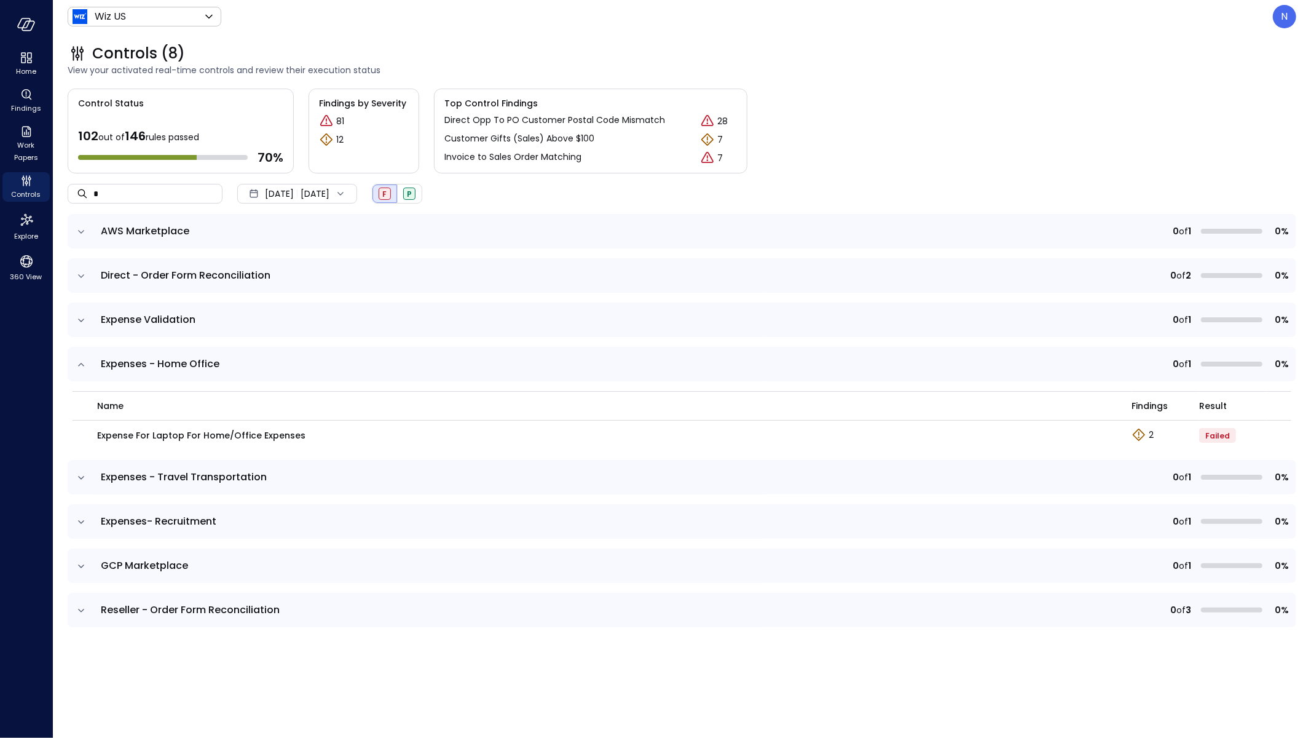
click at [84, 366] on icon "expand row" at bounding box center [81, 364] width 12 height 12
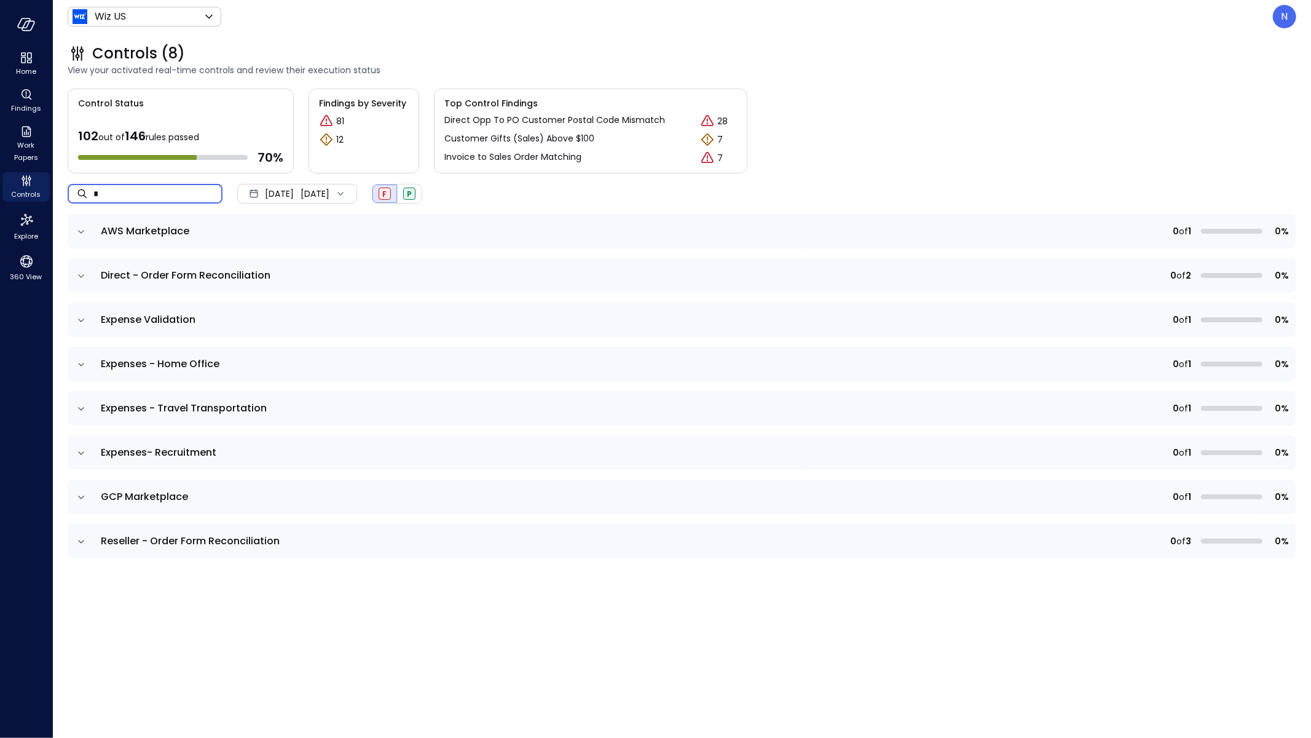
drag, startPoint x: 146, startPoint y: 188, endPoint x: 82, endPoint y: 194, distance: 64.2
click at [82, 194] on div "​ * ​" at bounding box center [145, 194] width 155 height 20
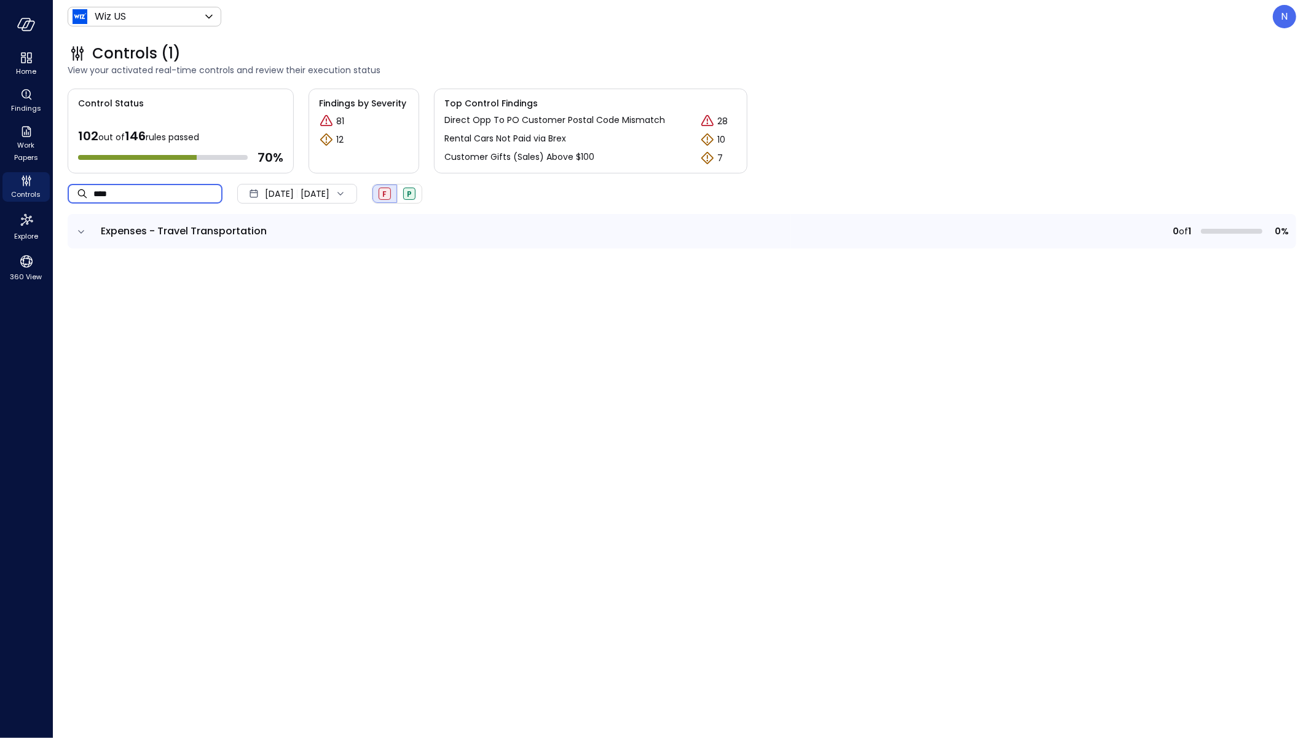
type input "****"
click at [78, 227] on icon "expand row" at bounding box center [81, 232] width 12 height 12
click at [89, 216] on td at bounding box center [81, 231] width 26 height 34
click at [84, 232] on icon "expand row" at bounding box center [81, 232] width 12 height 12
click at [1279, 301] on icon "button" at bounding box center [1274, 302] width 15 height 15
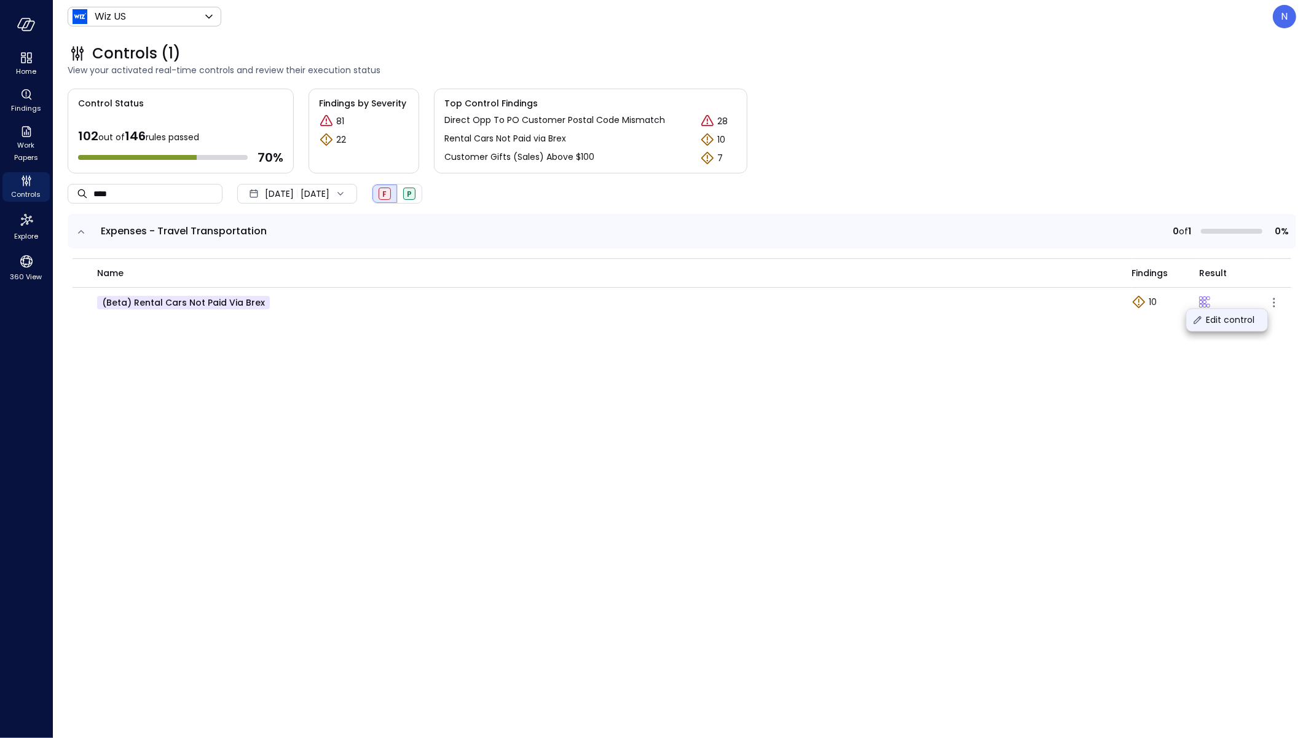
click at [1241, 314] on p "Edit control" at bounding box center [1230, 319] width 49 height 12
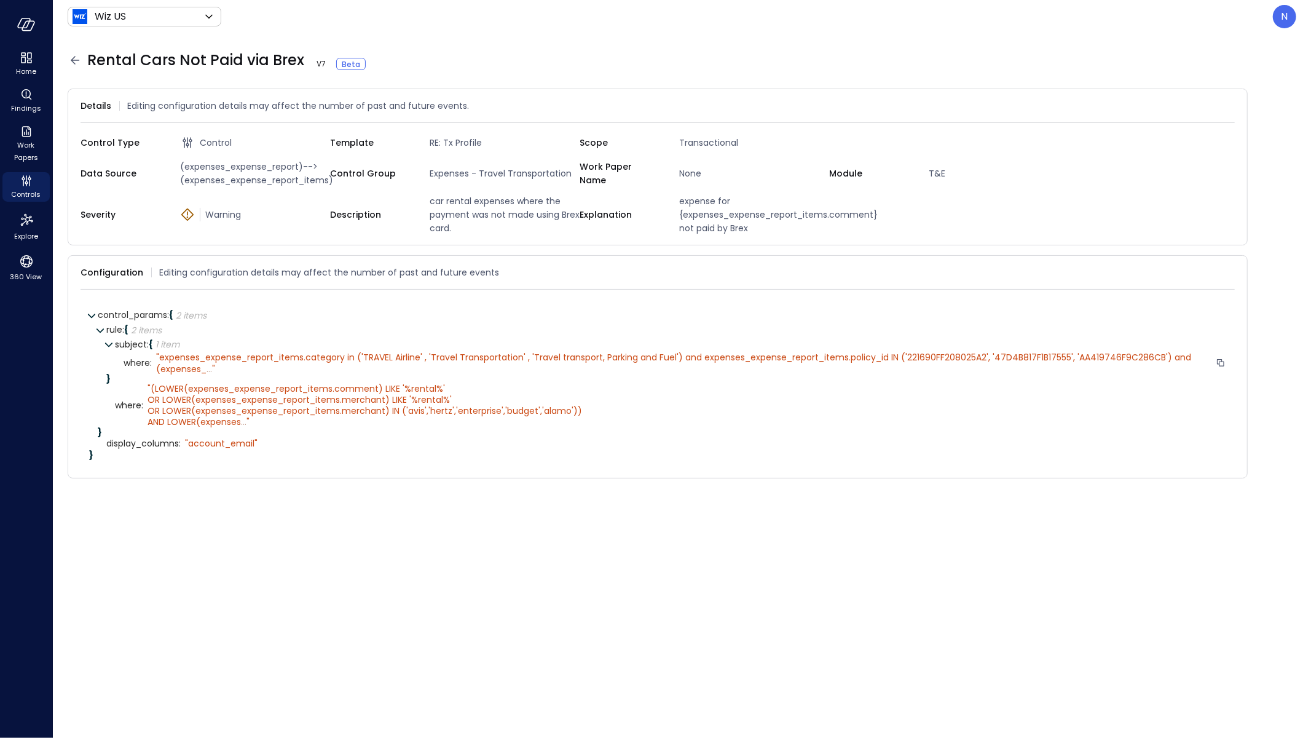
click at [210, 368] on span "..." at bounding box center [210, 369] width 6 height 12
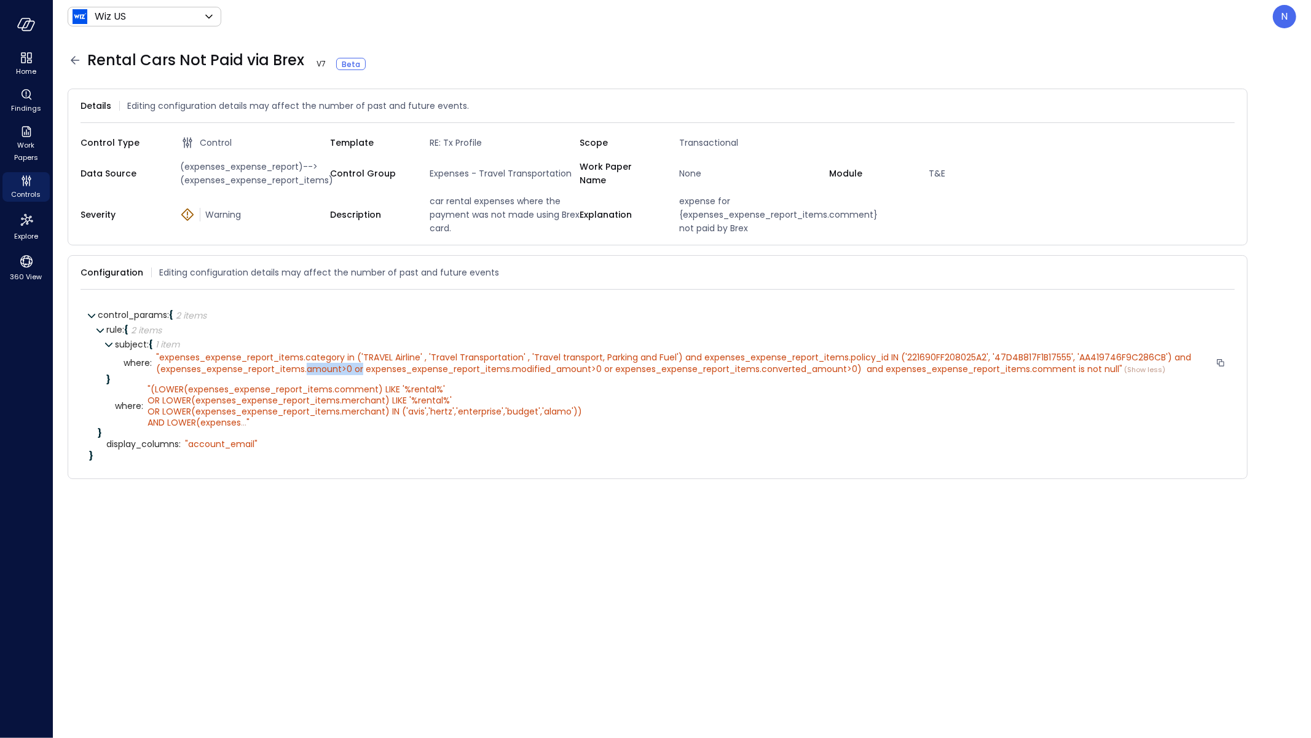
drag, startPoint x: 318, startPoint y: 364, endPoint x: 308, endPoint y: 364, distance: 9.8
click at [308, 364] on span "expenses_expense_report_items.category in ('TRAVEL Airline' , 'Travel Transport…" at bounding box center [674, 362] width 1037 height 23
click at [349, 367] on span "expenses_expense_report_items.category in ('TRAVEL Airline' , 'Travel Transport…" at bounding box center [674, 362] width 1037 height 23
click at [245, 420] on span "..." at bounding box center [244, 422] width 6 height 12
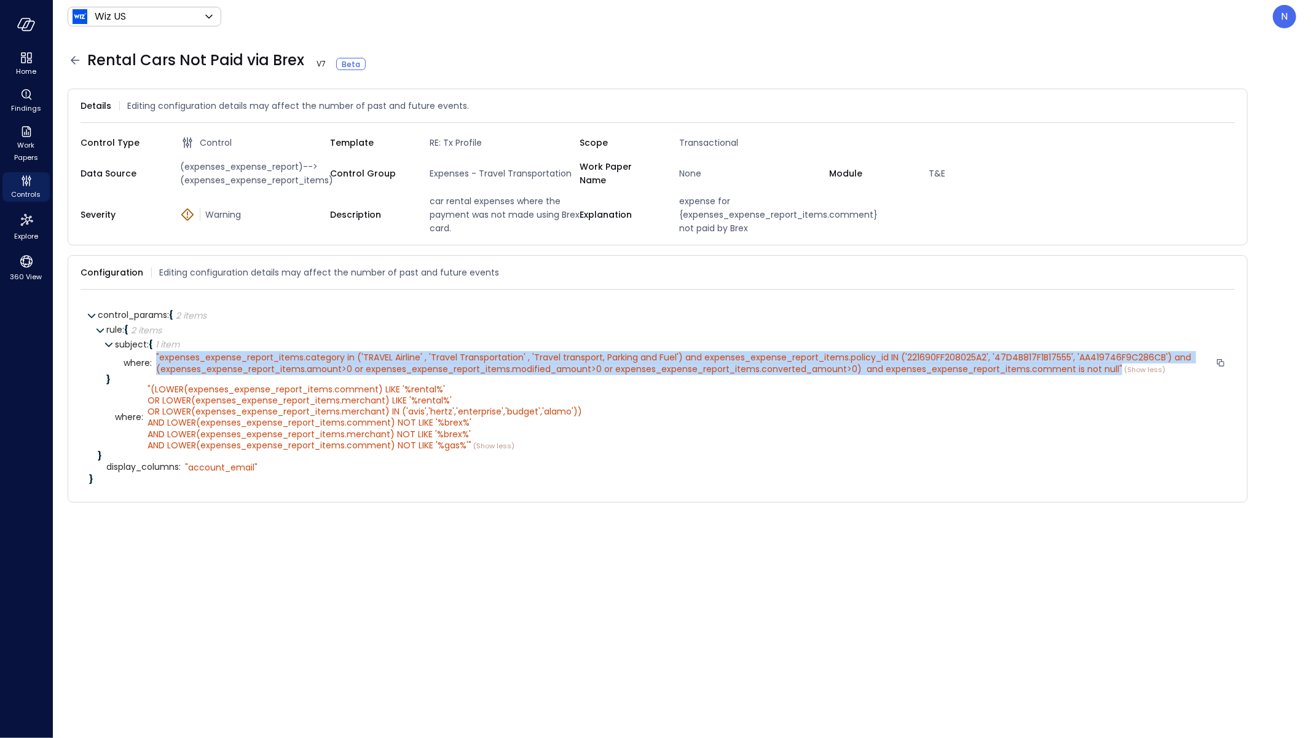
drag, startPoint x: 1100, startPoint y: 363, endPoint x: 156, endPoint y: 353, distance: 944.7
click at [156, 353] on div "" expenses_expense_report_items.category in ('TRAVEL Airline' , 'Travel Transpo…" at bounding box center [683, 363] width 1055 height 23
copy div "" expenses_expense_report_items.category in ('TRAVEL Airline' , 'Travel Transpo…"
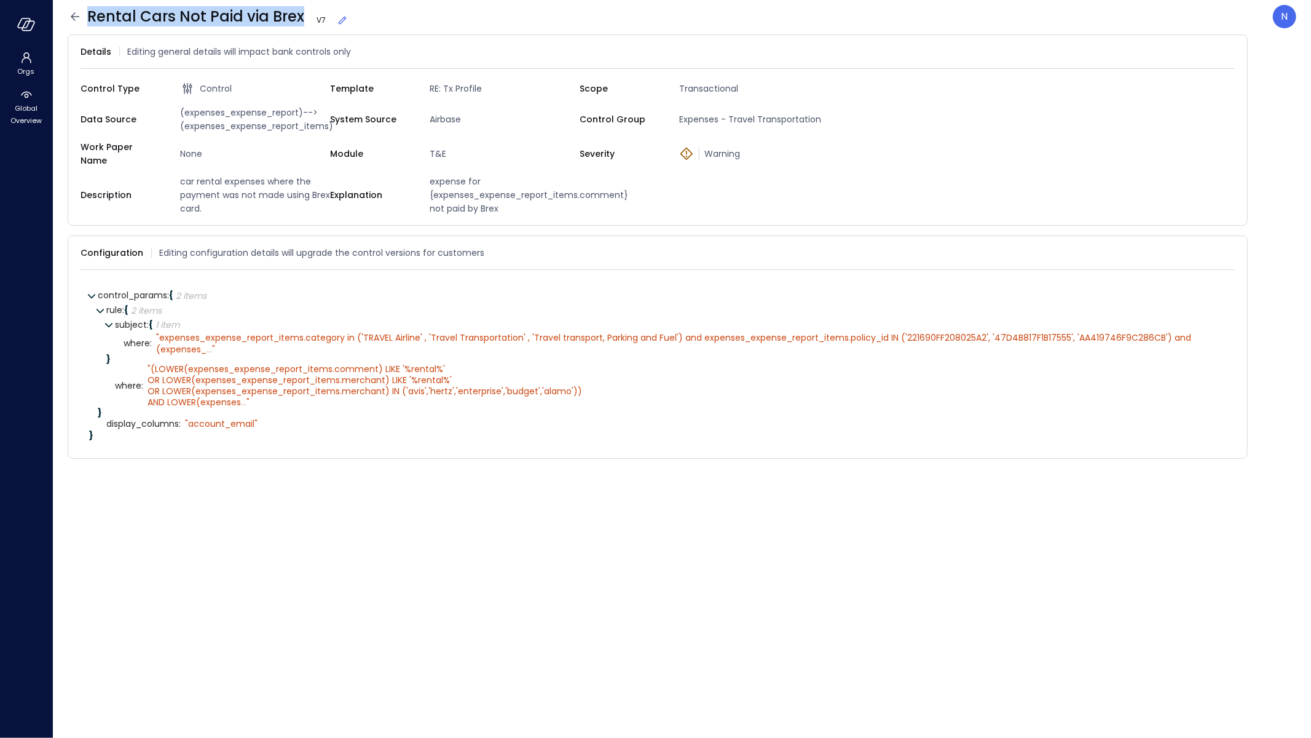
drag, startPoint x: 305, startPoint y: 663, endPoint x: 298, endPoint y: 19, distance: 644.2
click at [73, 14] on icon at bounding box center [75, 16] width 15 height 15
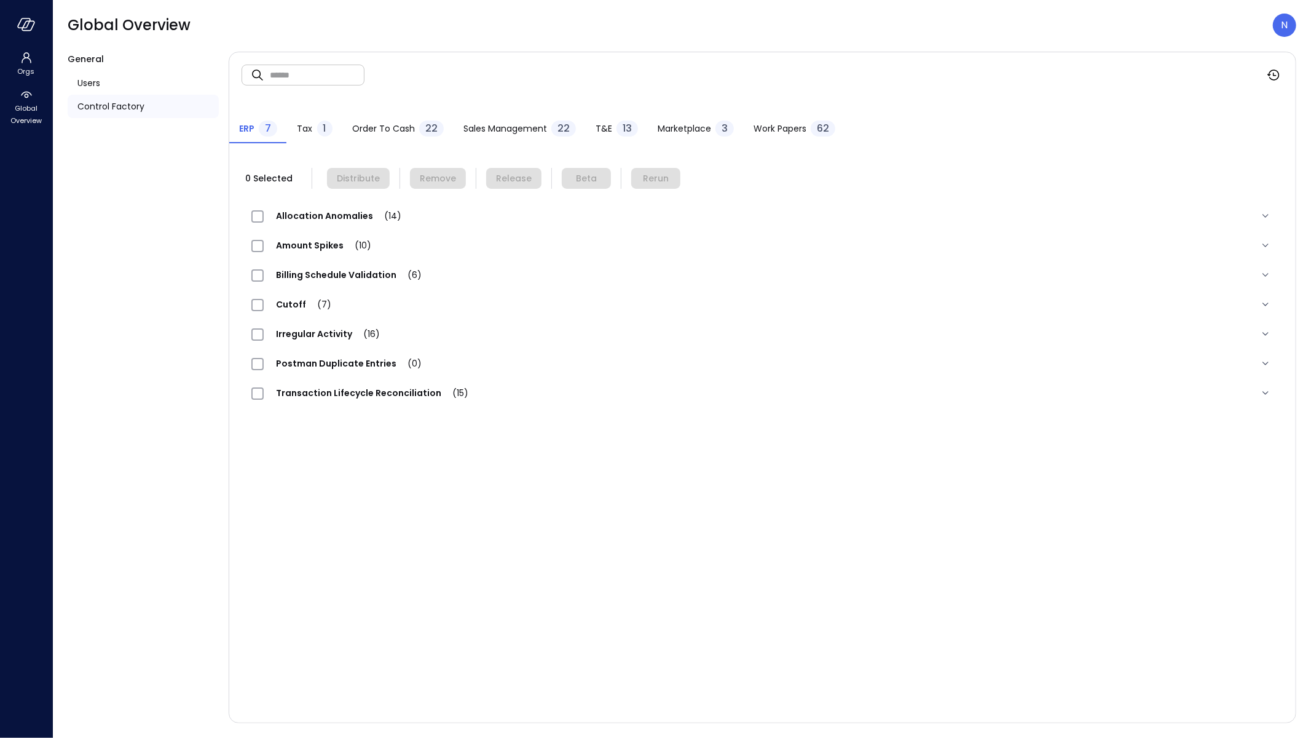
click at [679, 127] on span "Marketplace" at bounding box center [684, 129] width 53 height 14
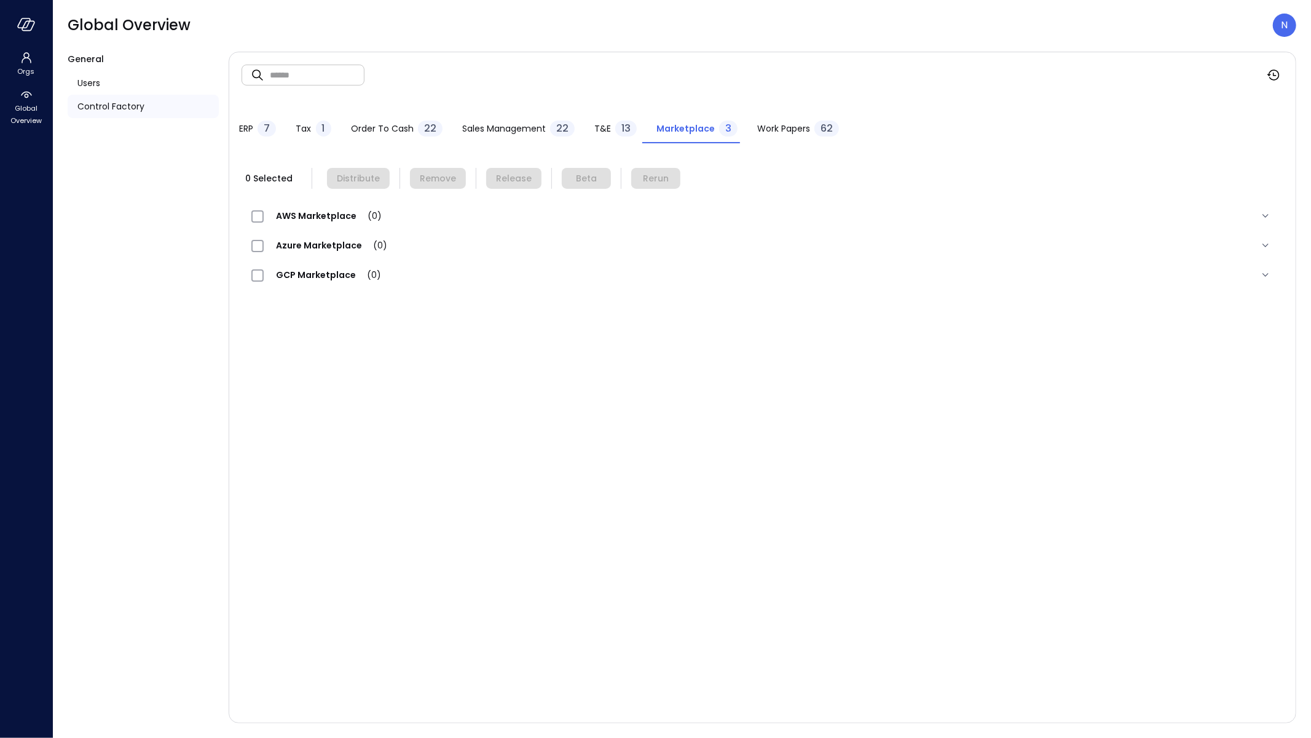
click at [600, 120] on div "T&E 13" at bounding box center [615, 129] width 42 height 18
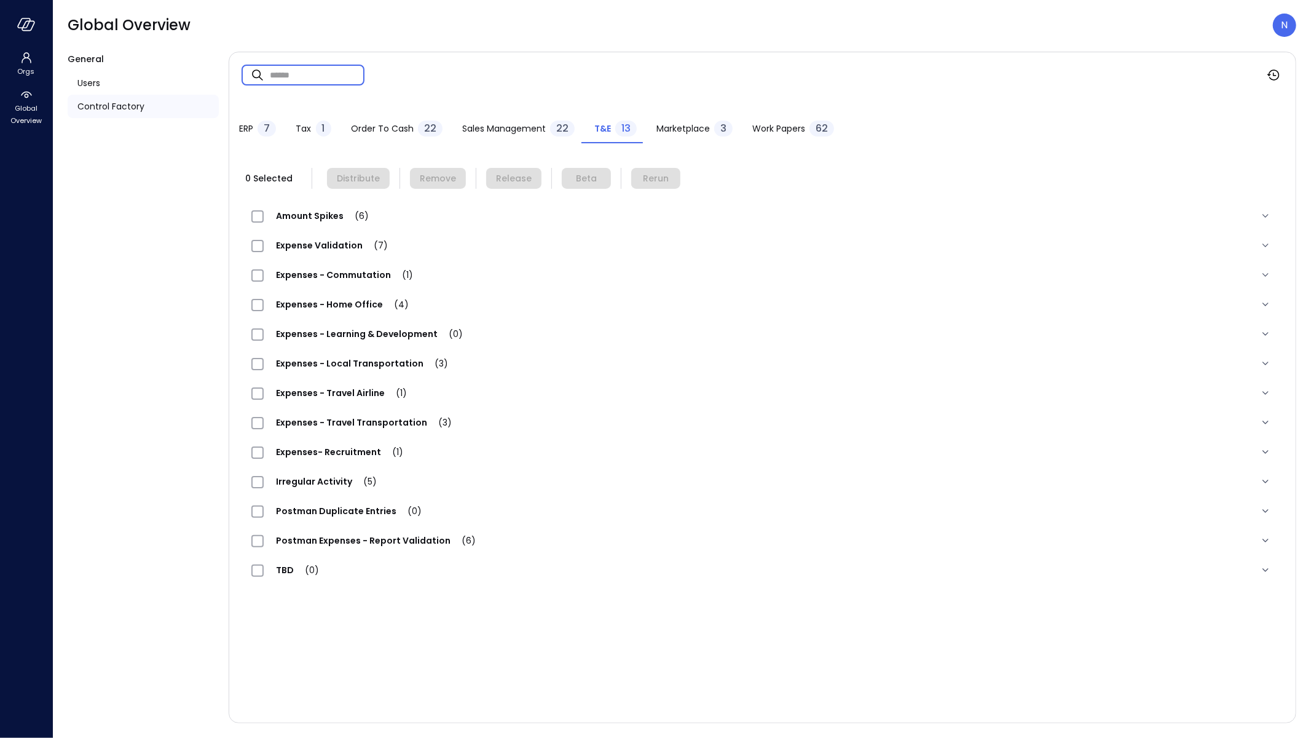
click at [275, 71] on input "text" at bounding box center [317, 74] width 95 height 33
paste input "**********"
type input "**********"
click at [398, 426] on span "Expenses - Travel Transportation (1)" at bounding box center [363, 422] width 198 height 12
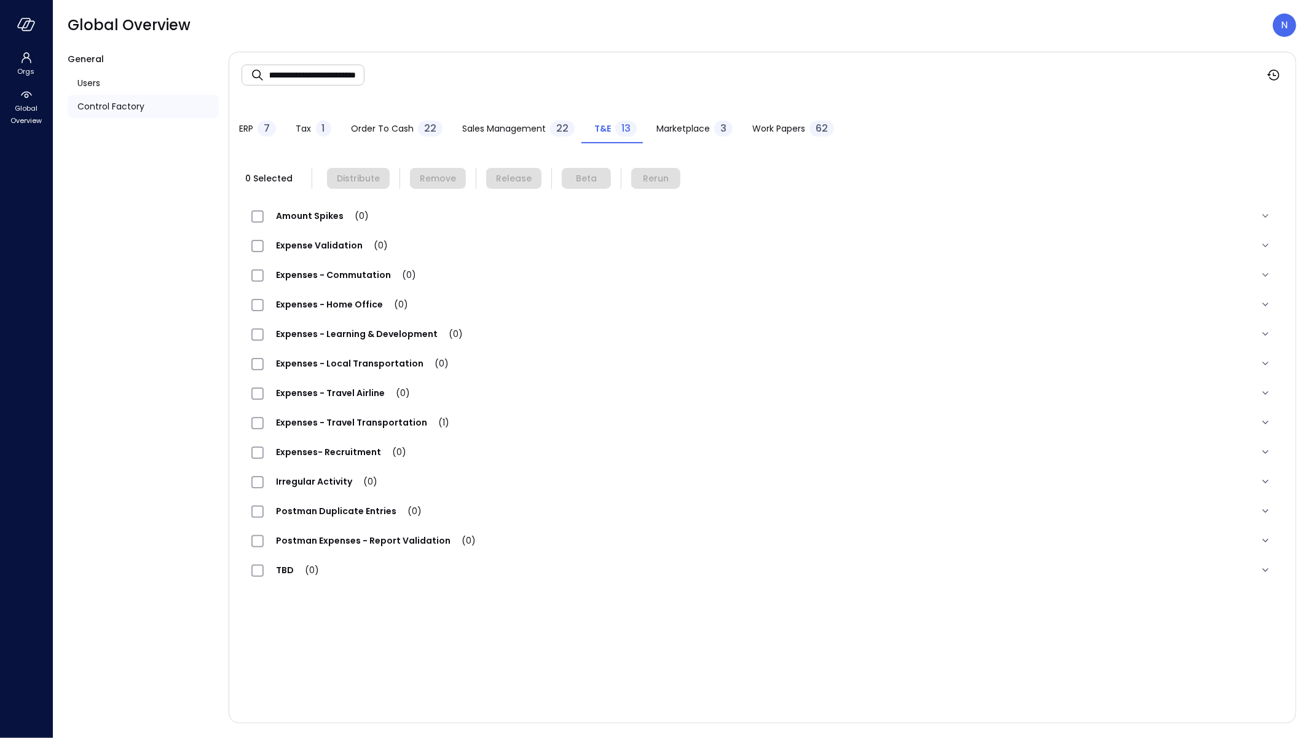
scroll to position [0, 0]
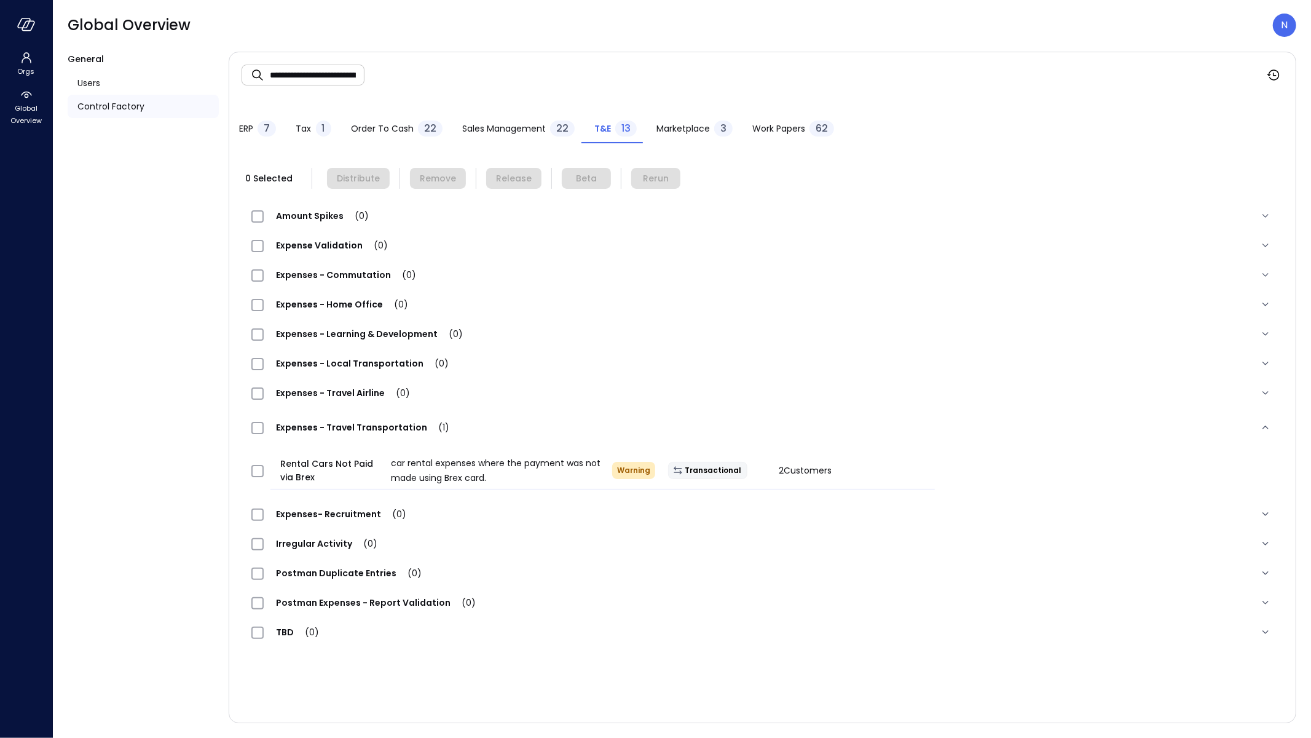
click at [248, 465] on div at bounding box center [260, 471] width 29 height 25
click at [447, 179] on span "Remove" at bounding box center [438, 178] width 36 height 14
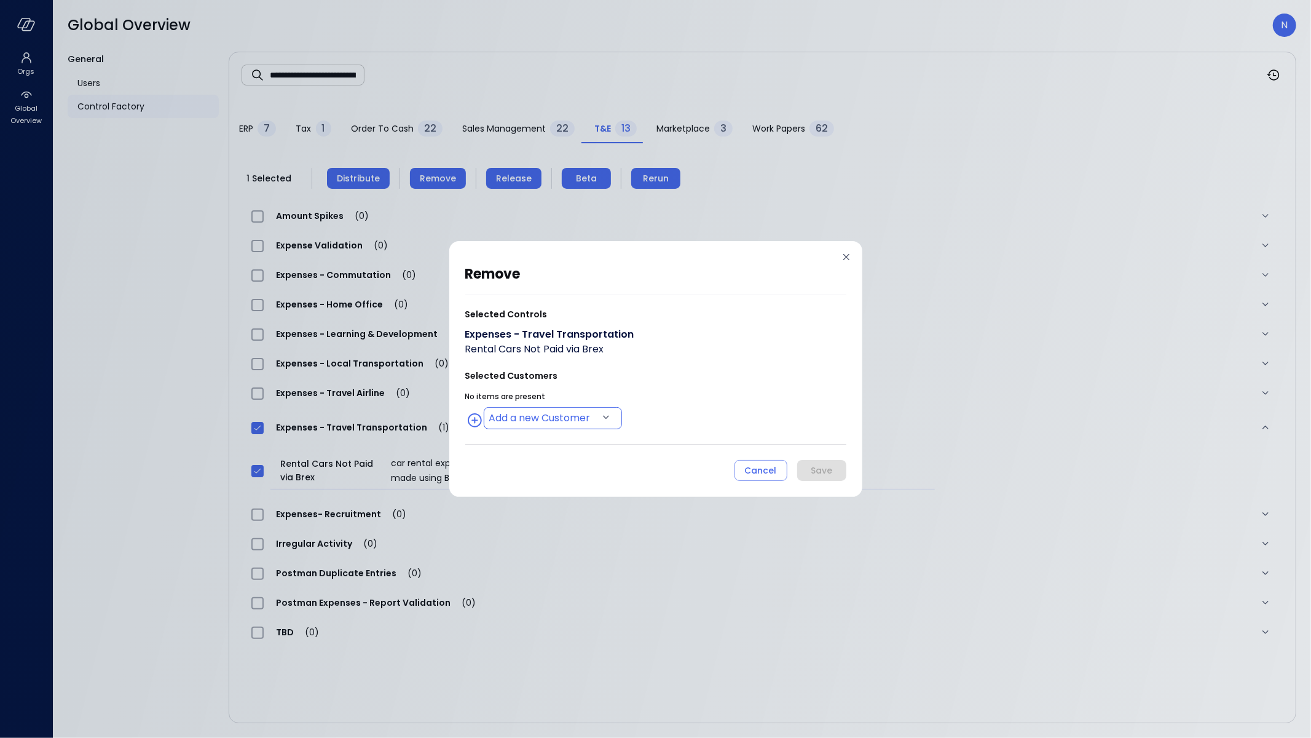
click at [578, 416] on body "**********" at bounding box center [655, 369] width 1311 height 738
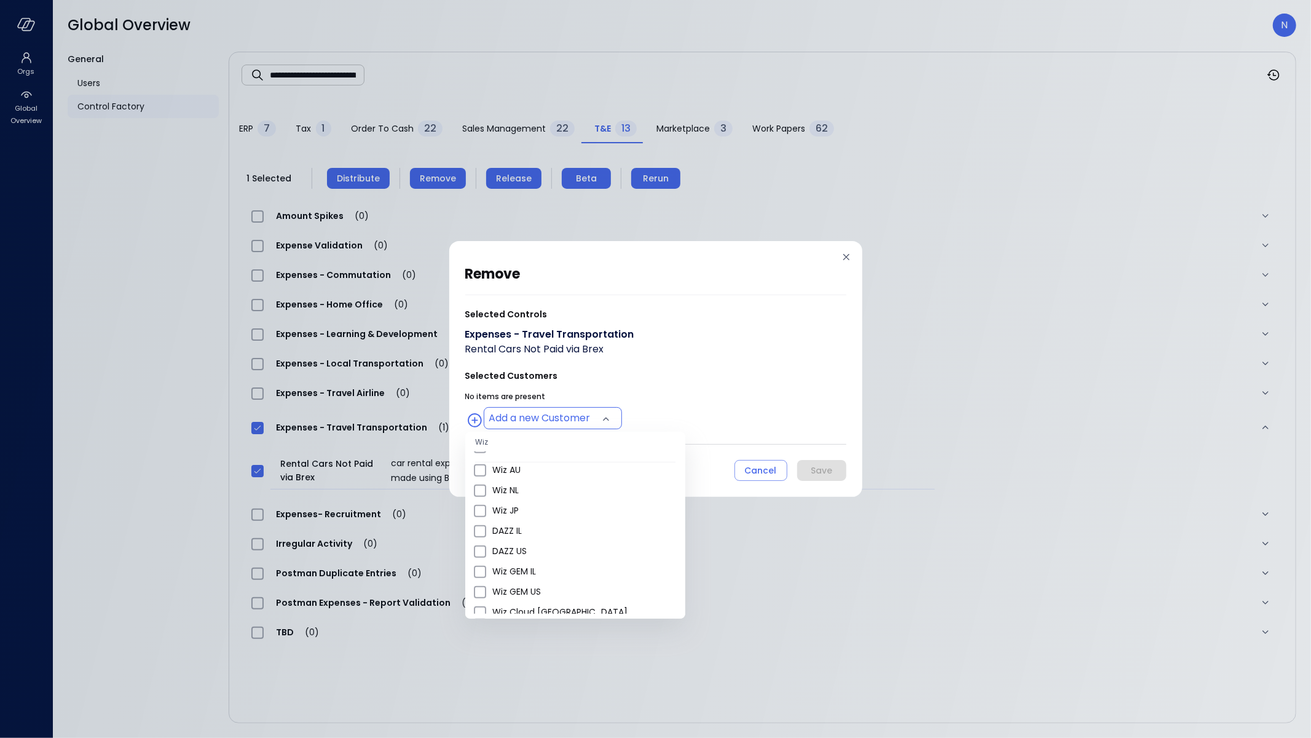
scroll to position [500, 0]
click at [538, 496] on span "Wiz US" at bounding box center [583, 498] width 183 height 13
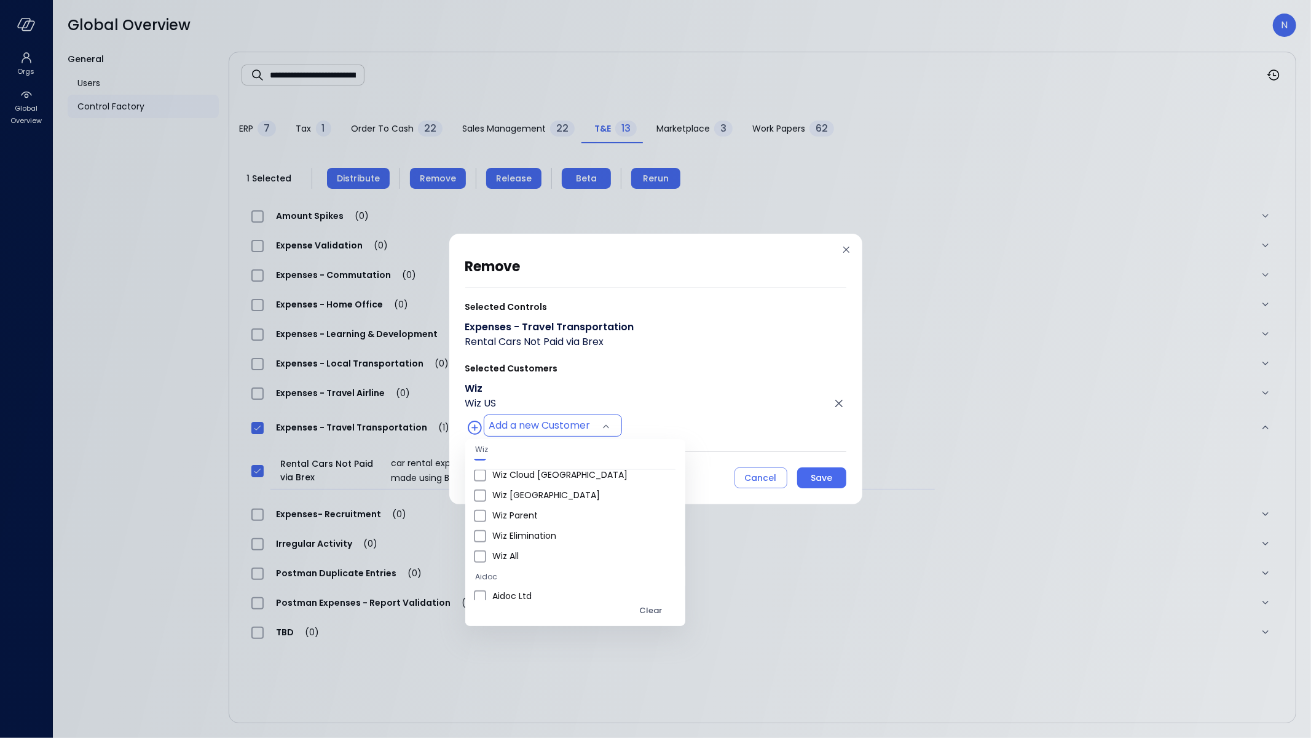
scroll to position [749, 0]
click at [536, 500] on span "Wiz All" at bounding box center [583, 500] width 183 height 13
type input "**********"
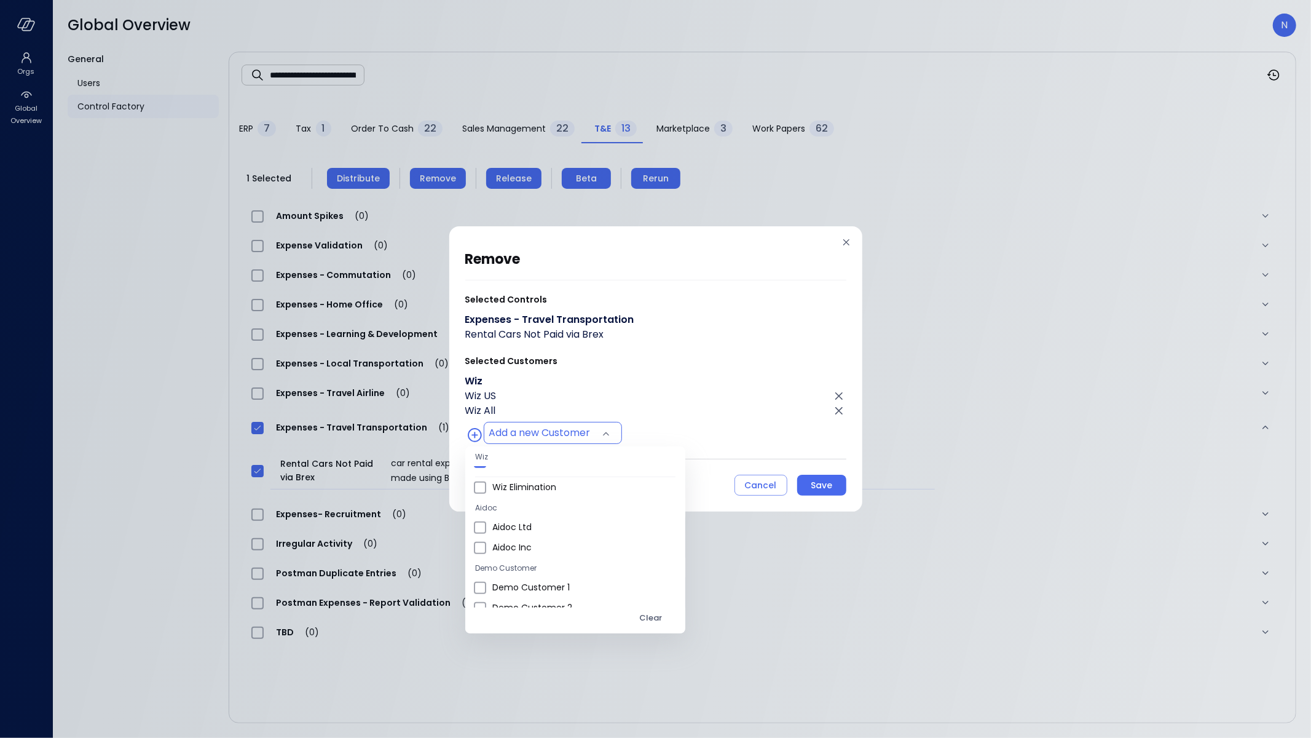
click at [675, 396] on div at bounding box center [655, 369] width 1311 height 738
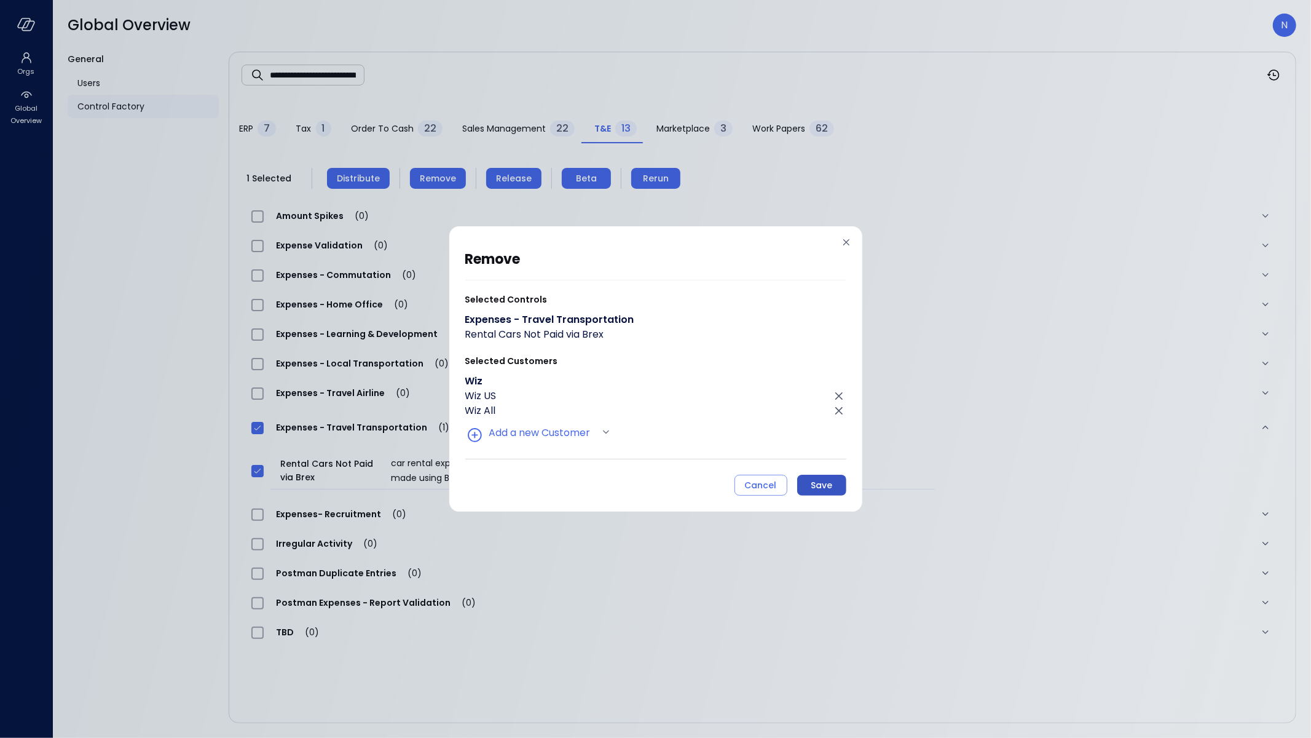
click at [821, 492] on button "Save" at bounding box center [821, 484] width 49 height 21
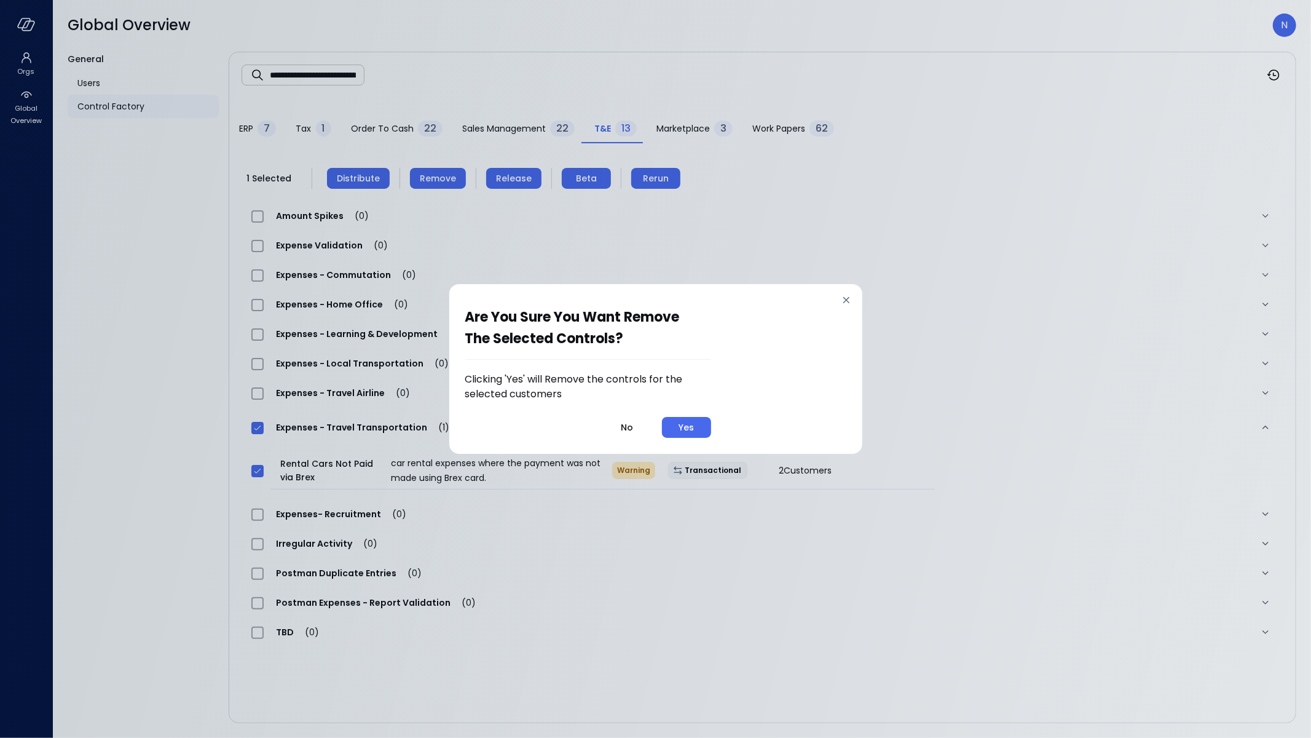
click at [724, 440] on div "Are you sure you want remove the selected controls? Clicking 'Yes' will Remove …" at bounding box center [655, 369] width 413 height 170
click at [694, 422] on div "Yes" at bounding box center [686, 427] width 15 height 15
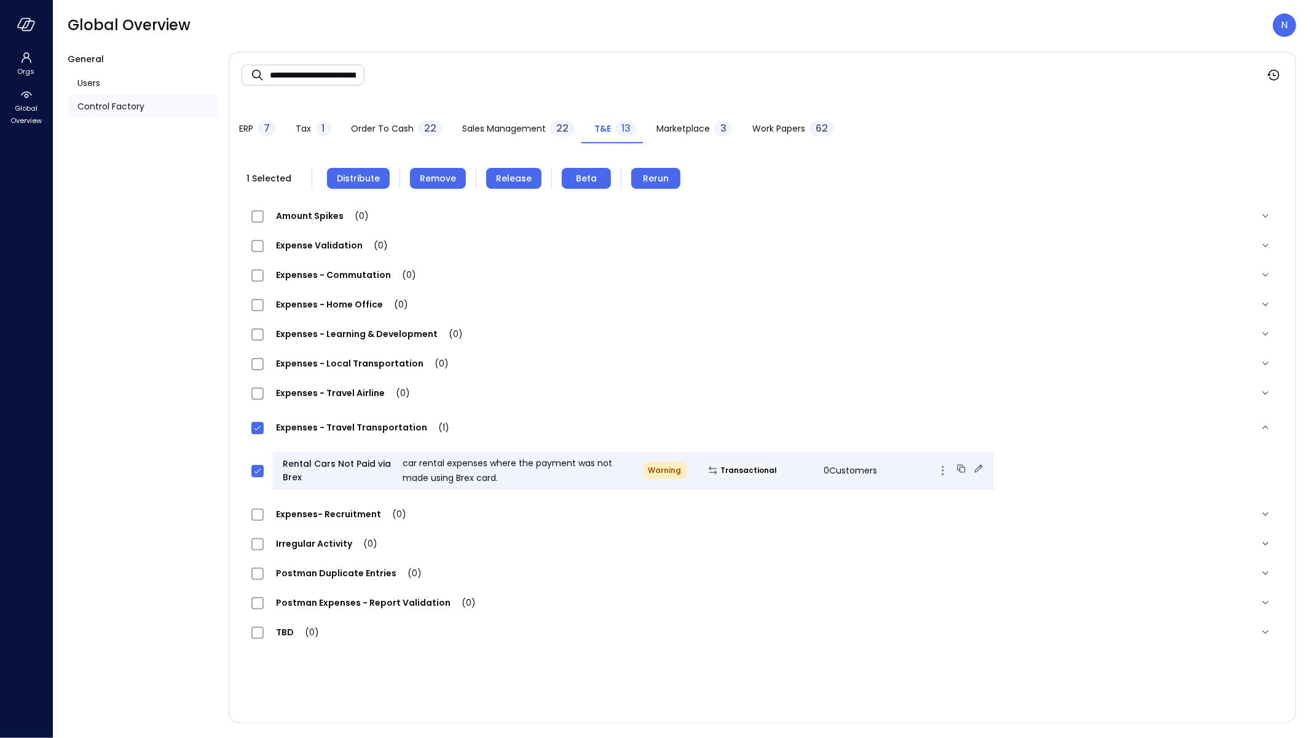
click at [972, 462] on icon at bounding box center [978, 468] width 12 height 12
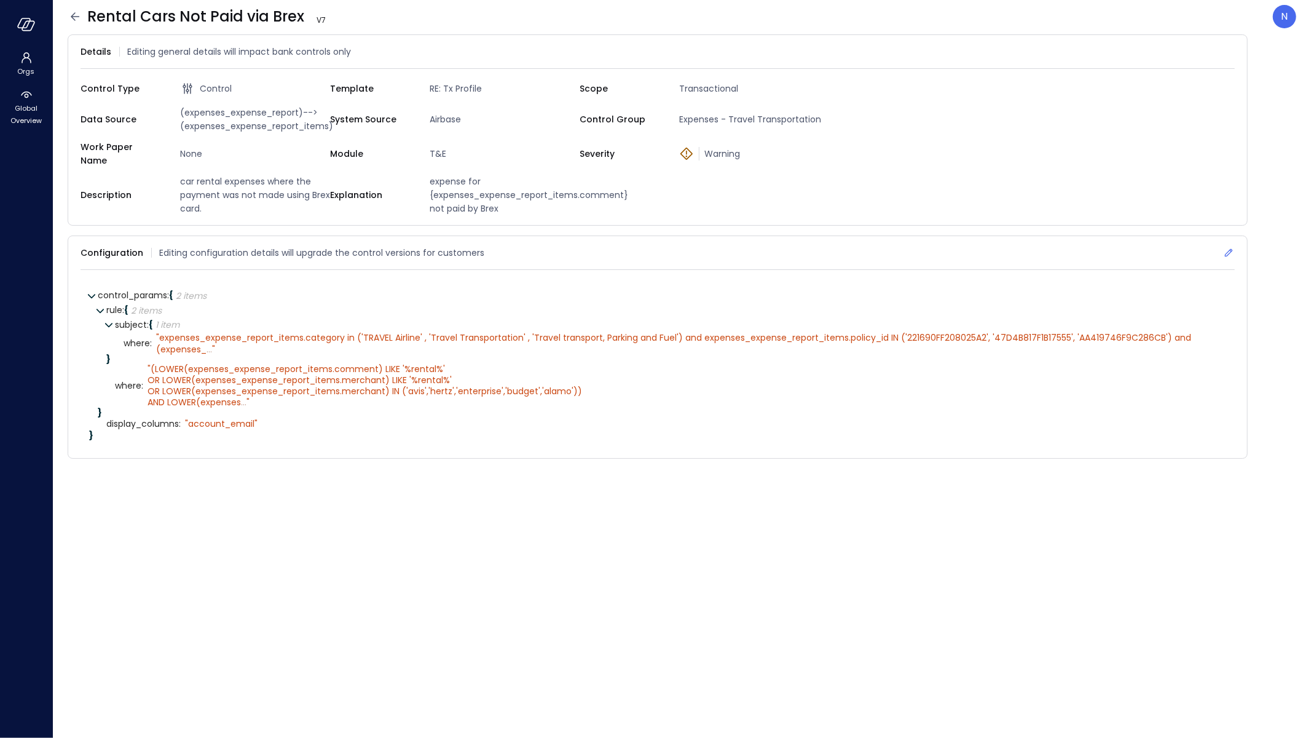
click at [1229, 246] on icon at bounding box center [1229, 252] width 12 height 12
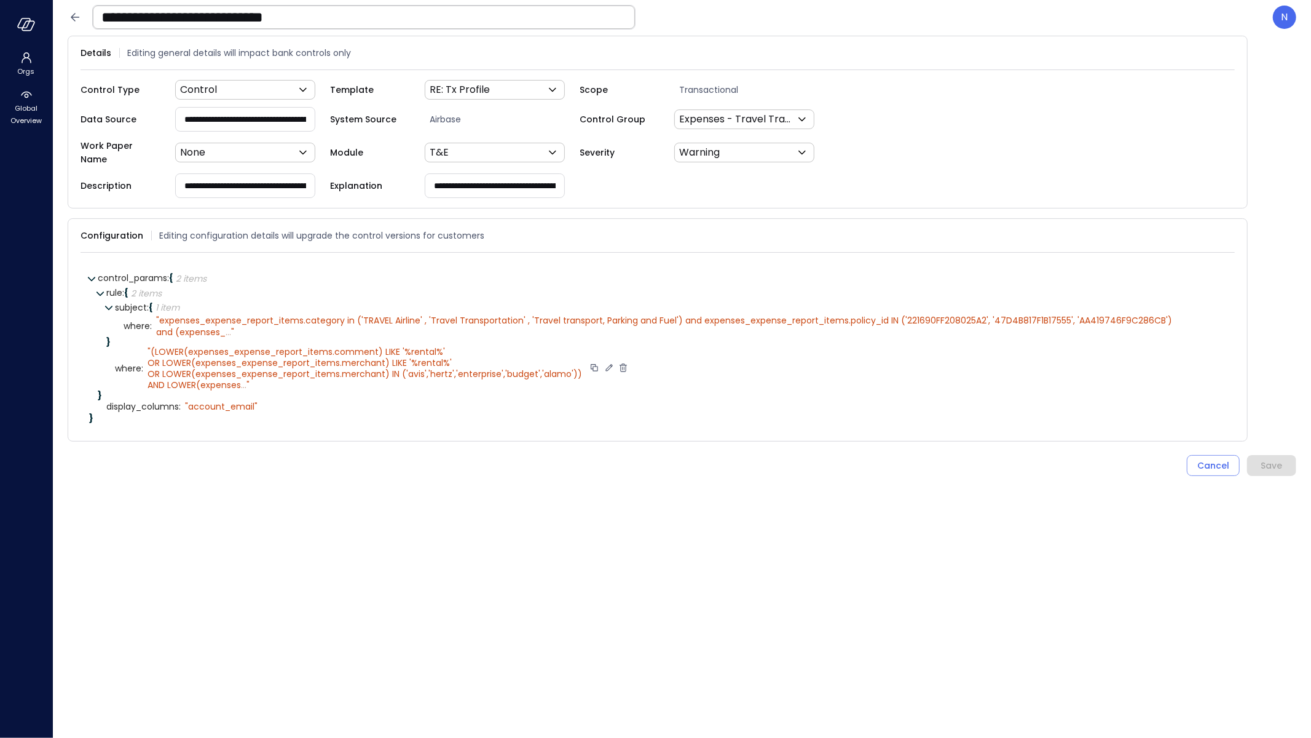
click at [605, 364] on icon at bounding box center [608, 367] width 7 height 7
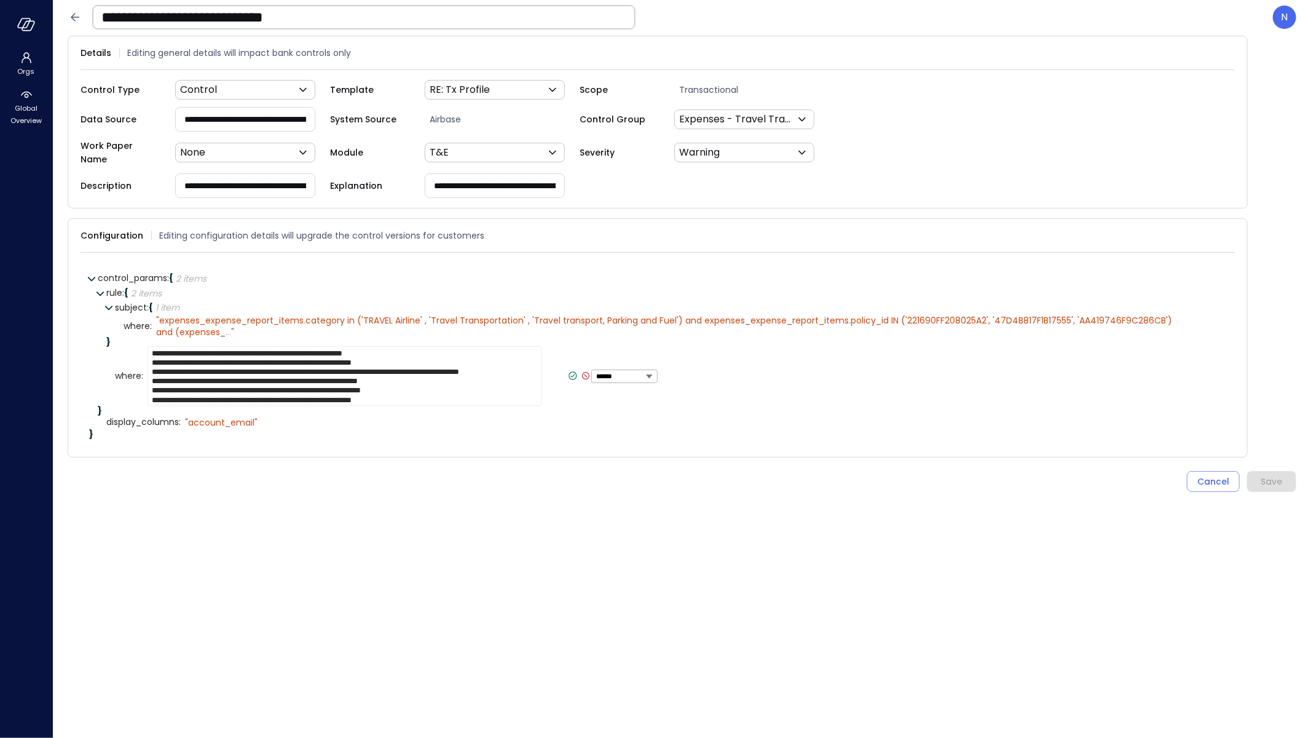
drag, startPoint x: 461, startPoint y: 394, endPoint x: 141, endPoint y: 319, distance: 328.9
click at [141, 319] on div "**********" at bounding box center [666, 358] width 1120 height 115
click at [567, 370] on icon at bounding box center [572, 375] width 11 height 11
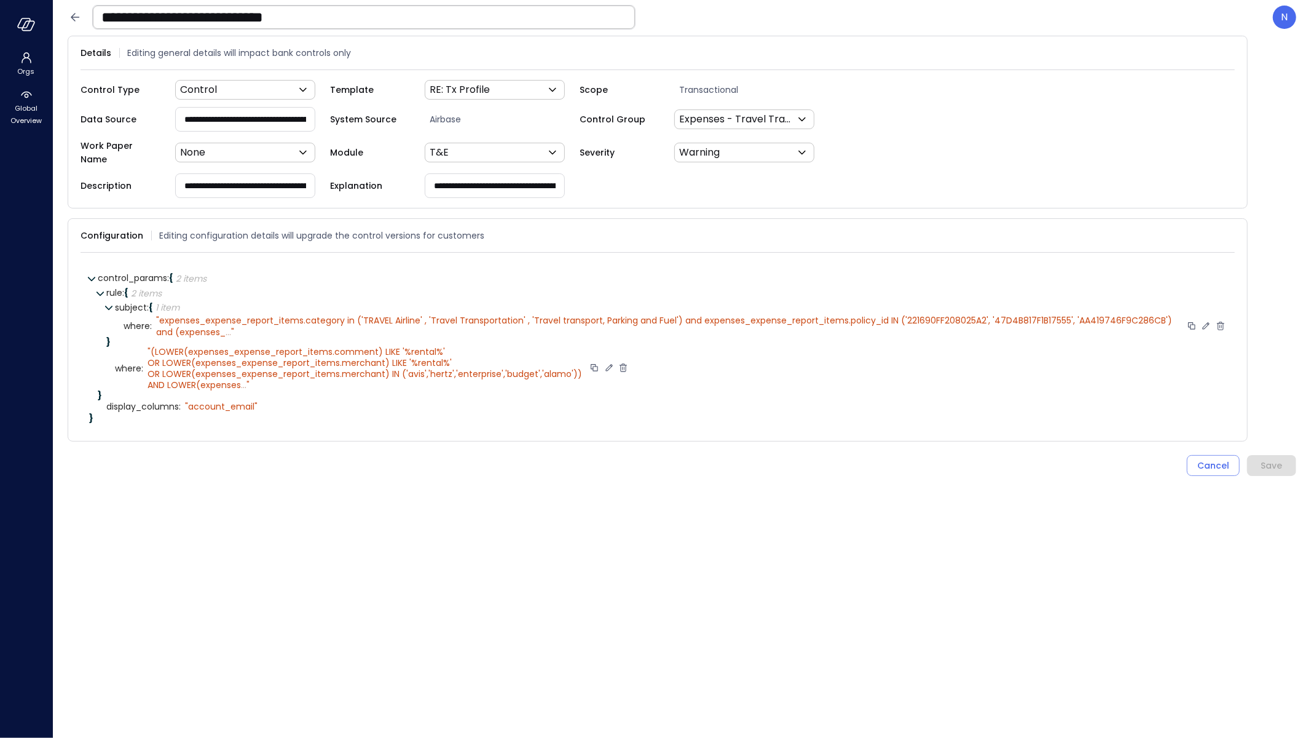
click at [1205, 320] on icon at bounding box center [1205, 325] width 11 height 11
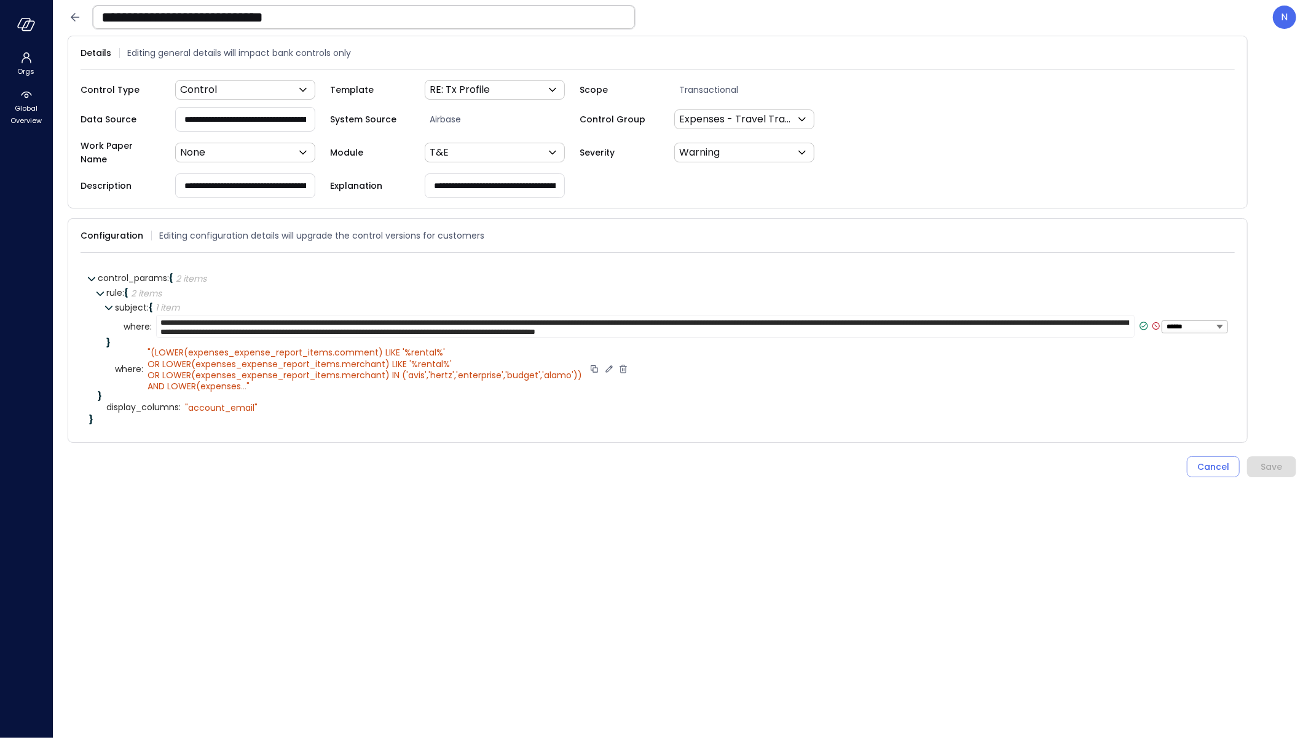
click at [1106, 323] on textarea "**********" at bounding box center [645, 326] width 978 height 23
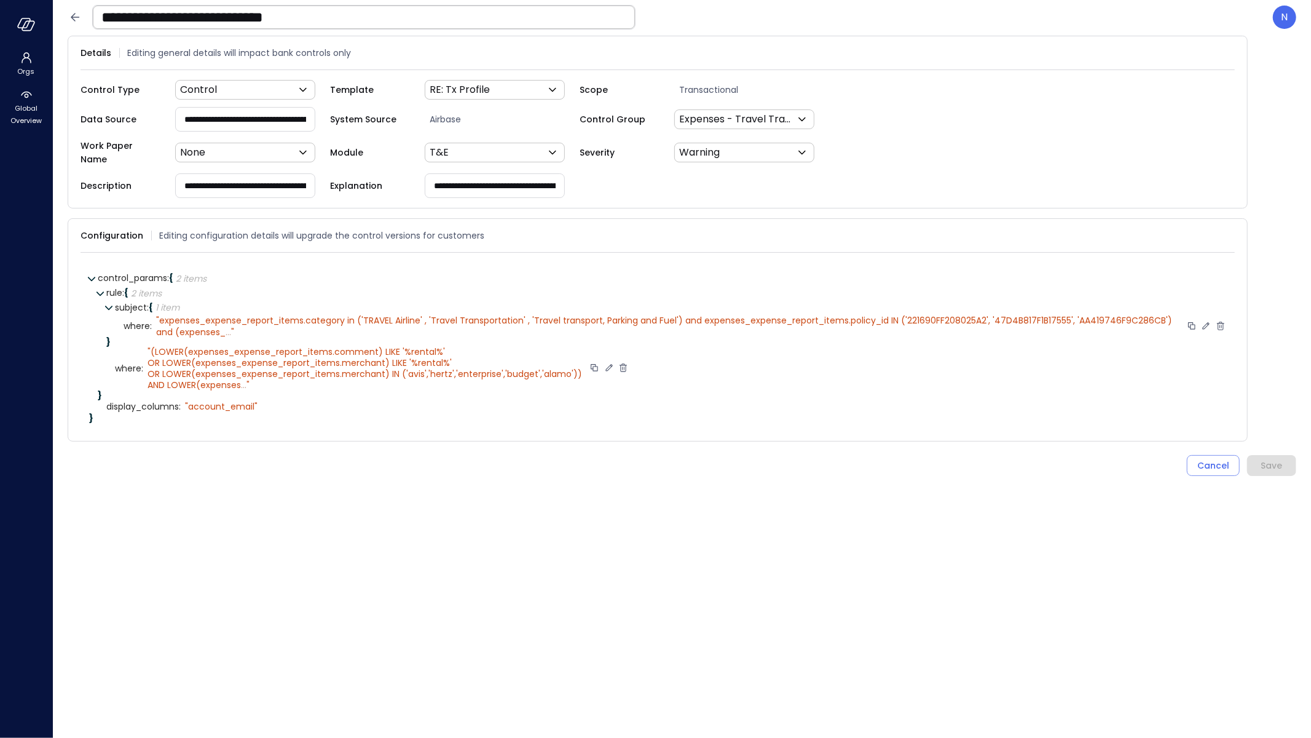
click at [229, 326] on span "..." at bounding box center [229, 332] width 6 height 12
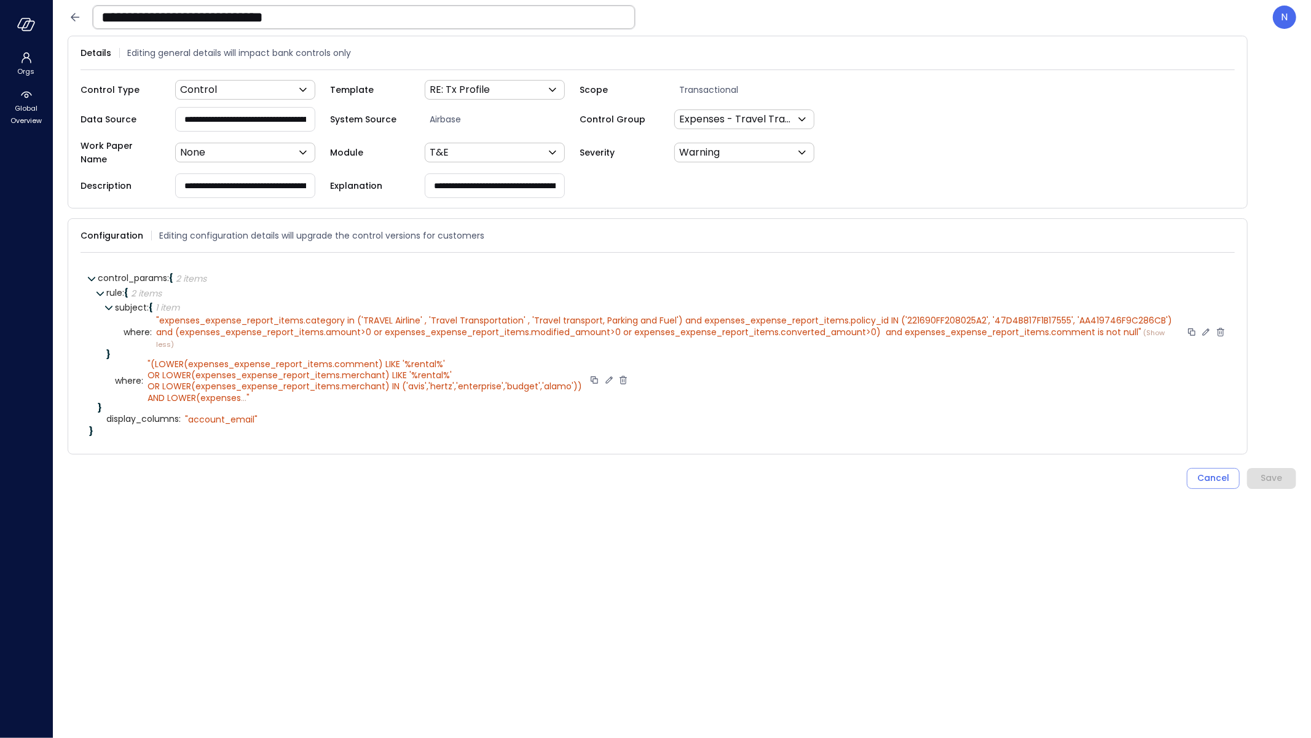
click at [1209, 328] on icon at bounding box center [1206, 331] width 7 height 7
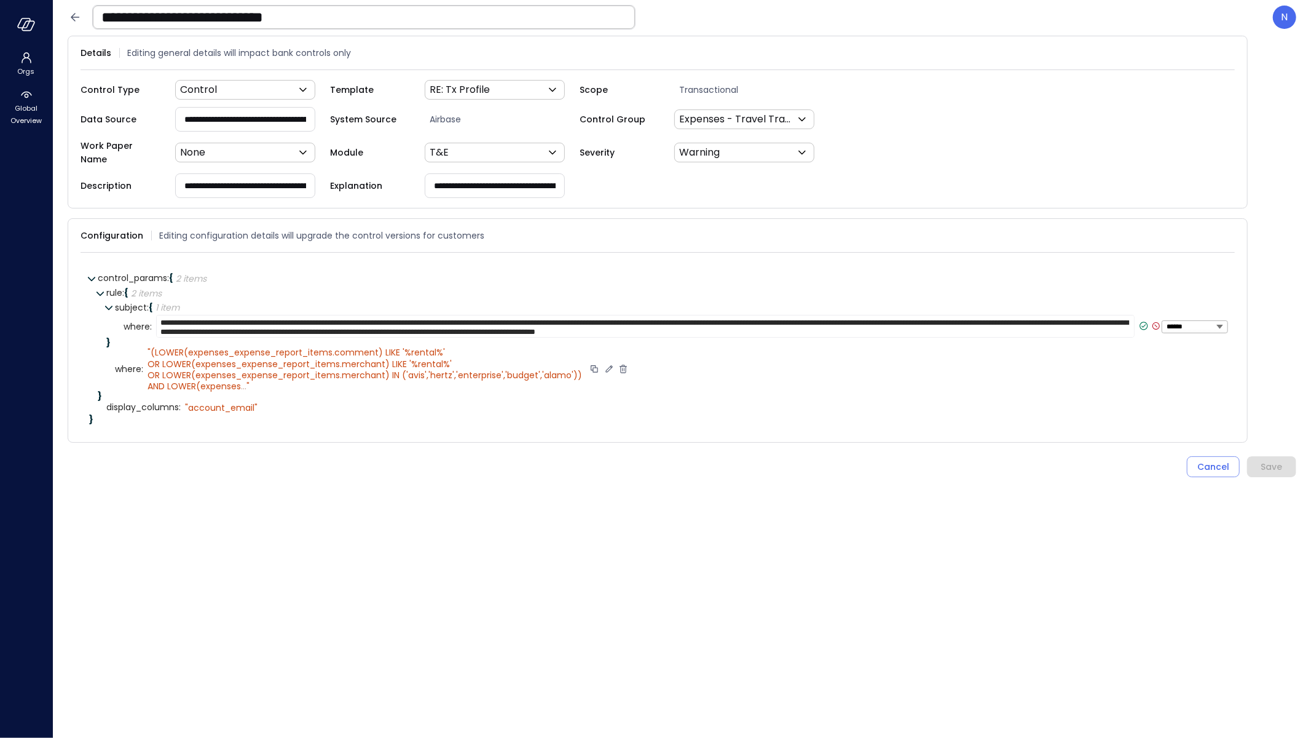
click at [1074, 320] on textarea "**********" at bounding box center [645, 326] width 978 height 23
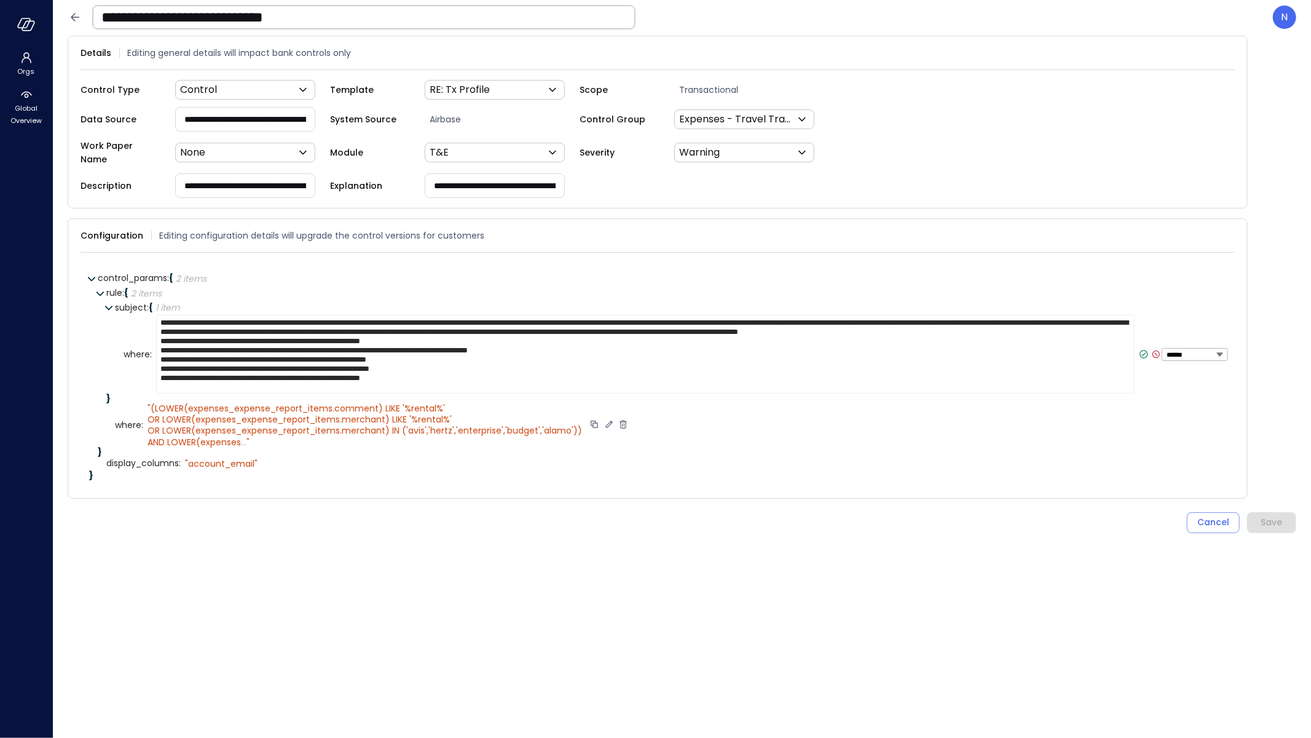
click at [243, 436] on span "..." at bounding box center [244, 442] width 6 height 12
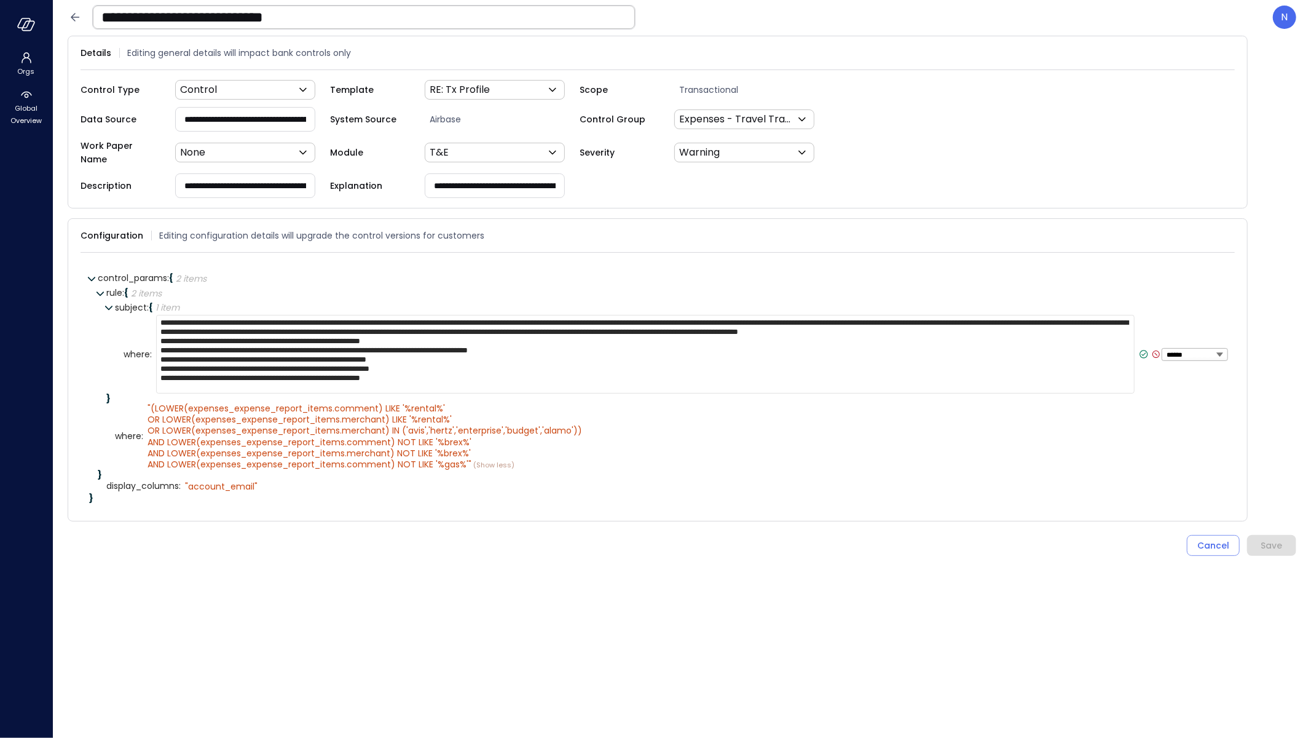
click at [481, 376] on textarea "**********" at bounding box center [645, 354] width 978 height 79
drag, startPoint x: 482, startPoint y: 378, endPoint x: 173, endPoint y: 299, distance: 319.2
click at [173, 301] on div "**********" at bounding box center [670, 352] width 1111 height 102
type textarea "**********"
click at [618, 430] on icon at bounding box center [623, 435] width 11 height 11
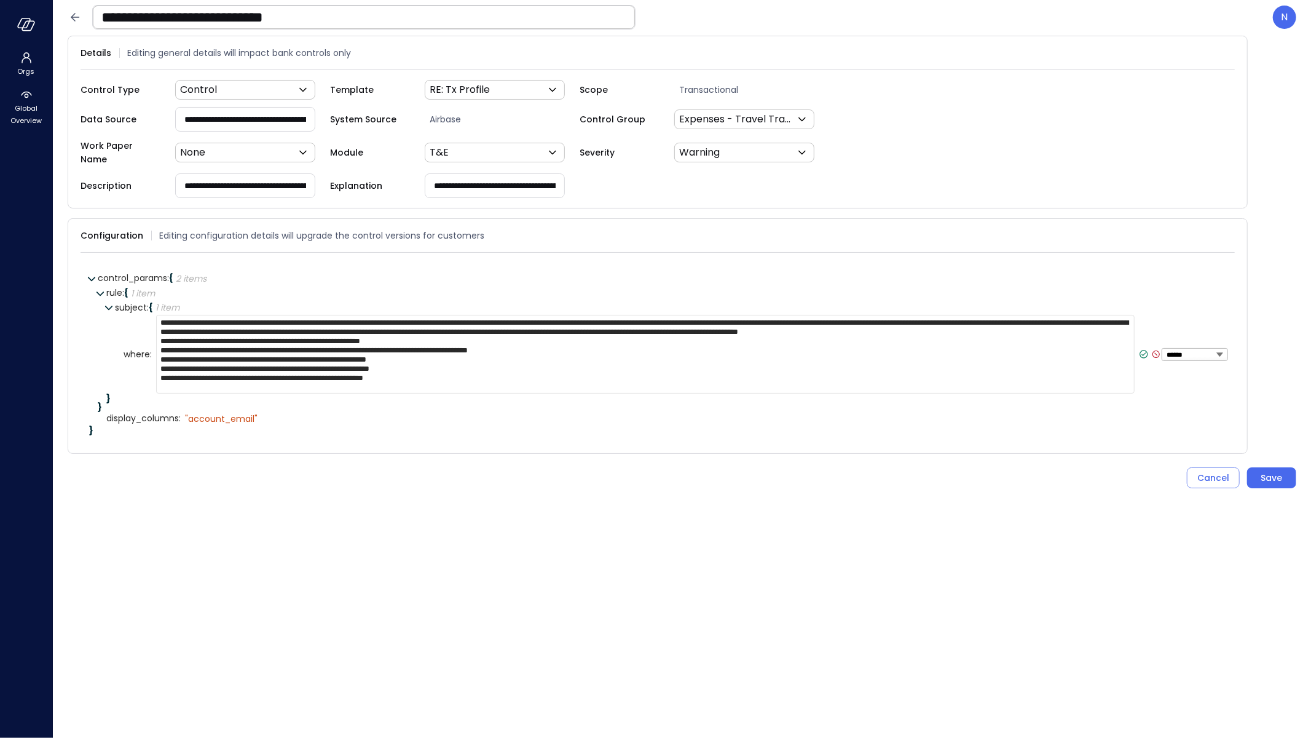
click at [498, 368] on textarea "**********" at bounding box center [645, 354] width 978 height 79
click at [508, 371] on textarea "**********" at bounding box center [645, 354] width 978 height 79
click at [470, 379] on textarea "**********" at bounding box center [645, 354] width 978 height 79
drag, startPoint x: 470, startPoint y: 379, endPoint x: 166, endPoint y: 296, distance: 314.8
click at [151, 291] on div "**********" at bounding box center [666, 348] width 1120 height 125
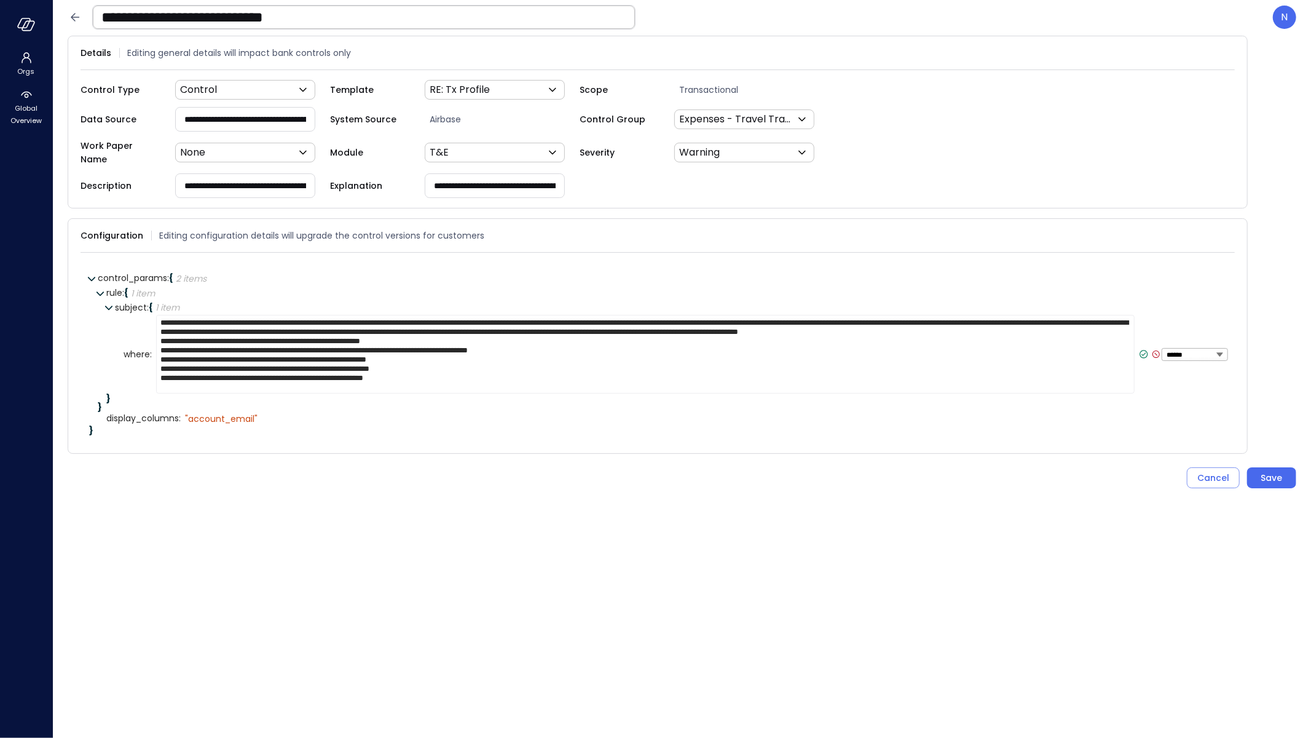
click at [1139, 348] on icon at bounding box center [1143, 353] width 11 height 11
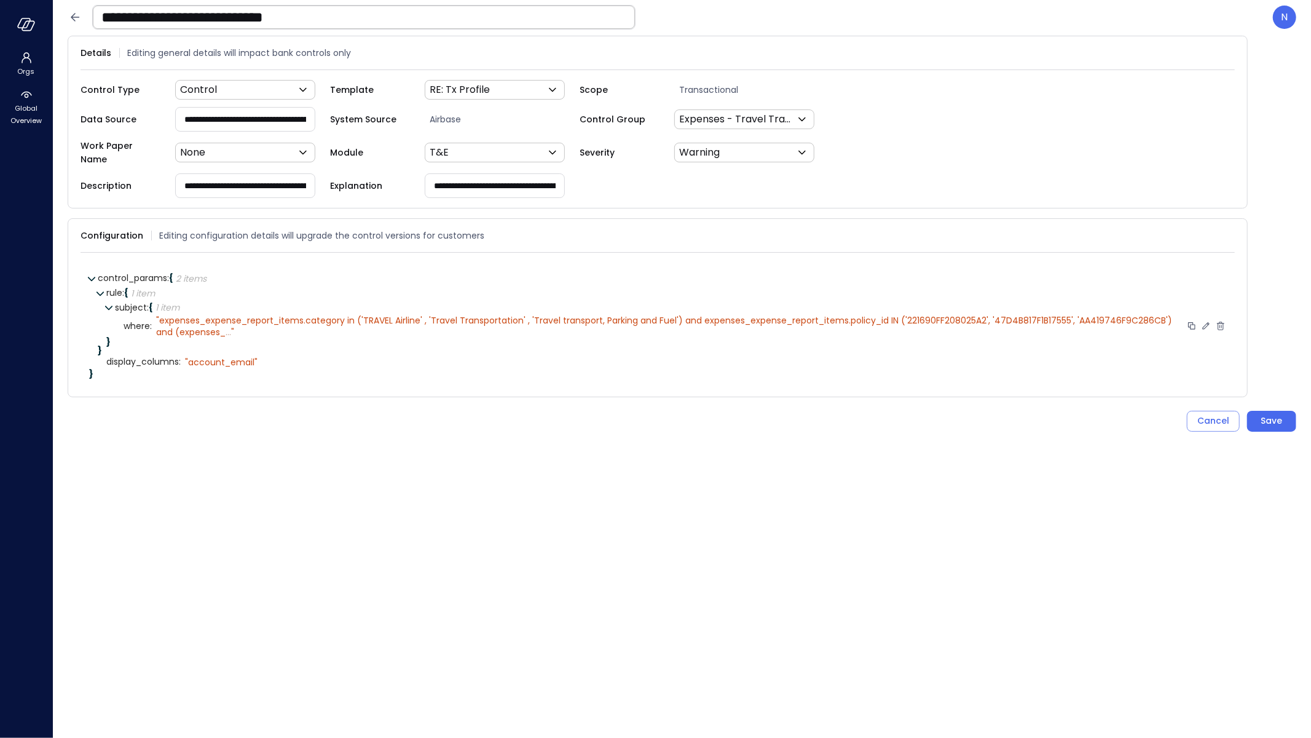
click at [230, 326] on span "..." at bounding box center [229, 332] width 6 height 12
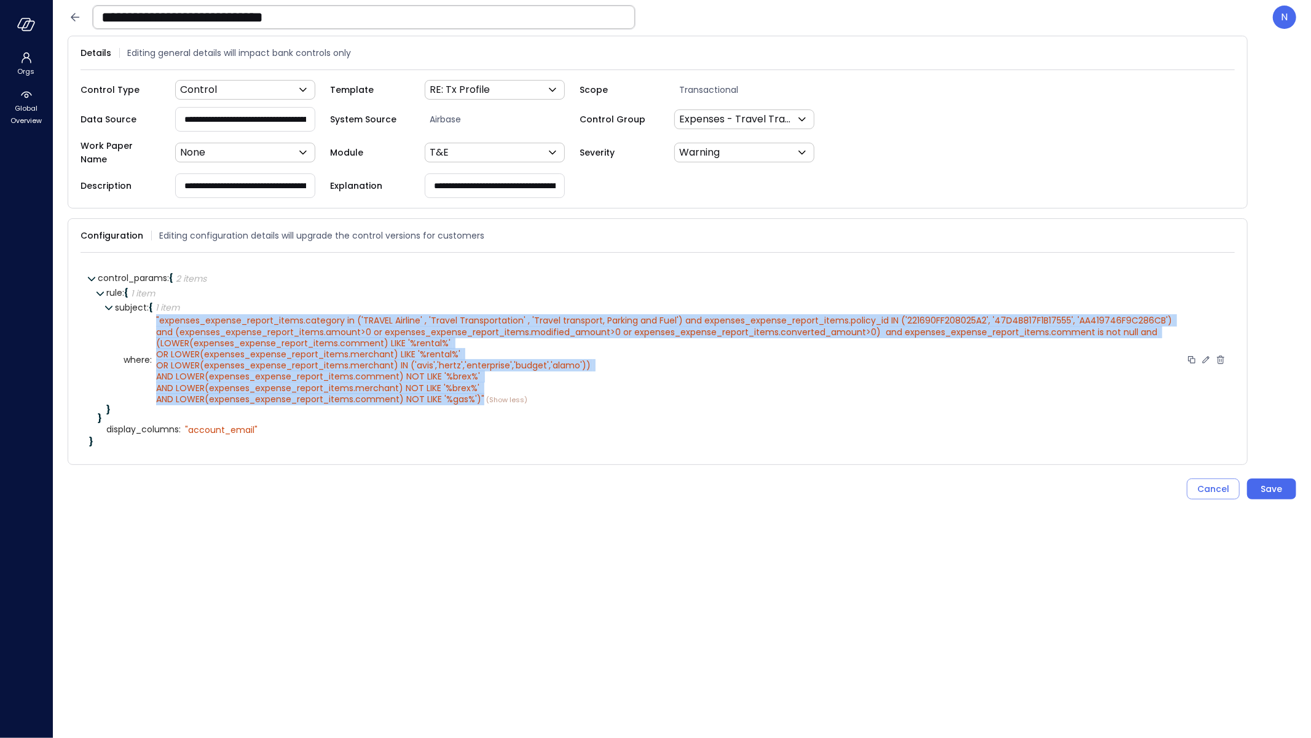
drag, startPoint x: 467, startPoint y: 380, endPoint x: 156, endPoint y: 313, distance: 317.5
click at [156, 315] on div "" expenses_expense_report_items.category in ('TRAVEL Airline' , 'Travel Transpo…" at bounding box center [669, 360] width 1026 height 90
click at [1285, 478] on button "Save" at bounding box center [1271, 488] width 49 height 21
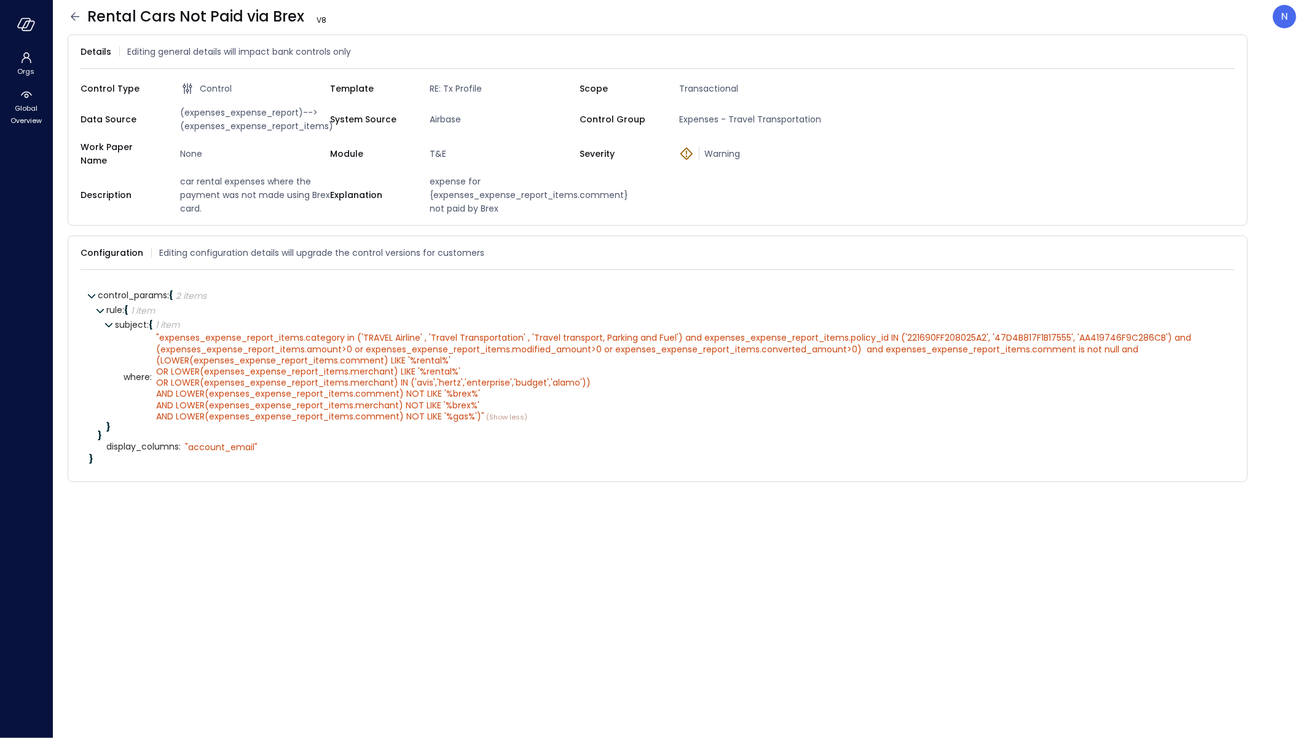
click at [396, 422] on div "}" at bounding box center [666, 426] width 1120 height 9
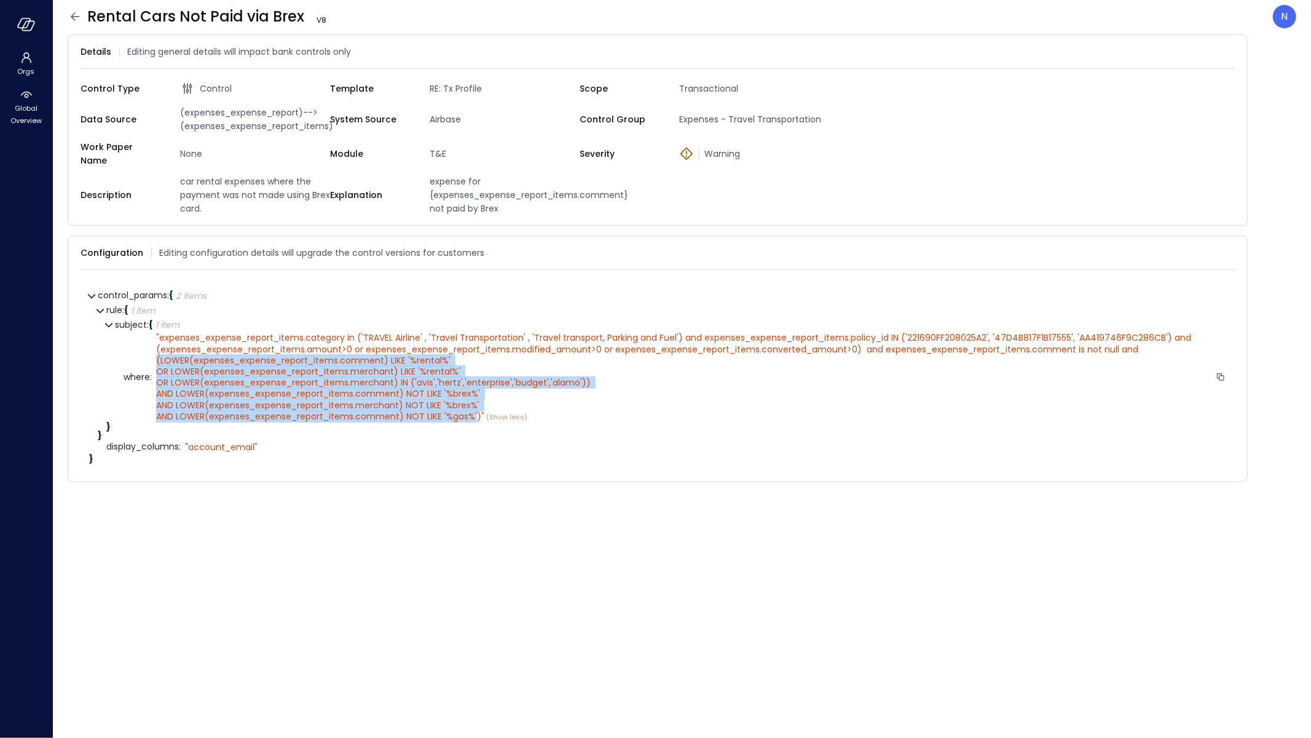
drag, startPoint x: 473, startPoint y: 408, endPoint x: 155, endPoint y: 348, distance: 323.9
click at [155, 348] on div "" expenses_expense_report_items.category in ('TRAVEL Airline' , 'Travel Transpo…" at bounding box center [689, 377] width 1074 height 90
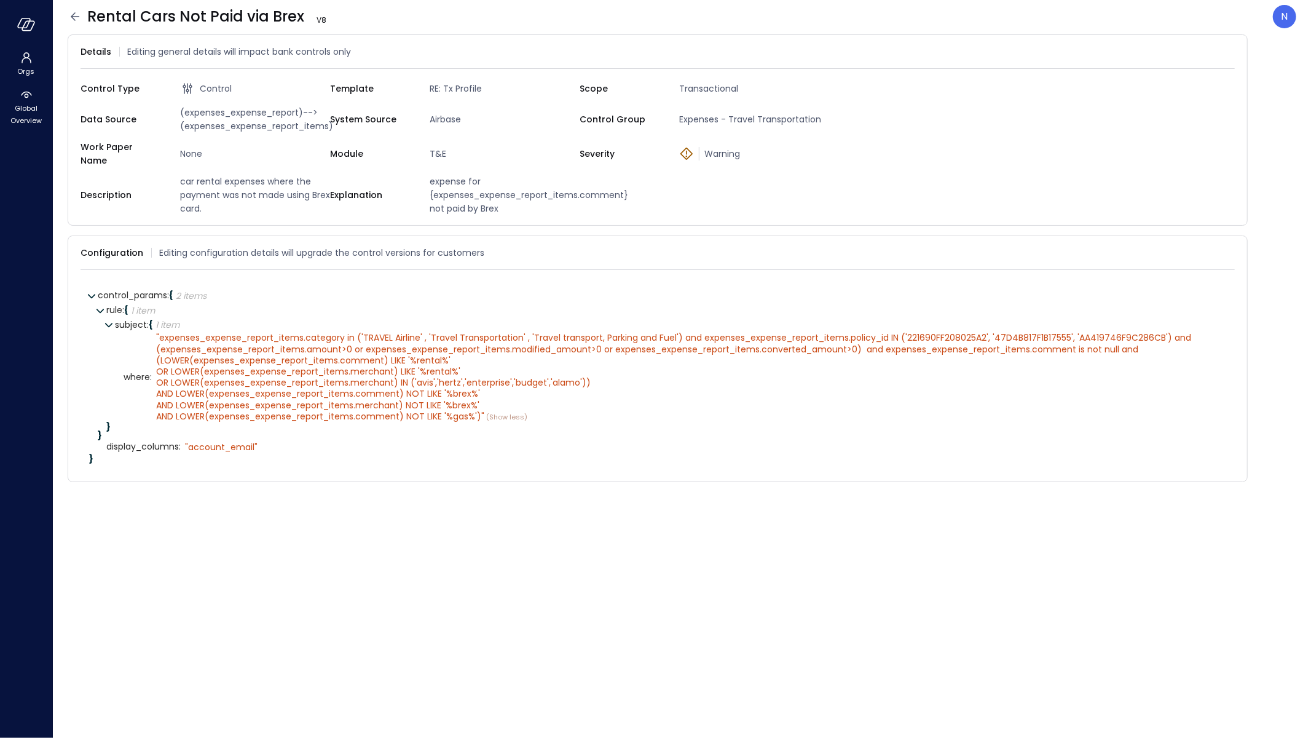
click at [70, 18] on icon at bounding box center [75, 16] width 15 height 15
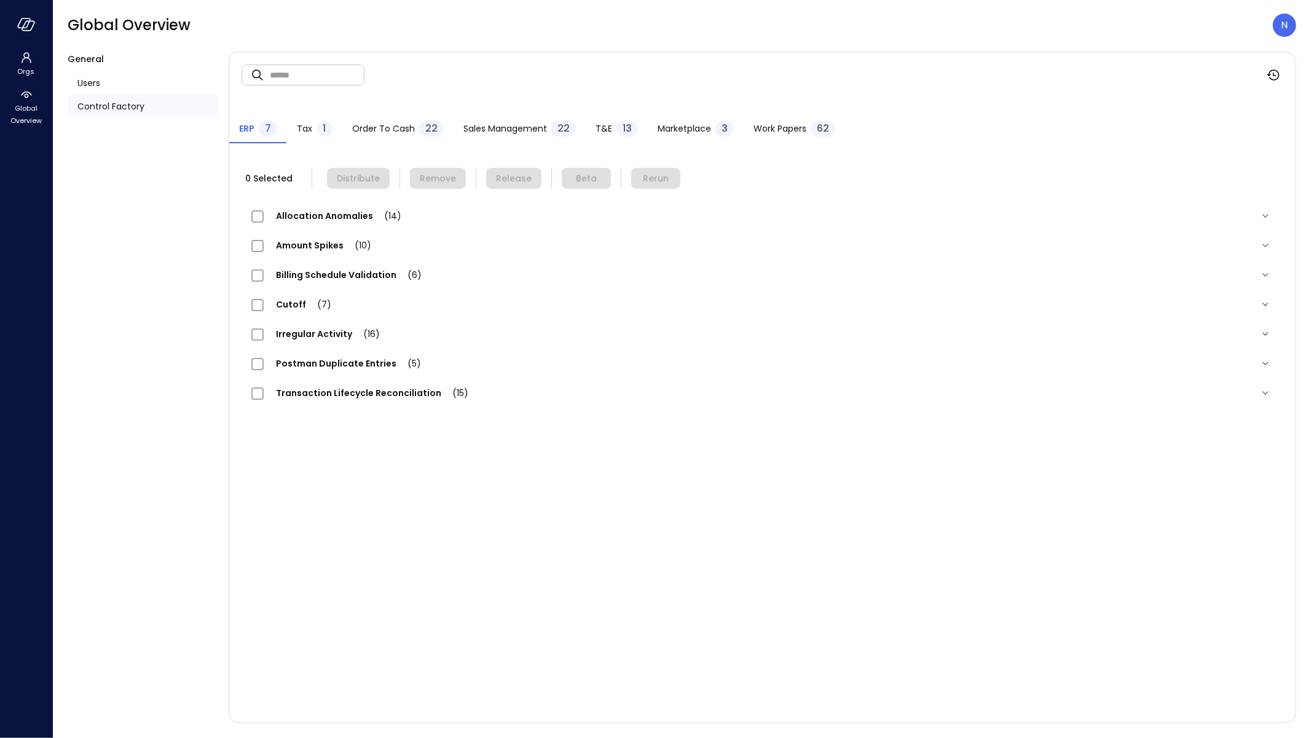
click at [595, 112] on div "ERP 7 Tax 1 Order to Cash 22 Sales Management 22 T&E 13 Marketplace 3 Work Pape…" at bounding box center [762, 120] width 1066 height 45
click at [599, 114] on div "ERP 7 Tax 1 Order to Cash 22 Sales Management 22 T&E 13 Marketplace 3 Work Pape…" at bounding box center [762, 120] width 1066 height 45
click at [598, 120] on div "T&E 13" at bounding box center [617, 129] width 42 height 18
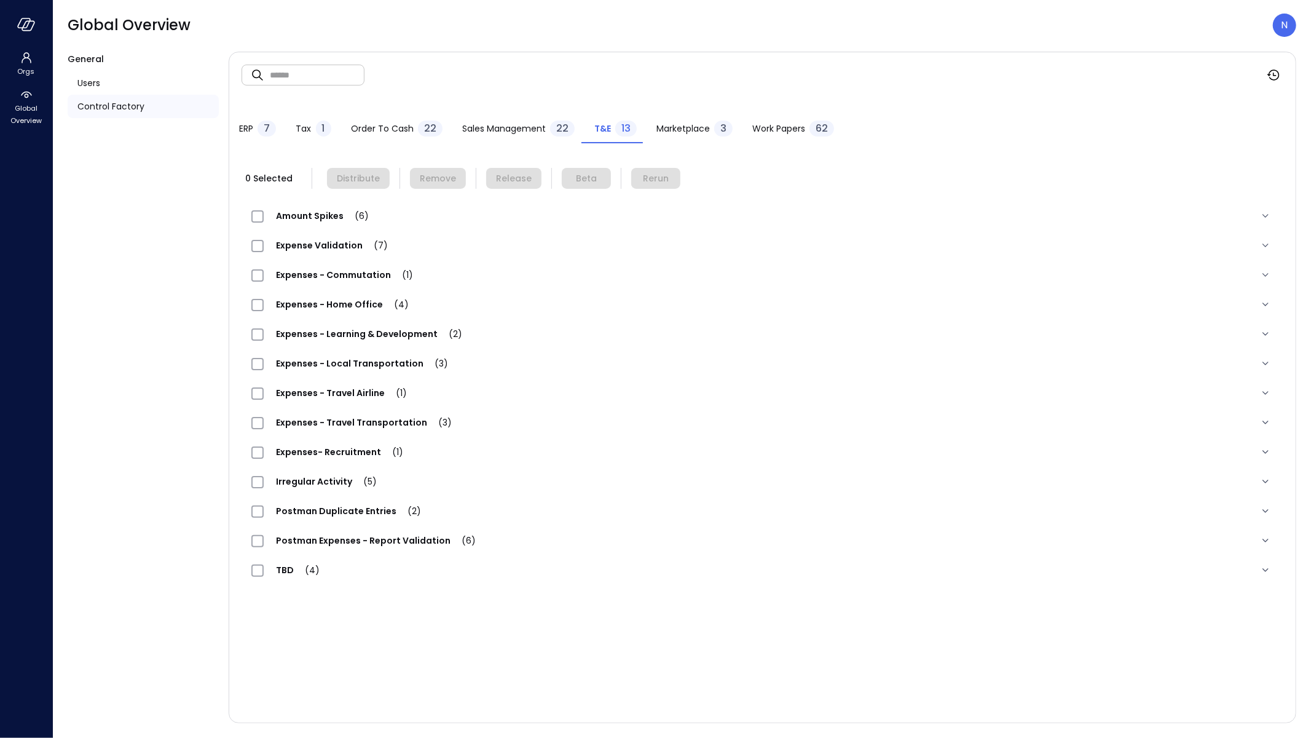
click at [352, 250] on span "Expense Validation (7)" at bounding box center [332, 245] width 136 height 12
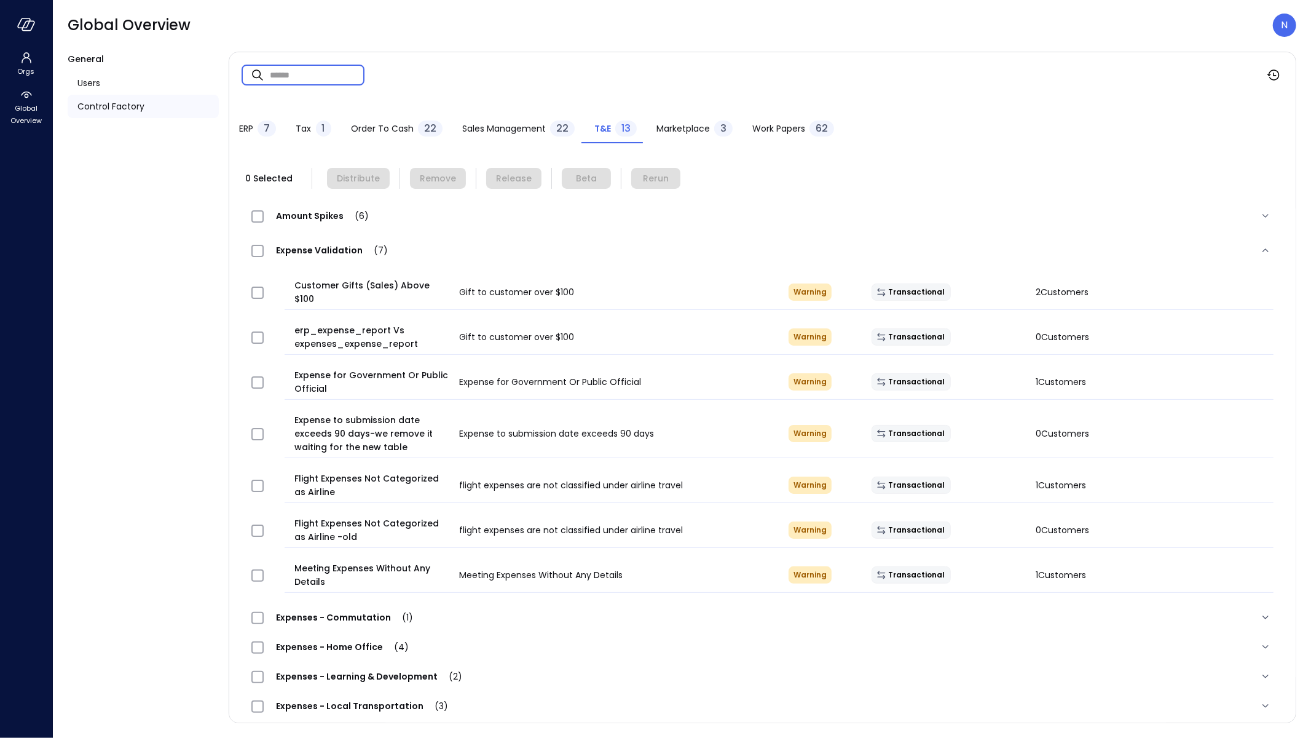
click at [333, 85] on input "text" at bounding box center [317, 74] width 95 height 33
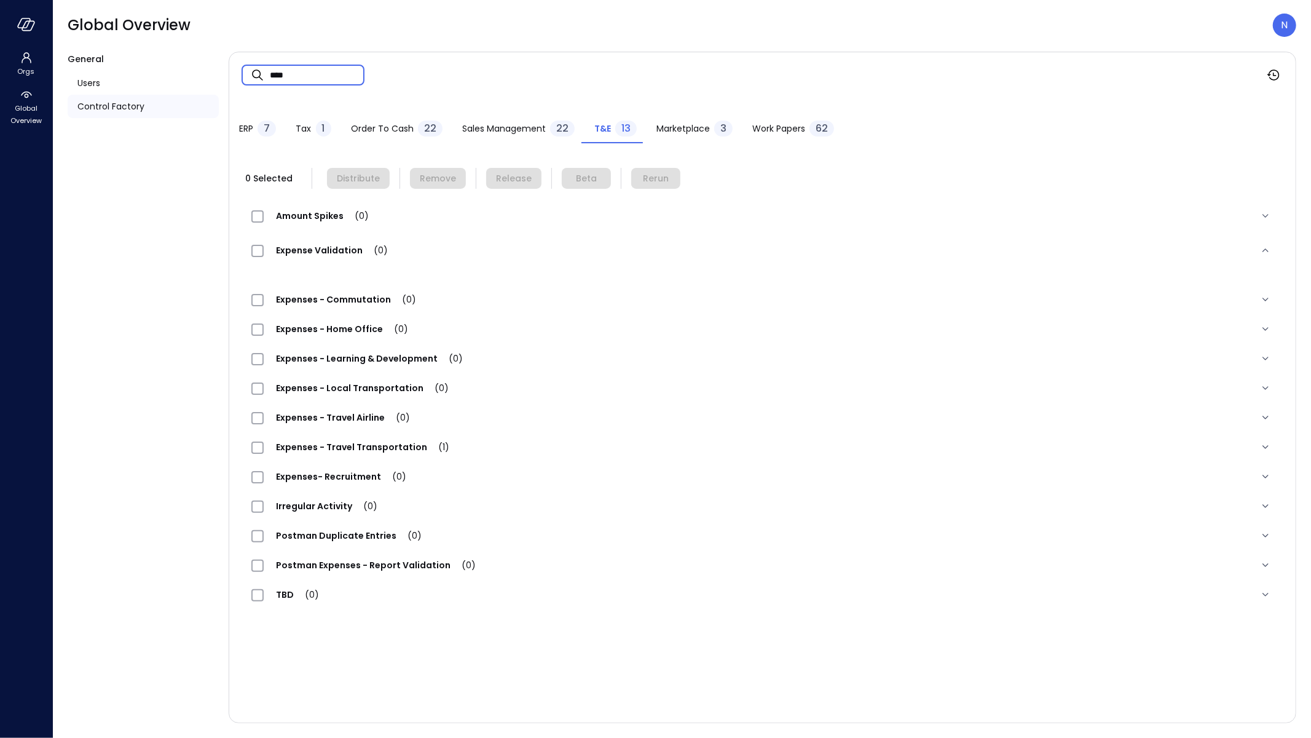
type input "****"
click at [352, 449] on span "Expenses - Travel Transportation (1)" at bounding box center [363, 447] width 198 height 12
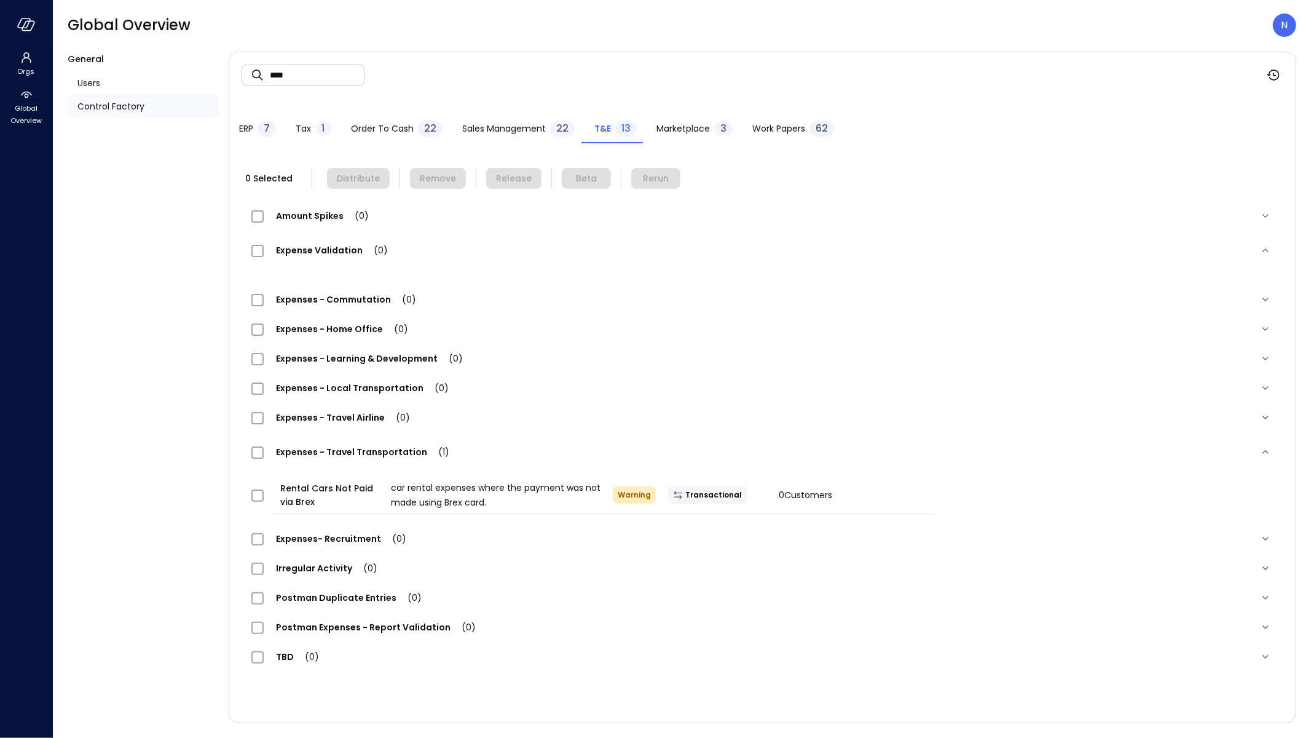
click at [264, 493] on div at bounding box center [260, 495] width 29 height 25
click at [357, 178] on span "Distribute" at bounding box center [358, 178] width 43 height 14
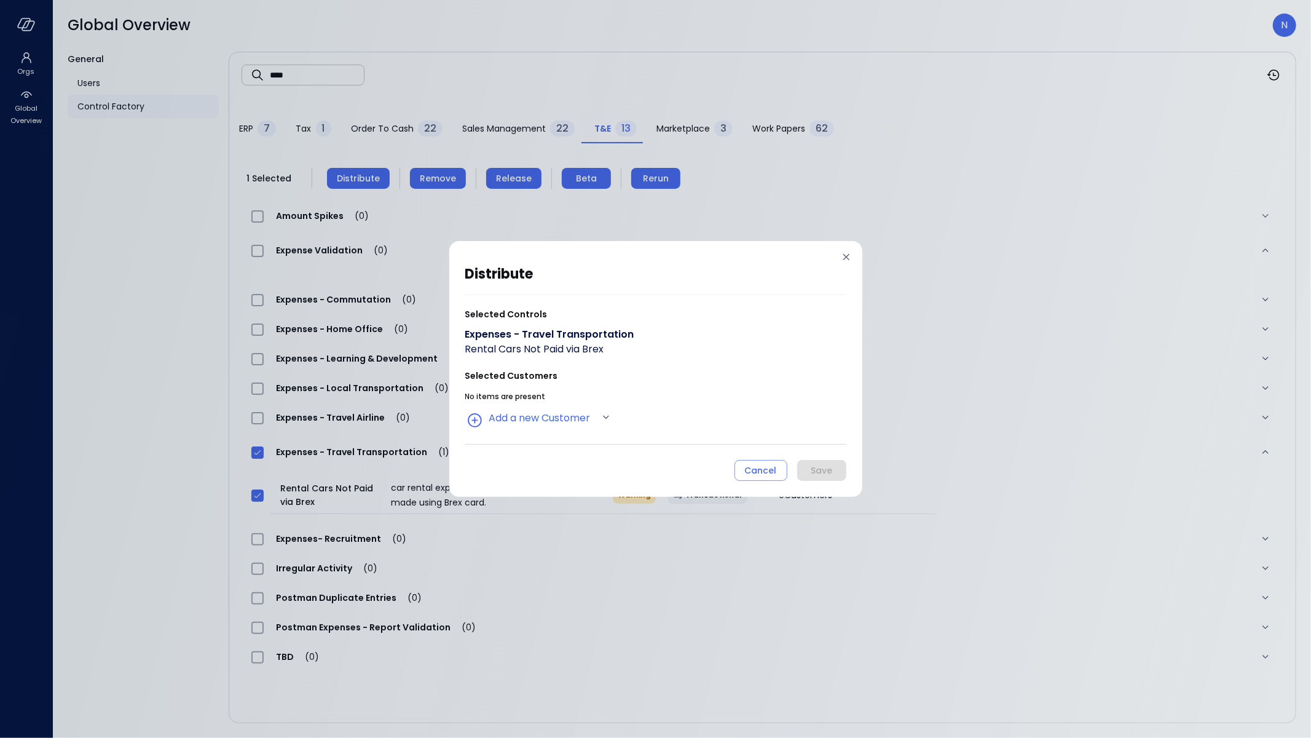
click at [538, 406] on div "No items are present Add a new Customer" at bounding box center [655, 408] width 381 height 41
click at [538, 411] on body "Orgs Global Overview Global Overview N General Users Control Factory ​ **** ​ E…" at bounding box center [655, 369] width 1311 height 738
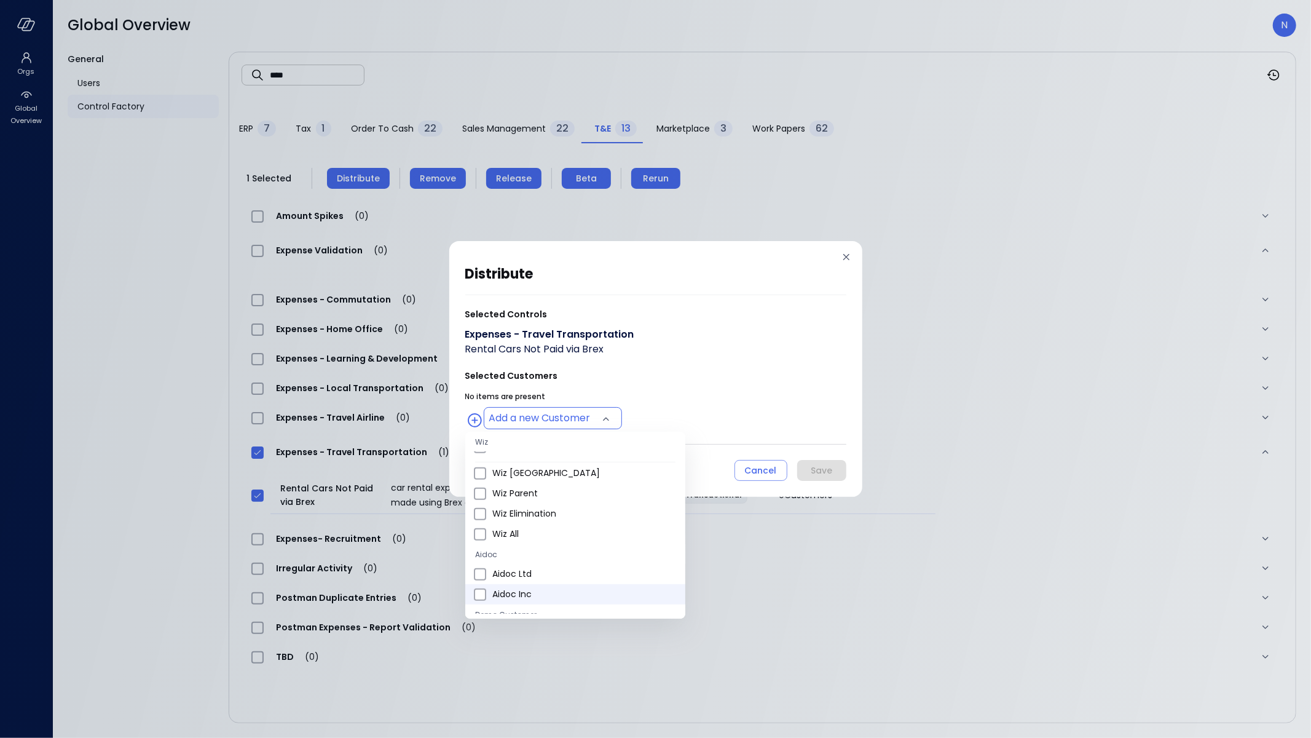
scroll to position [672, 0]
click at [519, 589] on span "Wiz All" at bounding box center [583, 590] width 183 height 13
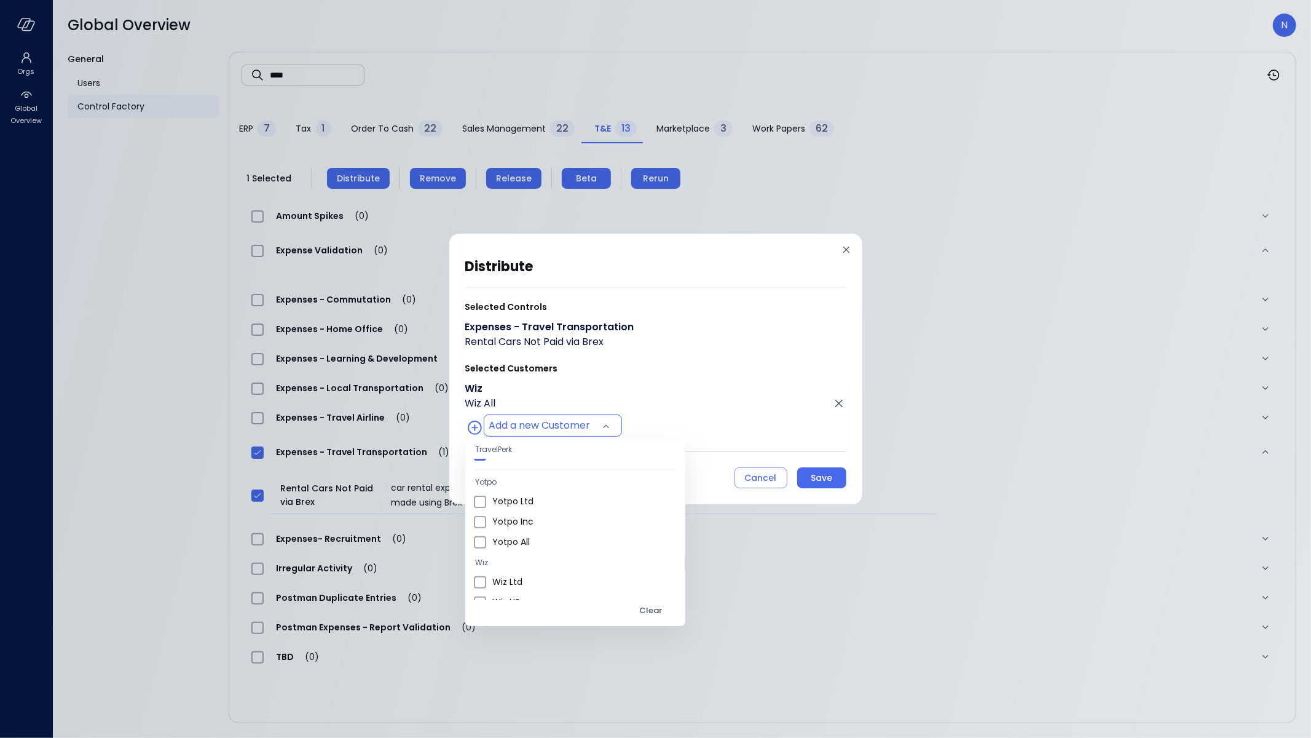
scroll to position [417, 0]
click at [516, 585] on span "Wiz US" at bounding box center [583, 589] width 183 height 13
type input "**********"
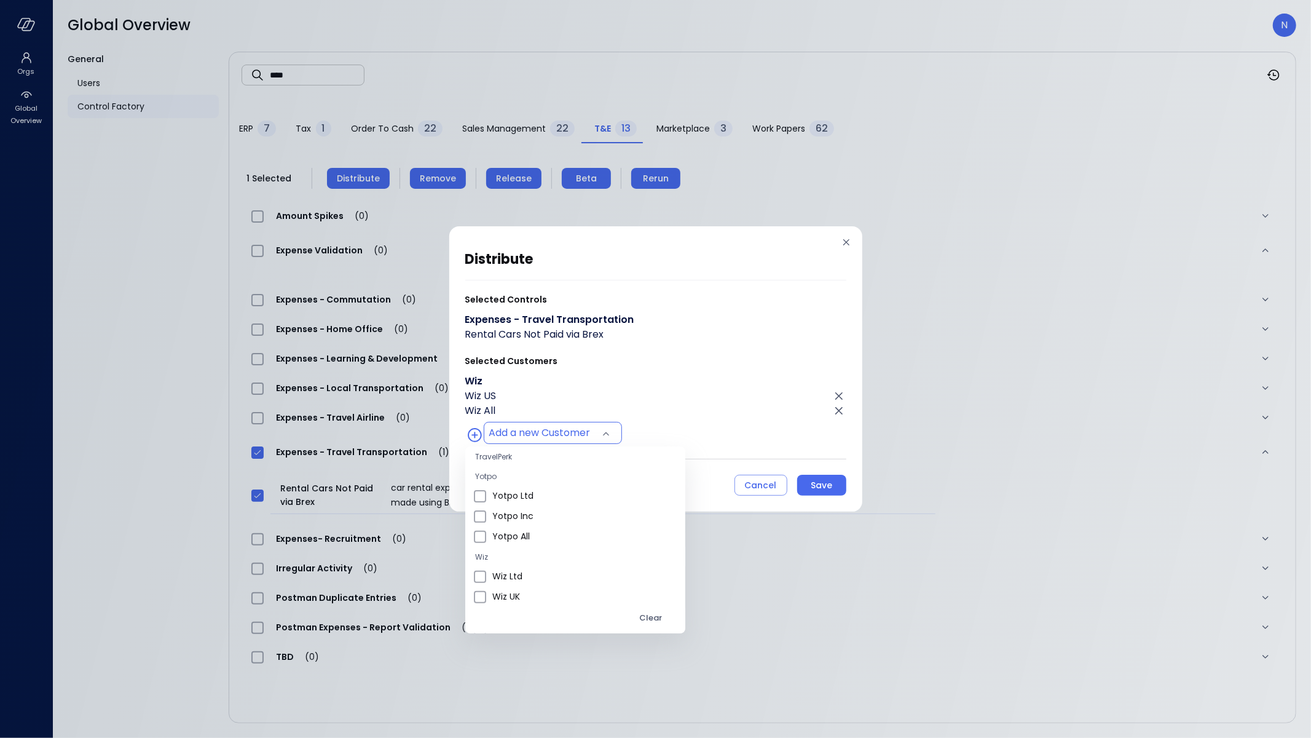
click at [669, 395] on div at bounding box center [655, 369] width 1311 height 738
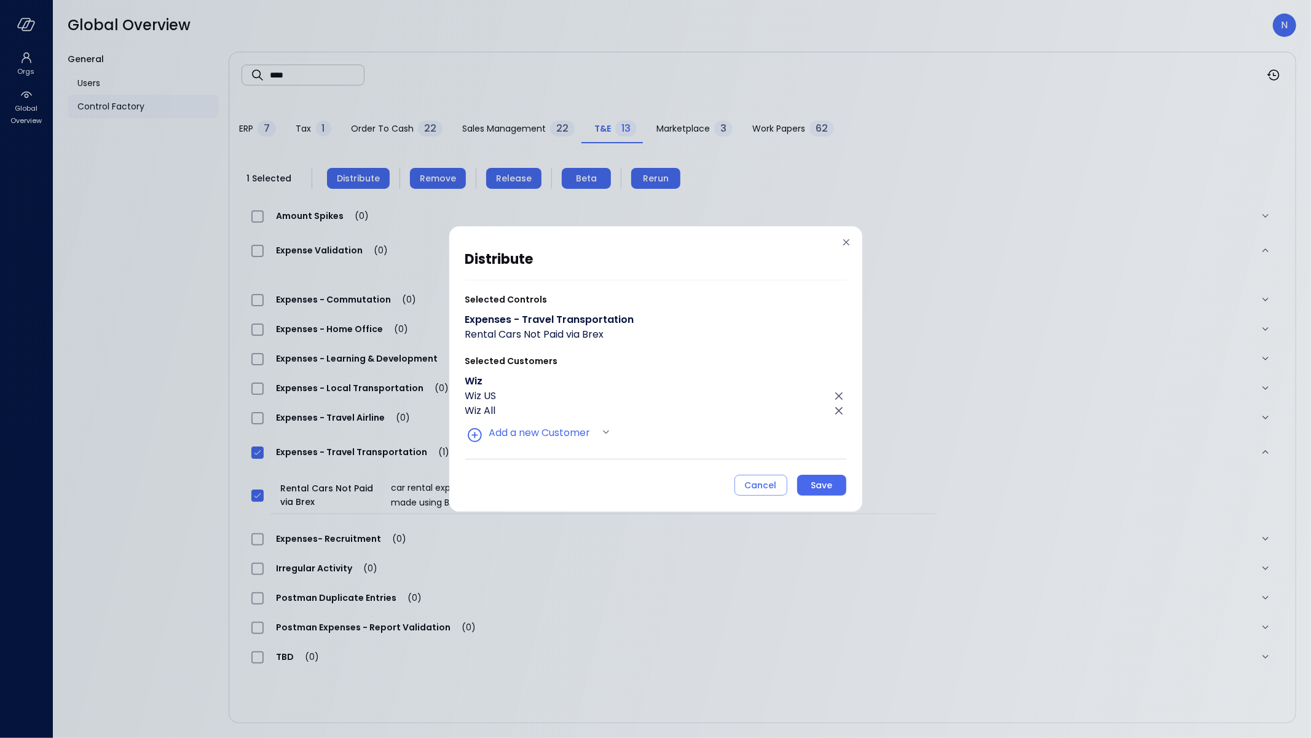
click at [811, 482] on div "Save" at bounding box center [822, 485] width 22 height 15
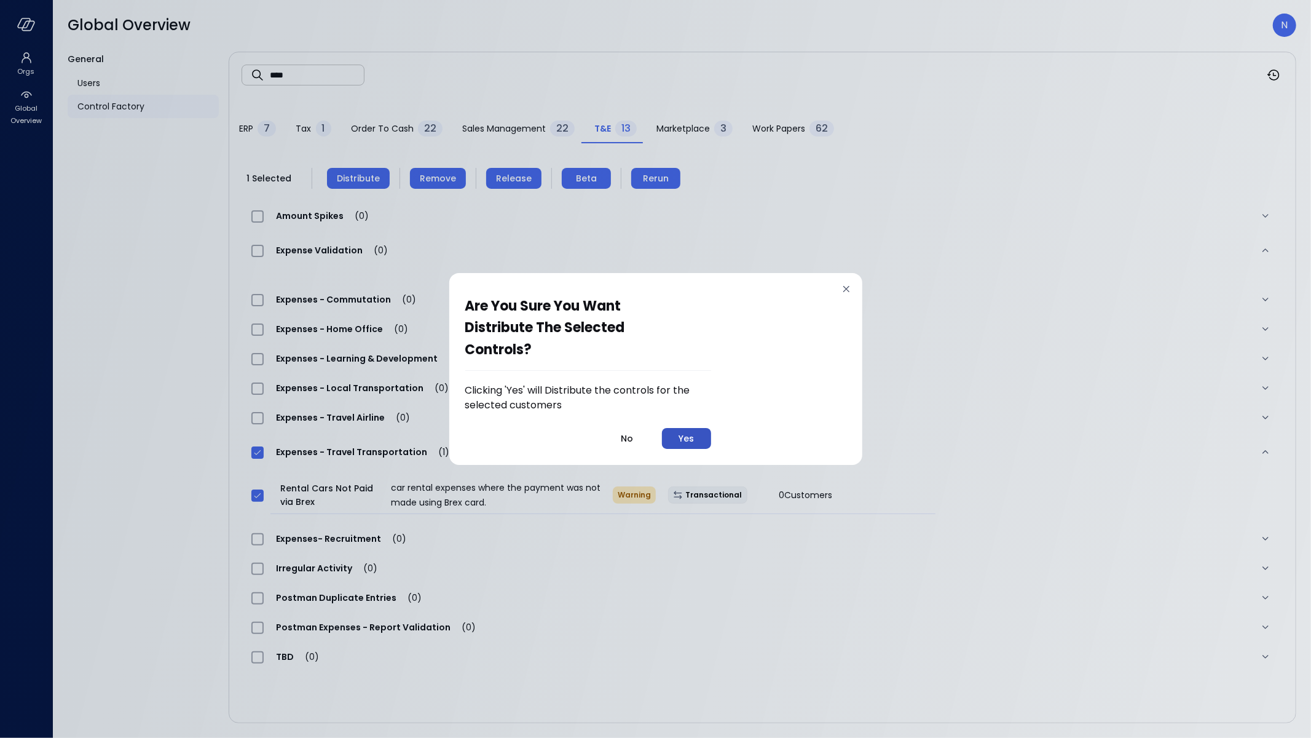
click at [685, 430] on button "Yes" at bounding box center [686, 438] width 49 height 21
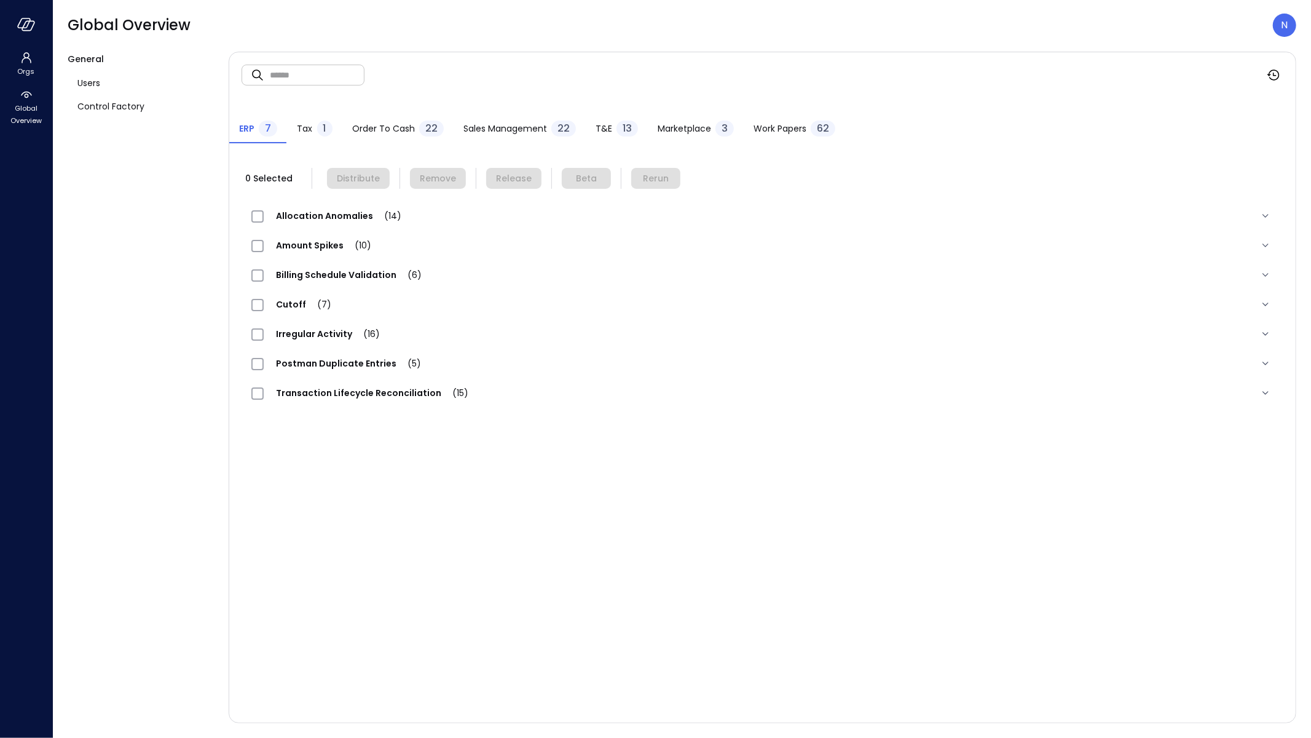
click at [604, 120] on div "T&E 13" at bounding box center [617, 129] width 42 height 18
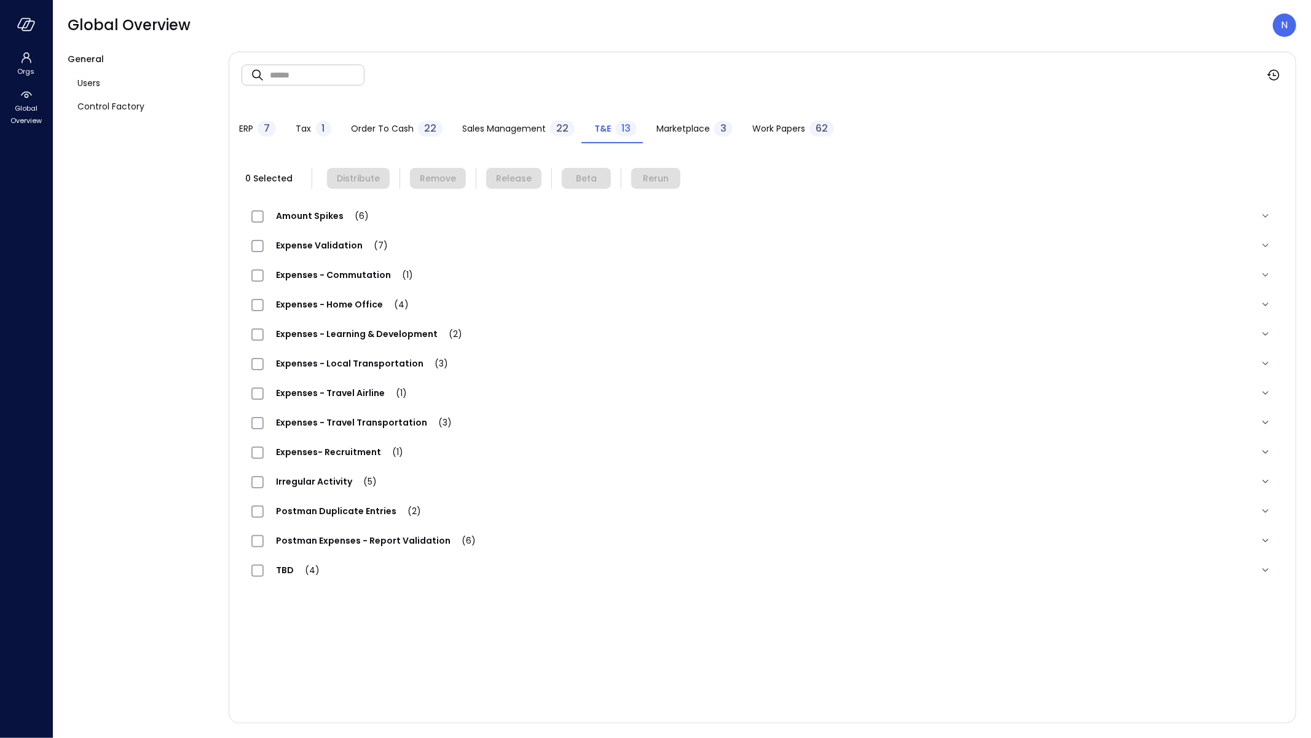
click at [303, 240] on span "Expense Validation (7)" at bounding box center [332, 245] width 136 height 12
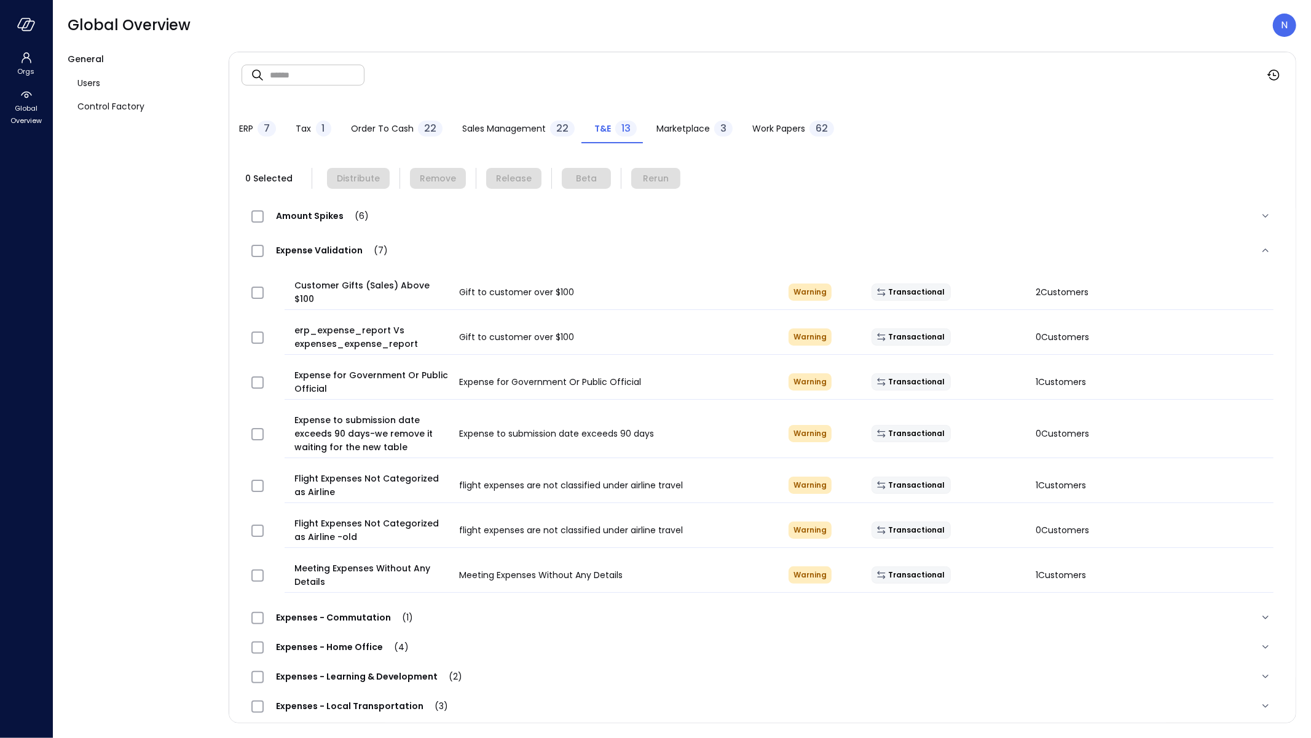
click at [347, 640] on span "Expenses - Home Office (4)" at bounding box center [342, 646] width 157 height 12
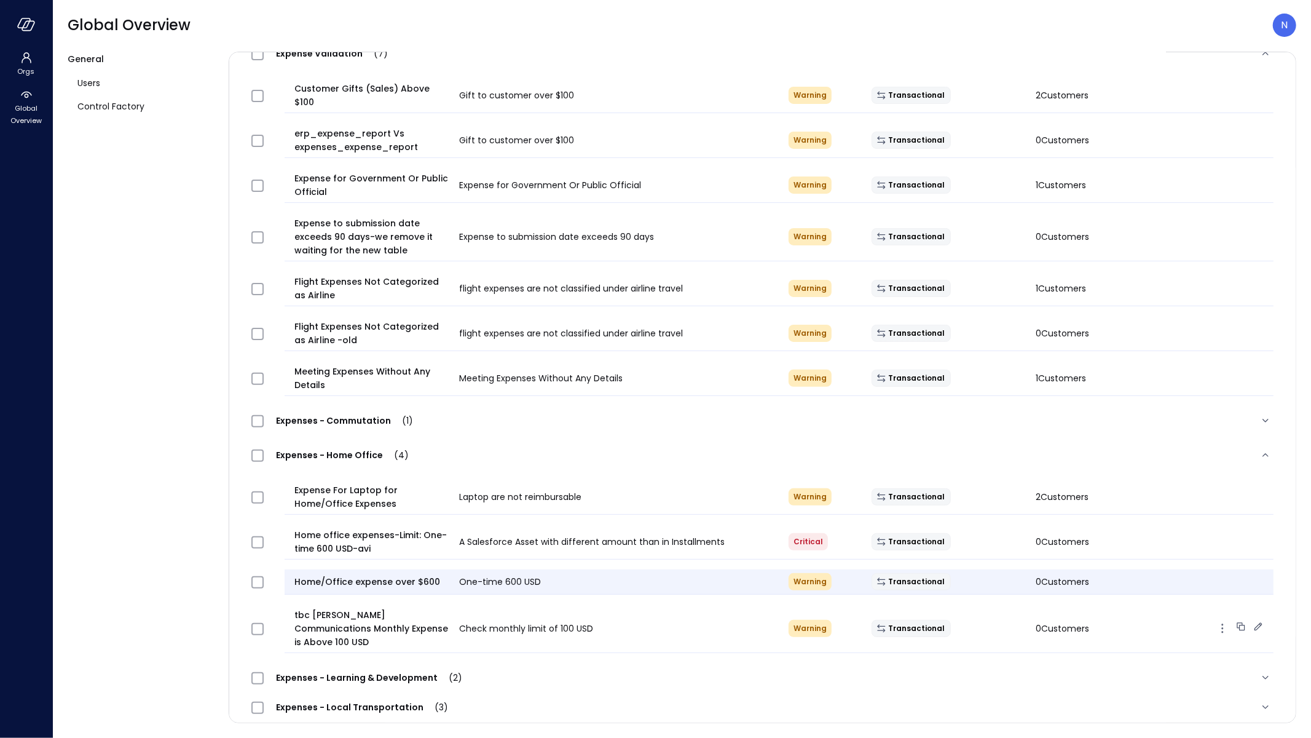
scroll to position [197, 0]
click at [339, 671] on span "Expenses - Learning & Development (2)" at bounding box center [369, 677] width 211 height 12
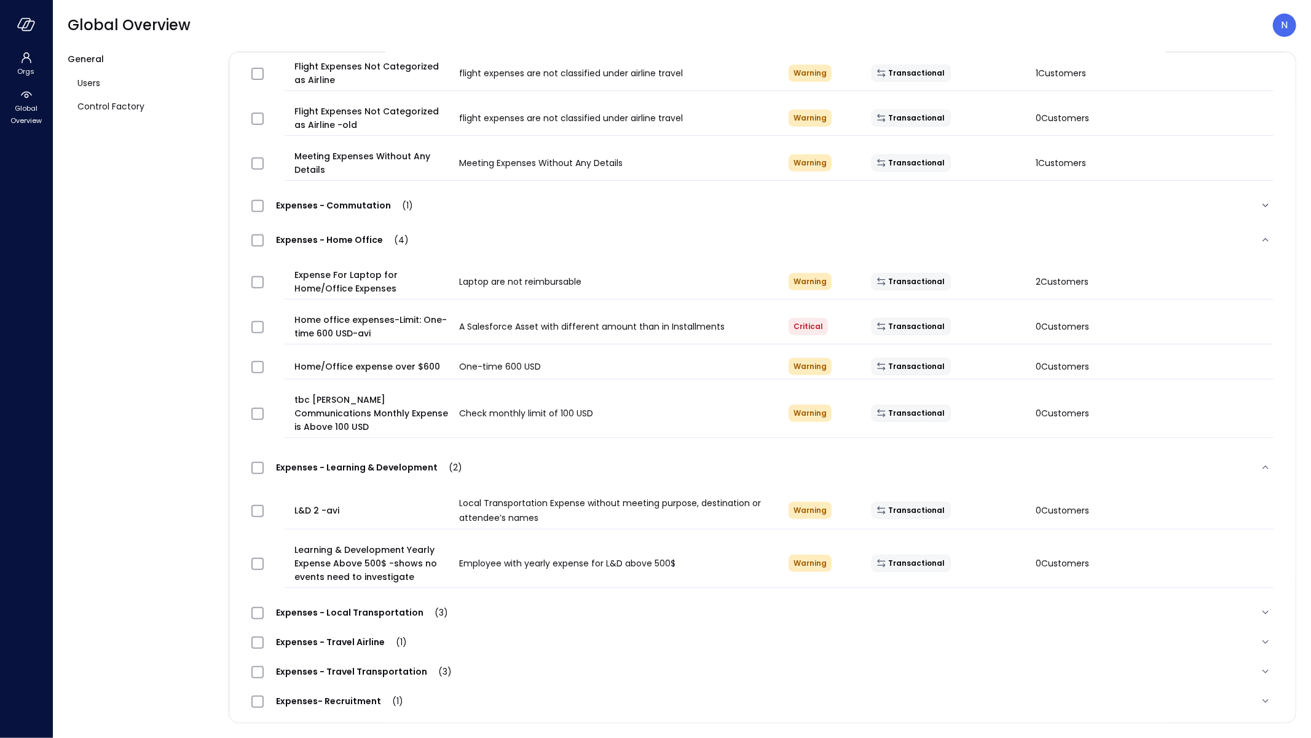
scroll to position [454, 0]
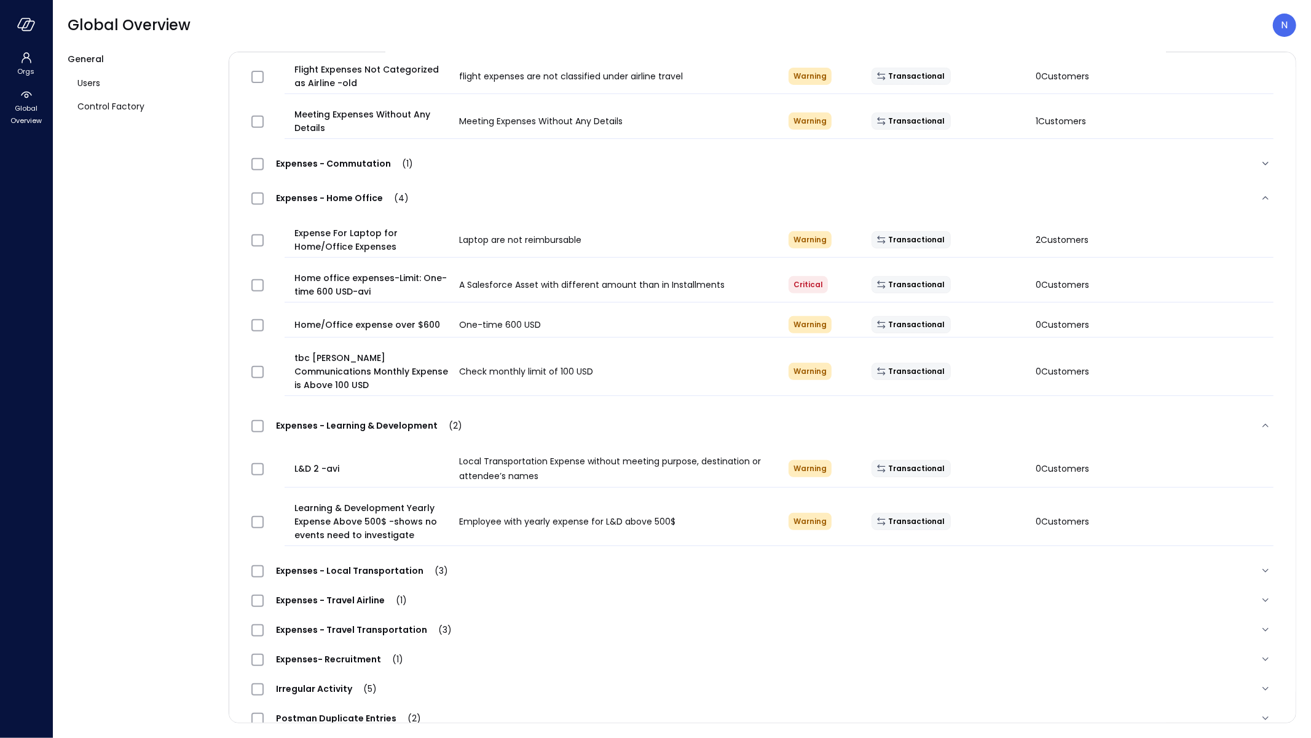
click at [330, 564] on span "Expenses - Local Transportation (3)" at bounding box center [362, 570] width 197 height 12
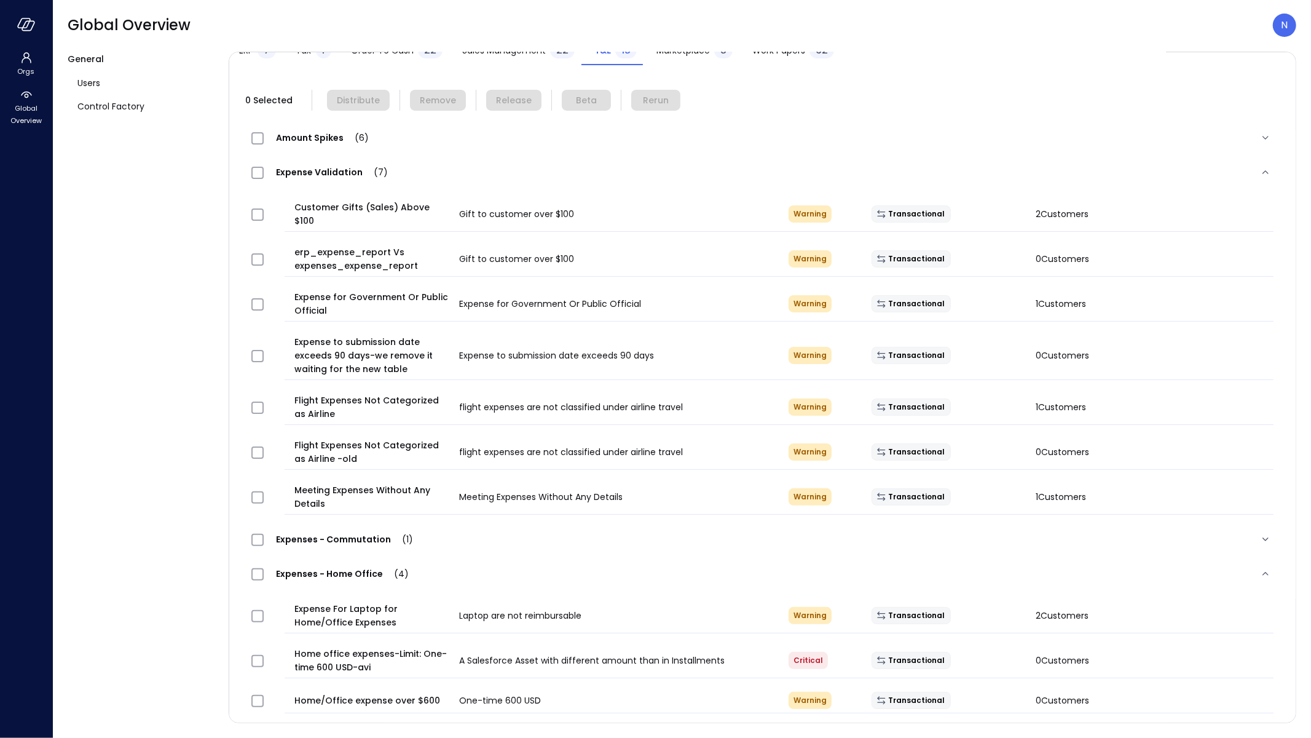
scroll to position [0, 0]
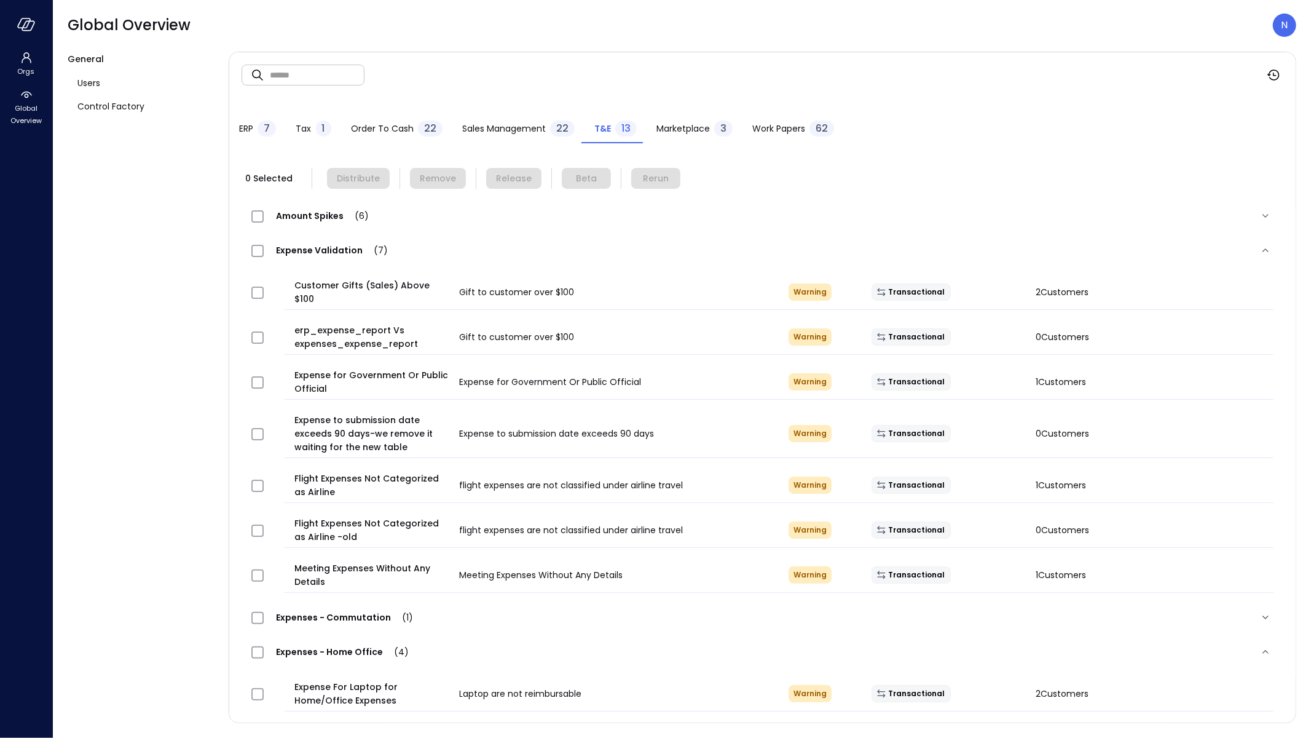
click at [302, 71] on input "text" at bounding box center [317, 74] width 95 height 33
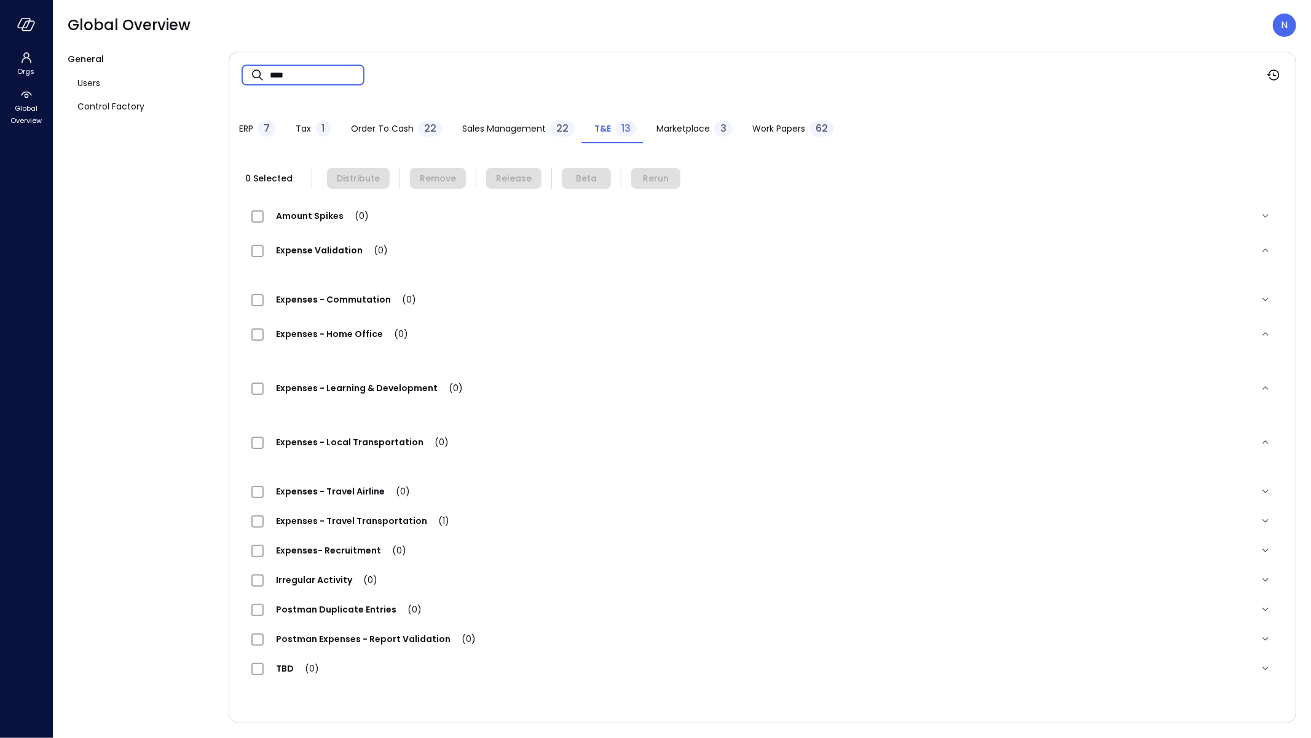
type input "****"
click at [384, 524] on span "Expenses - Travel Transportation (1)" at bounding box center [363, 520] width 198 height 12
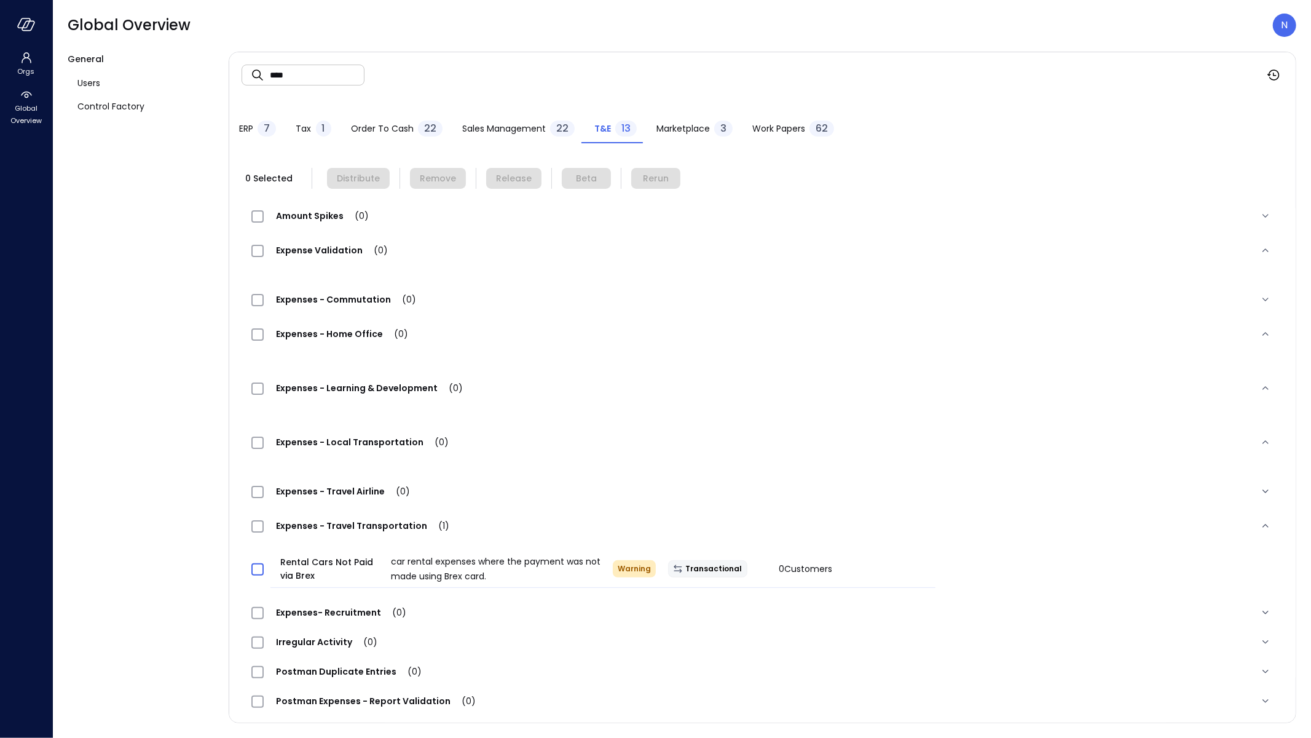
click at [262, 563] on span at bounding box center [257, 569] width 12 height 12
click at [361, 165] on div "1 Selected Distribute Remove Release Beta Rerun Amount Spikes (0) Expense Valid…" at bounding box center [762, 457] width 1066 height 602
click at [361, 174] on span "Distribute" at bounding box center [358, 178] width 43 height 14
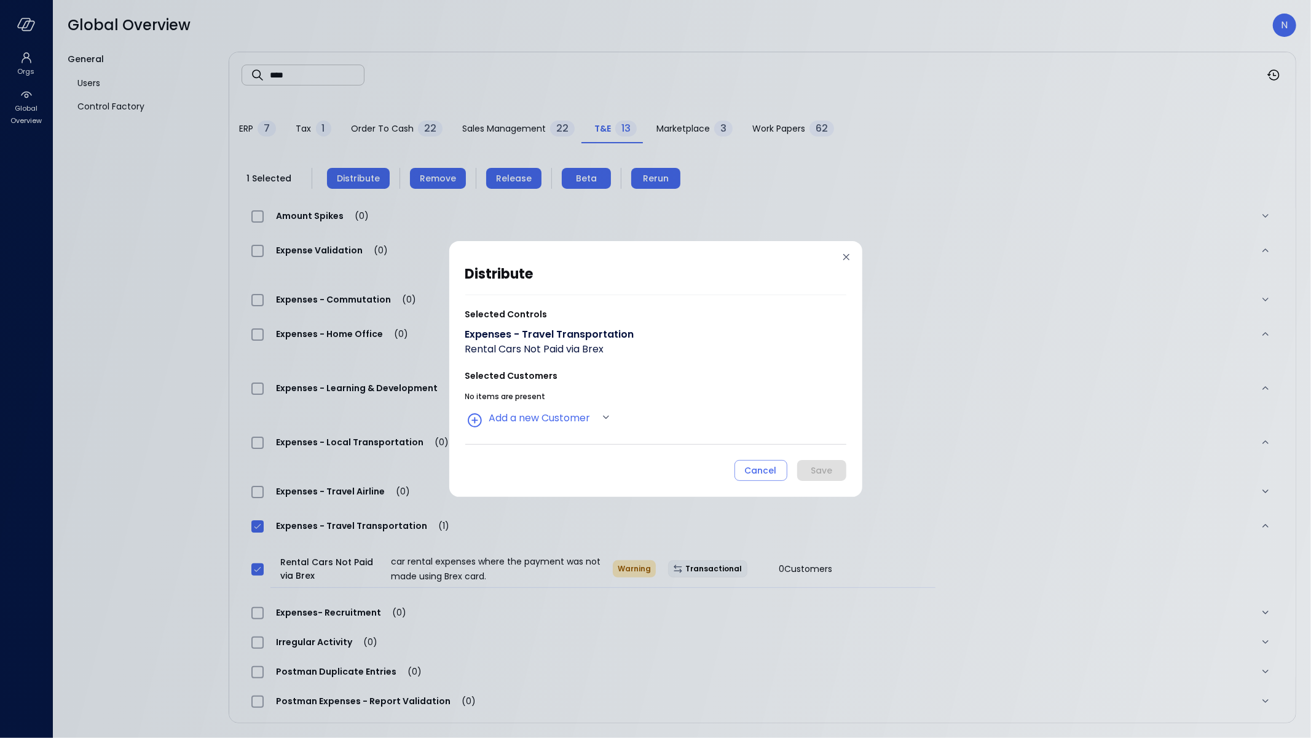
click at [535, 430] on div "distribute Selected Controls Expenses - Travel Transportation Rental Cars Not P…" at bounding box center [655, 372] width 381 height 218
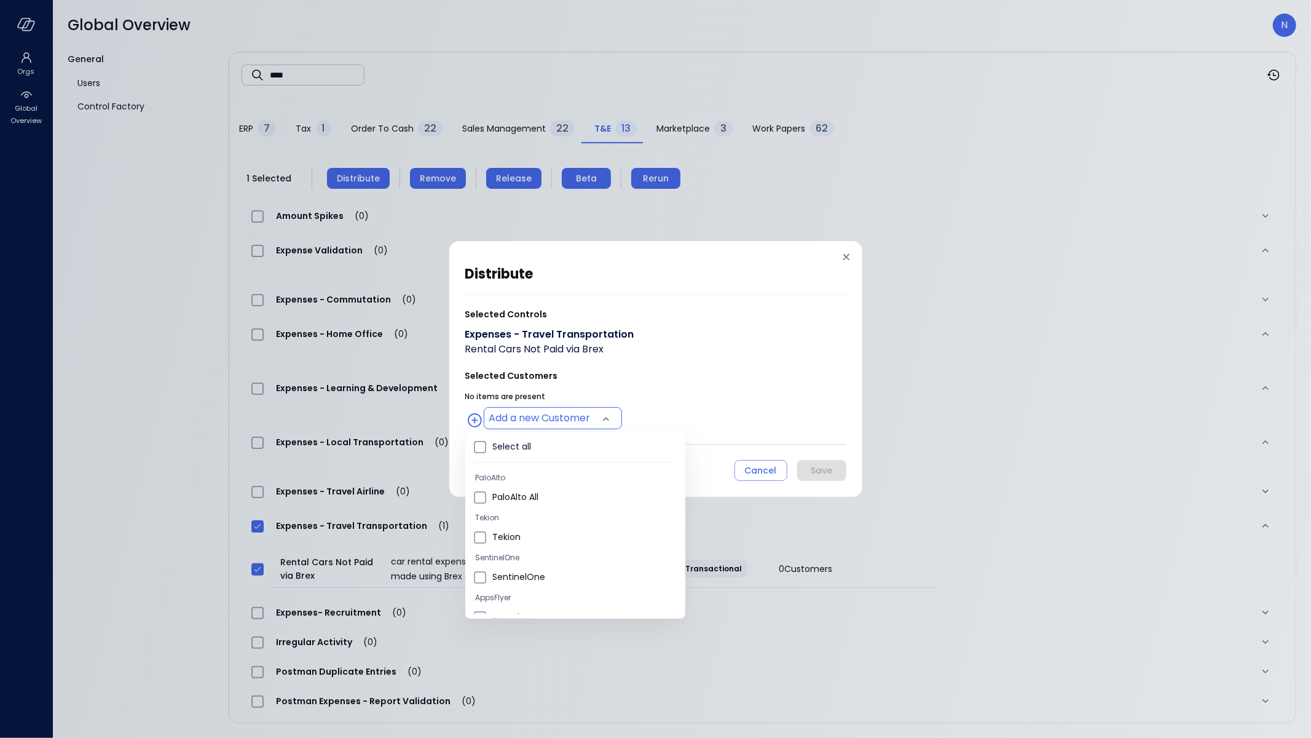
click at [537, 420] on body "Orgs Global Overview Global Overview N General Users Control Factory ​ **** ​ E…" at bounding box center [655, 369] width 1311 height 738
click at [528, 503] on span "Wiz US" at bounding box center [583, 504] width 183 height 13
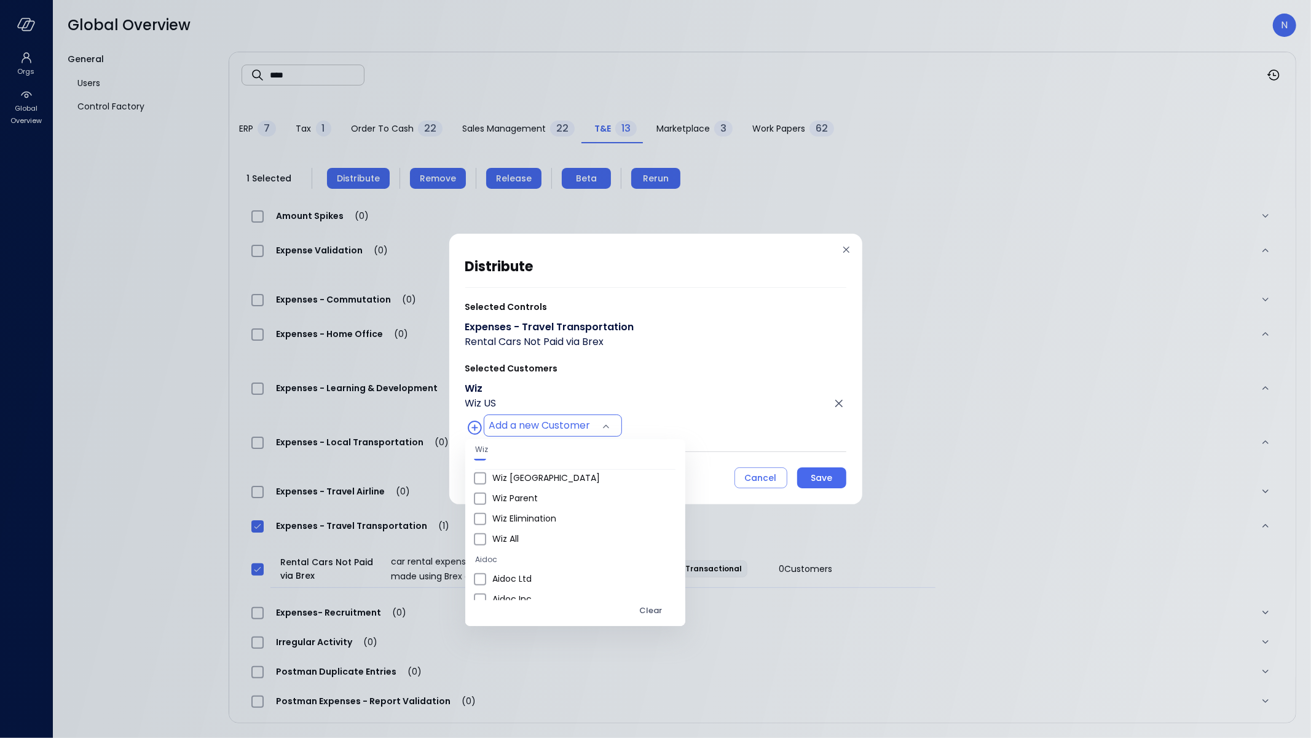
scroll to position [711, 0]
click at [534, 535] on span "Wiz All" at bounding box center [583, 538] width 183 height 13
type input "**********"
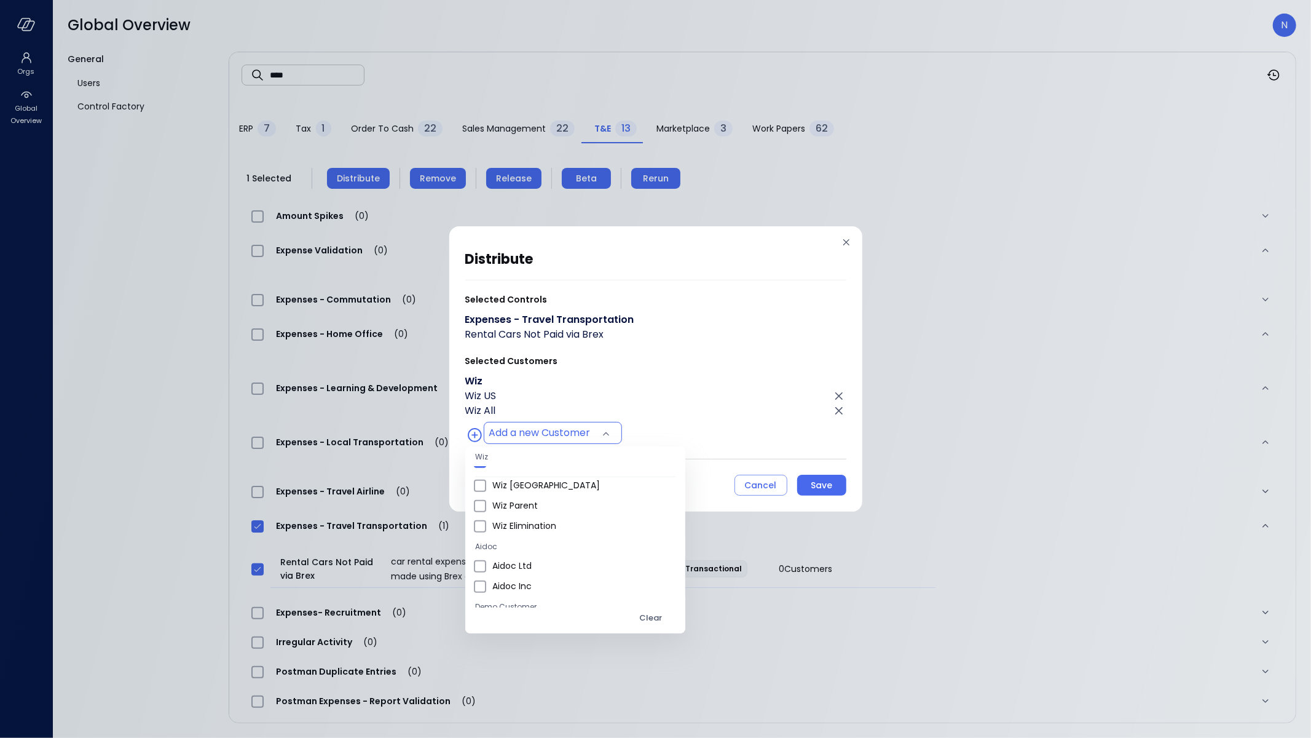
click at [697, 417] on div at bounding box center [655, 369] width 1311 height 738
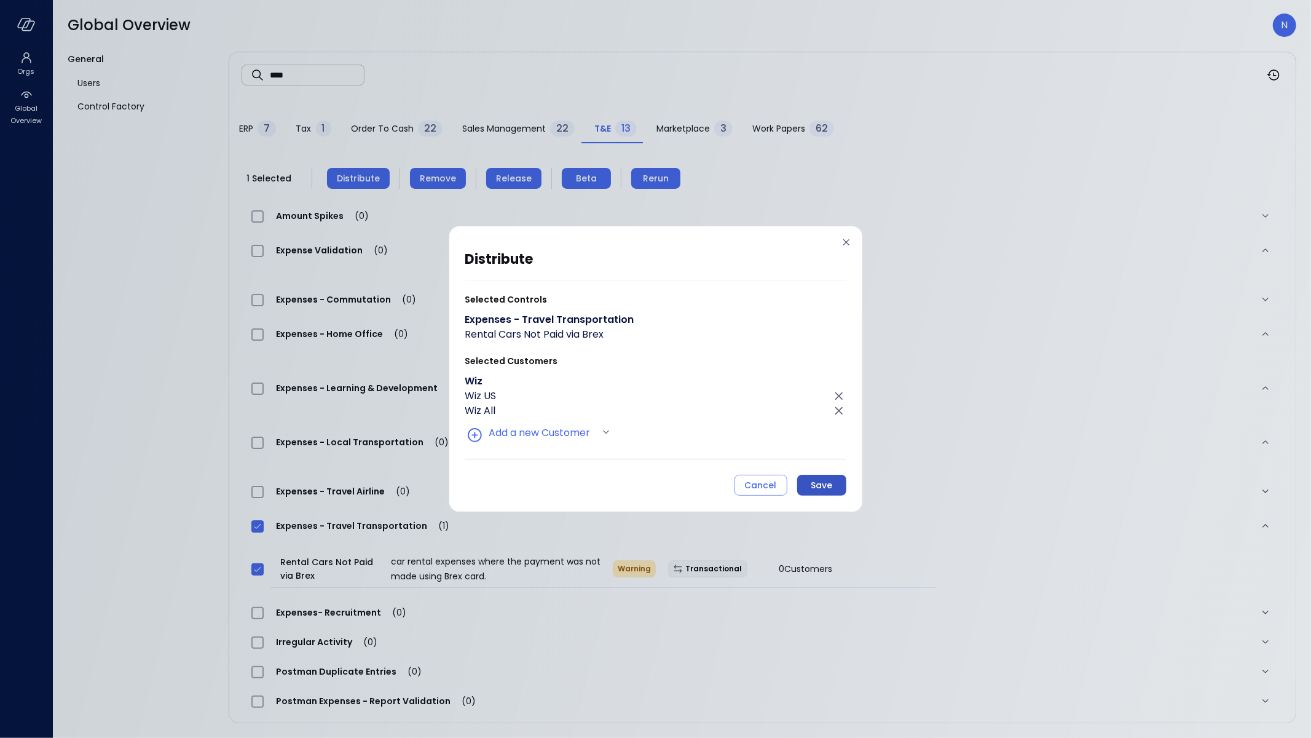
click at [827, 480] on div "Save" at bounding box center [822, 485] width 22 height 15
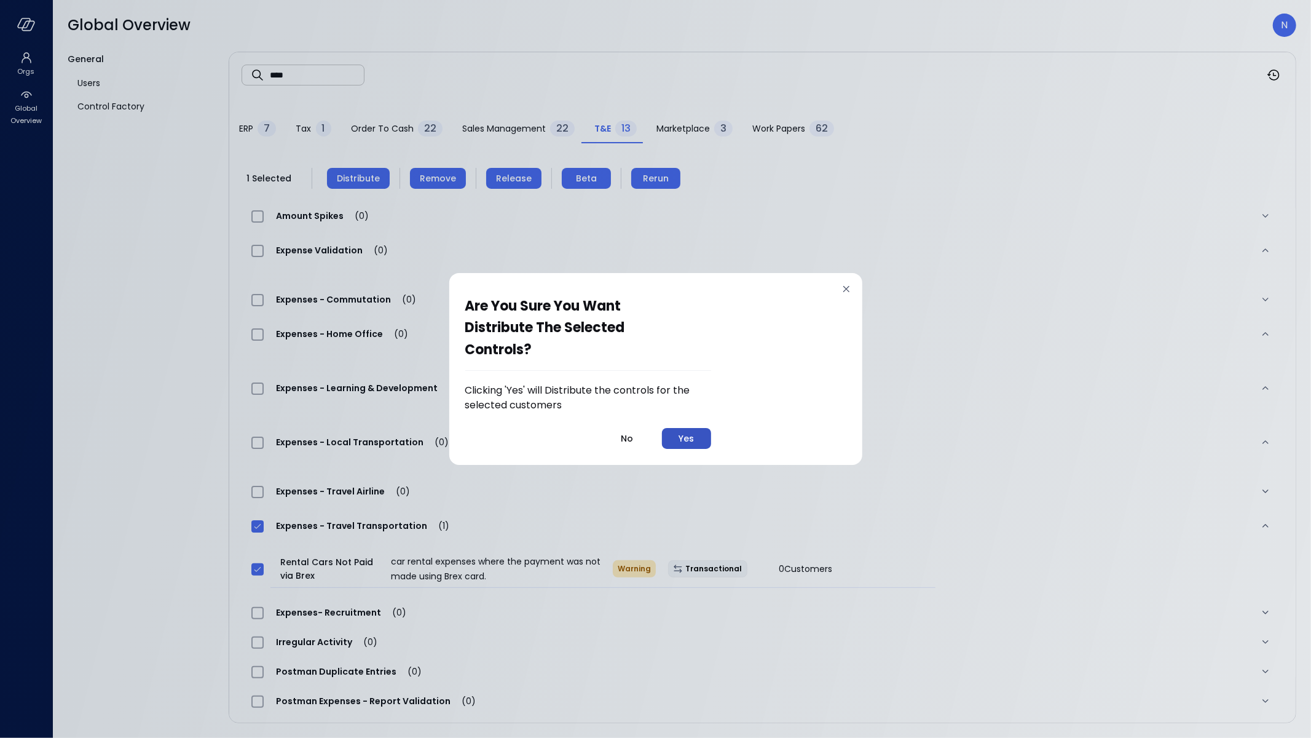
click at [709, 433] on button "Yes" at bounding box center [686, 438] width 49 height 21
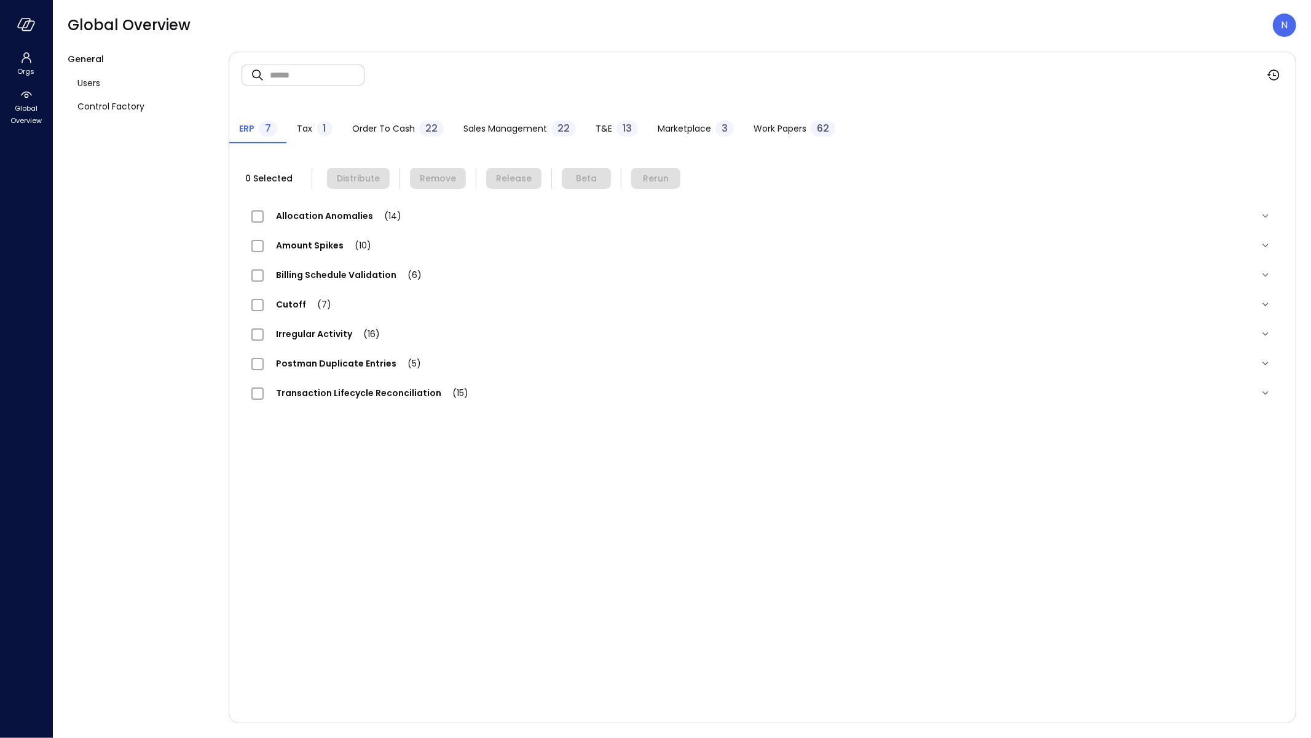
click at [616, 123] on div "13" at bounding box center [627, 128] width 22 height 16
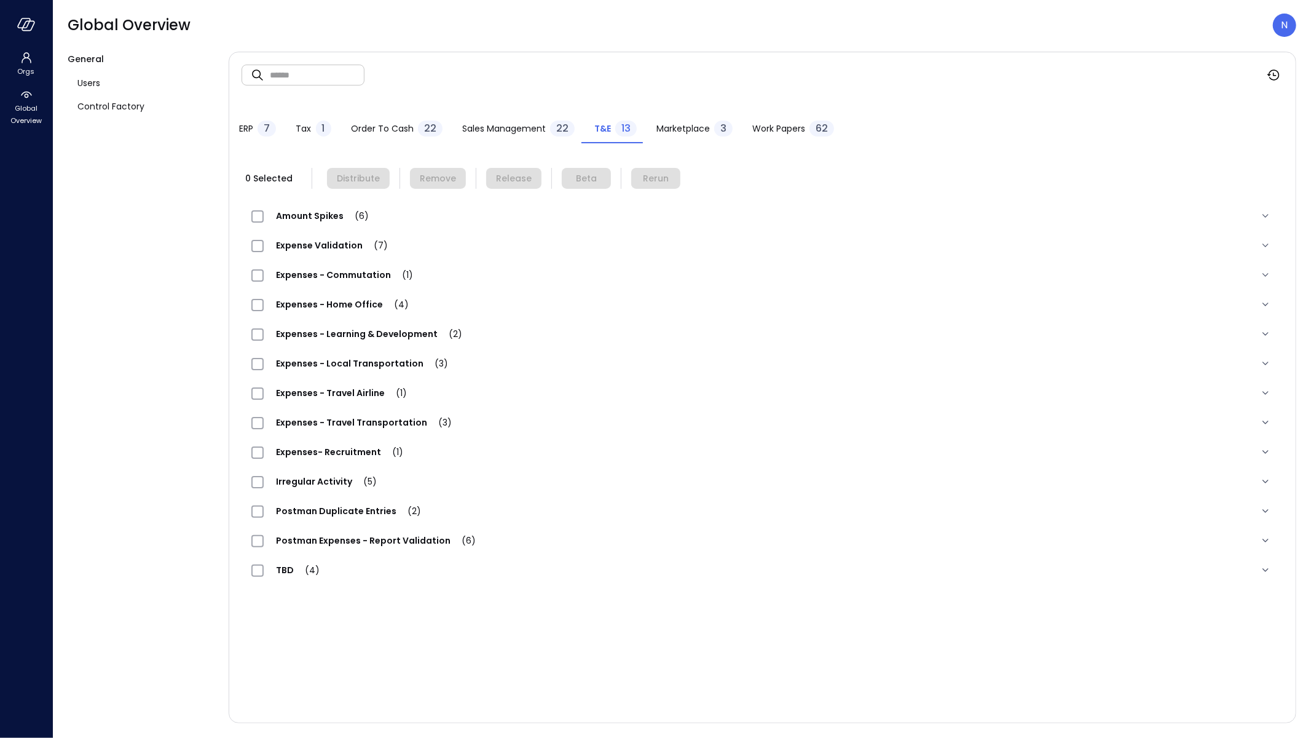
click at [698, 128] on span "Marketplace" at bounding box center [682, 129] width 53 height 14
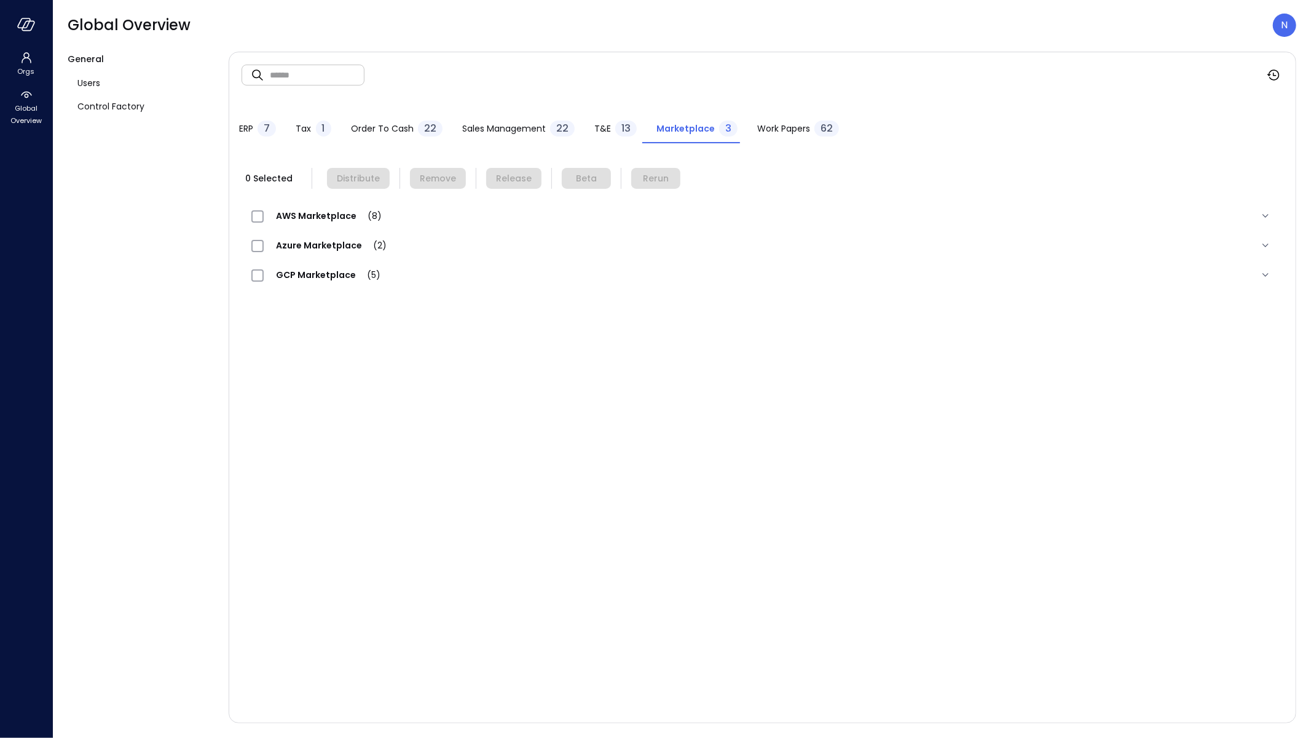
click at [585, 117] on button "T&E 13" at bounding box center [616, 129] width 62 height 27
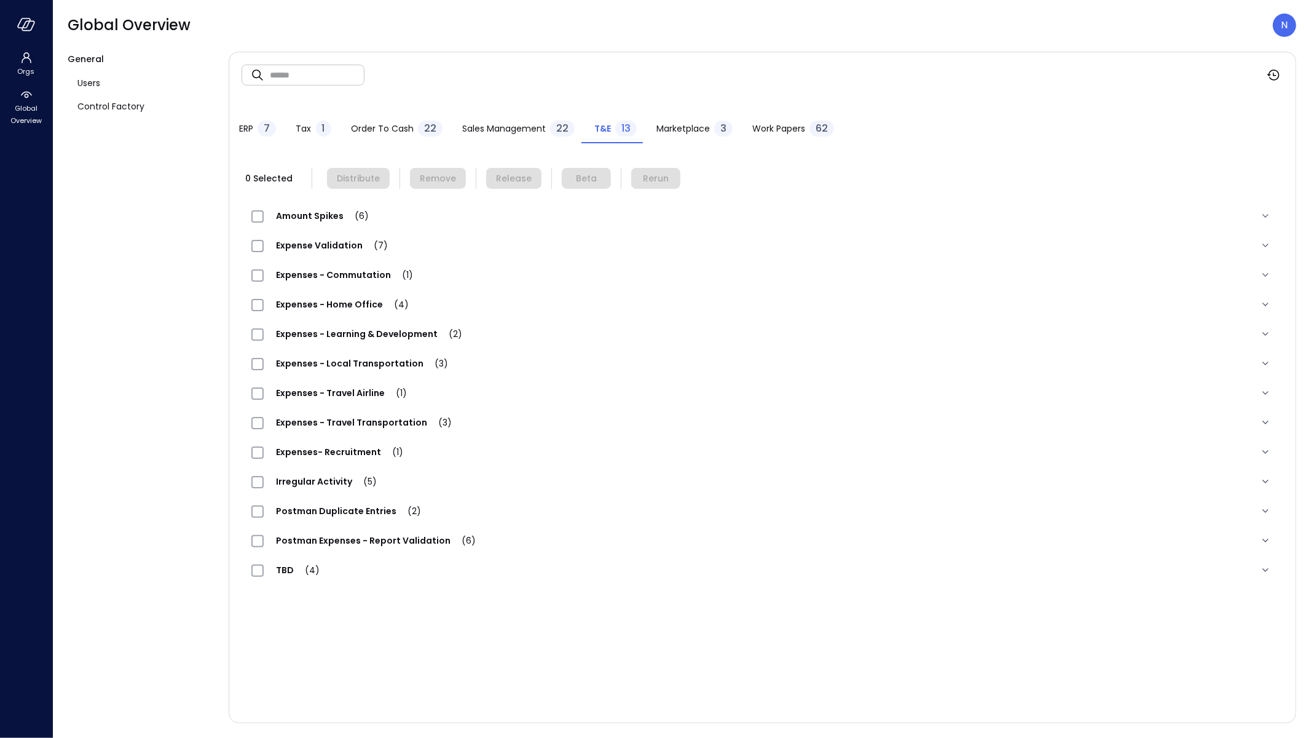
click at [337, 76] on input "text" at bounding box center [317, 74] width 95 height 33
type input "****"
click at [371, 302] on span "Expenses - Home Office (1)" at bounding box center [341, 304] width 154 height 12
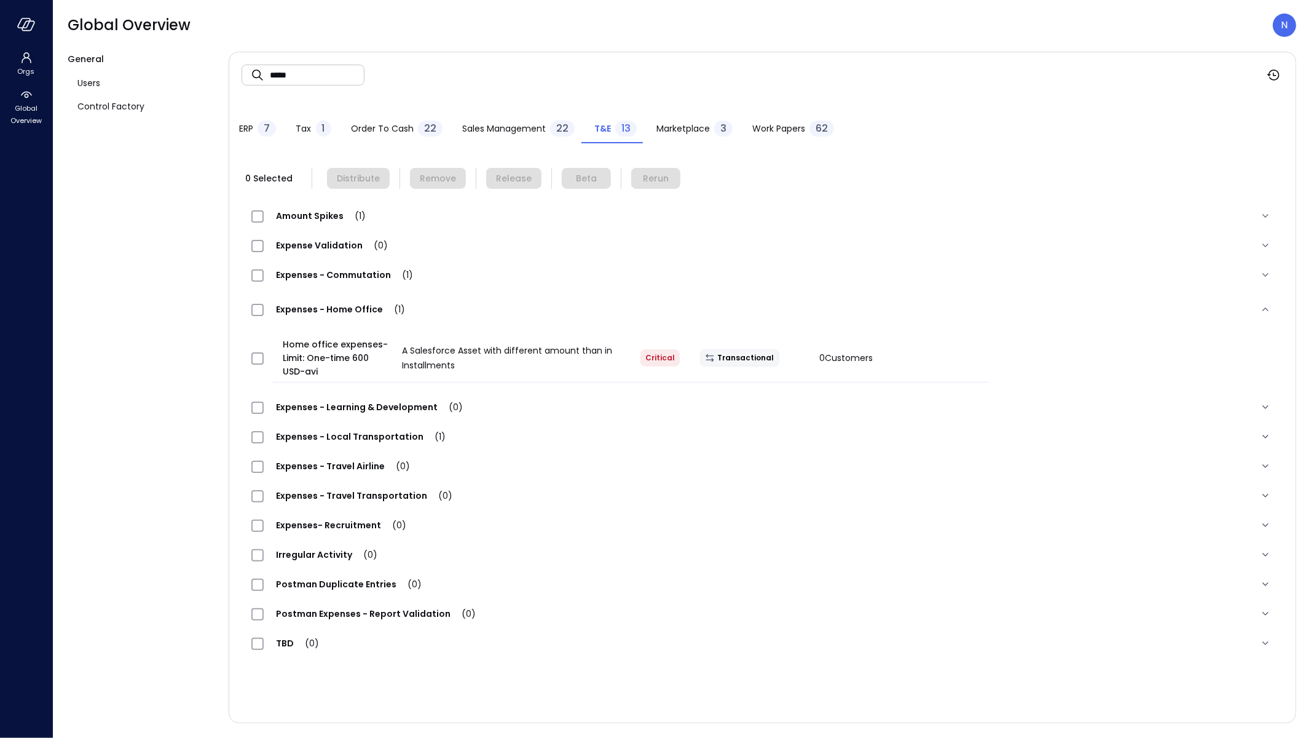
click at [344, 219] on span "(1)" at bounding box center [355, 216] width 22 height 12
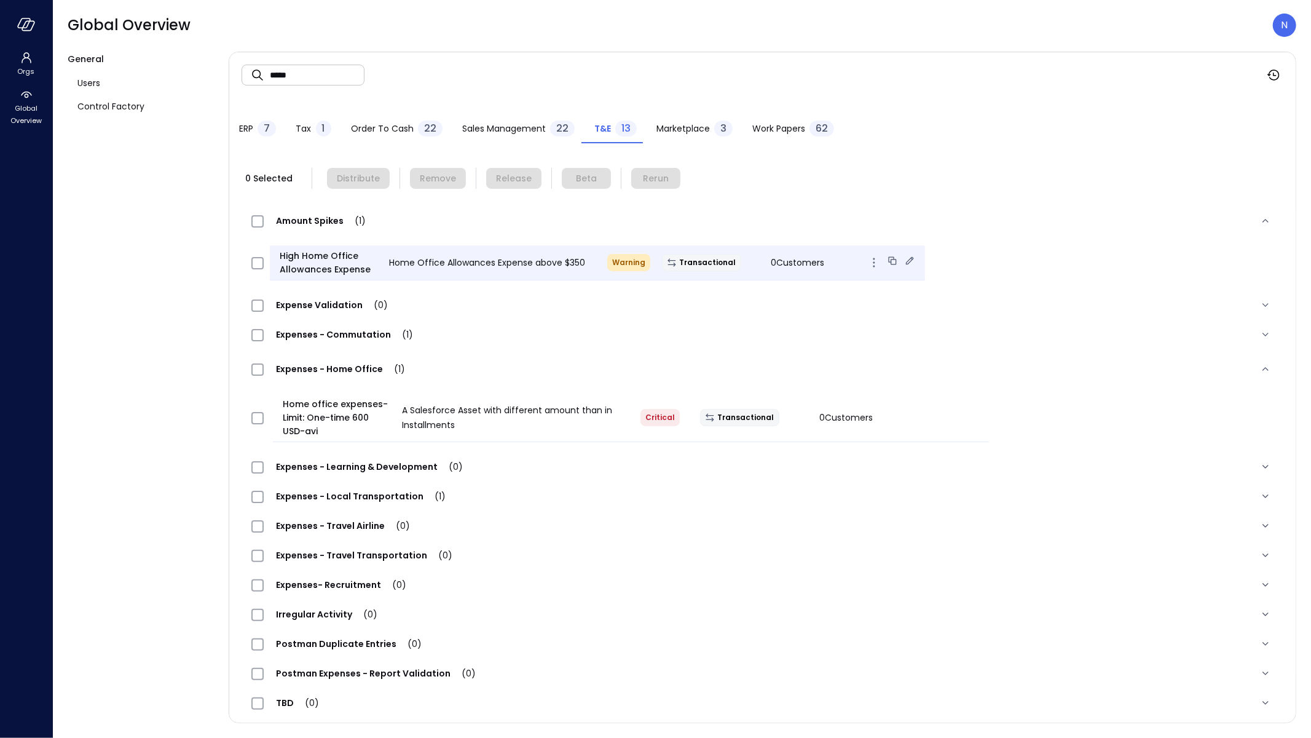
click at [500, 262] on span "Home Office Allowances Expense above $350" at bounding box center [487, 262] width 196 height 12
click at [904, 259] on icon at bounding box center [910, 260] width 12 height 12
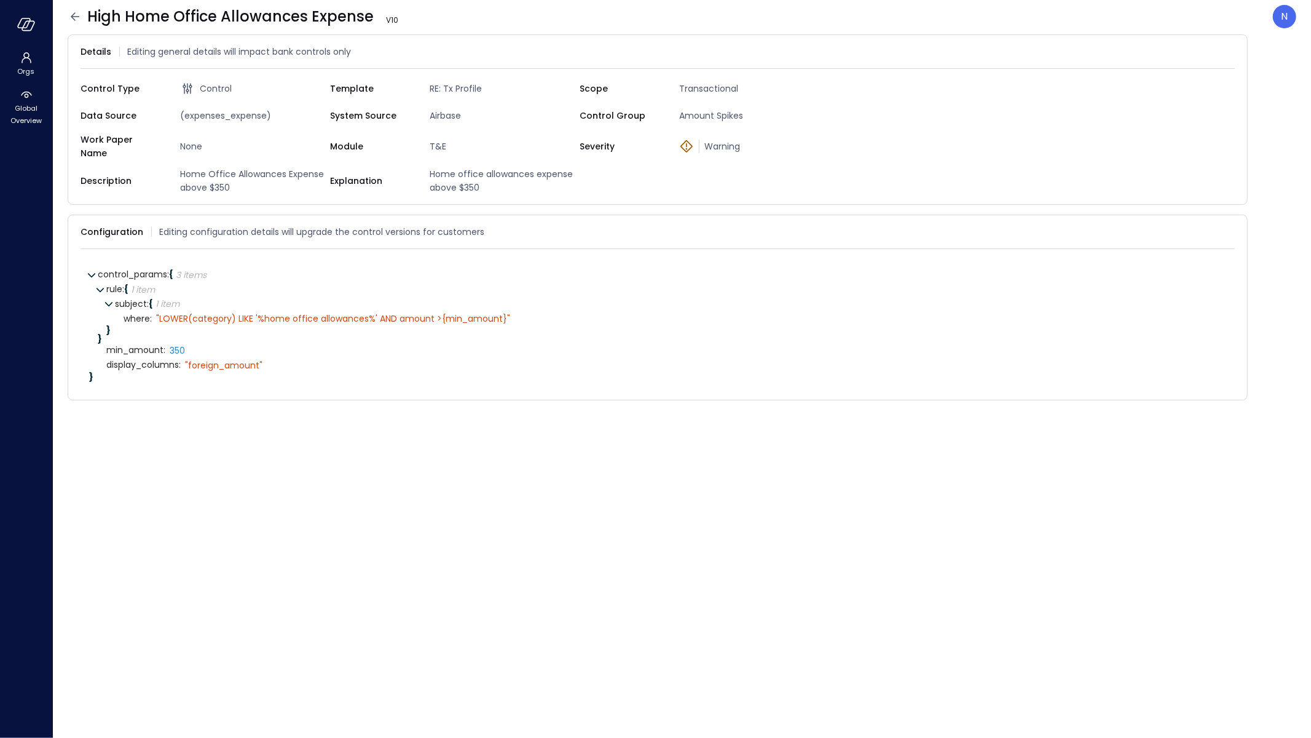
click at [80, 18] on icon at bounding box center [75, 16] width 15 height 15
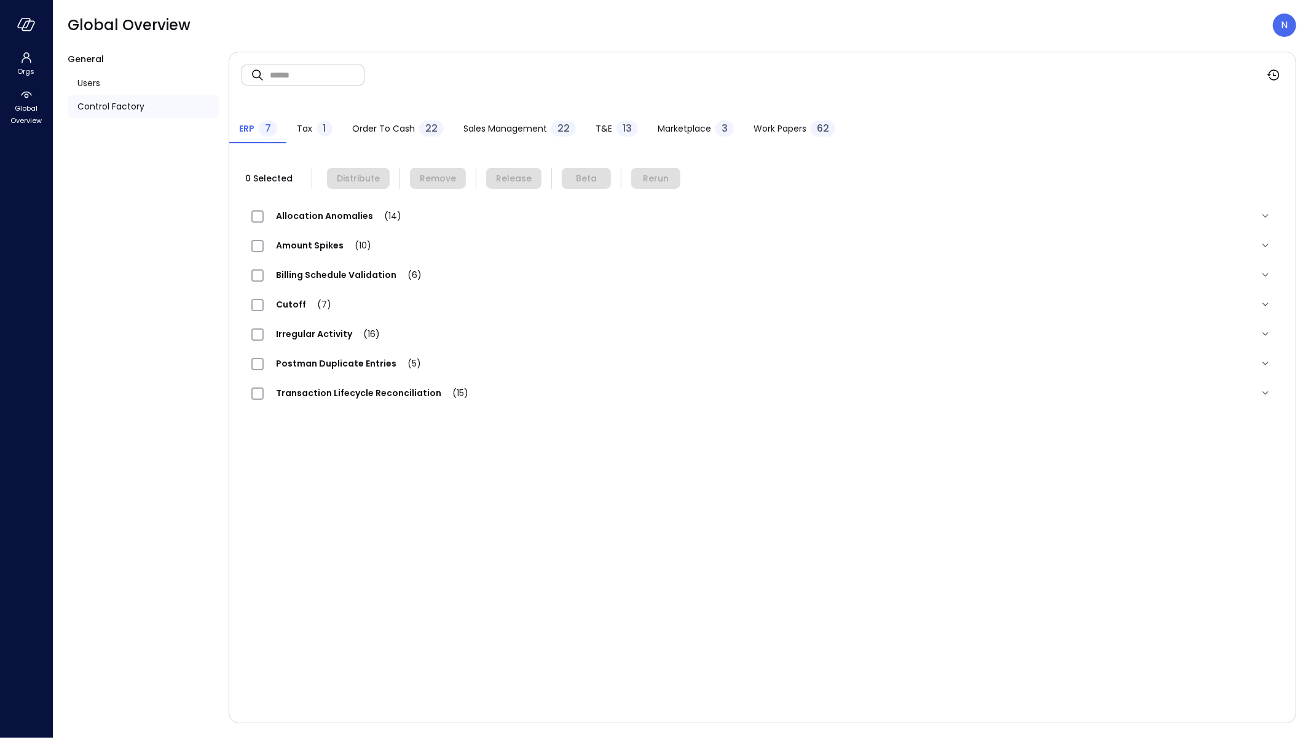
click at [597, 119] on button "T&E 13" at bounding box center [617, 129] width 62 height 27
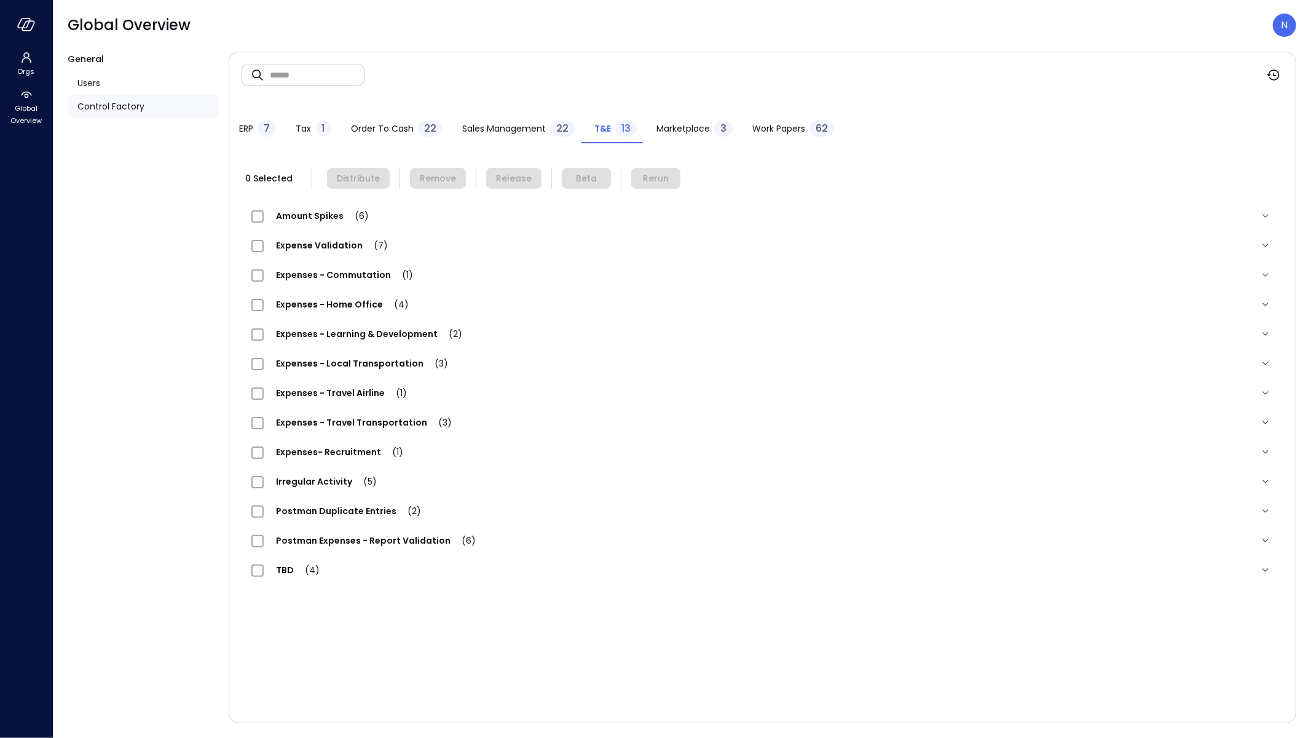
click at [333, 216] on span "Amount Spikes (6)" at bounding box center [322, 216] width 117 height 12
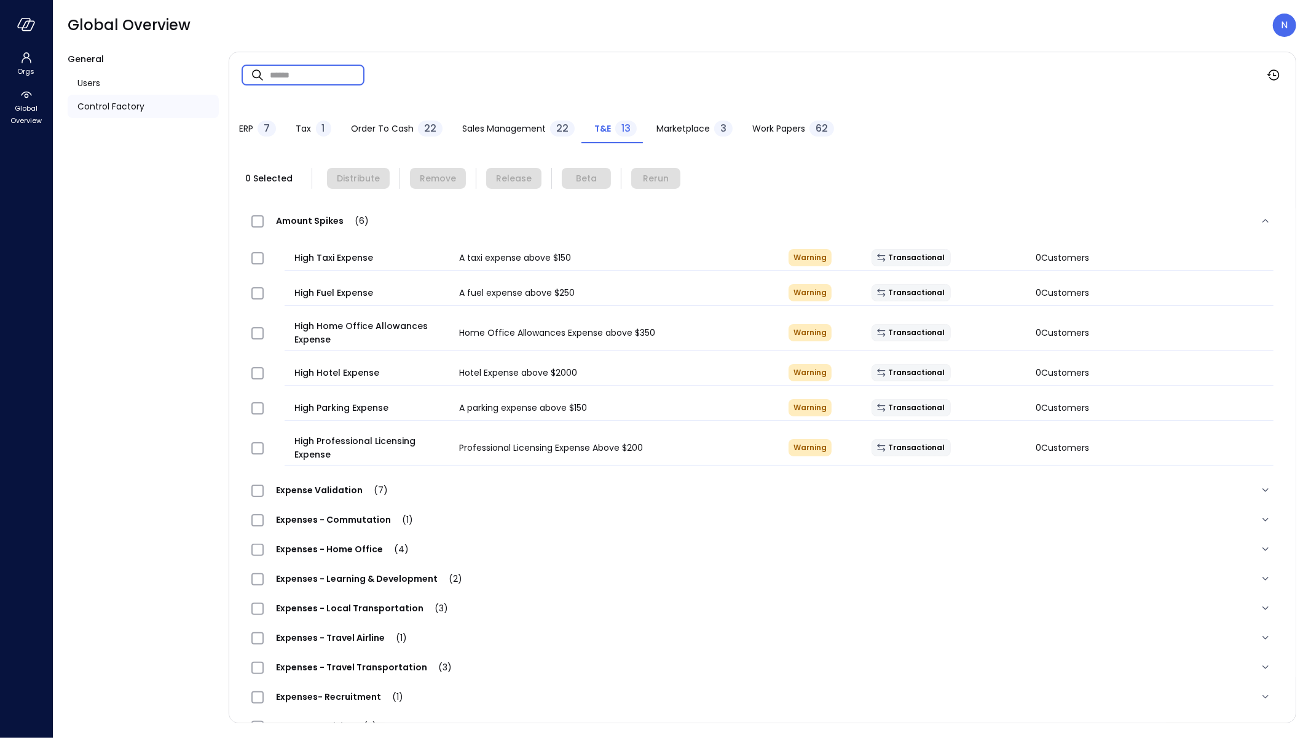
click at [289, 72] on input "text" at bounding box center [317, 74] width 95 height 33
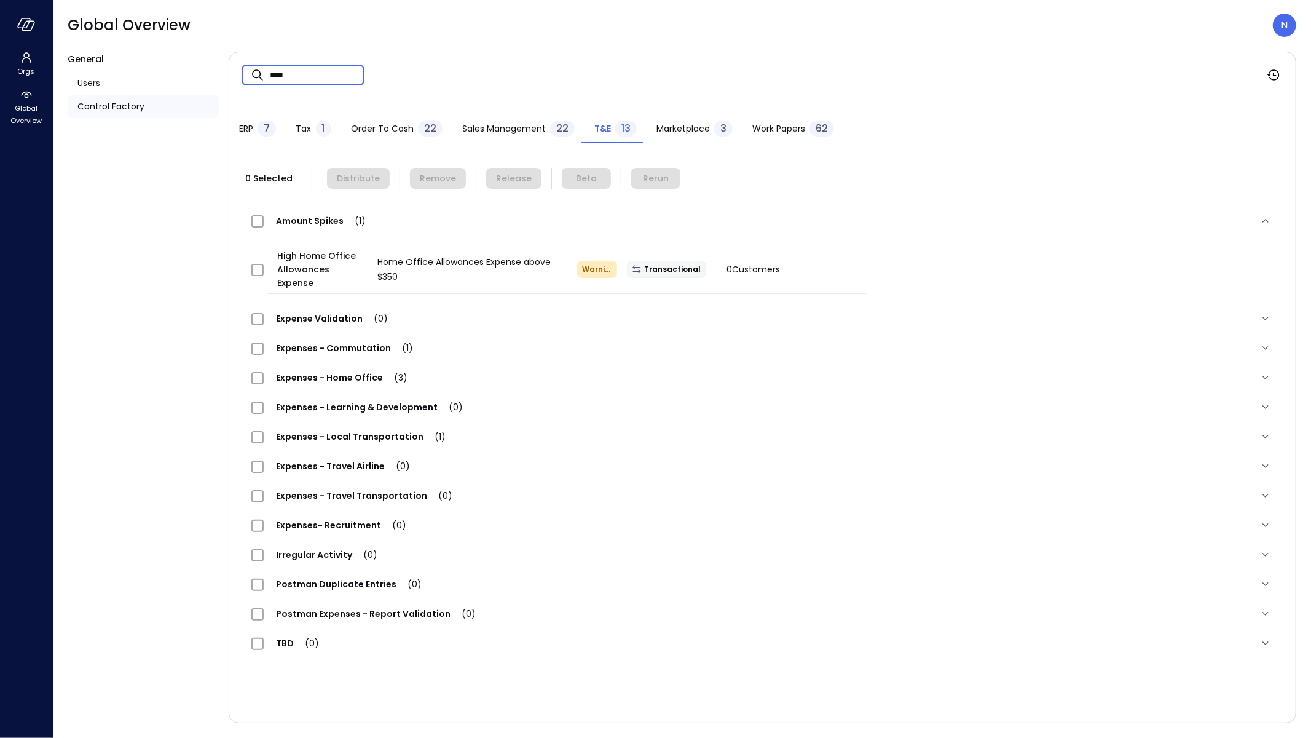
type input "****"
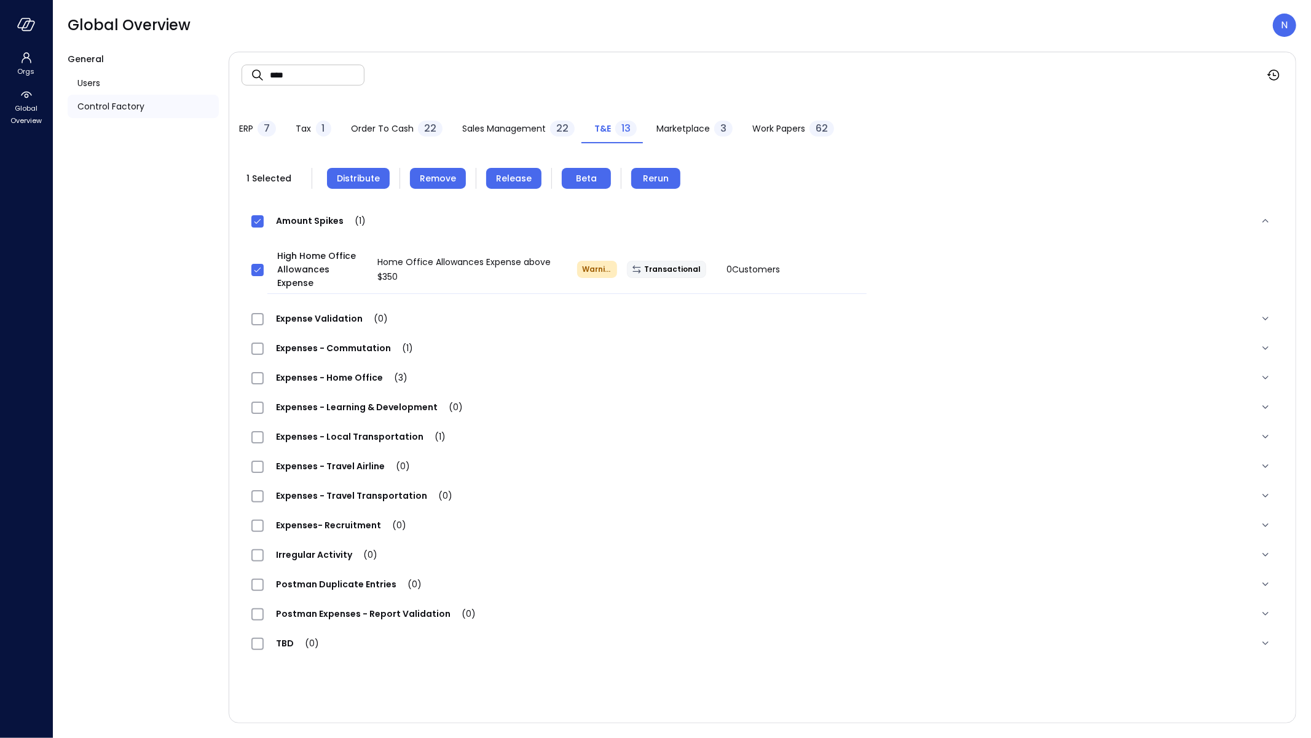
click at [348, 185] on button "Distribute" at bounding box center [358, 178] width 63 height 21
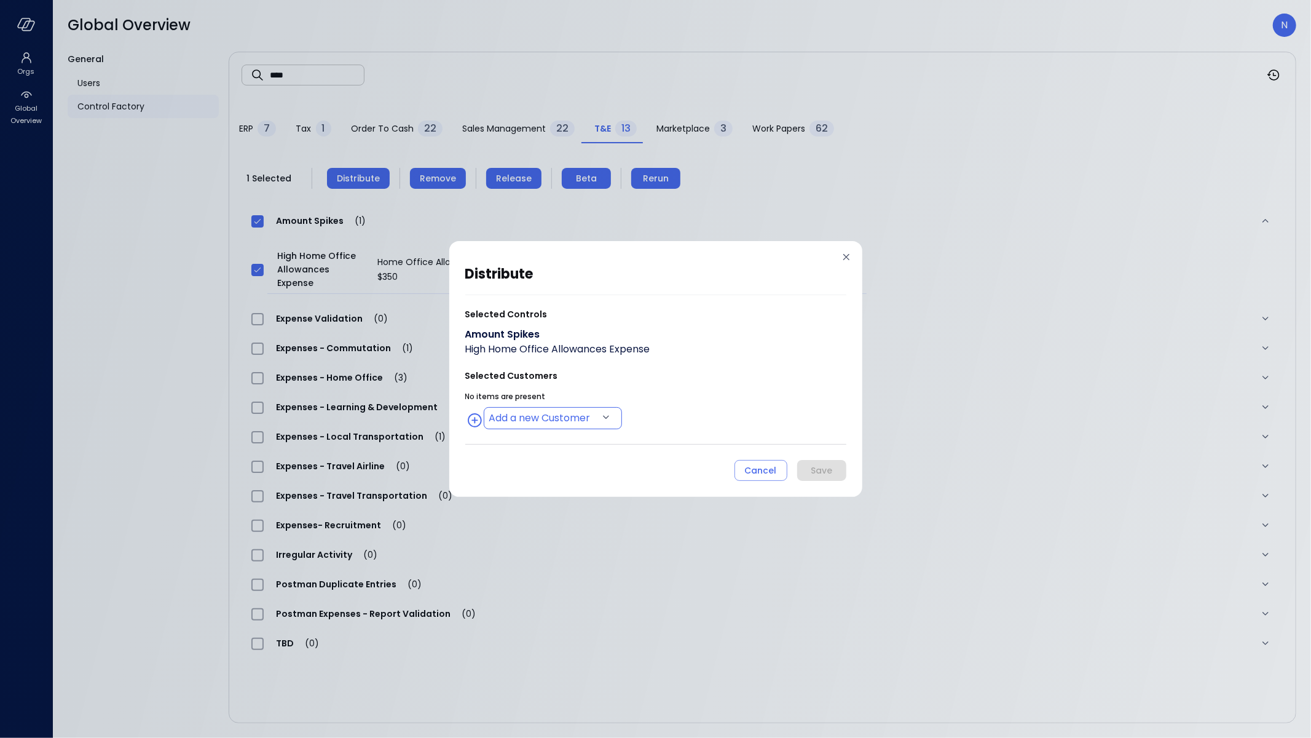
click at [585, 422] on body "Orgs Global Overview Global Overview N General Users Control Factory ​ **** ​ E…" at bounding box center [655, 369] width 1311 height 738
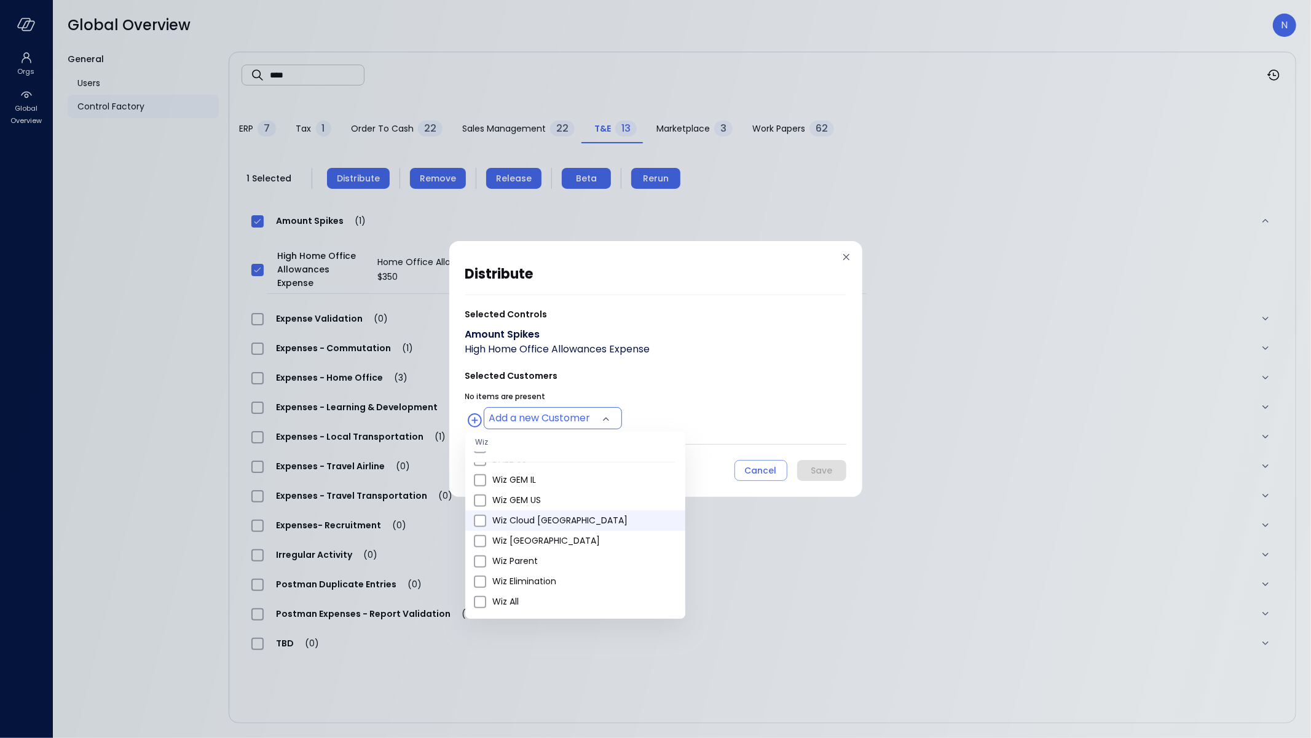
scroll to position [739, 0]
click at [533, 526] on span "Wiz All" at bounding box center [583, 523] width 183 height 13
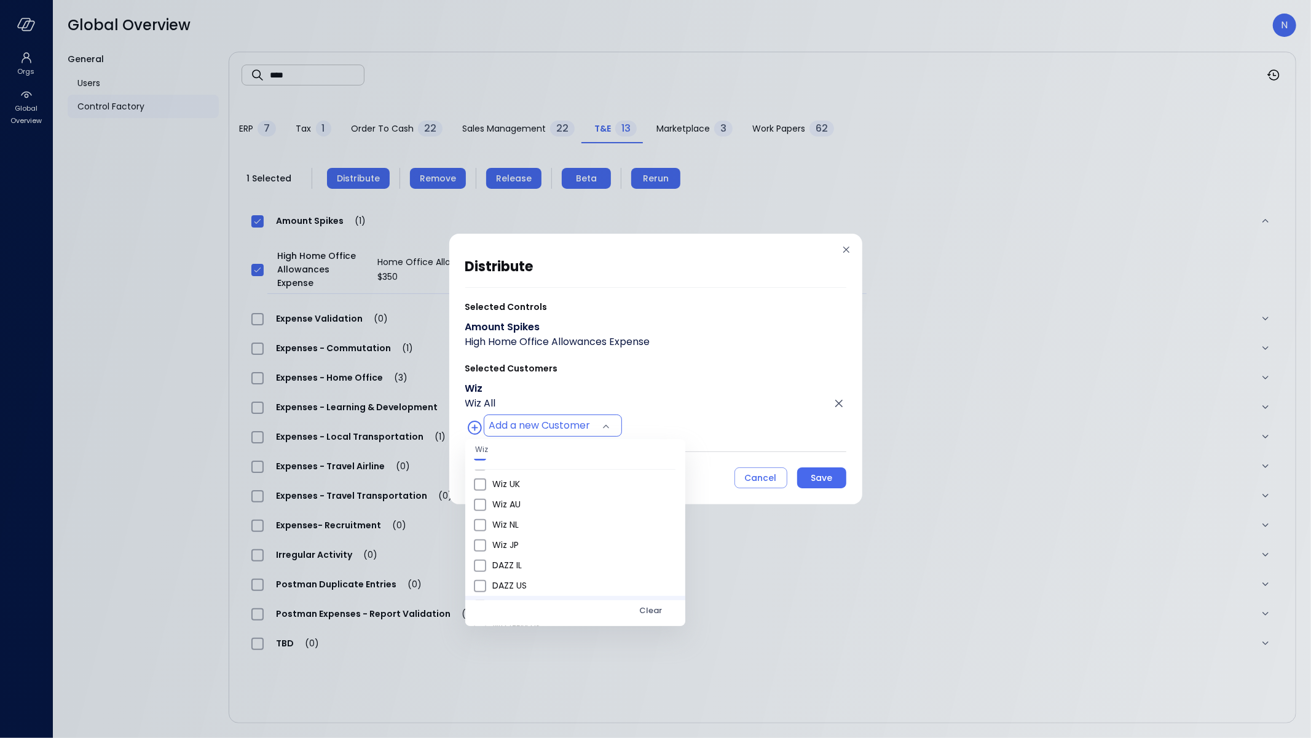
scroll to position [500, 0]
click at [535, 512] on li "Wiz US" at bounding box center [575, 506] width 220 height 20
type input "**********"
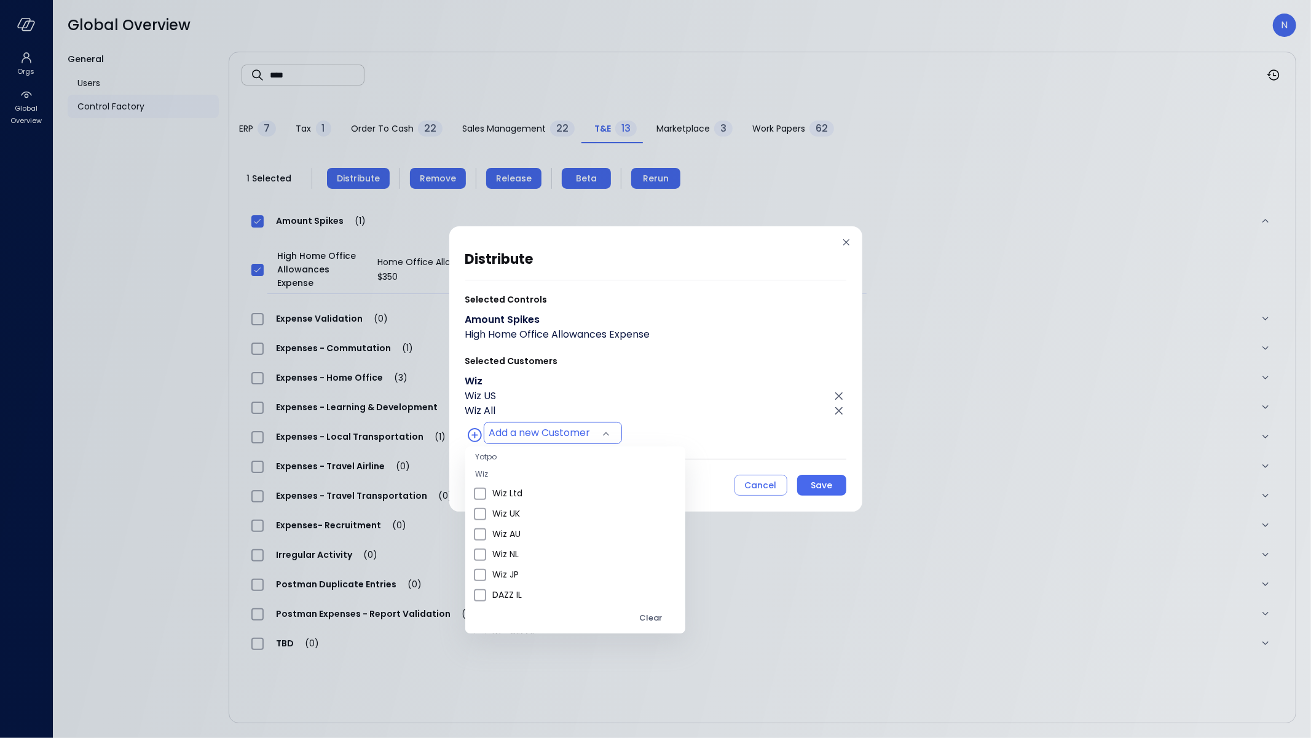
click at [707, 358] on div at bounding box center [655, 369] width 1311 height 738
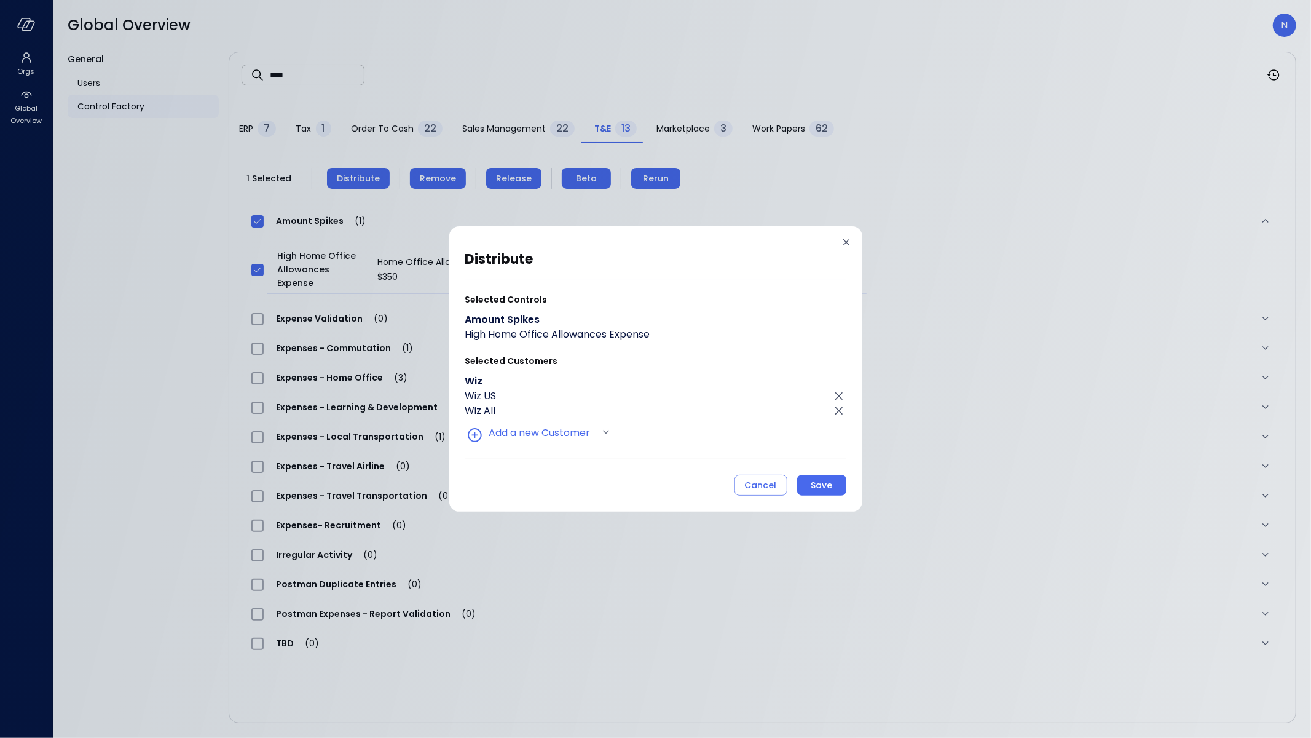
click at [799, 470] on div "**********" at bounding box center [655, 371] width 381 height 247
click at [814, 486] on div "Save" at bounding box center [822, 485] width 22 height 15
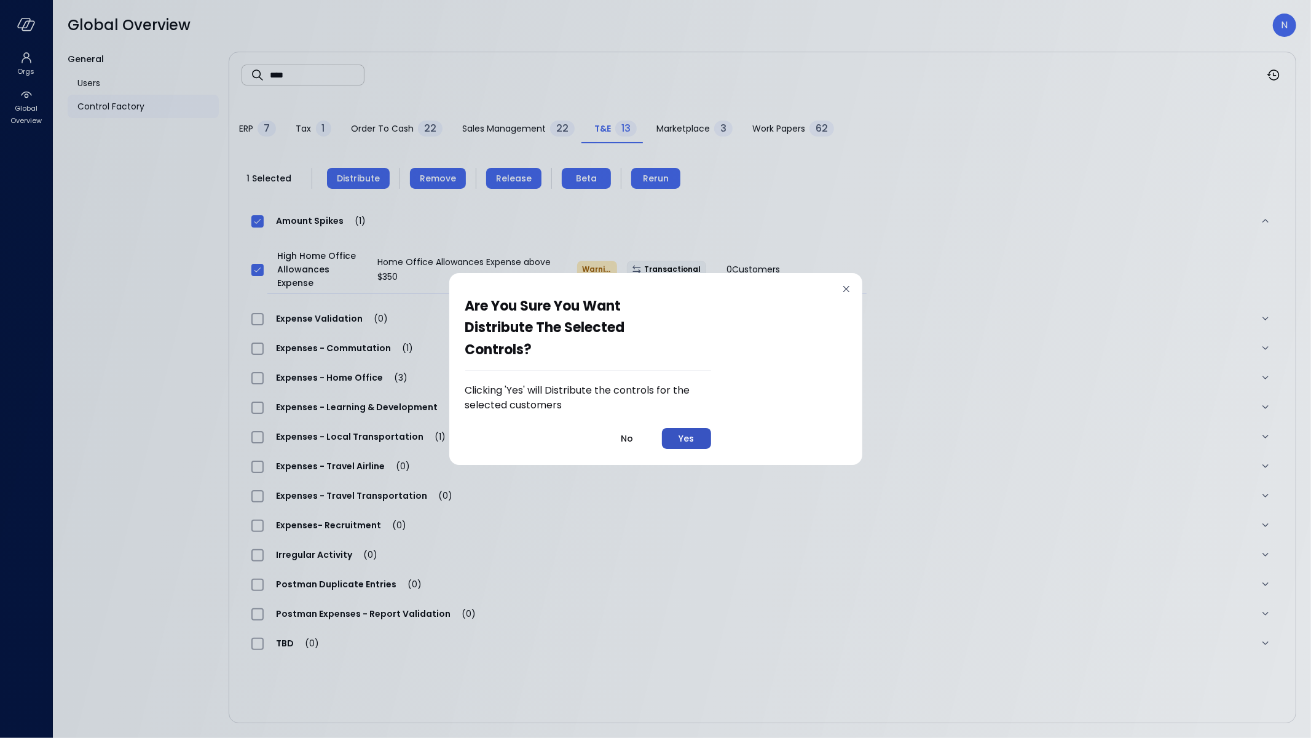
click at [663, 431] on button "Yes" at bounding box center [686, 438] width 49 height 21
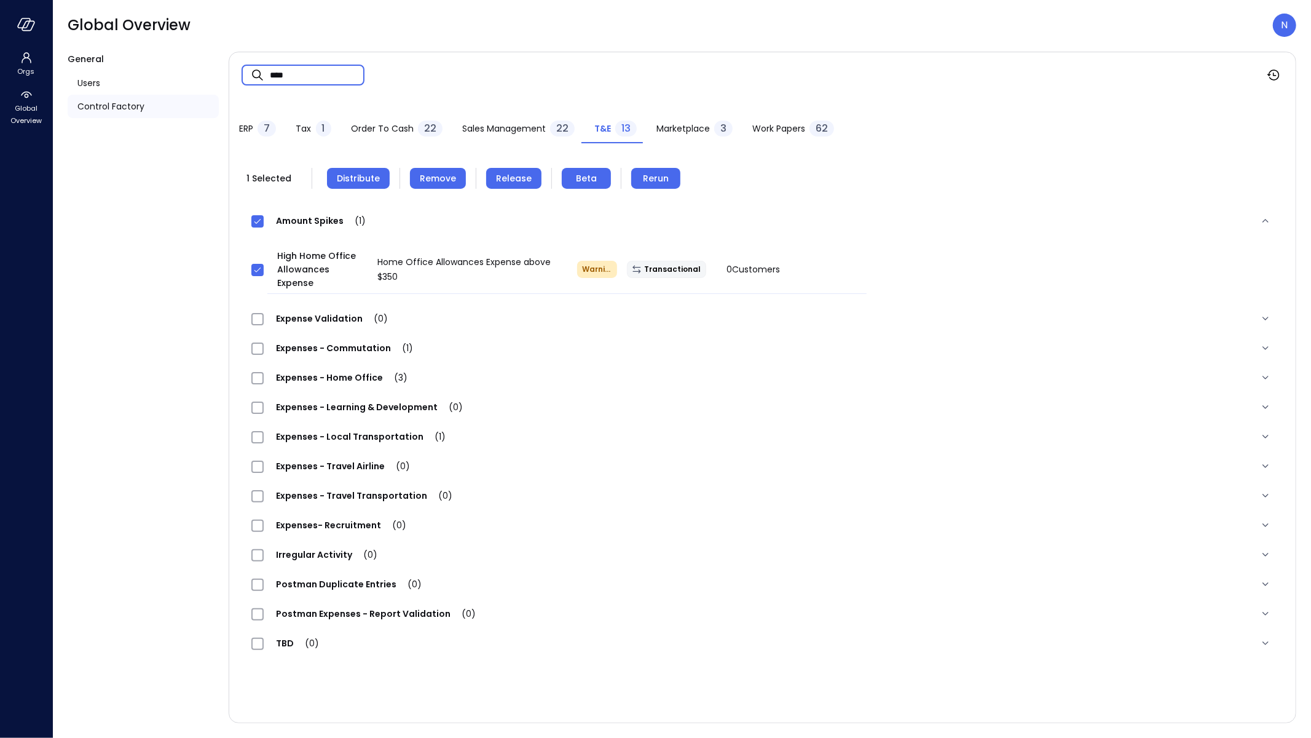
drag, startPoint x: 342, startPoint y: 69, endPoint x: 245, endPoint y: 66, distance: 97.1
click at [245, 66] on div "​ **** ​" at bounding box center [303, 75] width 123 height 21
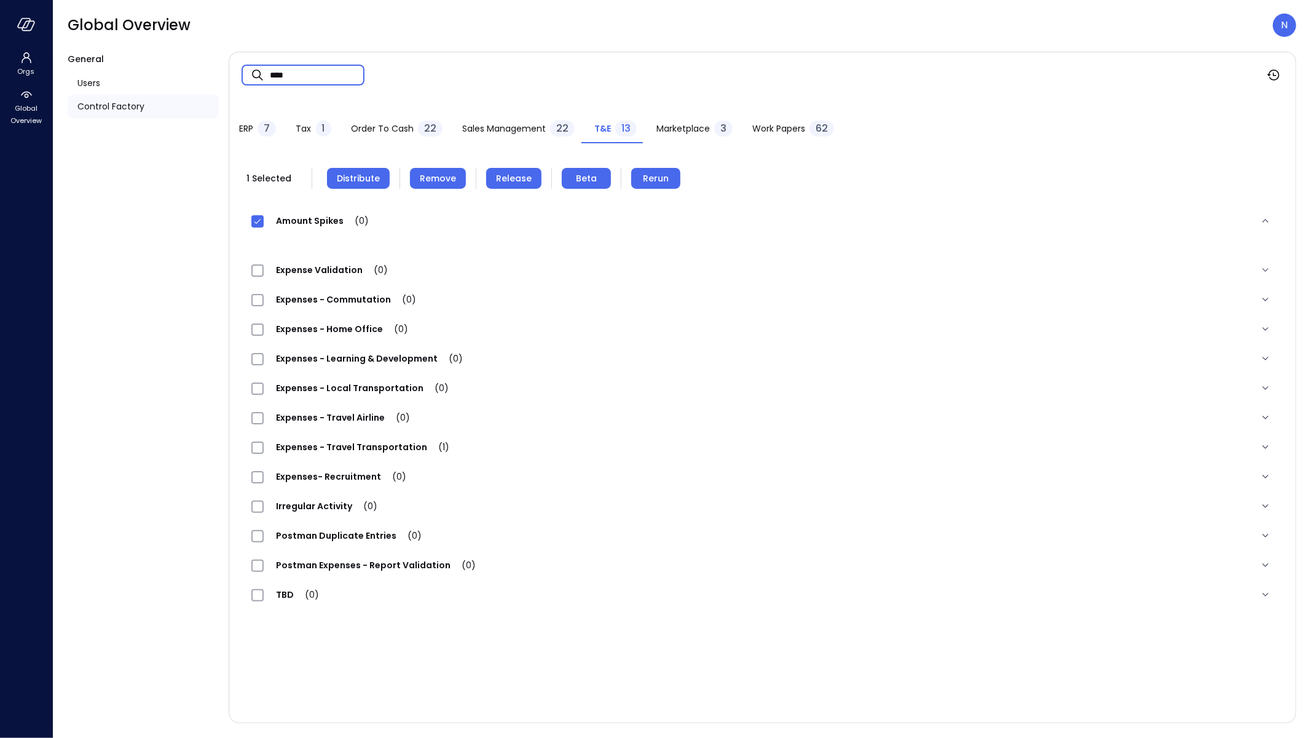
type input "****"
click at [358, 452] on span "Expenses - Travel Transportation (1)" at bounding box center [363, 447] width 198 height 12
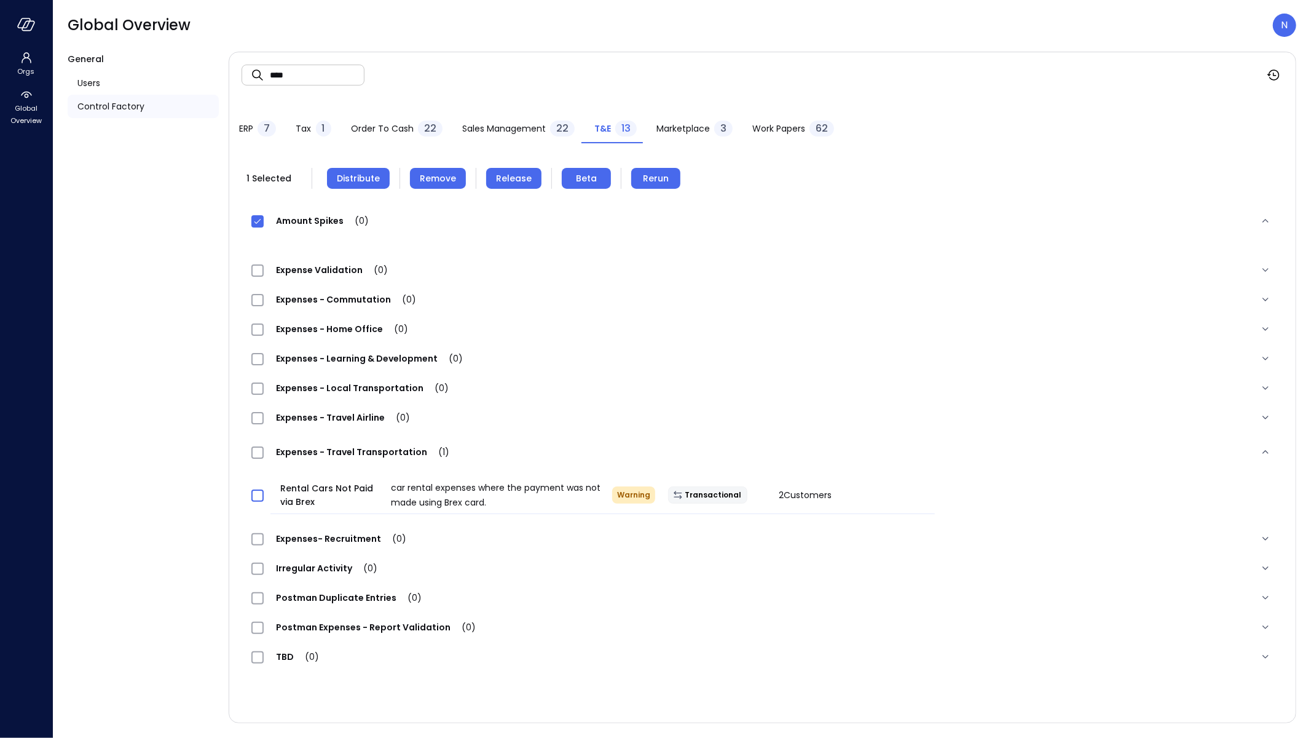
click at [261, 489] on span at bounding box center [257, 495] width 12 height 12
click at [420, 175] on span "Remove" at bounding box center [438, 178] width 36 height 14
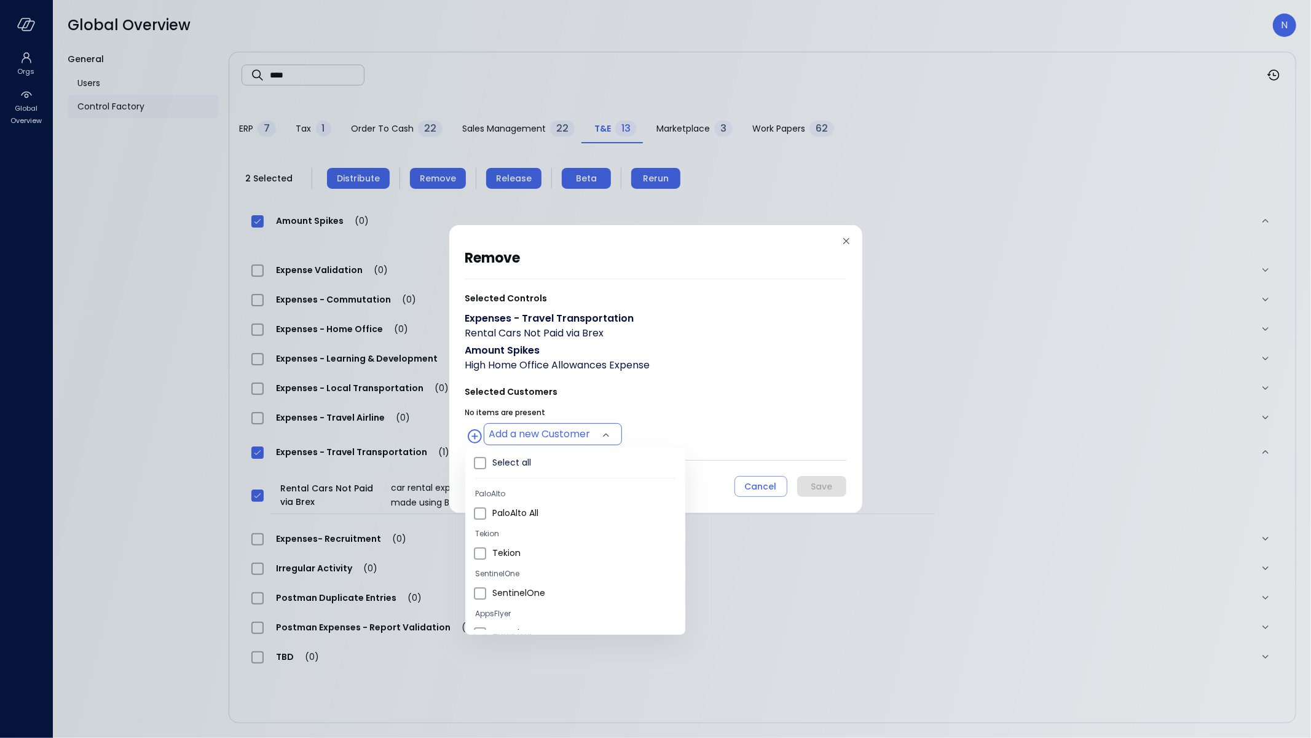
click at [565, 438] on body "Orgs Global Overview Global Overview N General Users Control Factory ​ **** ​ E…" at bounding box center [655, 369] width 1311 height 738
click at [535, 500] on span "Wiz All" at bounding box center [583, 506] width 183 height 13
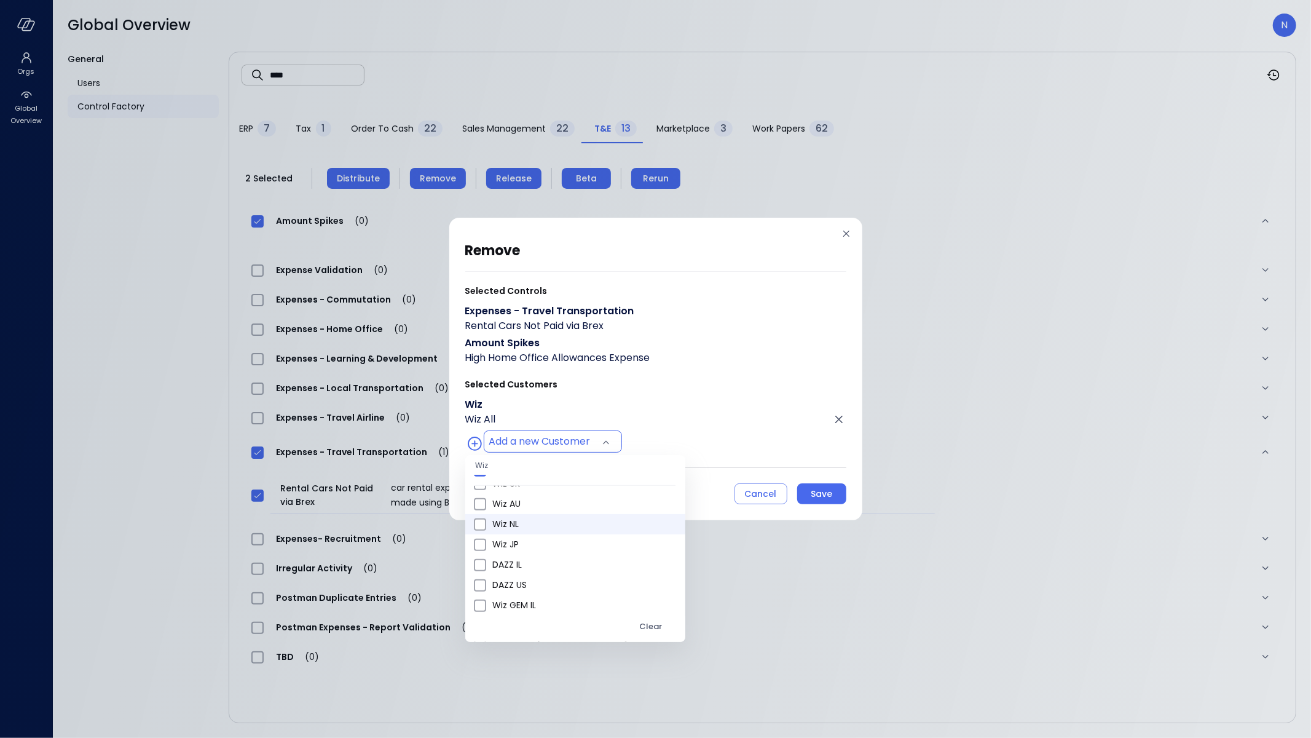
scroll to position [523, 0]
click at [540, 492] on span "Wiz US" at bounding box center [583, 498] width 183 height 13
type input "**********"
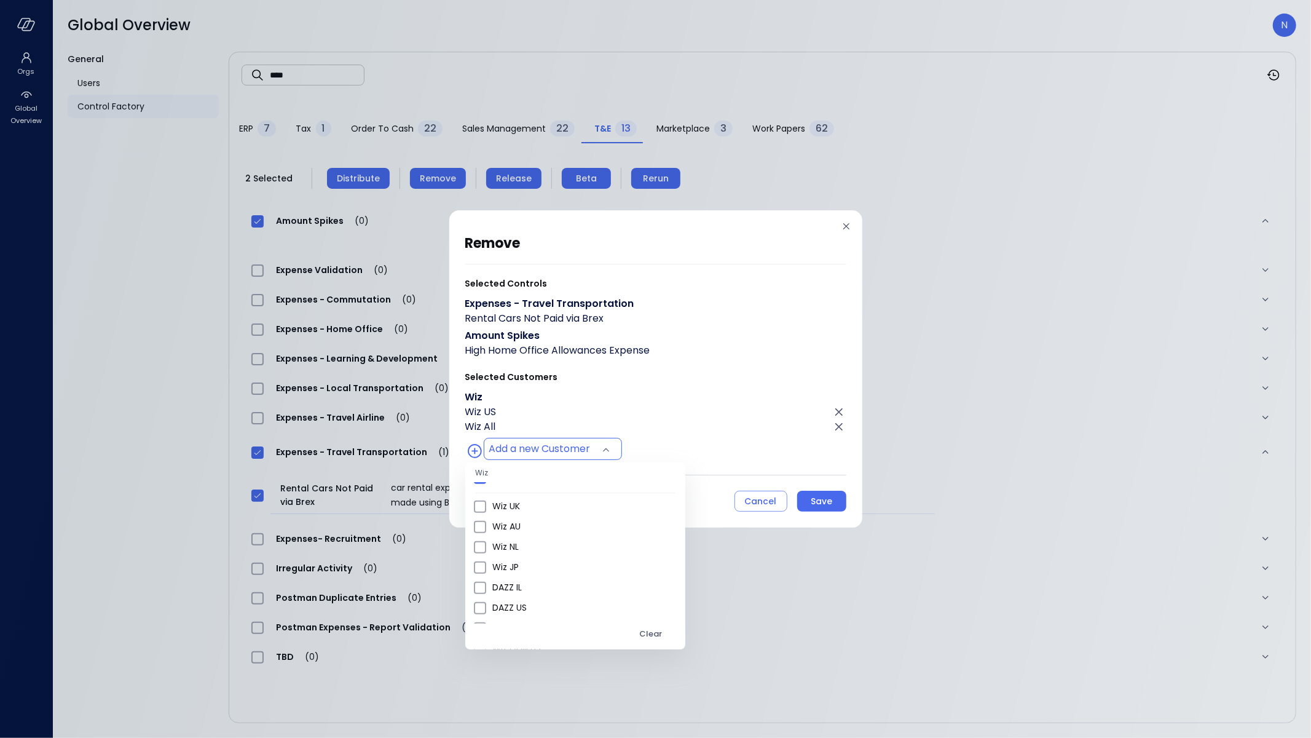
click at [652, 395] on div at bounding box center [655, 369] width 1311 height 738
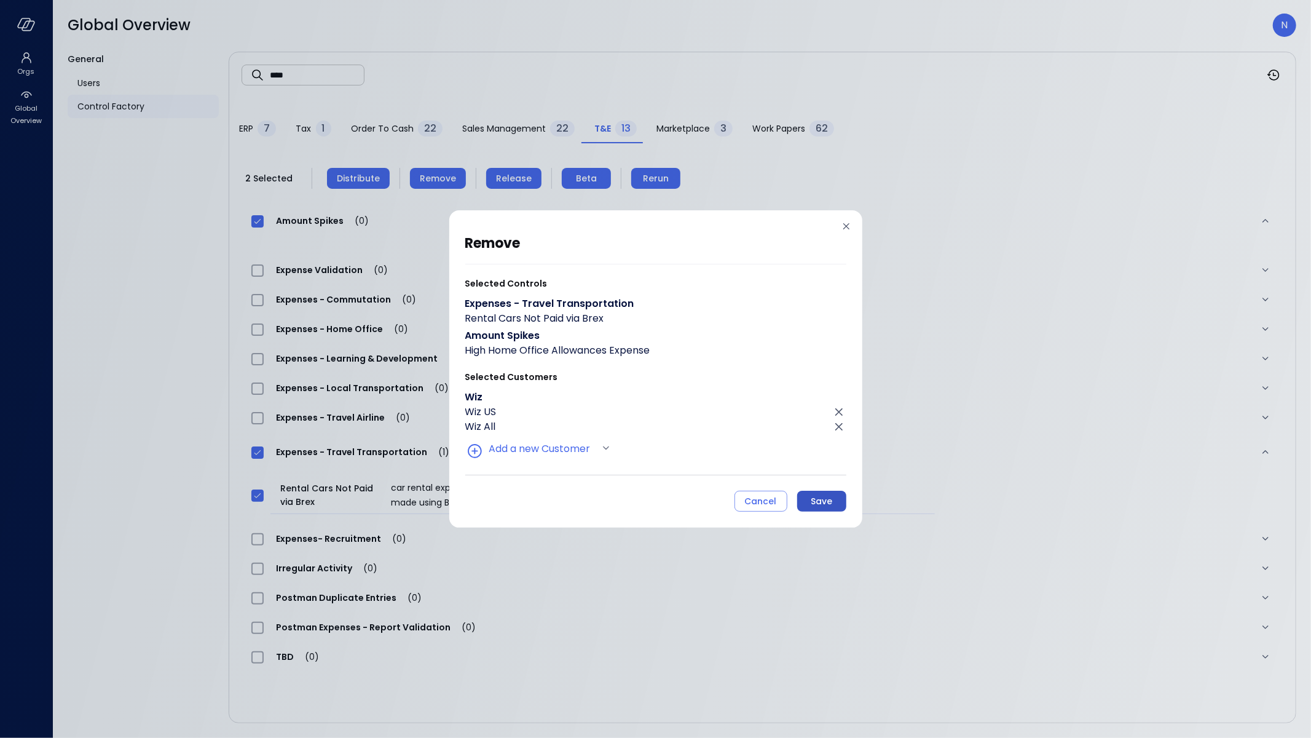
click at [819, 507] on div "Save" at bounding box center [822, 501] width 22 height 15
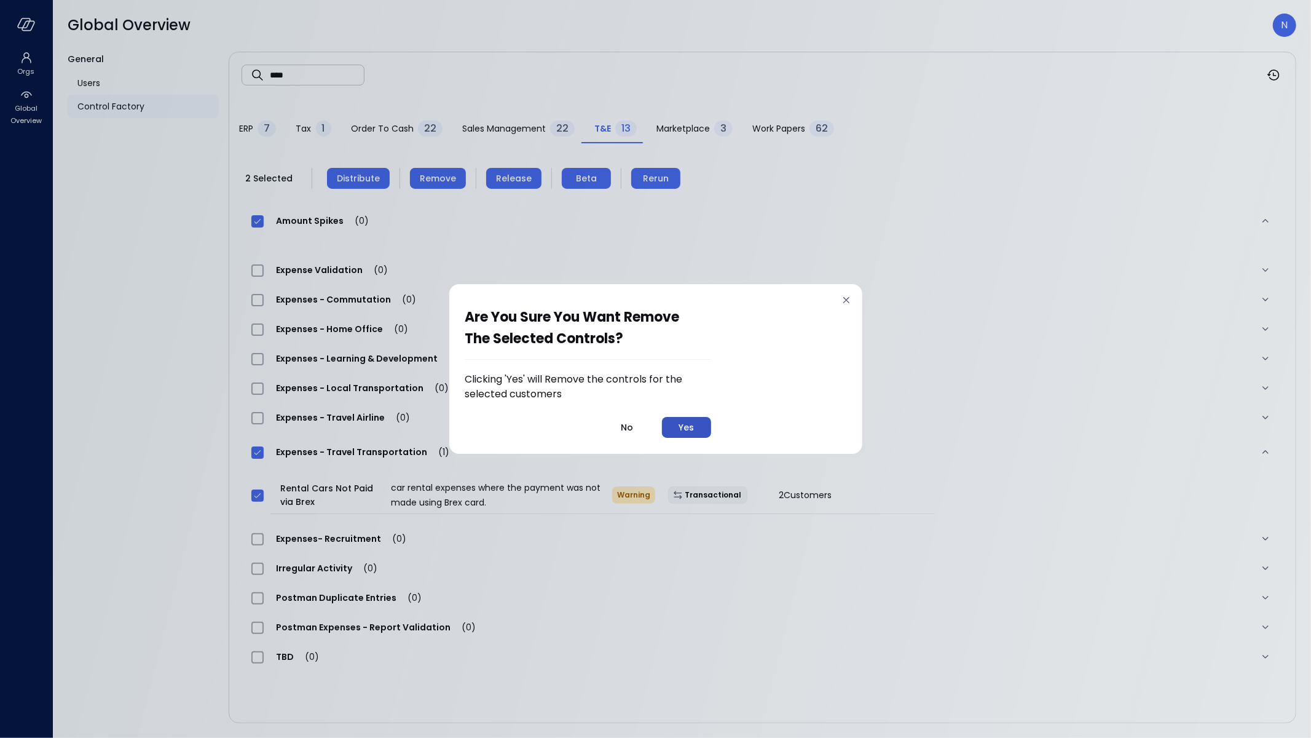
click at [687, 421] on div "Yes" at bounding box center [686, 427] width 15 height 15
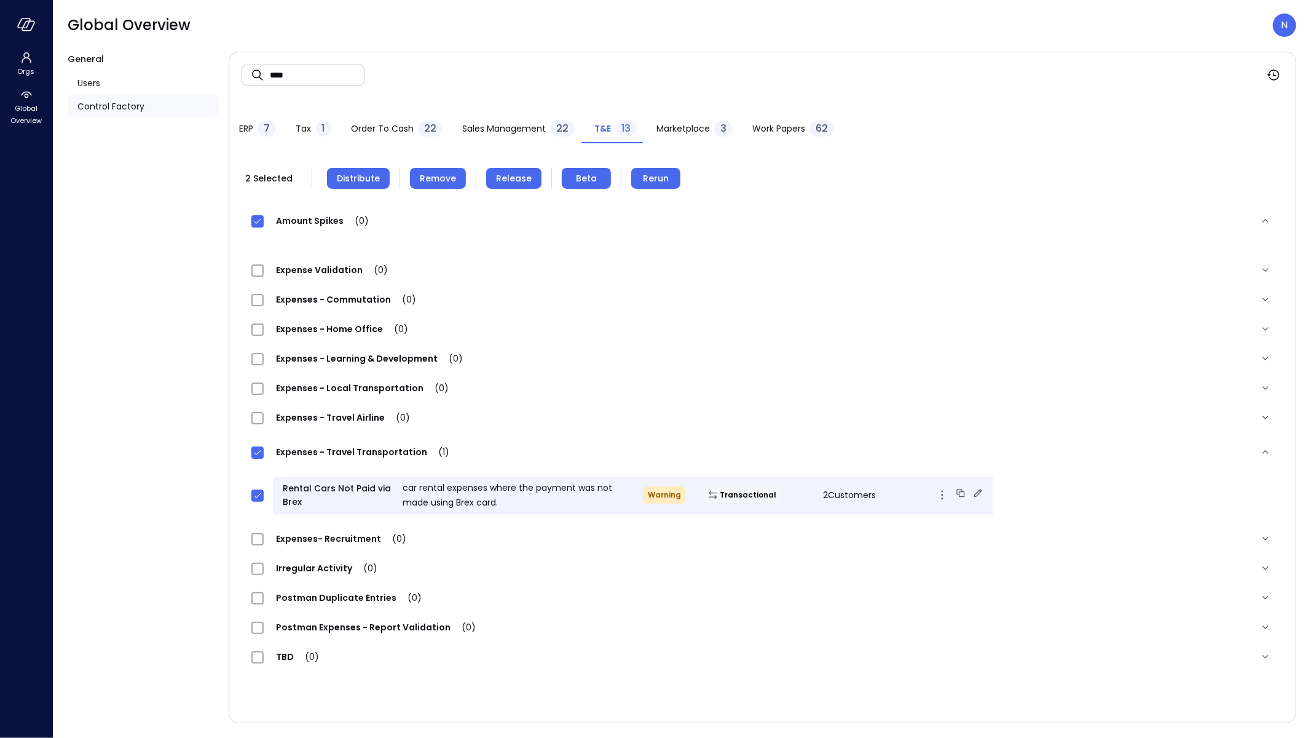
click at [974, 494] on icon at bounding box center [978, 493] width 8 height 8
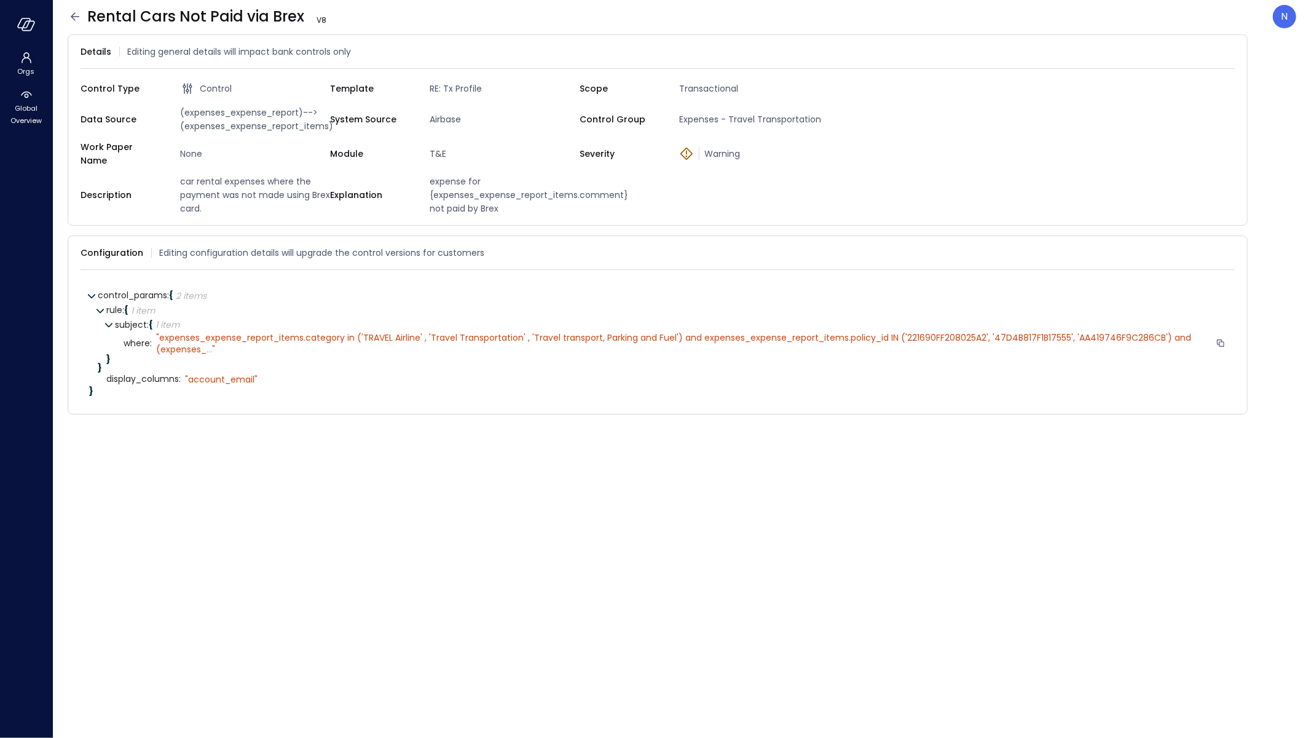
click at [209, 343] on span "..." at bounding box center [210, 349] width 6 height 12
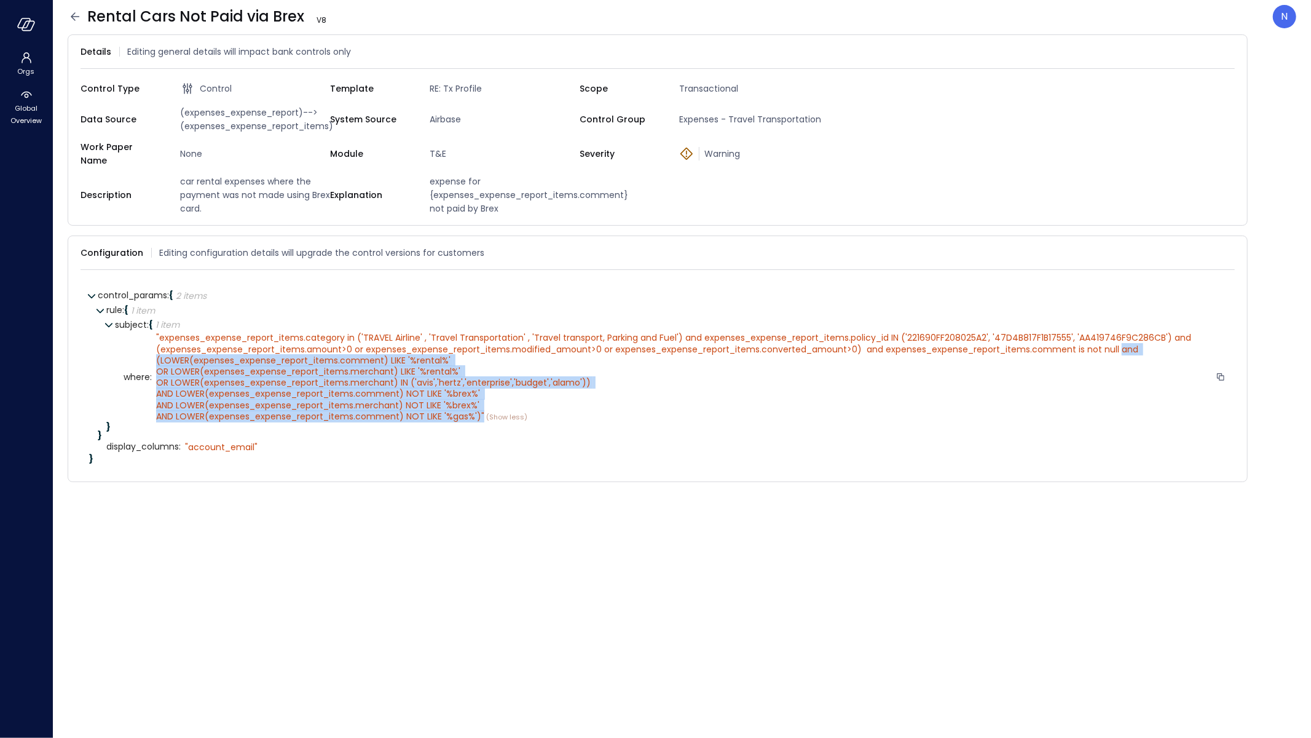
drag, startPoint x: 1120, startPoint y: 341, endPoint x: 479, endPoint y: 411, distance: 644.9
click at [479, 411] on span "expenses_expense_report_items.category in ('TRAVEL Airline' , 'Travel Transport…" at bounding box center [674, 376] width 1037 height 90
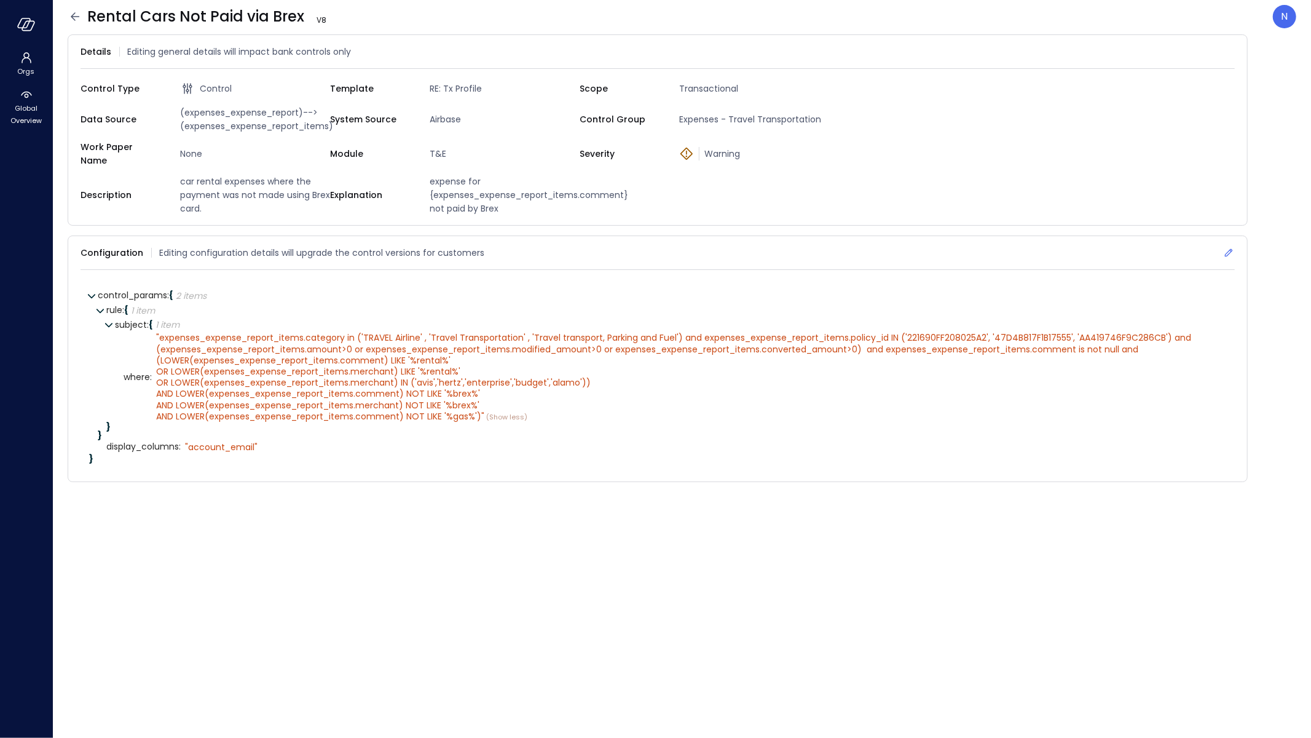
click at [1232, 237] on div "Configuration Editing configuration details will upgrade the control versions f…" at bounding box center [658, 253] width 1154 height 34
click at [1226, 246] on icon at bounding box center [1229, 252] width 12 height 12
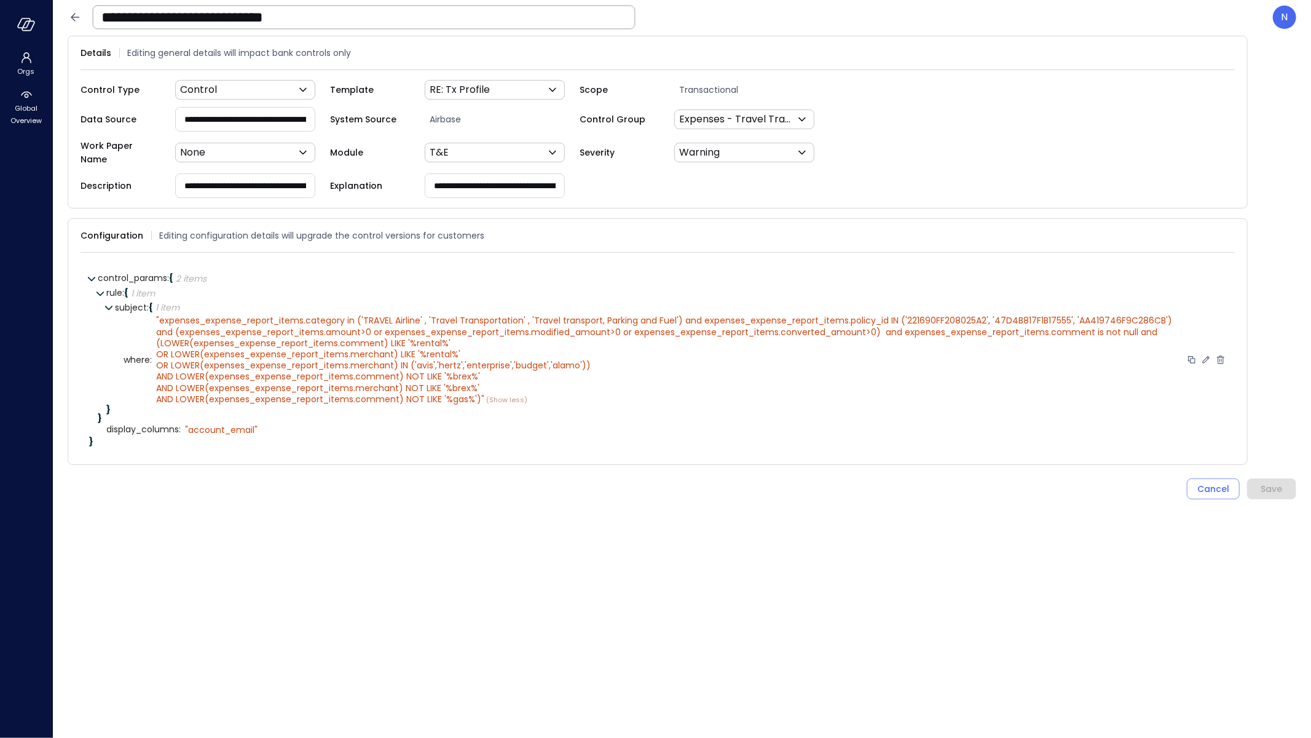
click at [1206, 356] on icon at bounding box center [1206, 359] width 7 height 7
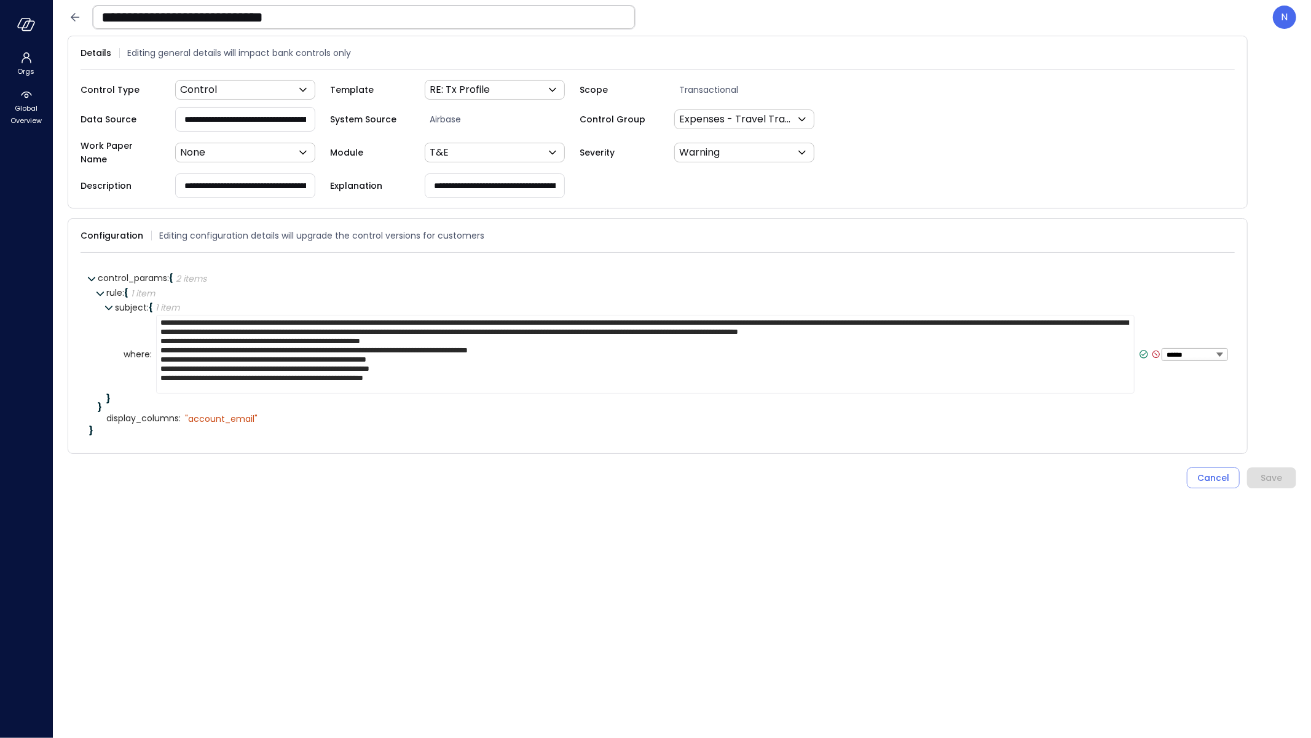
click at [1053, 357] on textarea "**********" at bounding box center [645, 354] width 978 height 79
drag, startPoint x: 1026, startPoint y: 323, endPoint x: 1043, endPoint y: 339, distance: 23.5
click at [1044, 367] on textarea "**********" at bounding box center [645, 354] width 978 height 79
drag, startPoint x: 1034, startPoint y: 327, endPoint x: 1055, endPoint y: 388, distance: 64.3
click at [1055, 387] on div "**********" at bounding box center [670, 359] width 1111 height 88
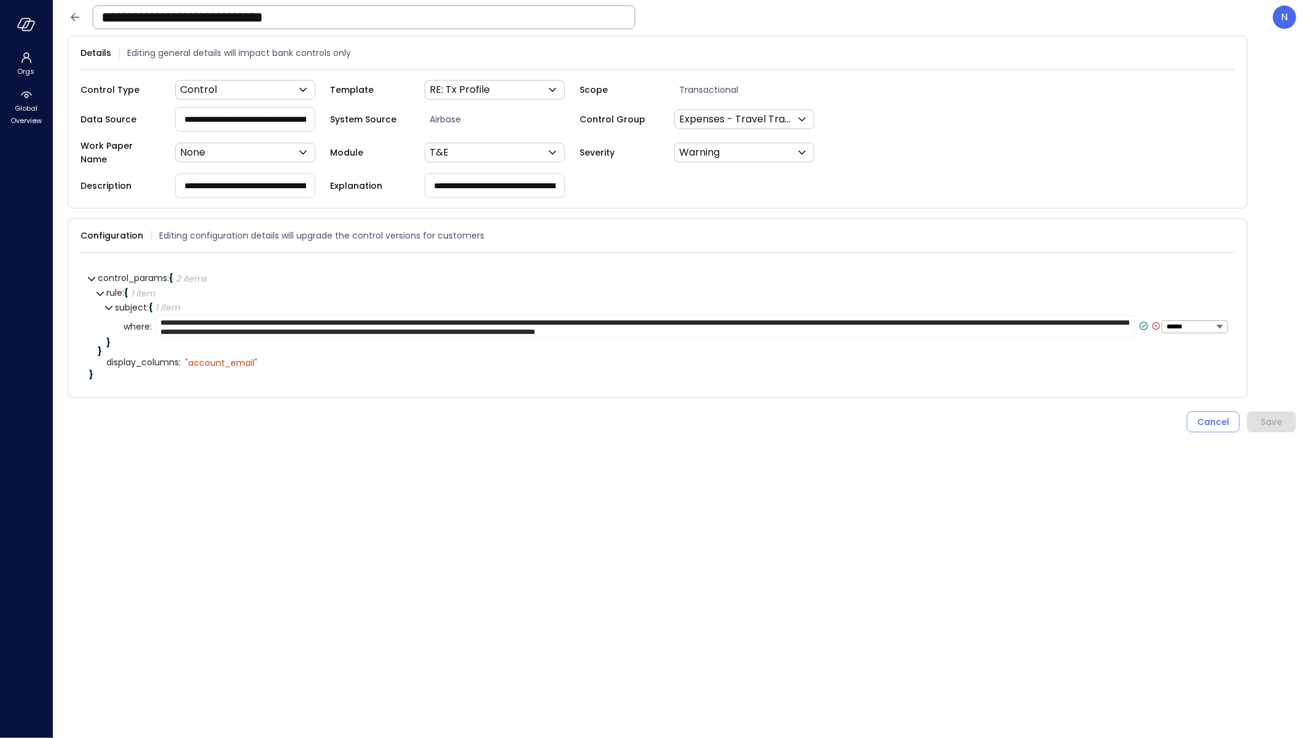
type textarea "**********"
click at [1146, 320] on icon at bounding box center [1143, 325] width 11 height 11
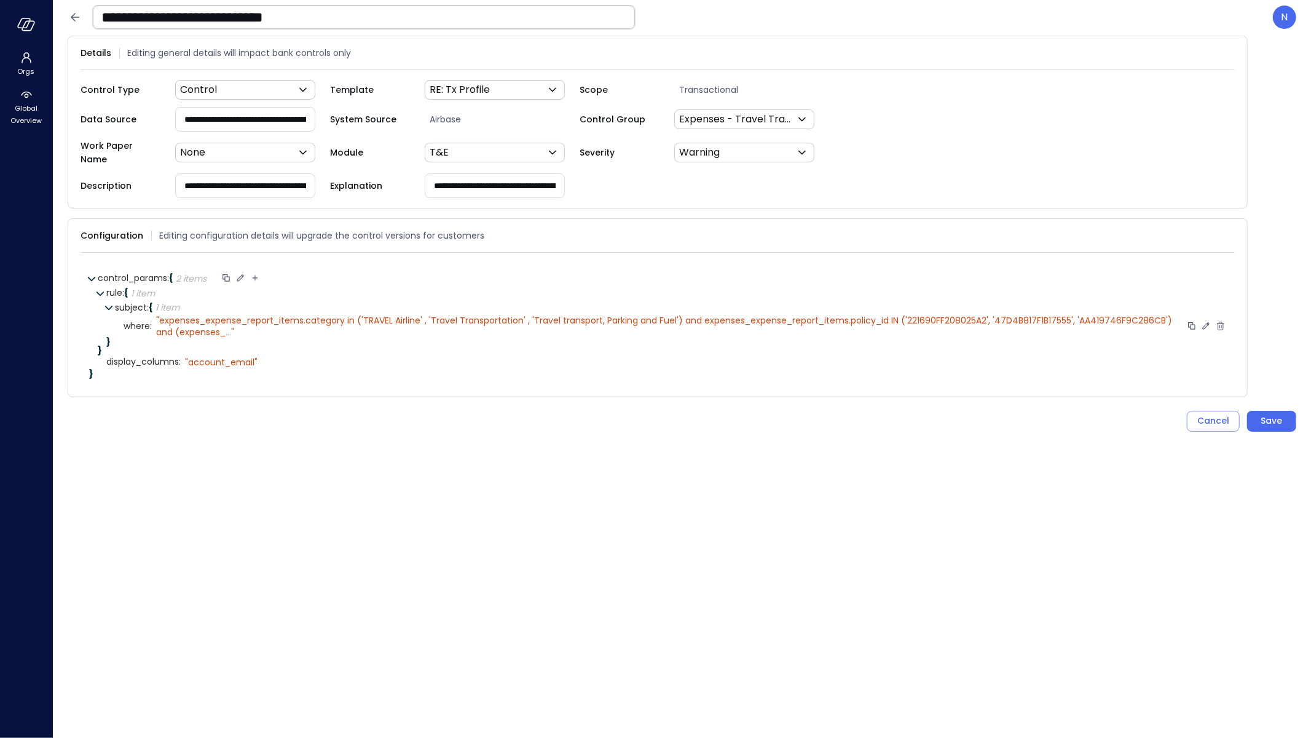
click at [258, 272] on icon at bounding box center [255, 277] width 11 height 11
type input "*****"
click at [193, 372] on icon at bounding box center [193, 376] width 7 height 9
click at [215, 287] on icon at bounding box center [217, 292] width 11 height 11
type input "*****"
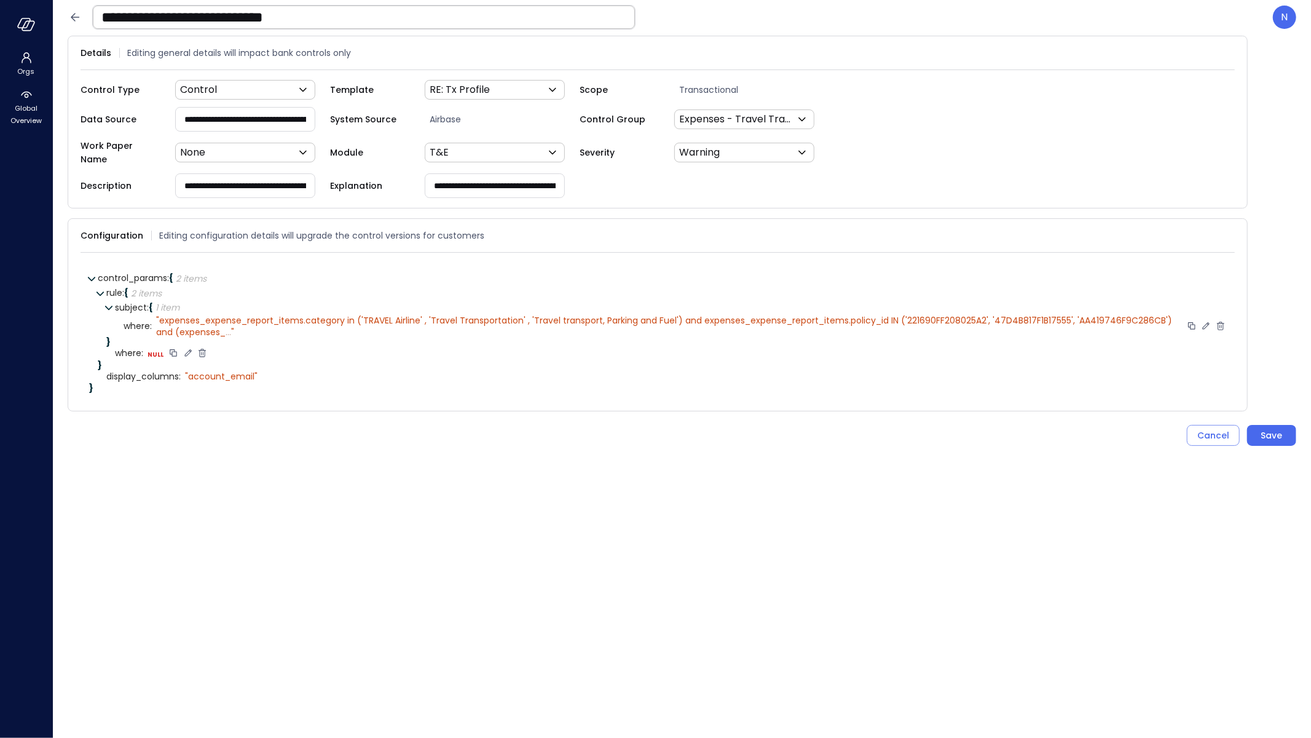
click at [187, 347] on icon at bounding box center [188, 352] width 11 height 11
click at [213, 350] on select "****** ****** ******* **** ****** *****" at bounding box center [223, 353] width 57 height 7
click at [195, 350] on select "****** ****** ******* **** ****** *****" at bounding box center [223, 353] width 57 height 7
select select "******"
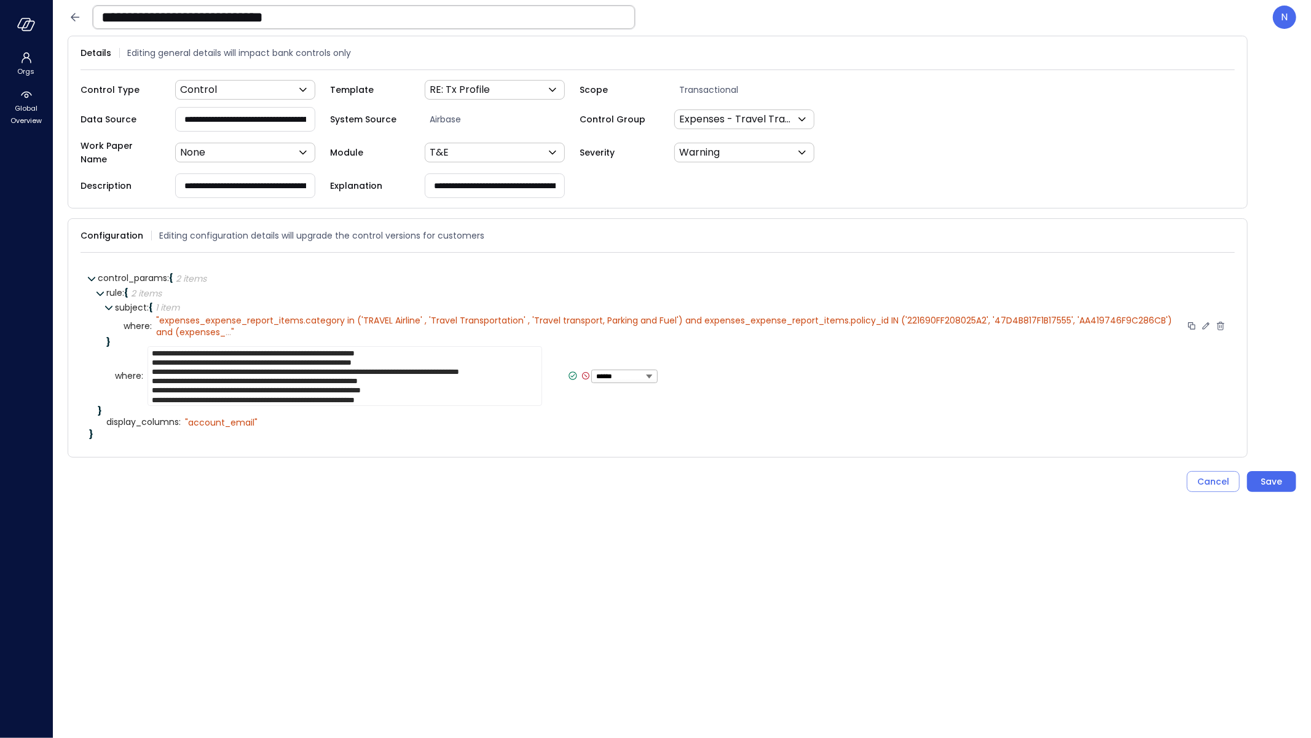
drag, startPoint x: 173, startPoint y: 343, endPoint x: 111, endPoint y: 336, distance: 63.1
click at [111, 337] on div "**********" at bounding box center [666, 358] width 1120 height 115
type textarea "**********"
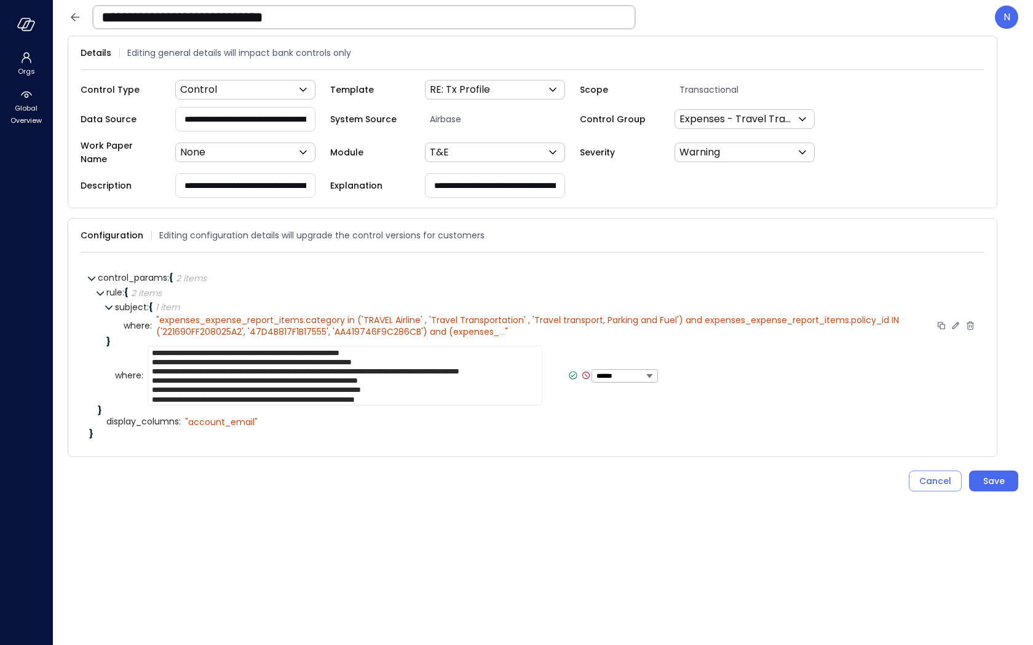
click at [778, 173] on div "**********" at bounding box center [533, 185] width 904 height 25
click at [567, 370] on icon at bounding box center [572, 375] width 11 height 11
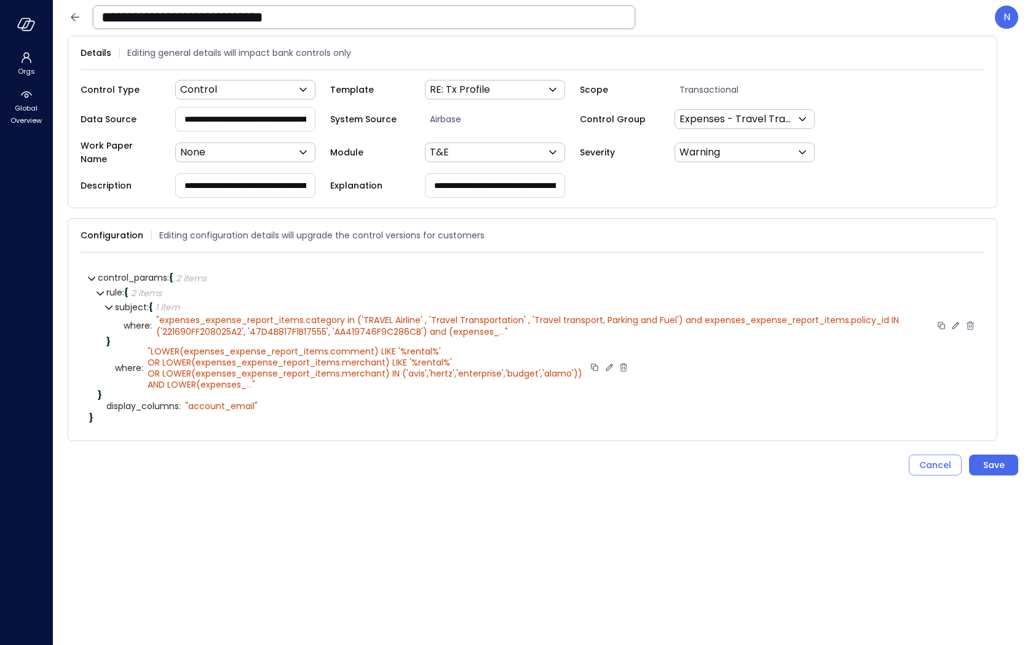
click at [499, 326] on span "..." at bounding box center [502, 332] width 6 height 12
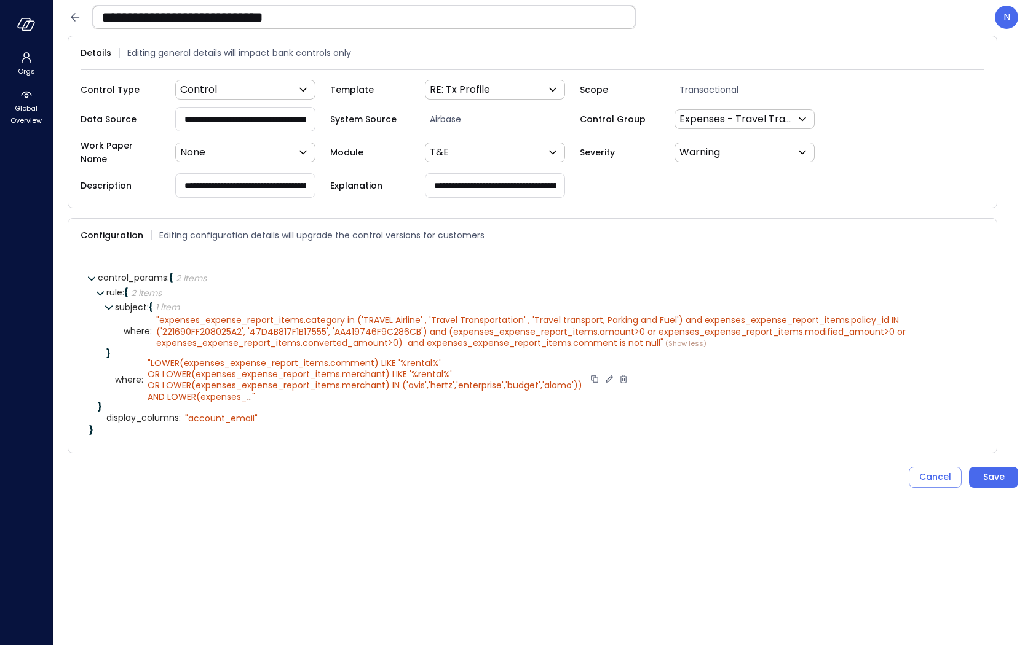
click at [604, 374] on icon at bounding box center [609, 379] width 11 height 11
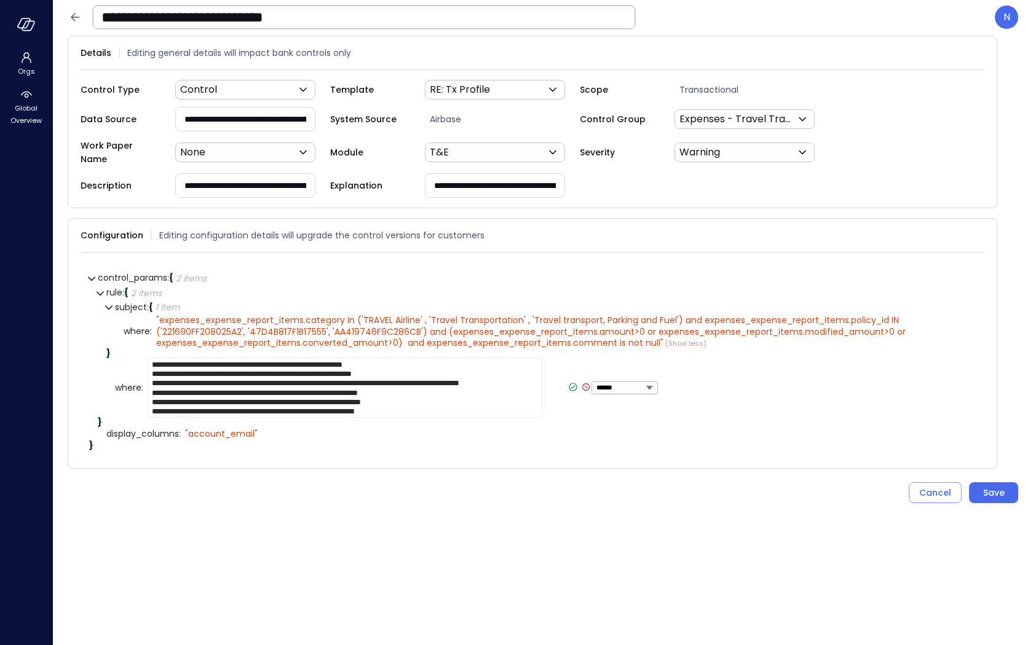
click at [320, 384] on textarea "**********" at bounding box center [345, 388] width 395 height 60
type textarea "**********"
click at [567, 382] on icon at bounding box center [572, 387] width 11 height 11
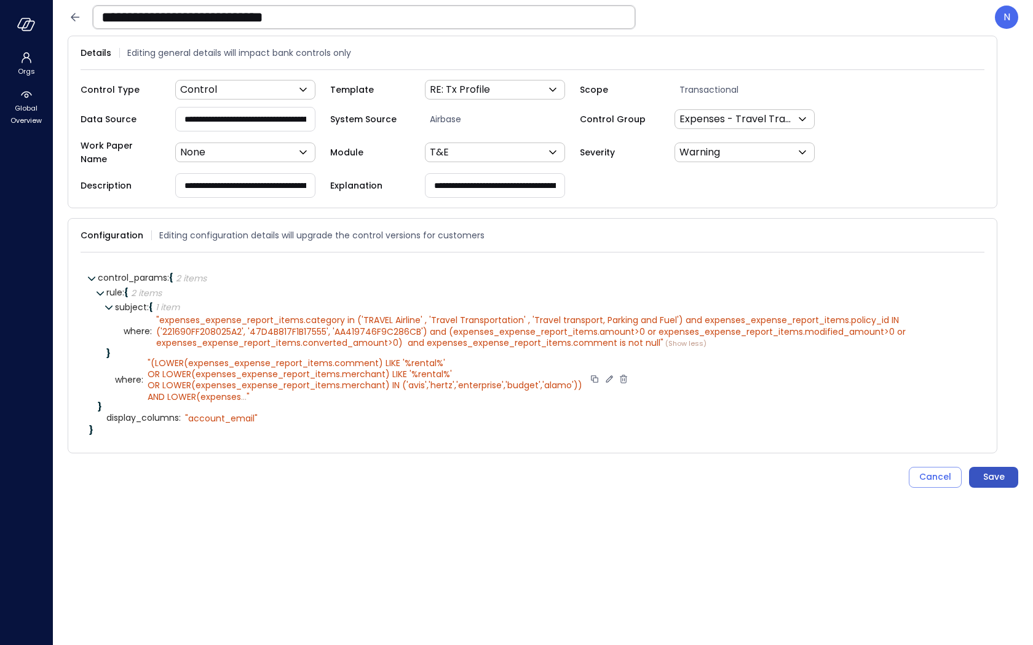
click at [999, 470] on div "Save" at bounding box center [994, 477] width 22 height 15
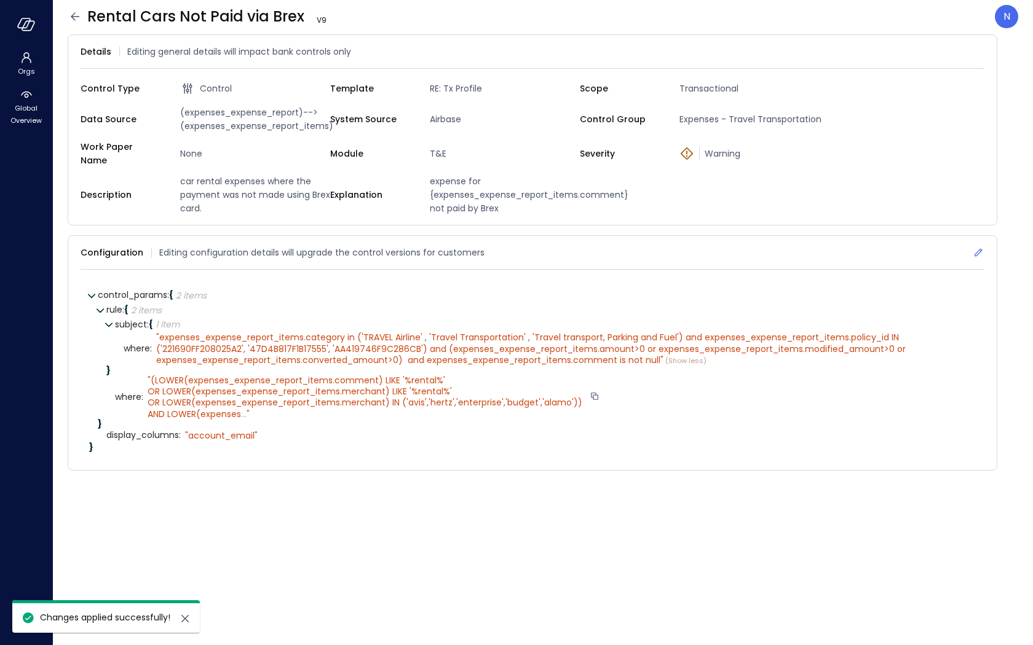
click at [980, 248] on icon at bounding box center [978, 252] width 12 height 12
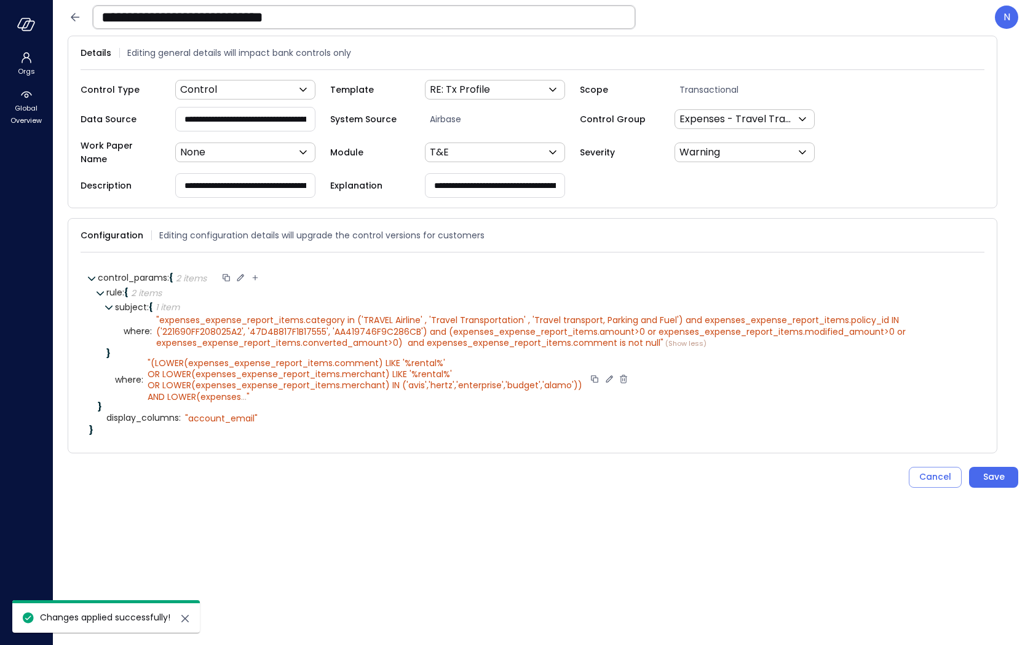
click at [242, 272] on icon at bounding box center [240, 277] width 11 height 11
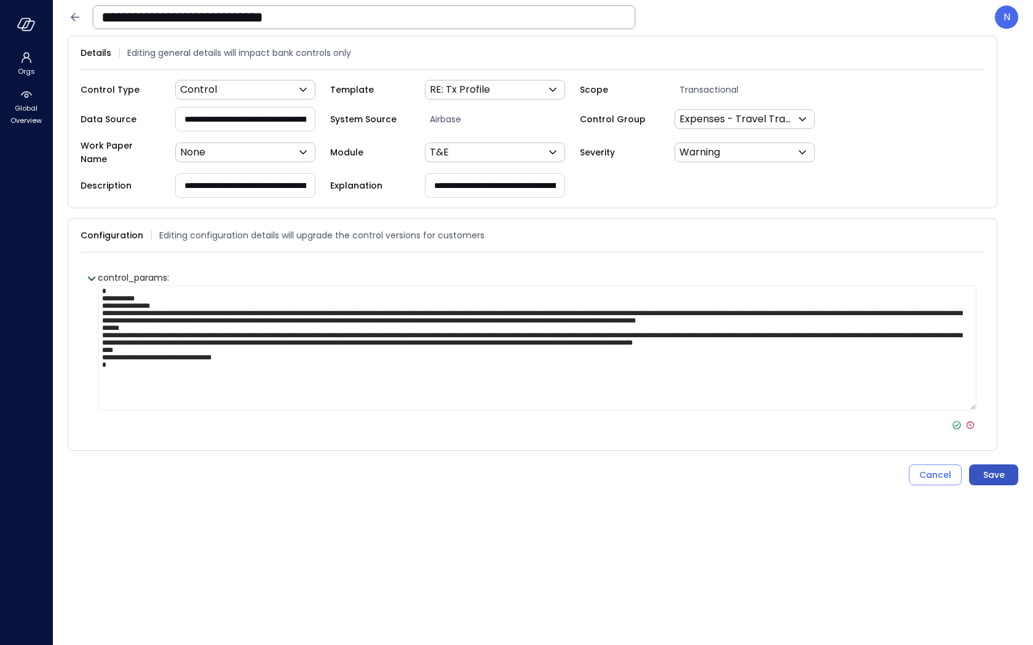
click at [1008, 467] on button "Save" at bounding box center [993, 475] width 49 height 21
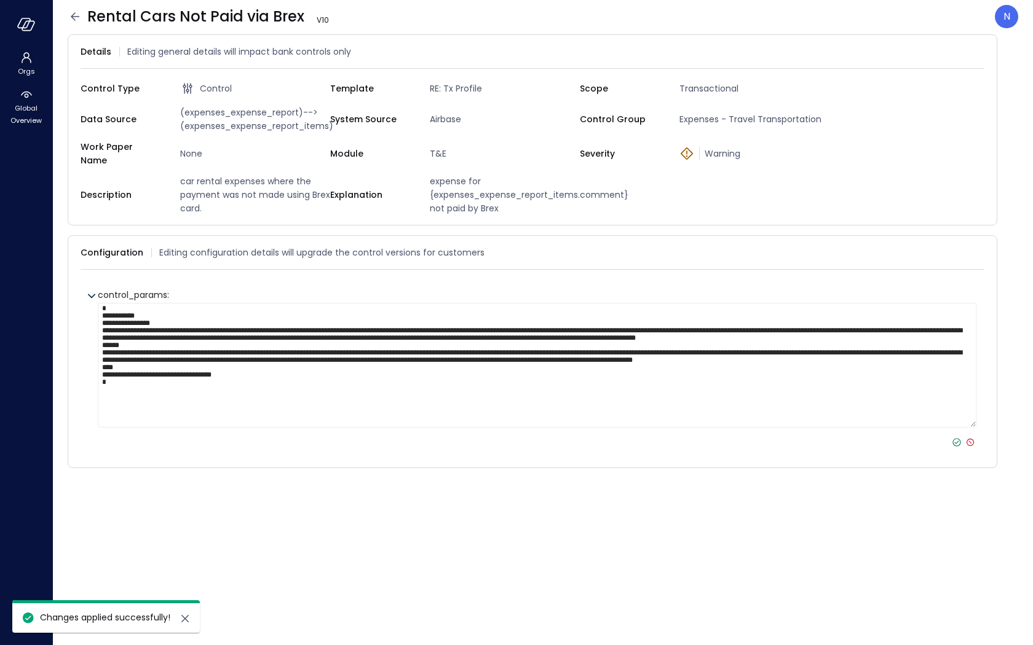
click at [955, 437] on icon at bounding box center [956, 442] width 11 height 11
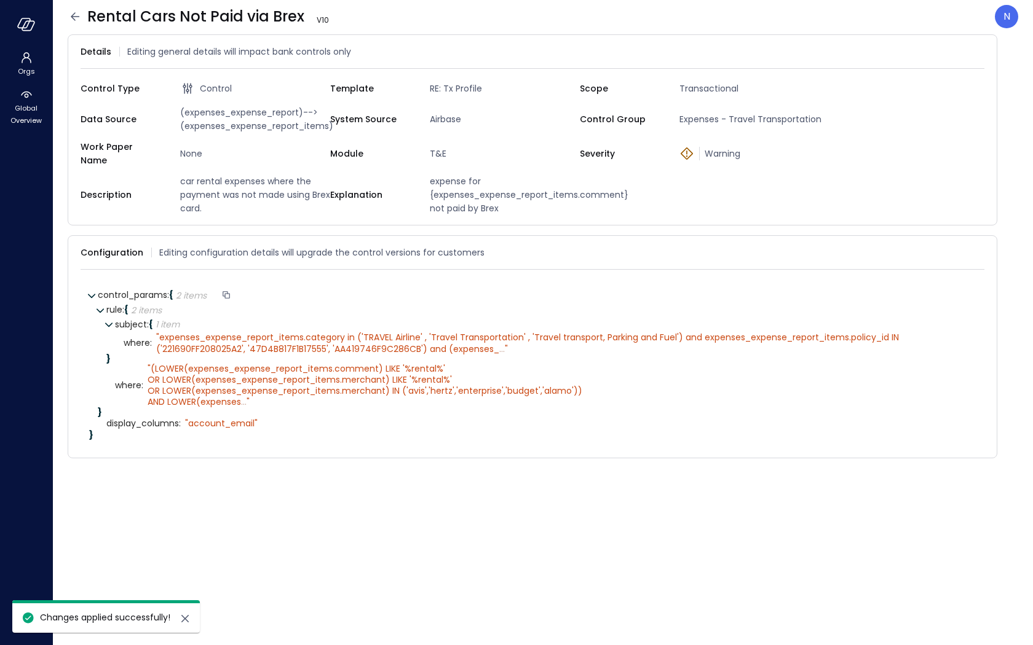
click at [74, 21] on icon at bounding box center [75, 16] width 15 height 15
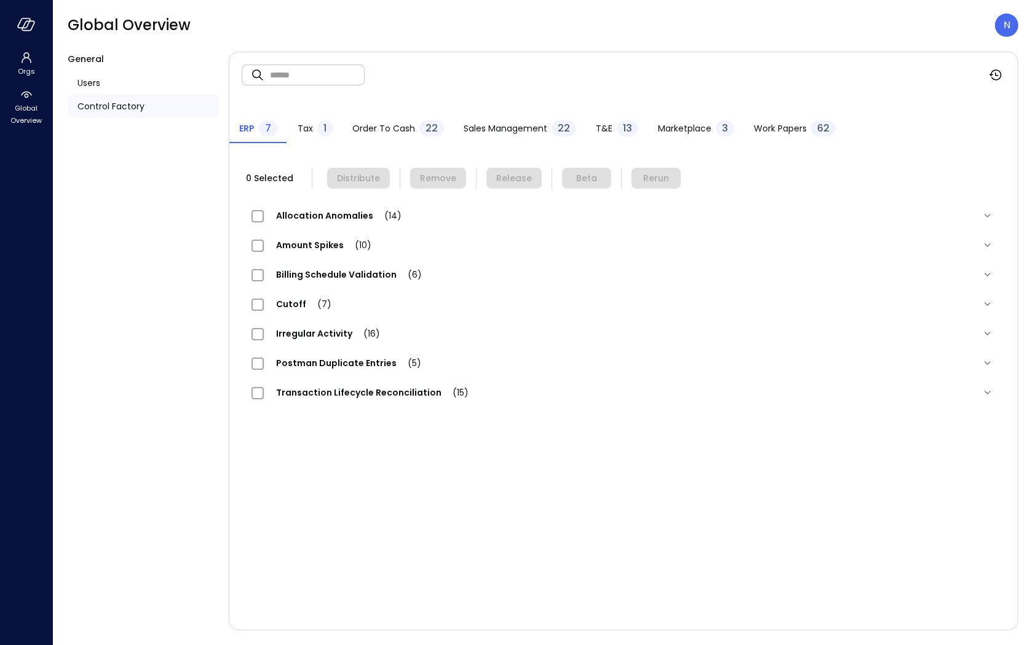
click at [304, 84] on input "text" at bounding box center [317, 74] width 95 height 33
paste input "**********"
type input "**********"
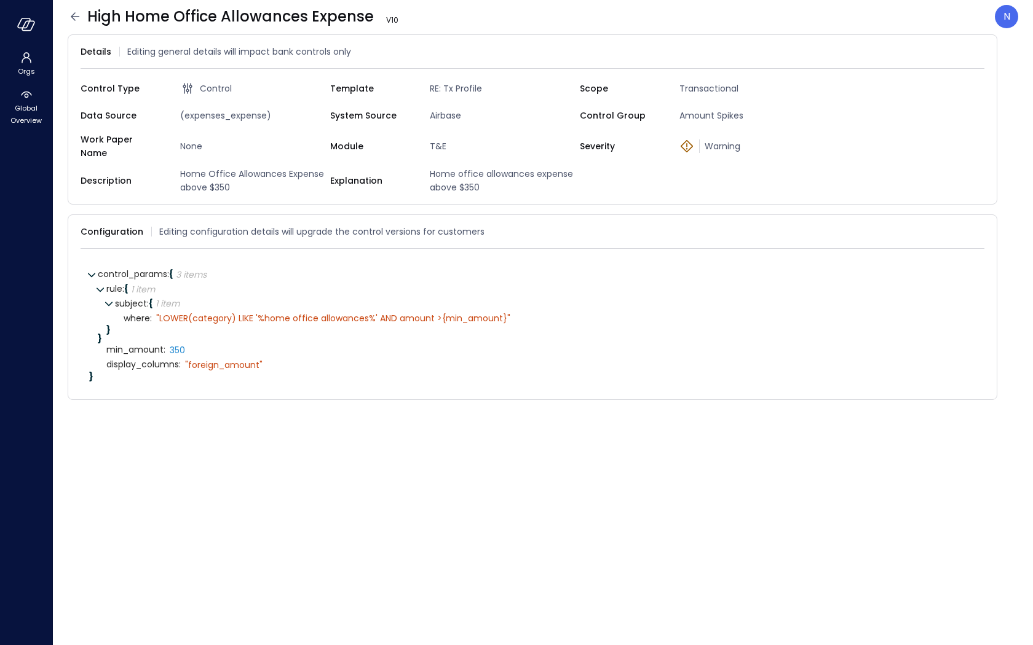
click at [74, 18] on icon at bounding box center [75, 16] width 15 height 15
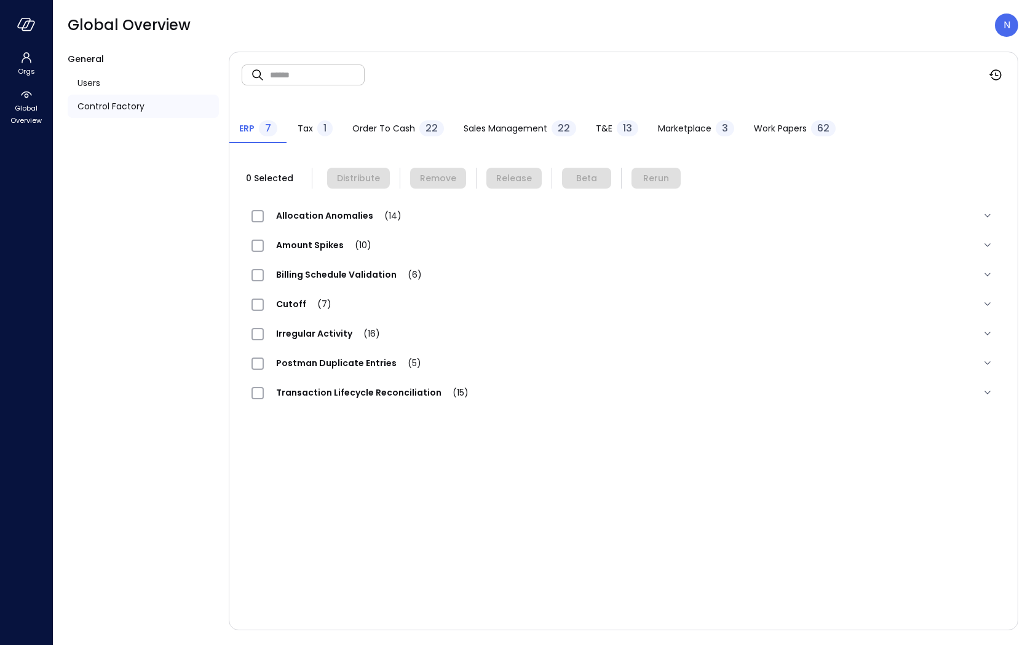
click at [604, 129] on span "T&E" at bounding box center [604, 129] width 17 height 14
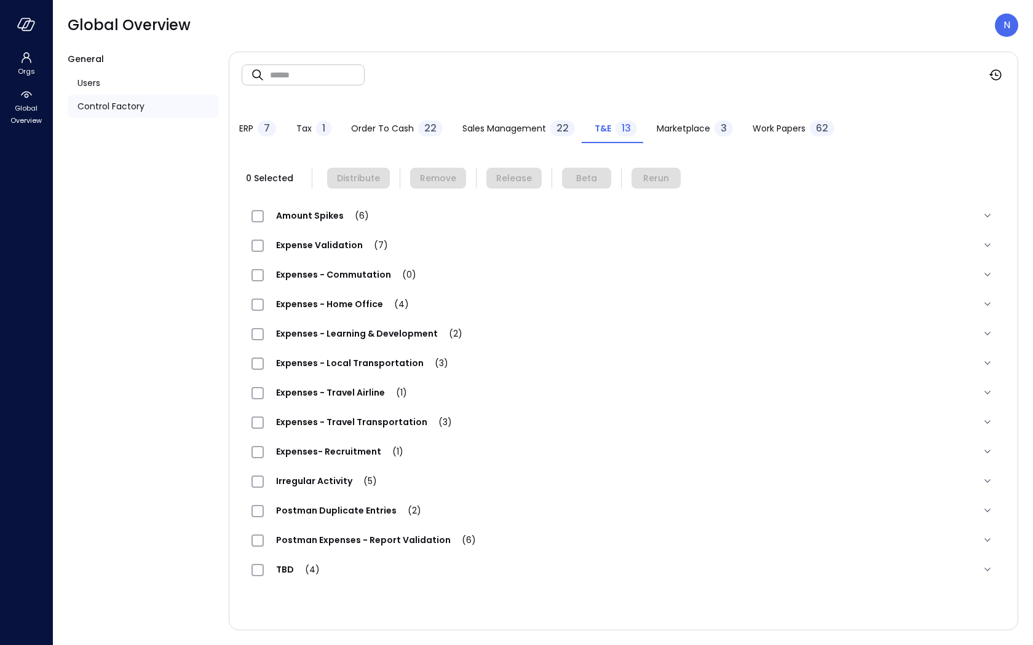
click at [530, 120] on div "Sales Management 22" at bounding box center [518, 129] width 112 height 18
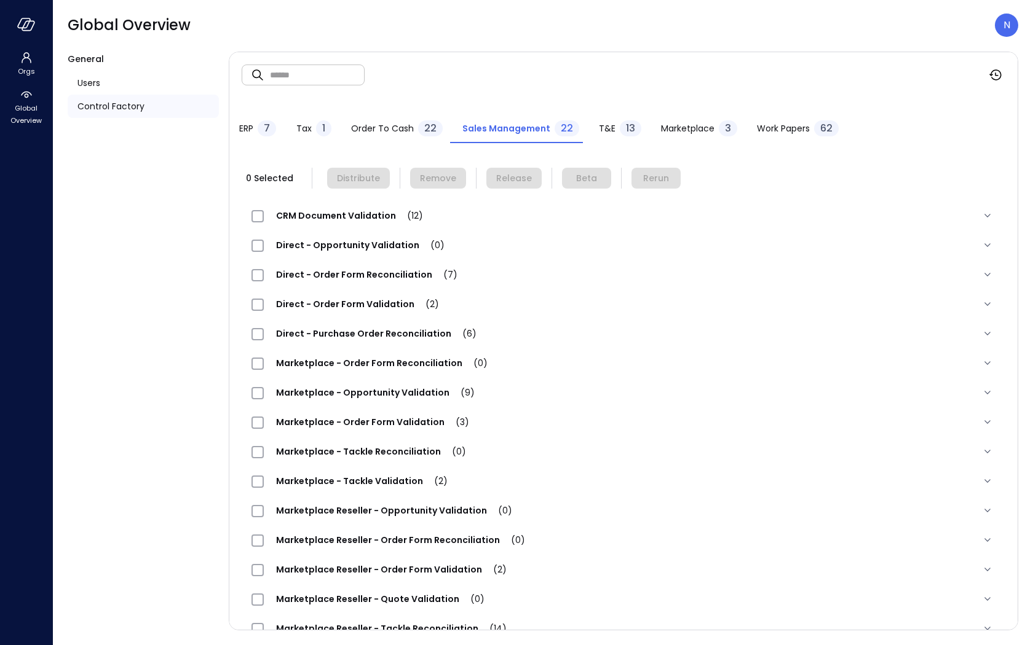
click at [620, 124] on div "13" at bounding box center [631, 128] width 22 height 16
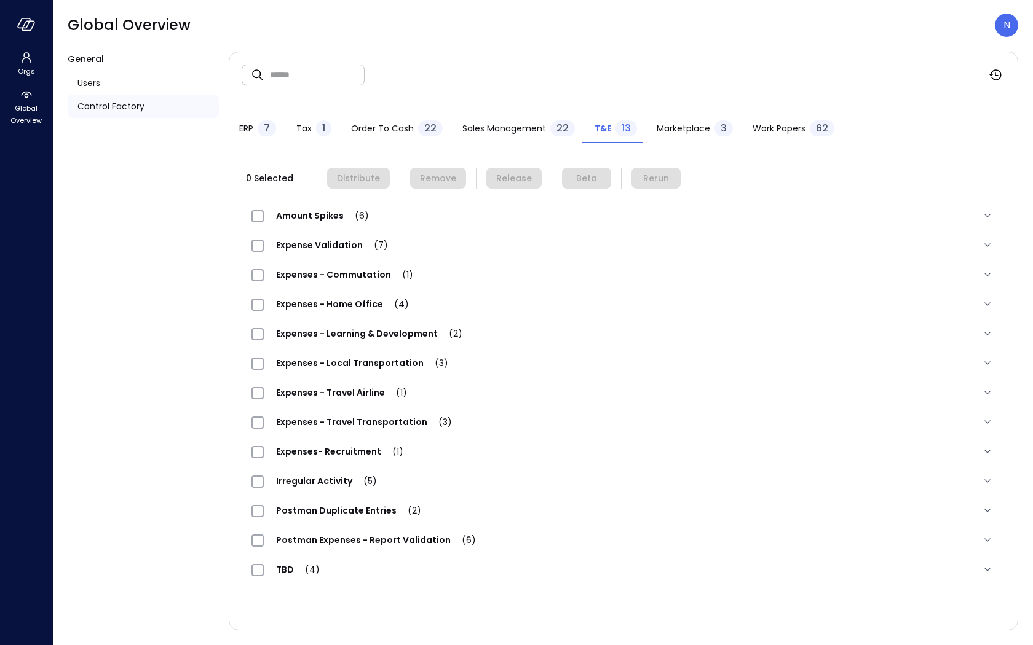
click at [534, 120] on div "Sales Management 22" at bounding box center [518, 129] width 112 height 18
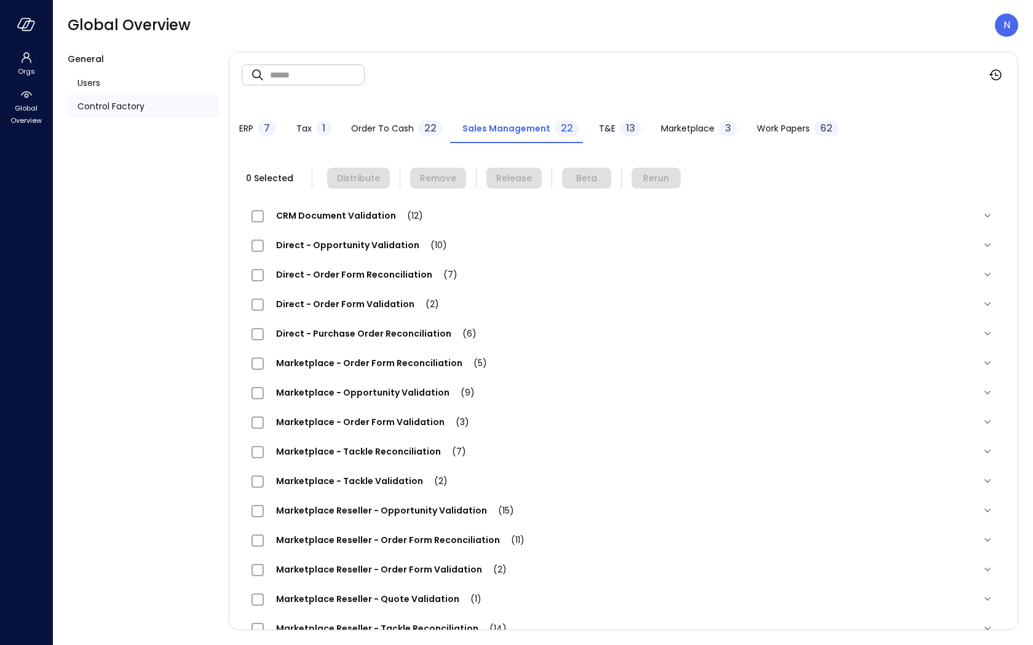
click at [599, 129] on span "T&E" at bounding box center [607, 129] width 17 height 14
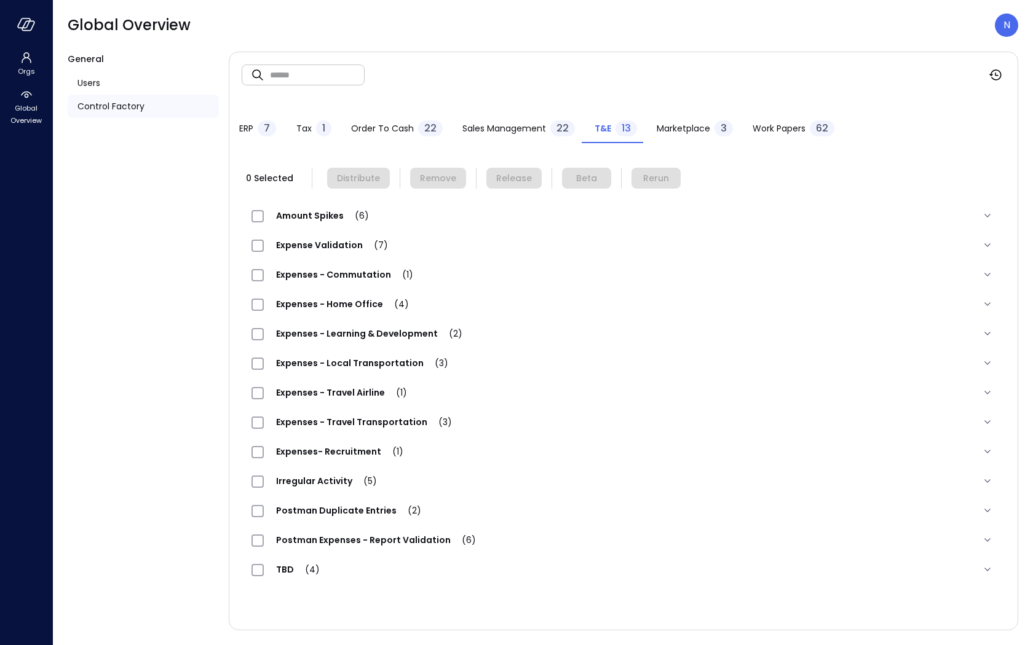
click at [329, 242] on span "Expense Validation (7)" at bounding box center [332, 245] width 136 height 12
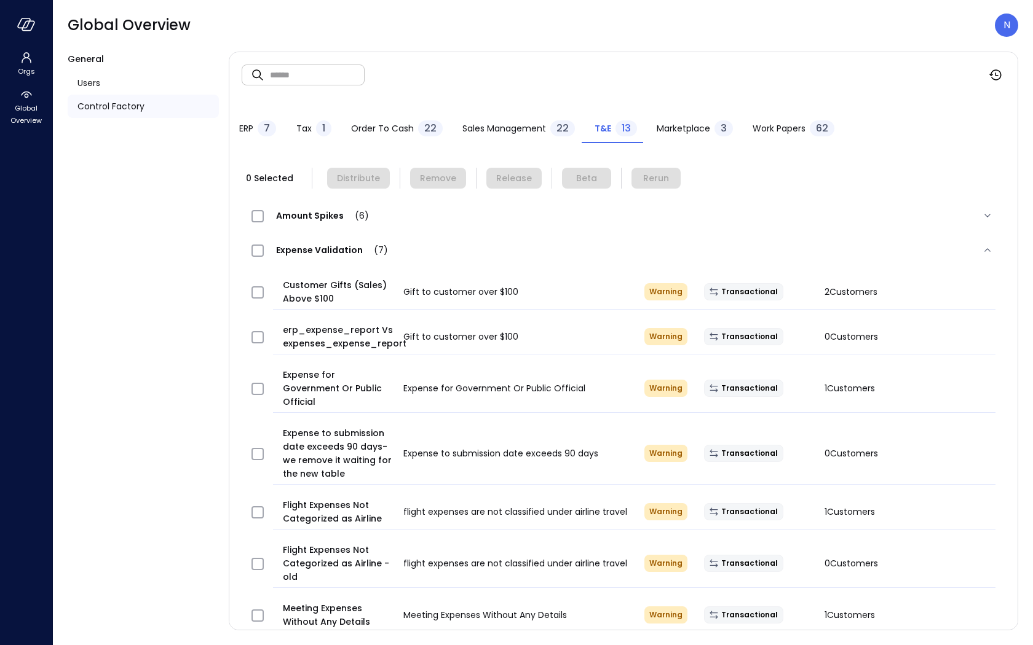
click at [333, 252] on span "Expense Validation (7)" at bounding box center [332, 250] width 136 height 12
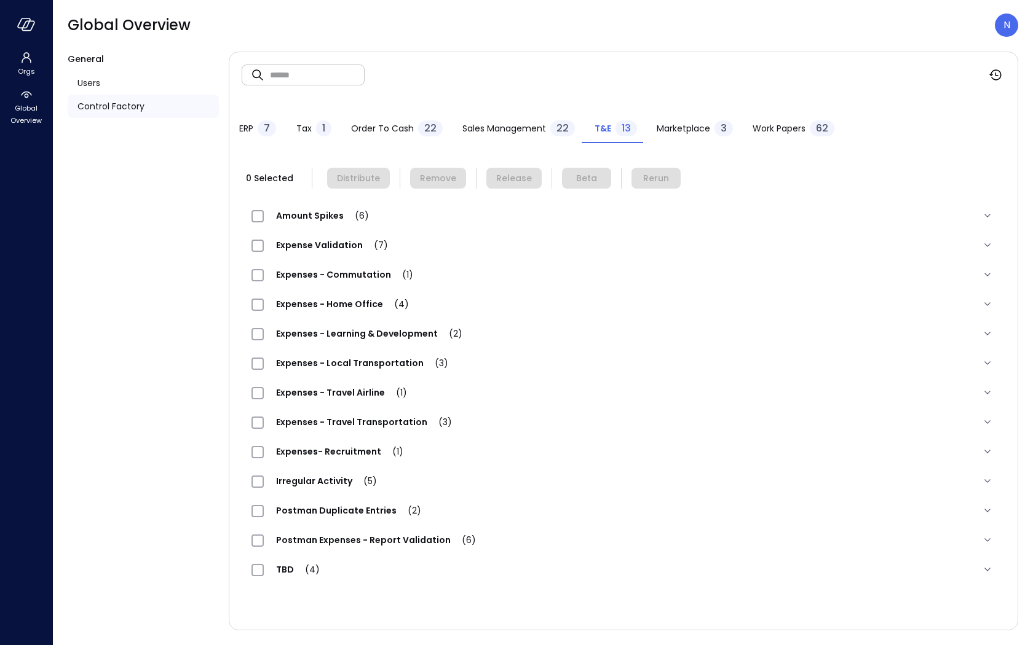
click at [347, 275] on span "Expenses - Commutation (1)" at bounding box center [345, 275] width 162 height 12
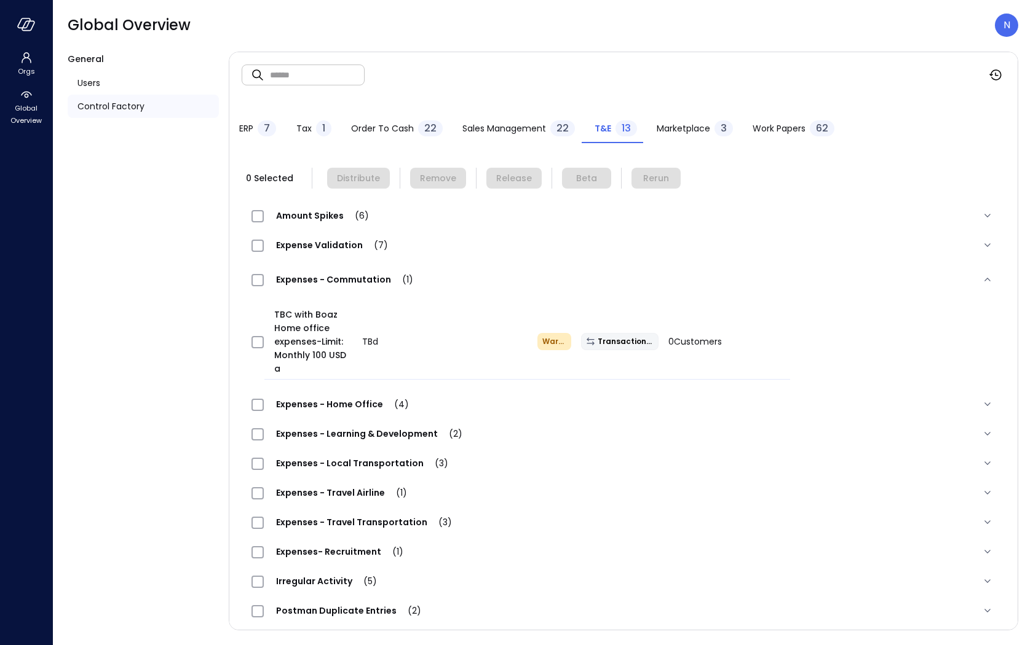
click at [347, 275] on span "Expenses - Commutation (1)" at bounding box center [345, 280] width 162 height 12
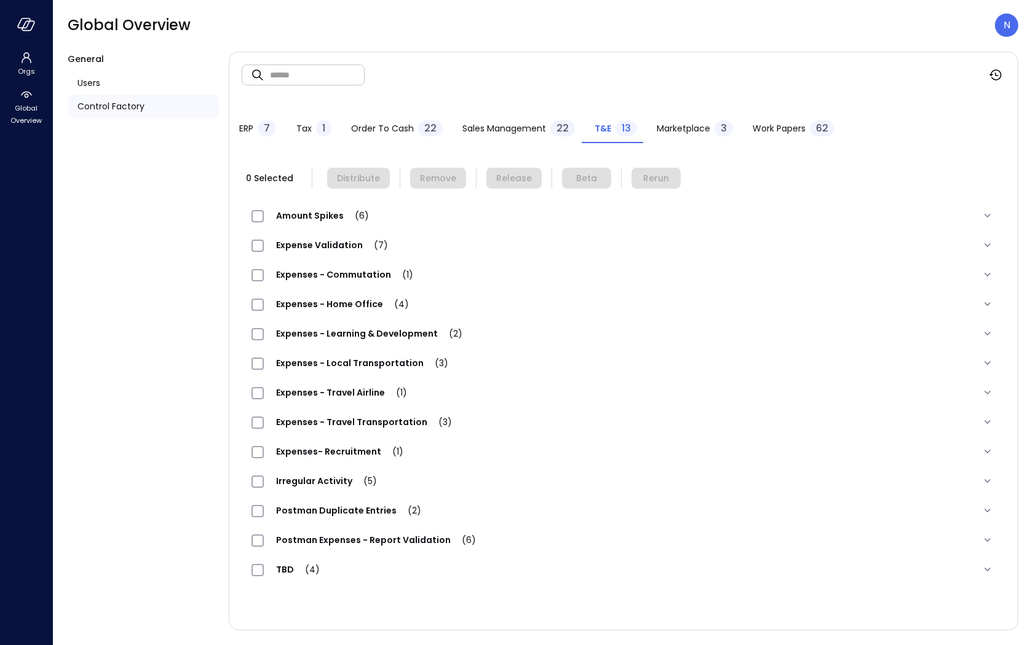
click at [325, 219] on span "Amount Spikes (6)" at bounding box center [322, 216] width 117 height 12
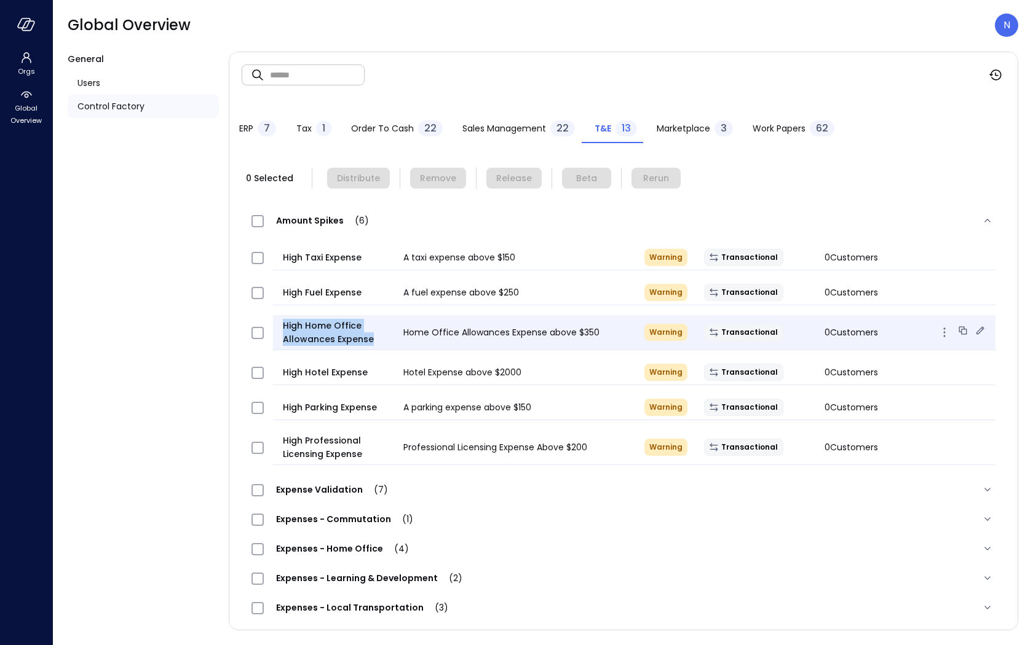
drag, startPoint x: 322, startPoint y: 335, endPoint x: 274, endPoint y: 329, distance: 48.3
click at [274, 329] on div "High Home Office Allowances Expense" at bounding box center [333, 332] width 120 height 27
click at [367, 342] on span "High Home Office Allowances Expense" at bounding box center [338, 332] width 111 height 27
drag, startPoint x: 372, startPoint y: 336, endPoint x: 280, endPoint y: 325, distance: 92.9
click at [280, 325] on div "High Home Office Allowances Expense" at bounding box center [333, 332] width 120 height 27
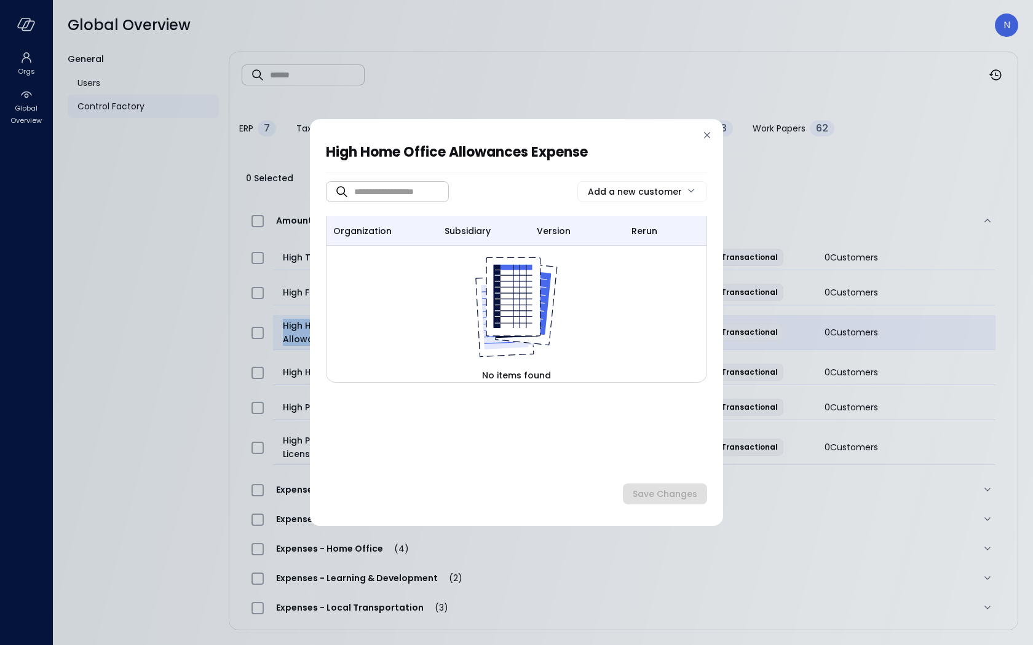
copy span "High Home Office Allowances Expense"
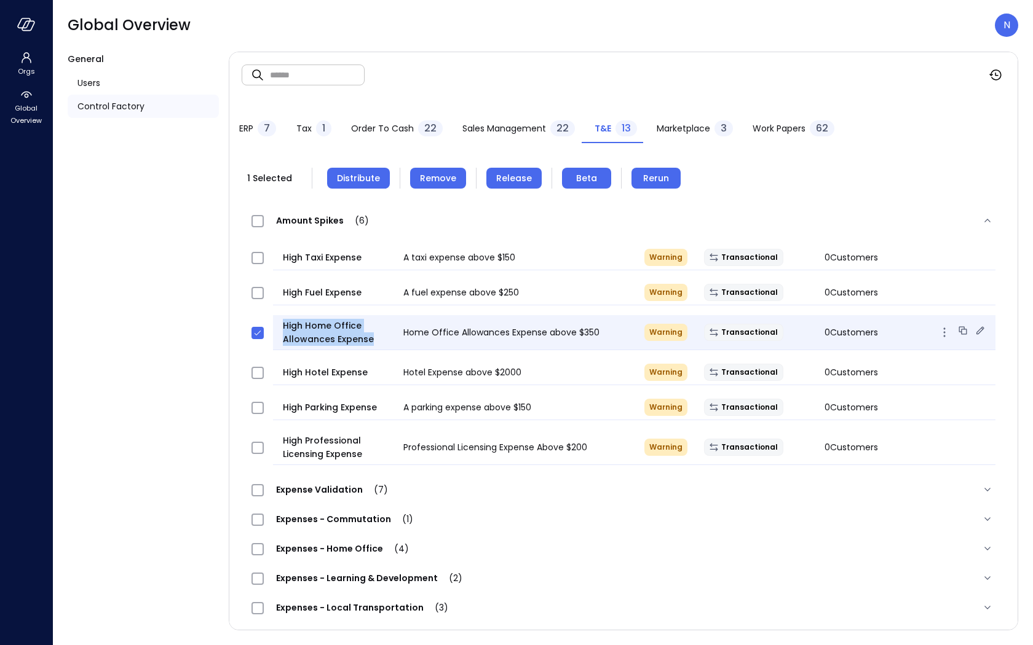
click at [360, 326] on span "High Home Office Allowances Expense" at bounding box center [338, 332] width 111 height 27
drag, startPoint x: 341, startPoint y: 339, endPoint x: 277, endPoint y: 330, distance: 64.5
click at [277, 330] on div "High Home Office Allowances Expense" at bounding box center [333, 332] width 120 height 27
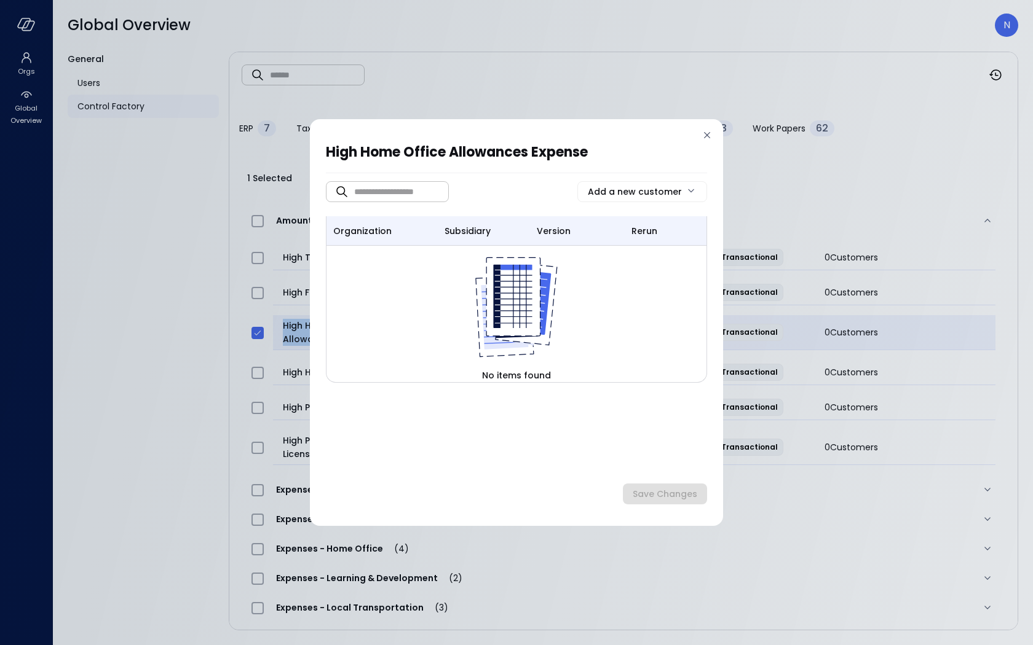
copy span "High Home Office Allowances Expense"
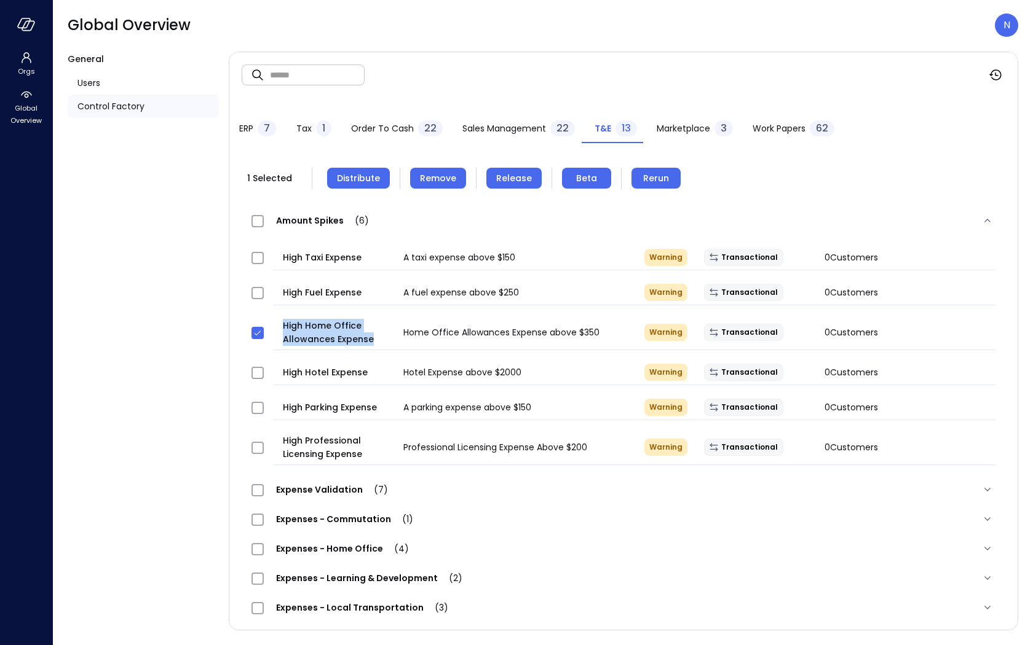
copy span "High Home Office Allowances Expense"
click at [359, 180] on span "Distribute" at bounding box center [358, 178] width 43 height 14
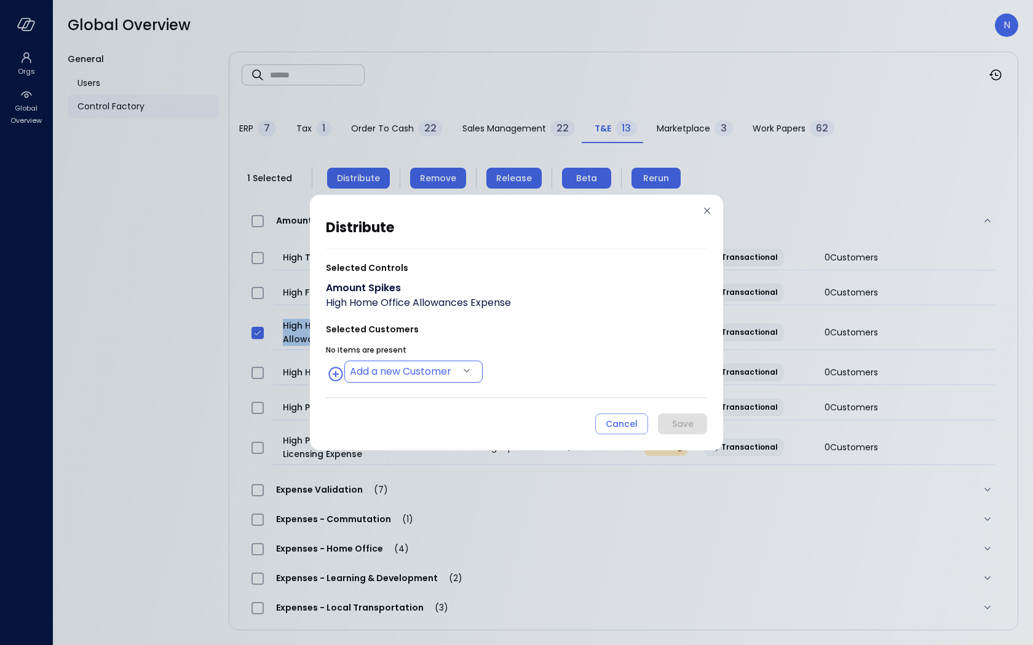
click at [448, 371] on body "Orgs Global Overview Global Overview N General Users Control Factory ​ ​ ERP 7 …" at bounding box center [516, 322] width 1033 height 645
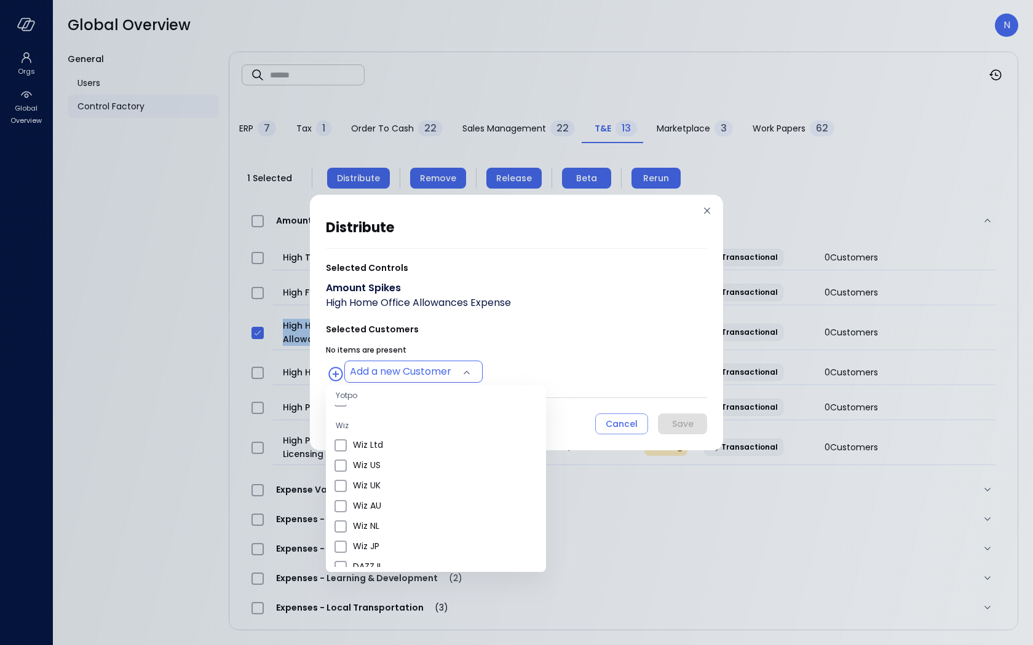
scroll to position [463, 0]
click at [433, 492] on span "Wiz US" at bounding box center [444, 489] width 183 height 13
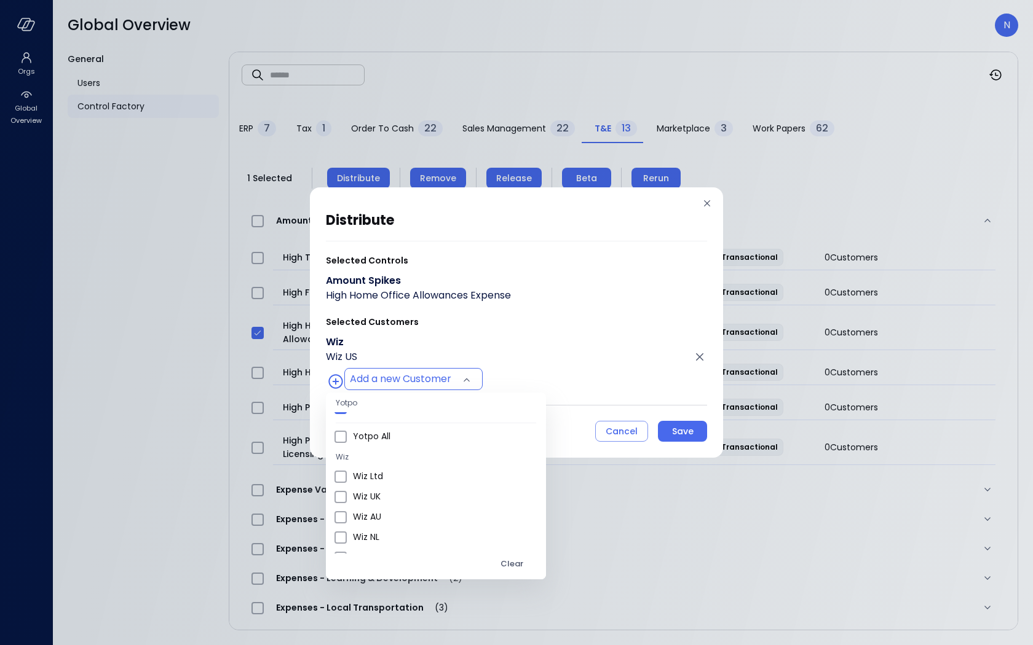
click at [634, 256] on div at bounding box center [516, 322] width 1033 height 645
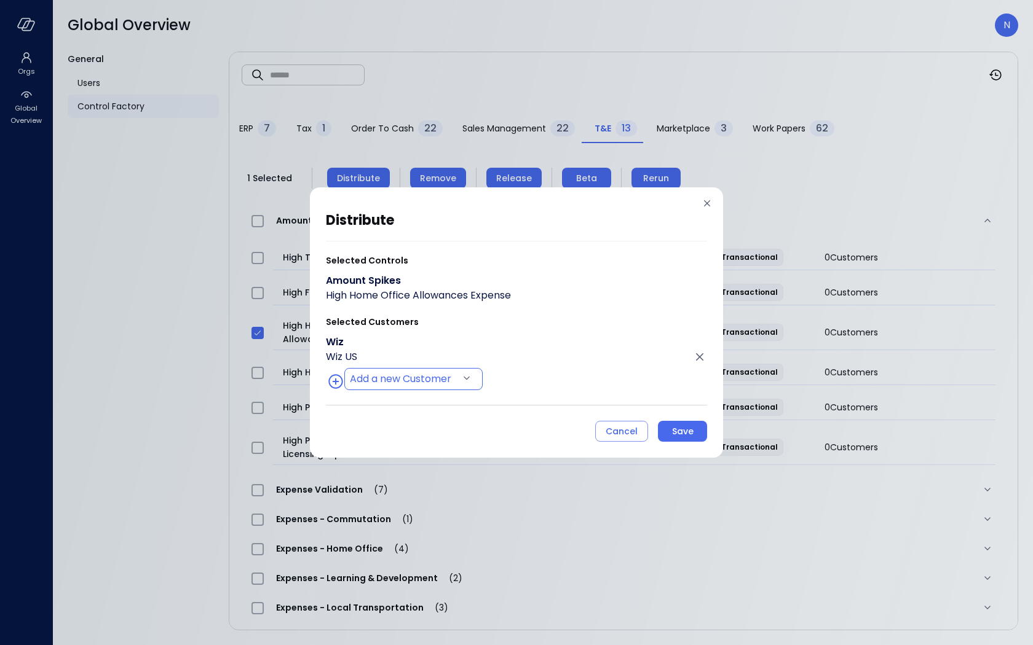
click at [403, 378] on body "Orgs Global Overview Global Overview N General Users Control Factory ​ ​ ERP 7 …" at bounding box center [516, 322] width 1033 height 645
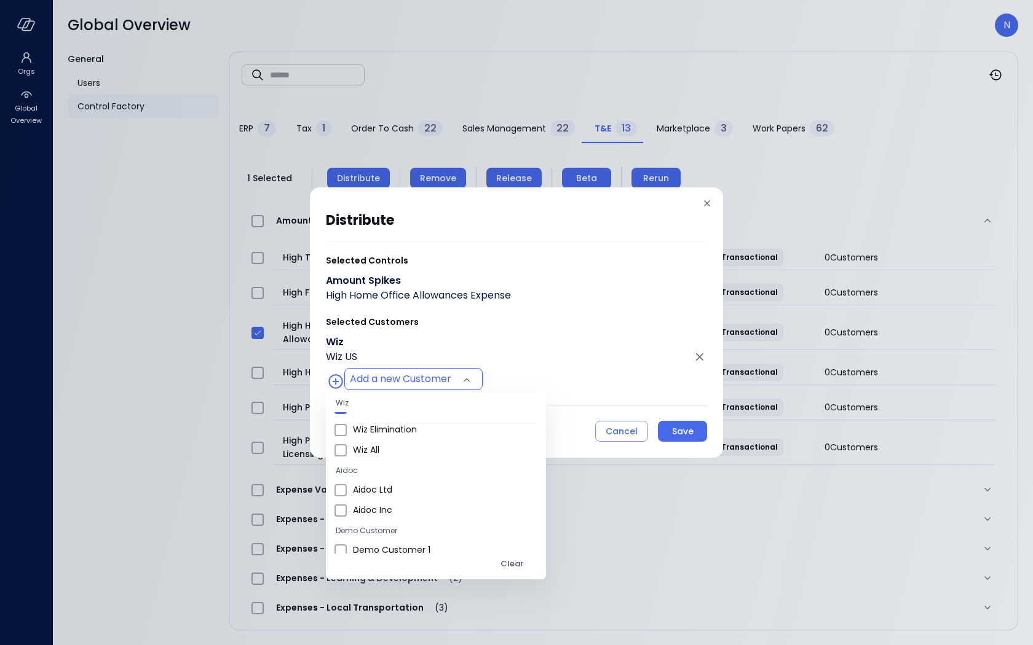
scroll to position [739, 0]
click at [390, 464] on span "Wiz All" at bounding box center [444, 463] width 183 height 13
type input "**********"
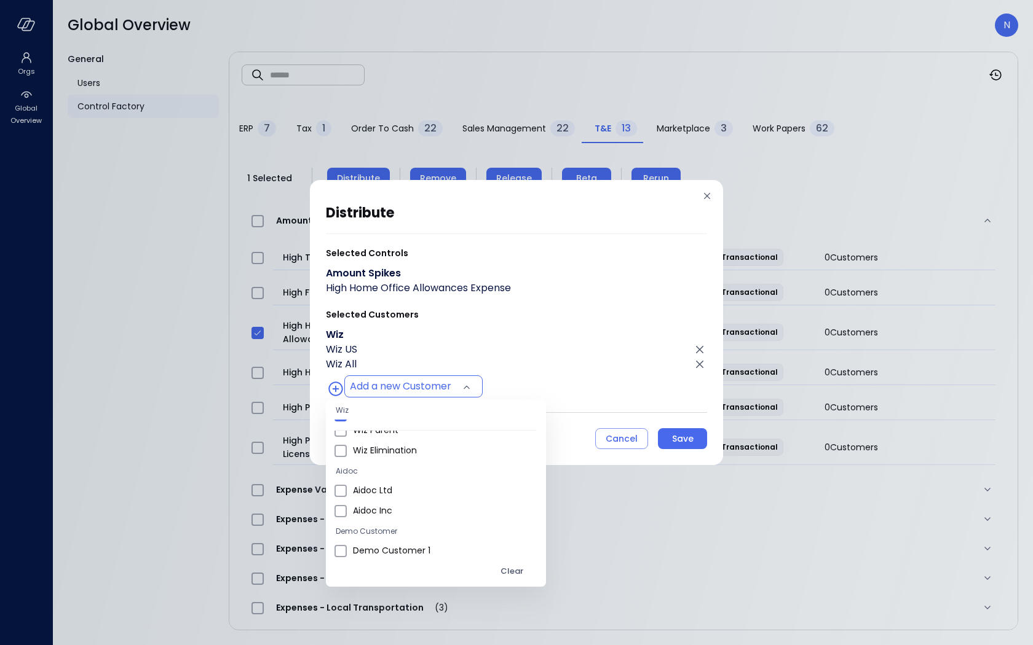
click at [567, 337] on div at bounding box center [516, 322] width 1033 height 645
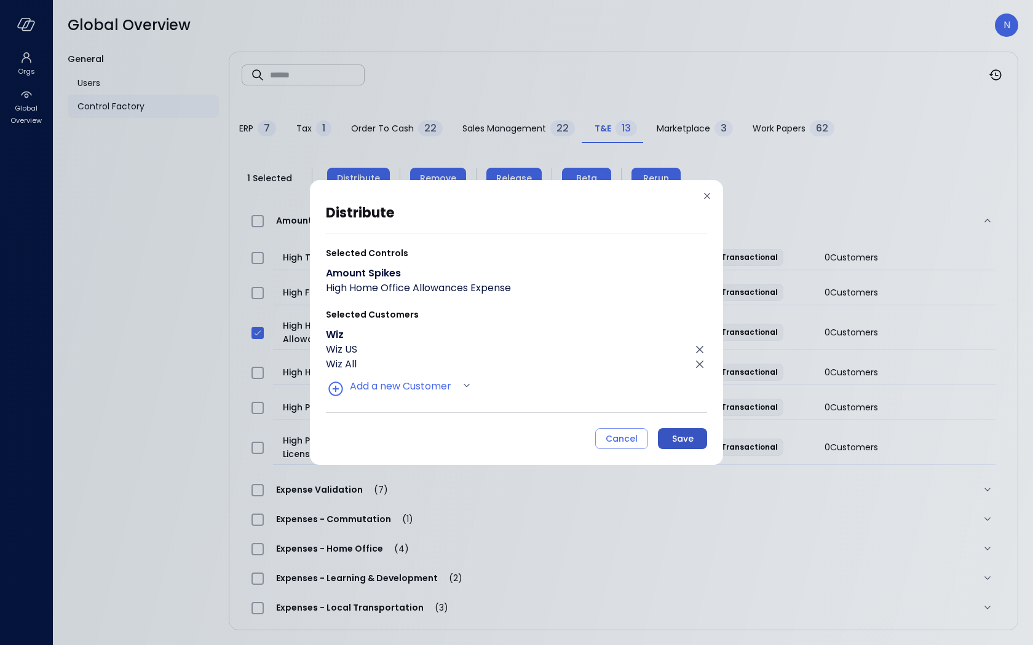
click at [682, 431] on div "Save" at bounding box center [683, 438] width 22 height 15
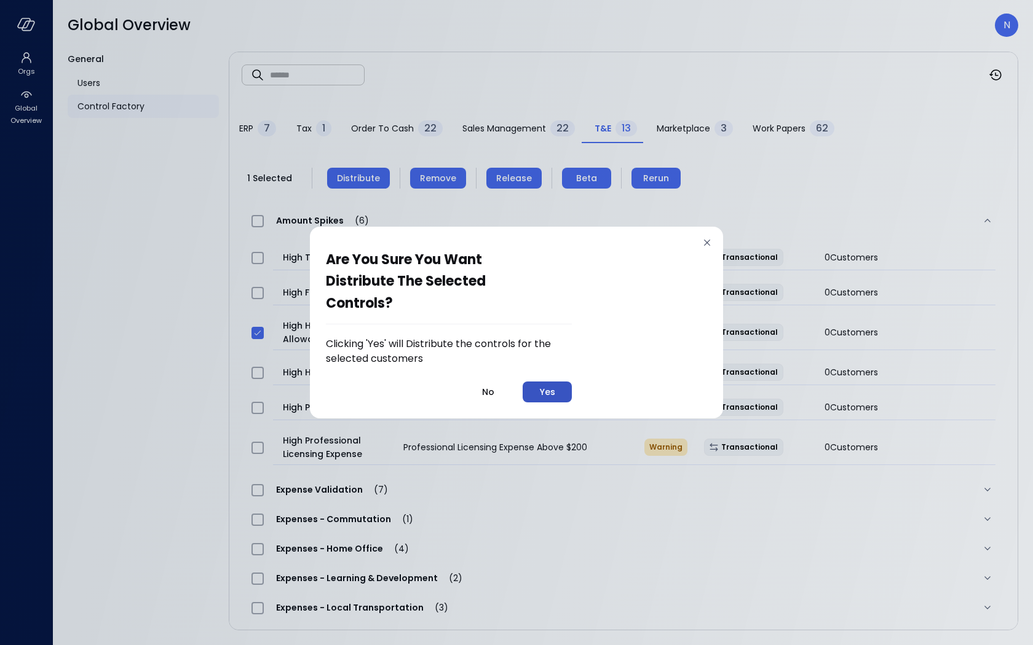
click at [551, 387] on div "Yes" at bounding box center [547, 392] width 15 height 15
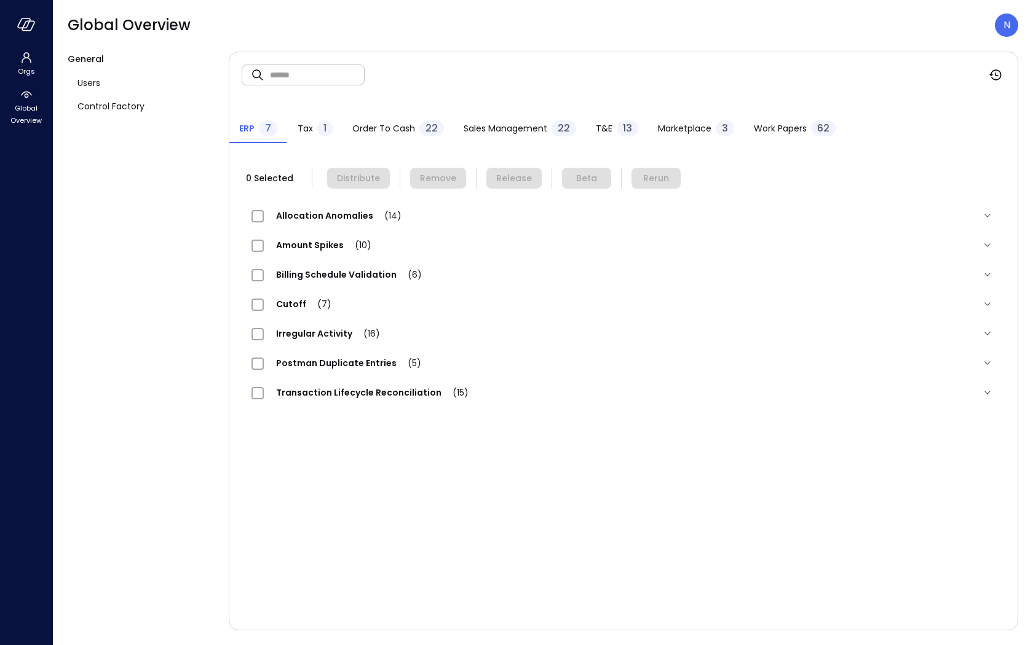
click at [32, 270] on div "Orgs Global Overview" at bounding box center [26, 322] width 53 height 645
click at [28, 30] on icon "button" at bounding box center [28, 25] width 12 height 9
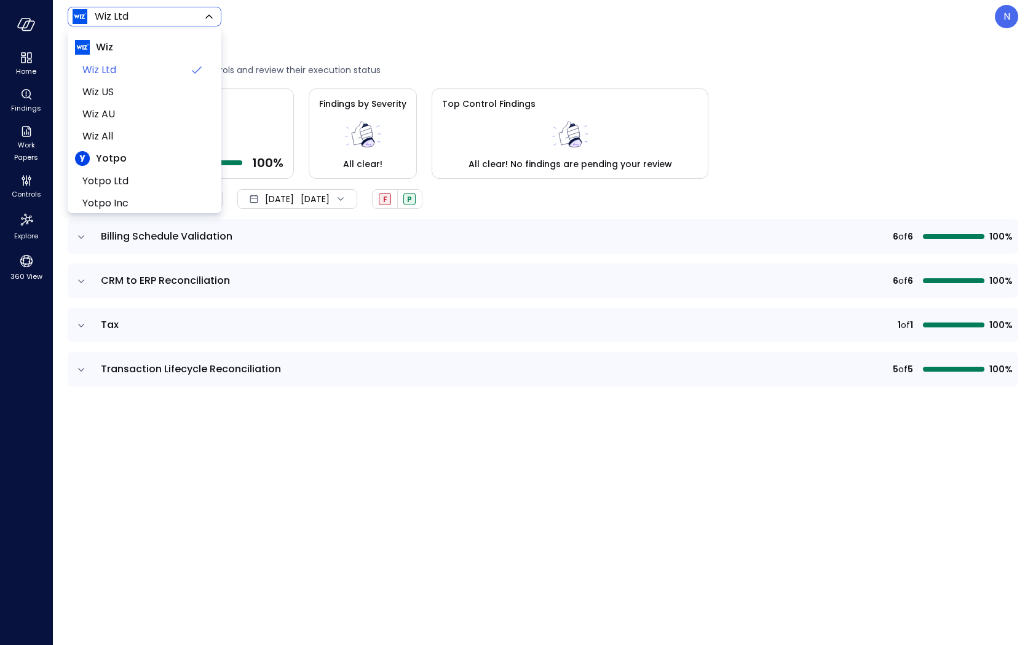
click at [148, 17] on body "Home Findings Work Papers Controls Explore 360 View Wiz Ltd ****** ​ N Controls…" at bounding box center [516, 322] width 1033 height 645
click at [129, 92] on span "Wiz US" at bounding box center [143, 92] width 122 height 15
type input "******"
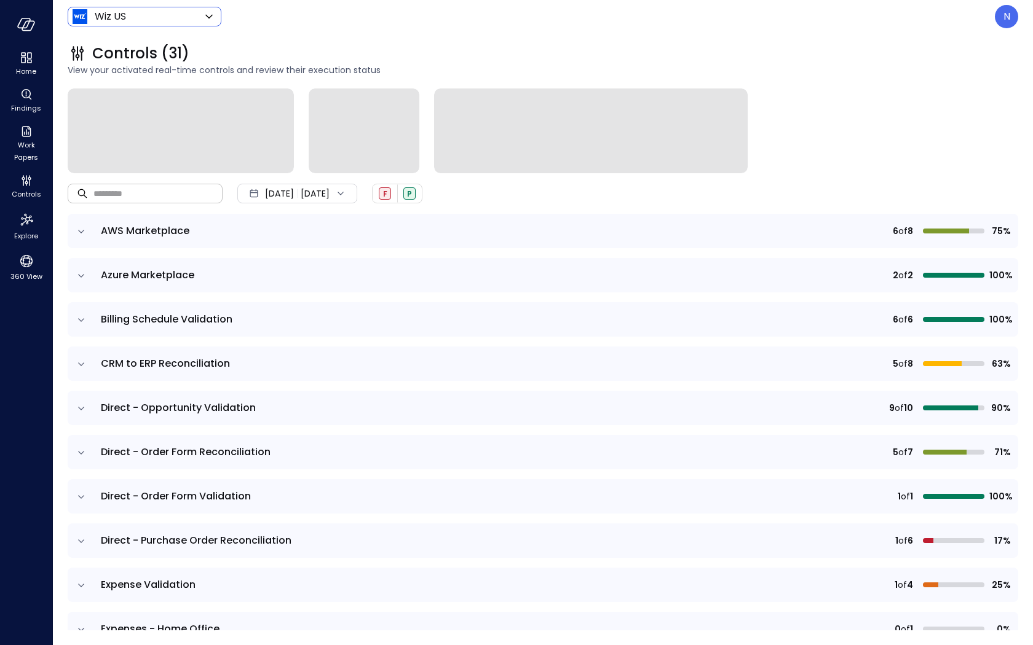
click at [159, 193] on input "text" at bounding box center [157, 193] width 129 height 33
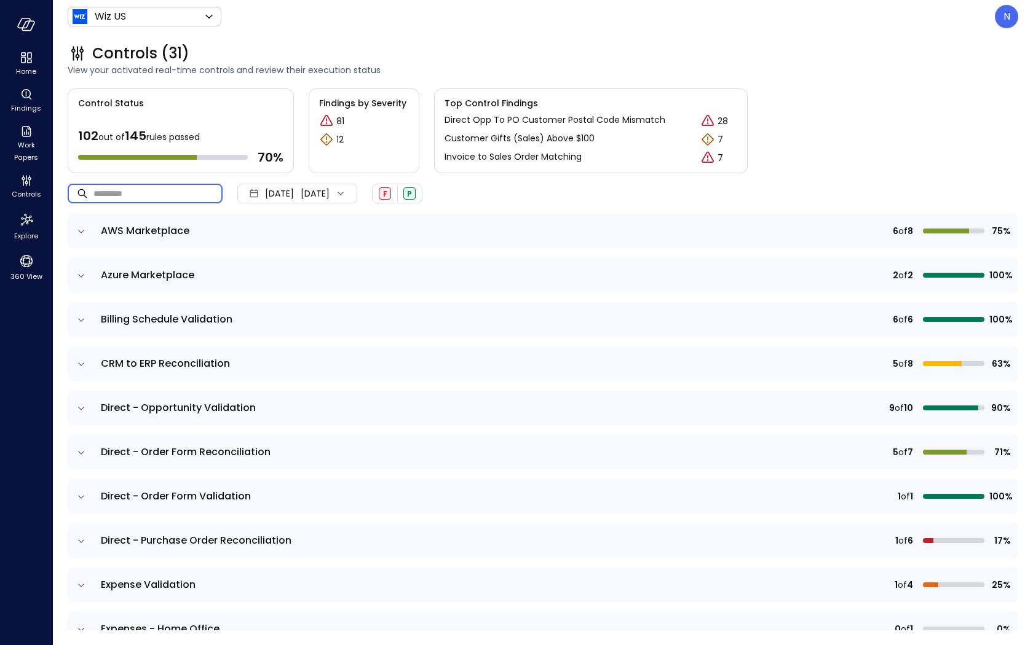
paste input "**********"
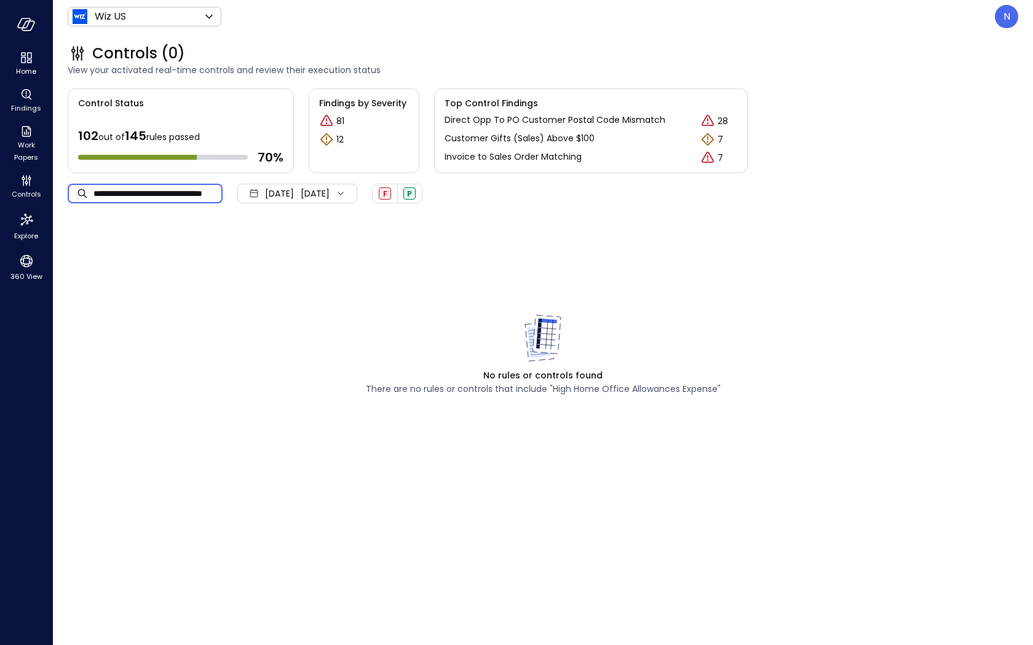
type input "**********"
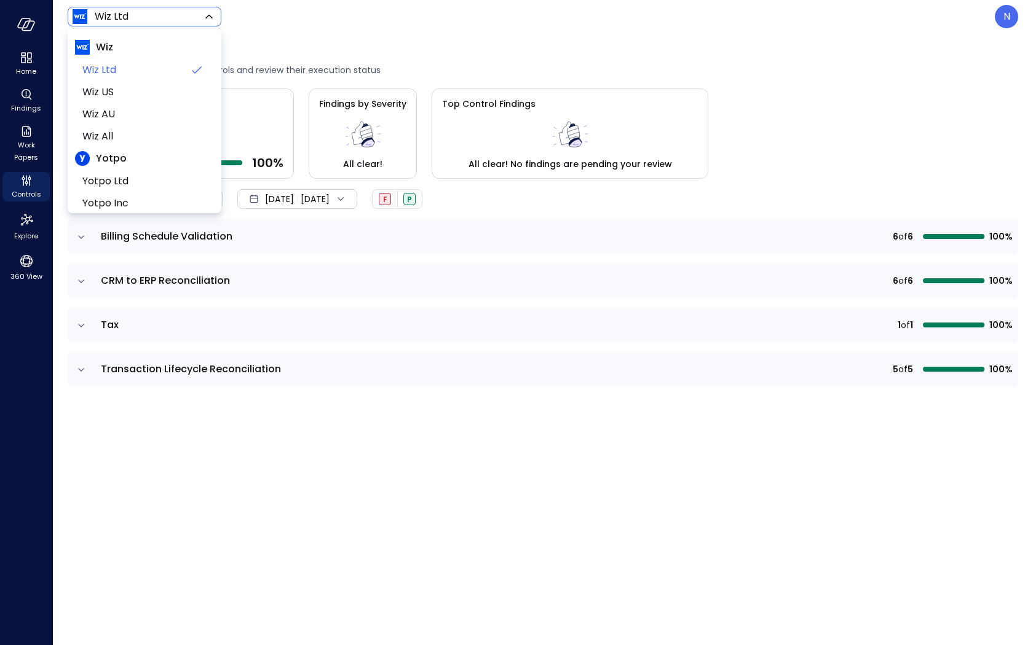
click at [153, 9] on body "Home Findings Work Papers Controls Explore 360 View Wiz Ltd ****** ​ N Controls…" at bounding box center [516, 322] width 1033 height 645
click at [130, 174] on span "Yotpo Inc" at bounding box center [143, 173] width 122 height 15
type input "******"
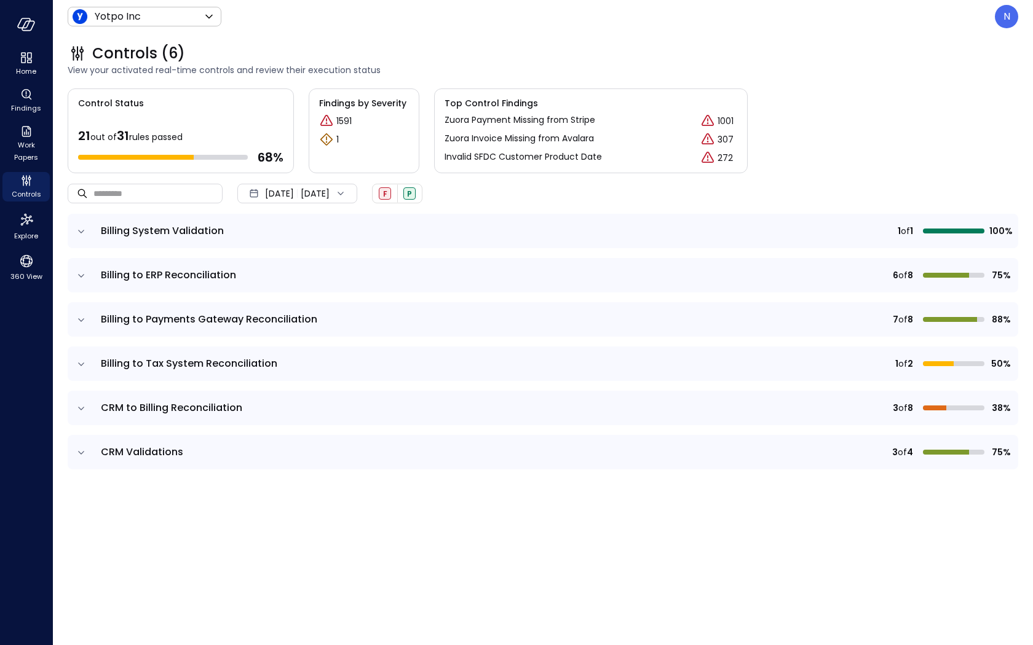
click at [82, 226] on icon "expand row" at bounding box center [81, 232] width 12 height 12
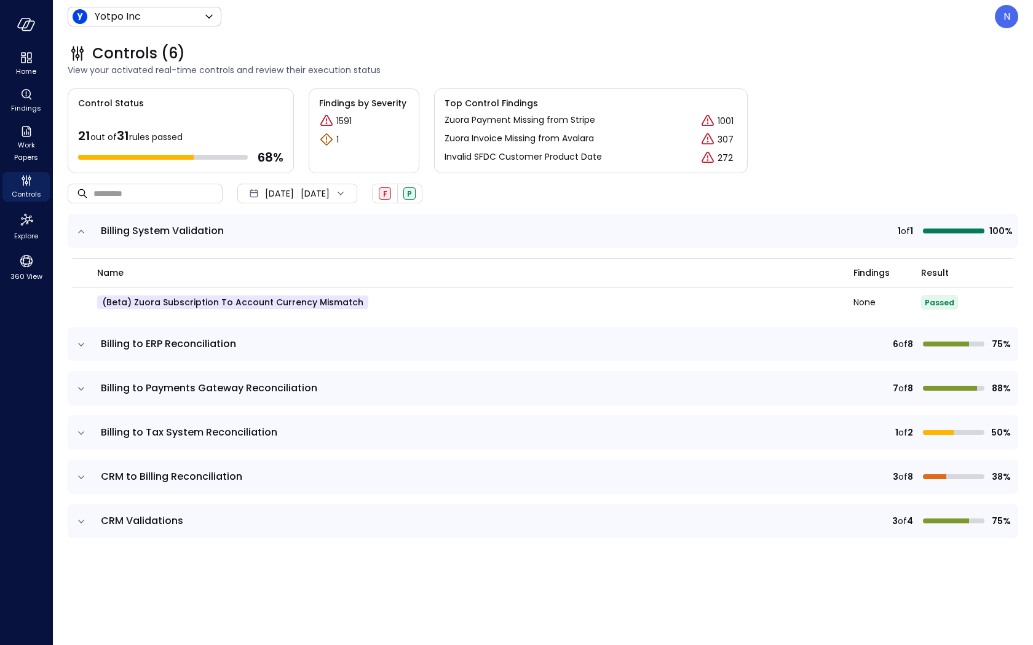
click at [85, 345] on icon "expand row" at bounding box center [81, 345] width 12 height 12
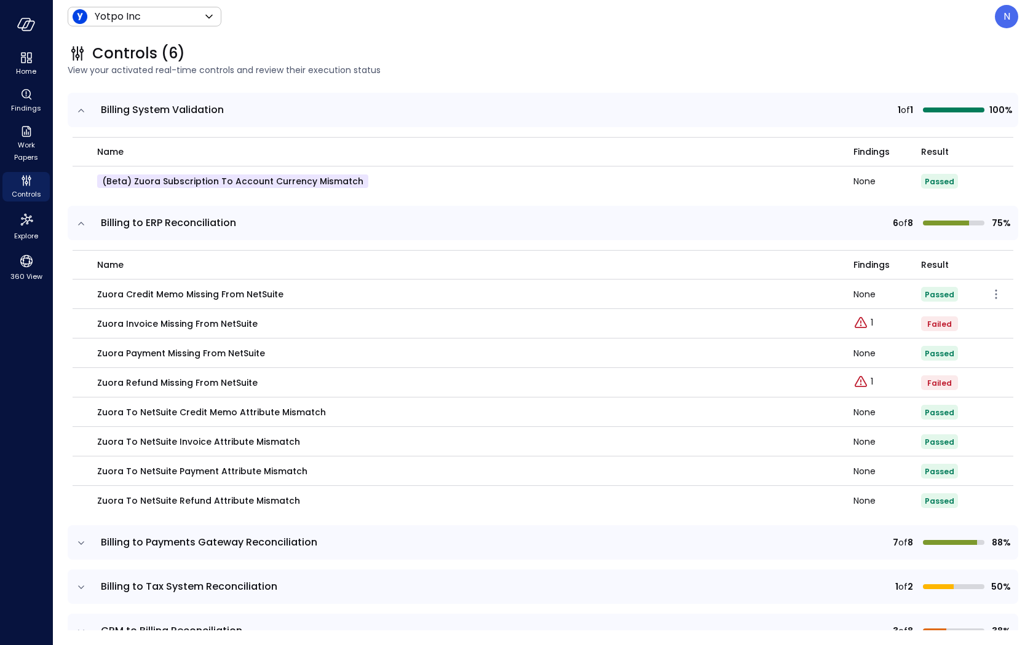
scroll to position [192, 0]
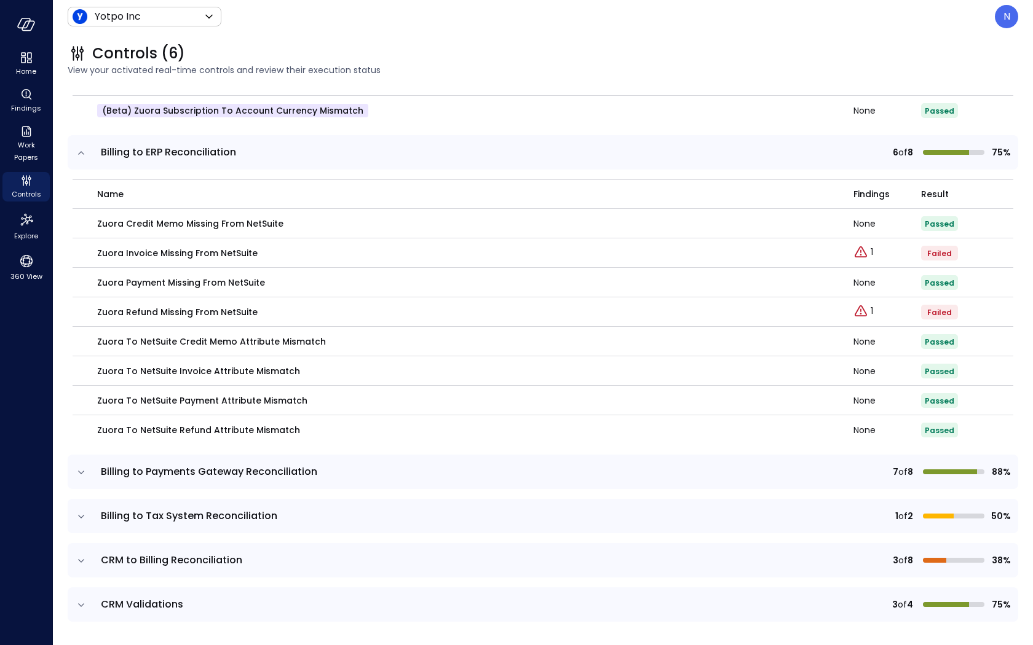
click at [83, 472] on icon "expand row" at bounding box center [81, 473] width 12 height 12
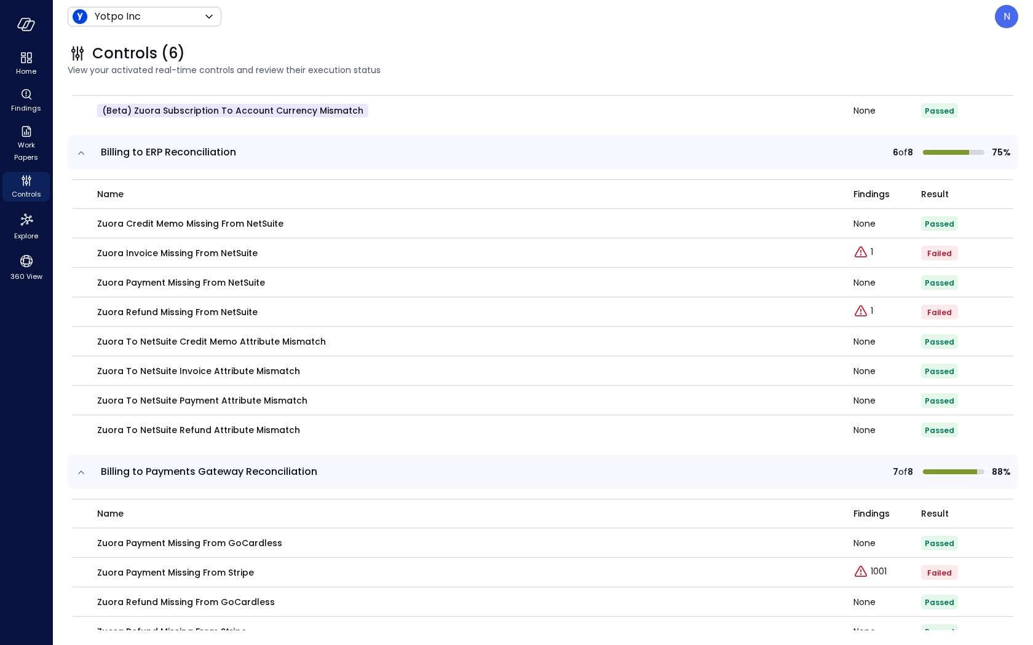
scroll to position [467, 0]
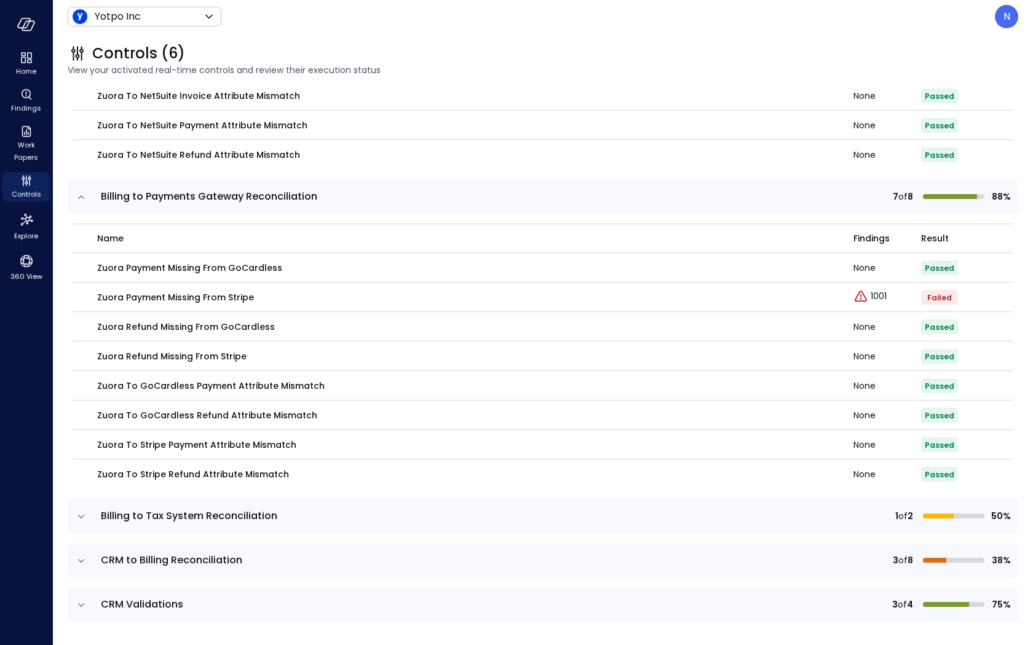
click at [81, 508] on td at bounding box center [81, 516] width 26 height 34
click at [79, 513] on icon "expand row" at bounding box center [81, 517] width 12 height 12
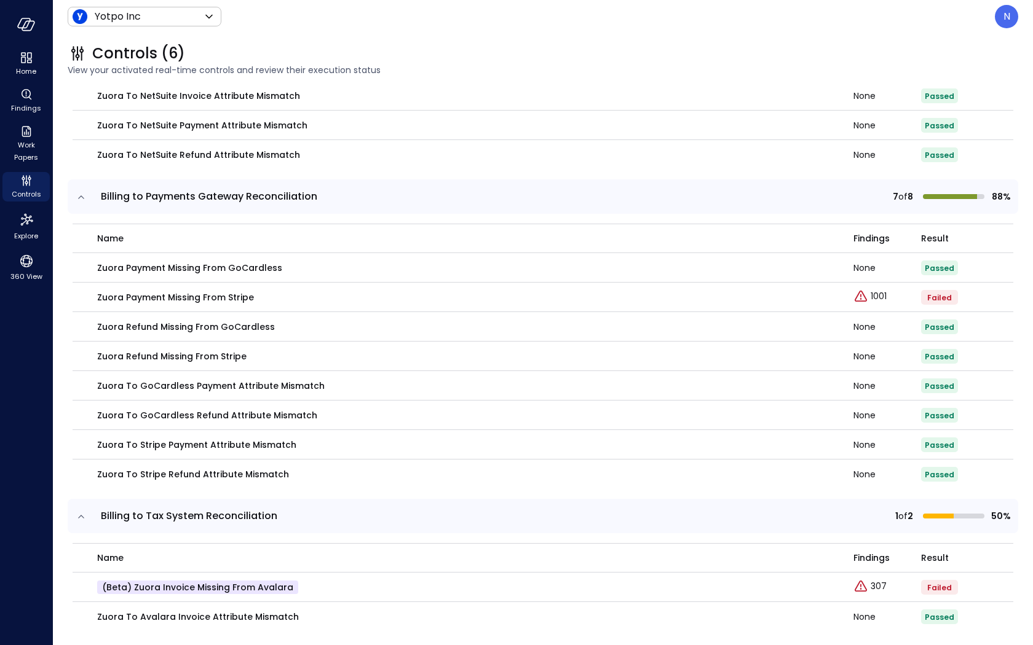
scroll to position [565, 0]
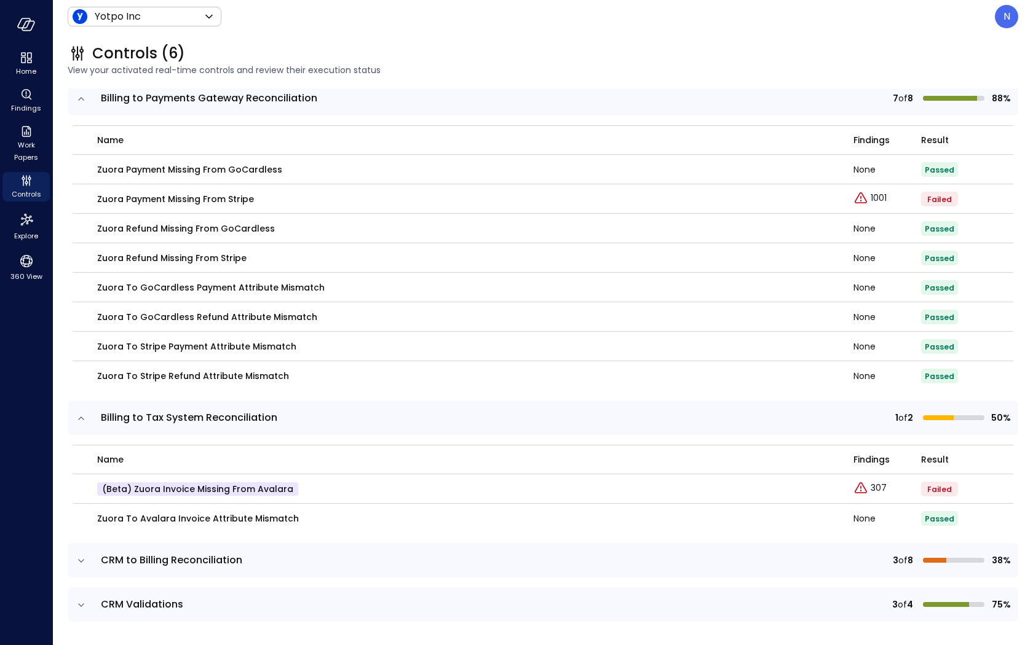
click at [69, 559] on td at bounding box center [81, 560] width 26 height 34
click at [77, 559] on icon "expand row" at bounding box center [81, 561] width 12 height 12
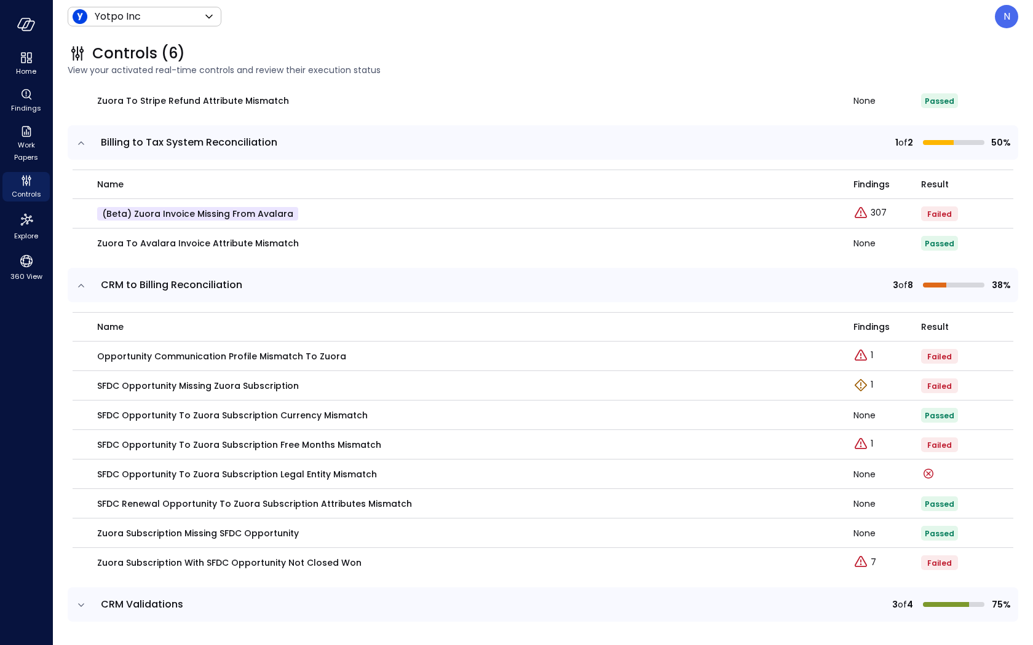
click at [79, 602] on icon "expand row" at bounding box center [81, 605] width 12 height 12
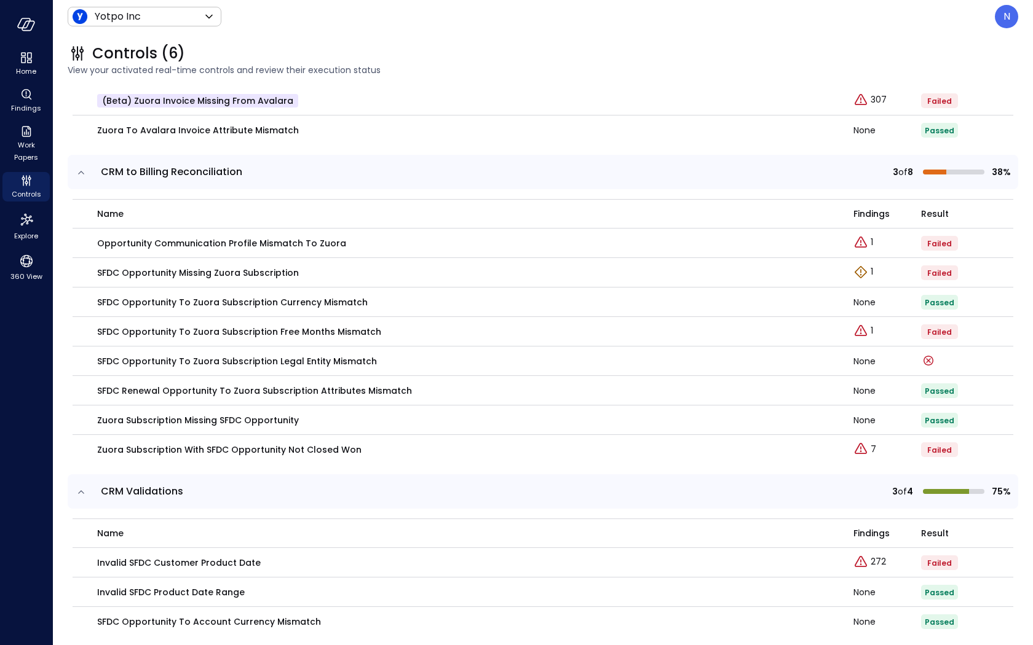
scroll to position [939, 0]
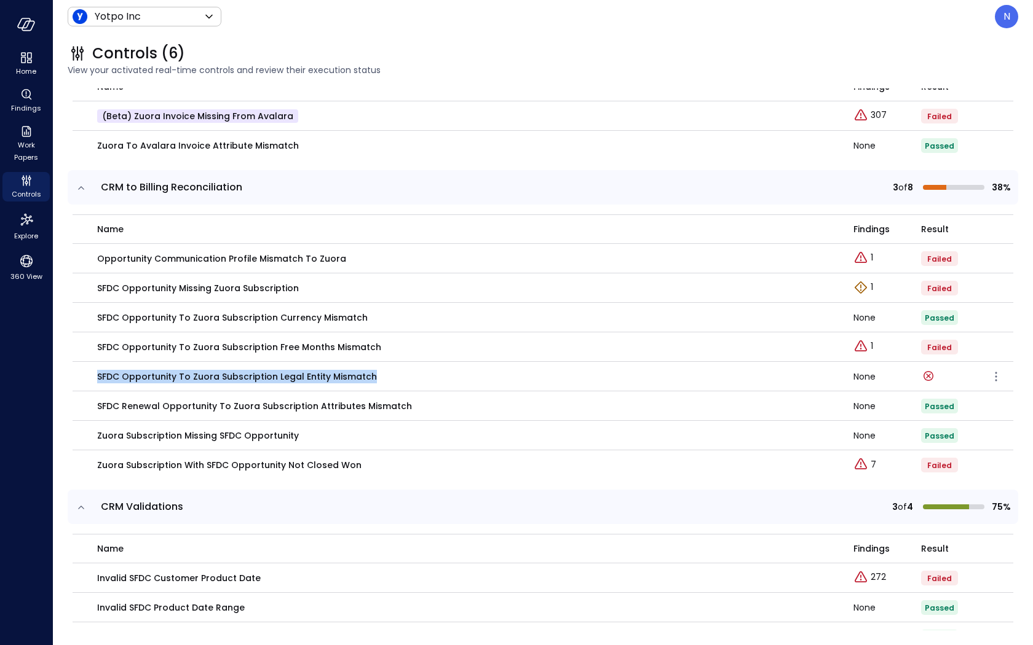
drag, startPoint x: 375, startPoint y: 373, endPoint x: 93, endPoint y: 374, distance: 281.5
click at [91, 372] on td "SFDC Opportunity to Zuora Subscription Legal Entity Mismatch" at bounding box center [463, 377] width 781 height 30
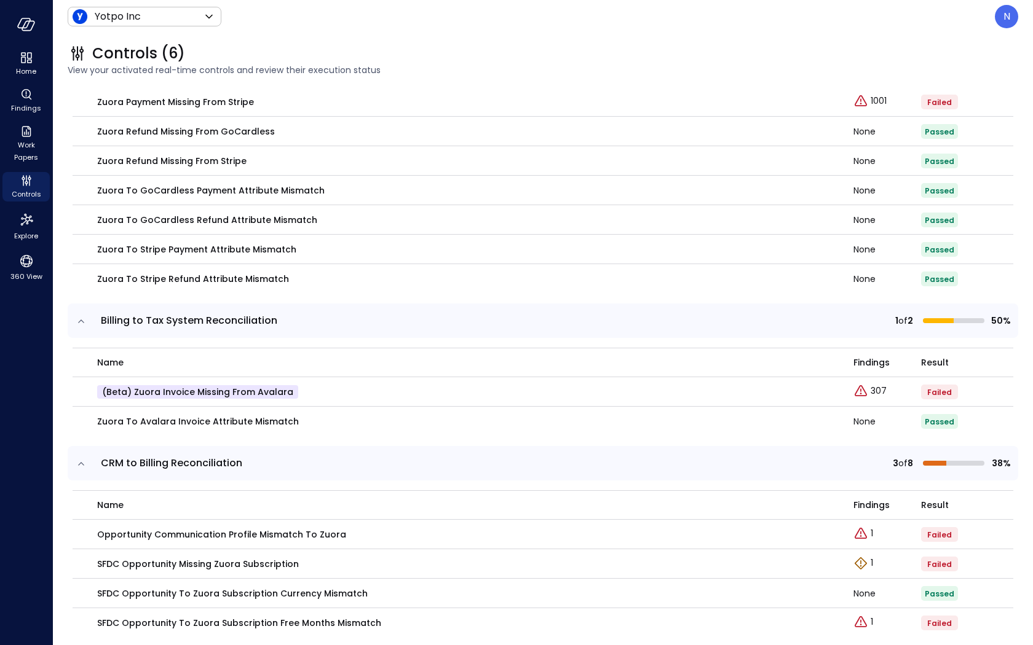
scroll to position [681, 0]
